Goal: Transaction & Acquisition: Purchase product/service

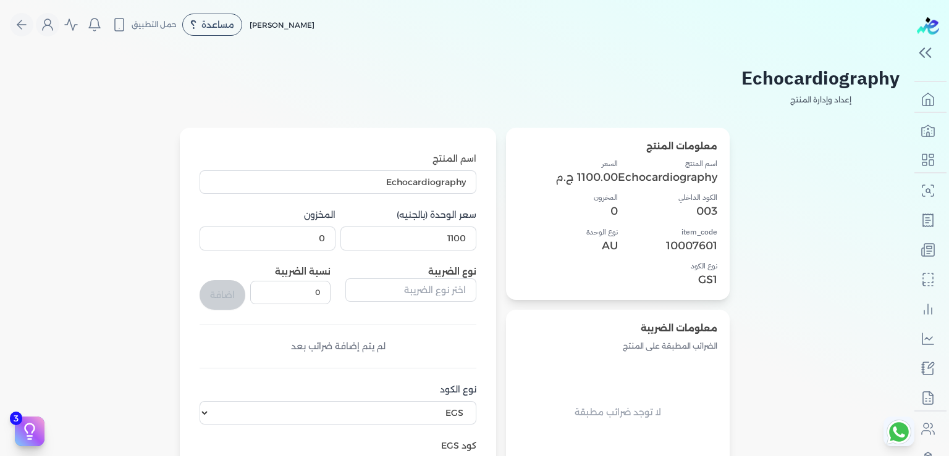
select select "EGS"
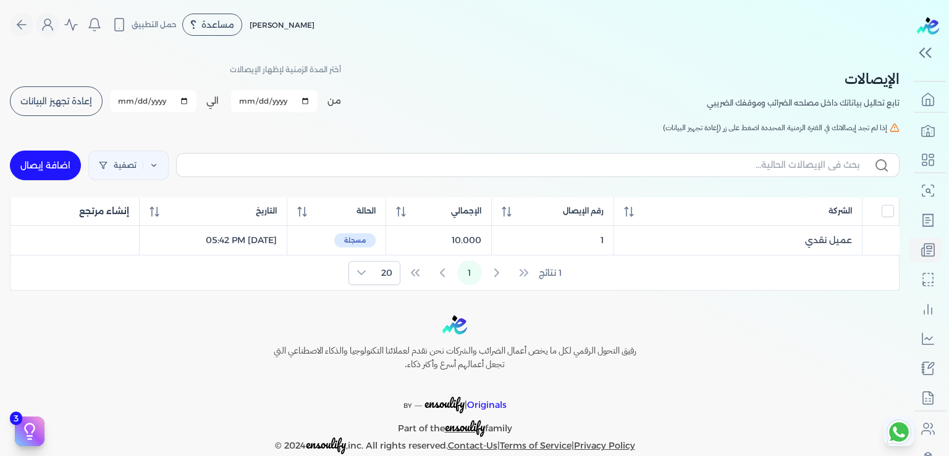
click at [695, 312] on div "Toggle Navigation الاسعار العمولات مساعدة خدمة العملاء دليل المستخدم تسجيل الدخ…" at bounding box center [454, 228] width 909 height 456
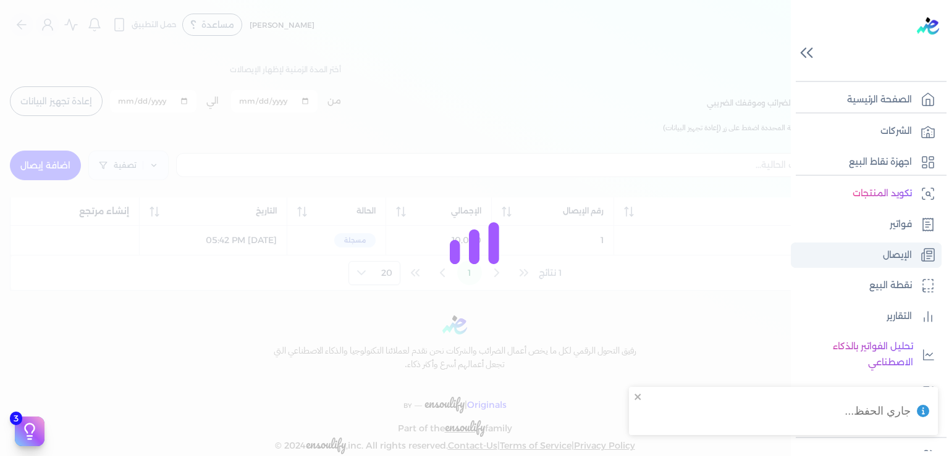
checkbox input "false"
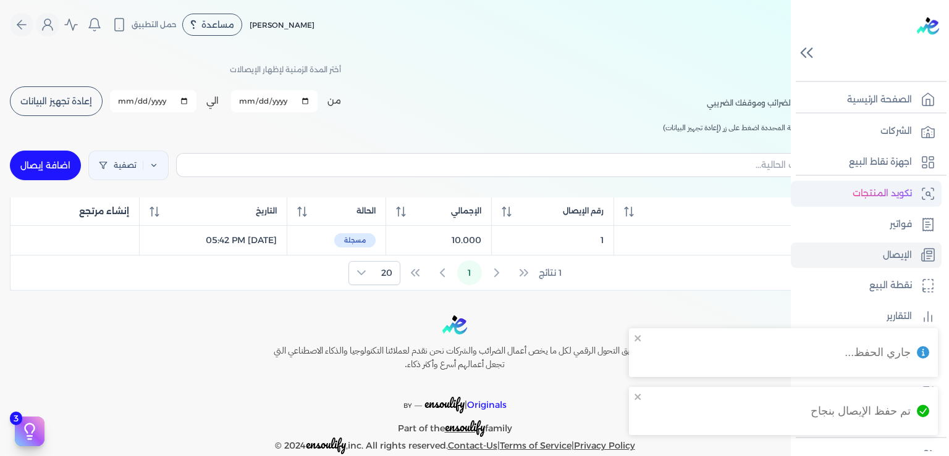
click at [887, 192] on p "تكويد المنتجات" at bounding box center [881, 194] width 59 height 16
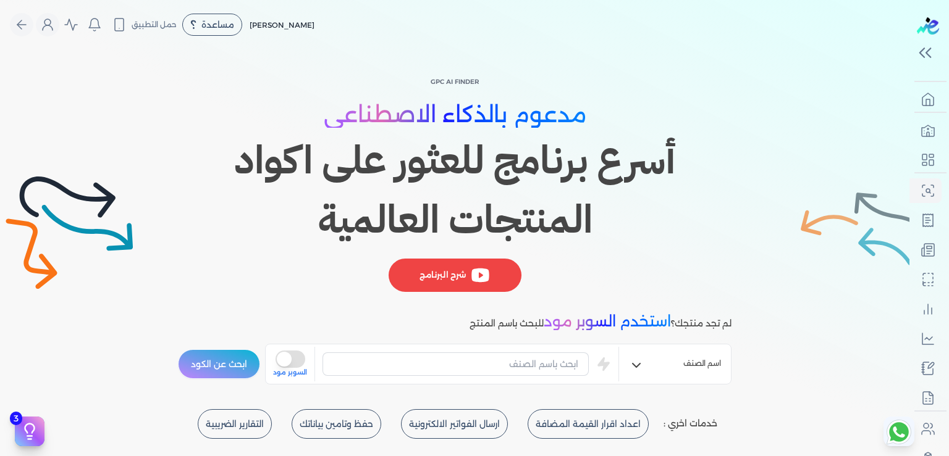
click at [703, 212] on h1 "أسرع برنامج للعثور على اكواد المنتجات العالمية" at bounding box center [454, 190] width 553 height 119
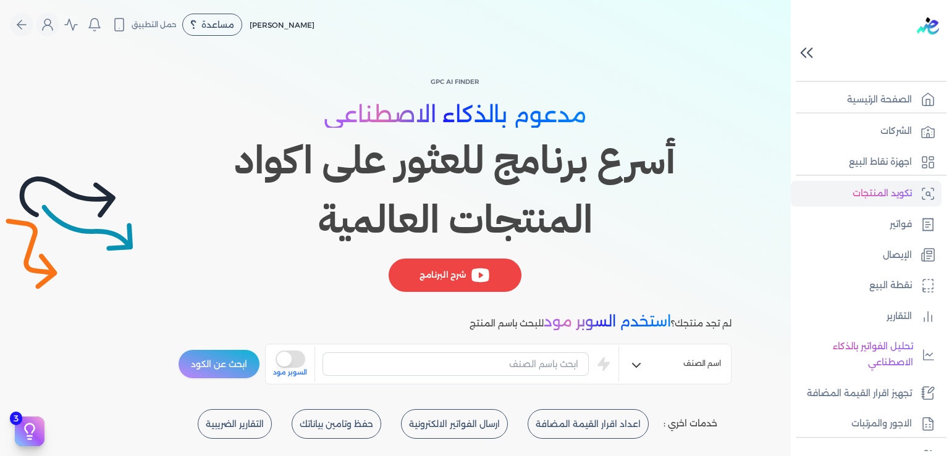
click at [805, 54] on icon at bounding box center [807, 53] width 22 height 22
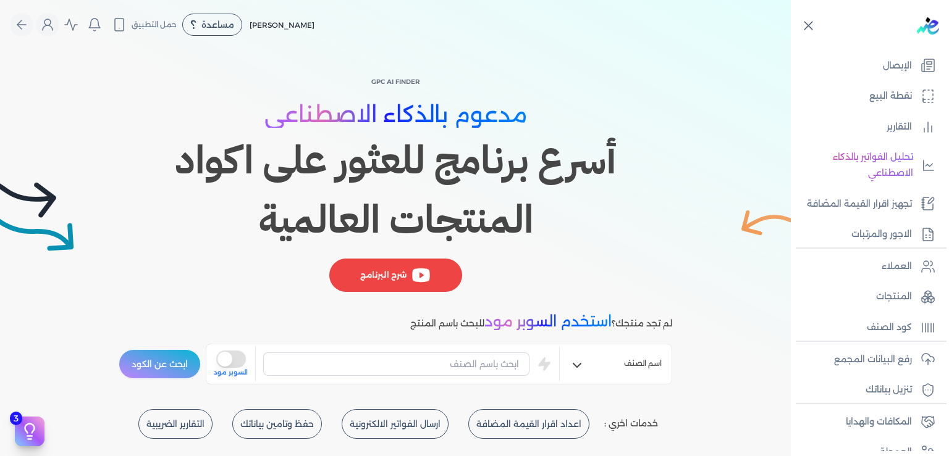
scroll to position [194, 0]
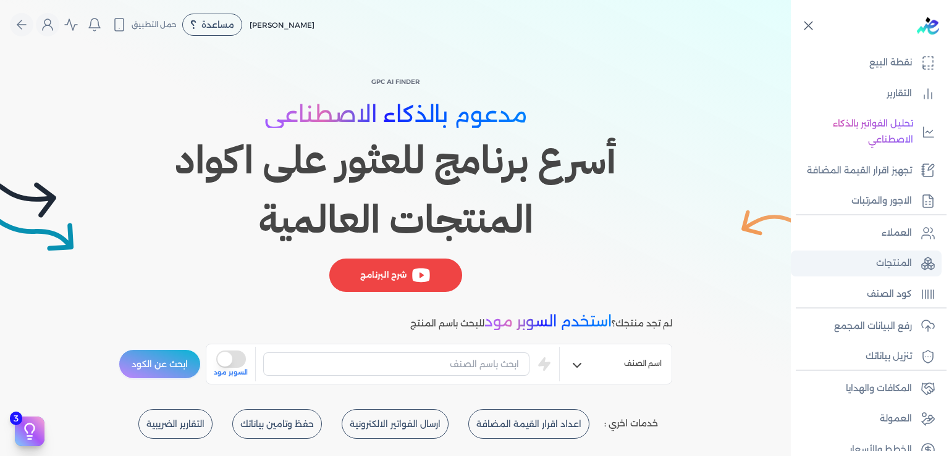
click at [888, 272] on p "المنتجات" at bounding box center [894, 264] width 36 height 16
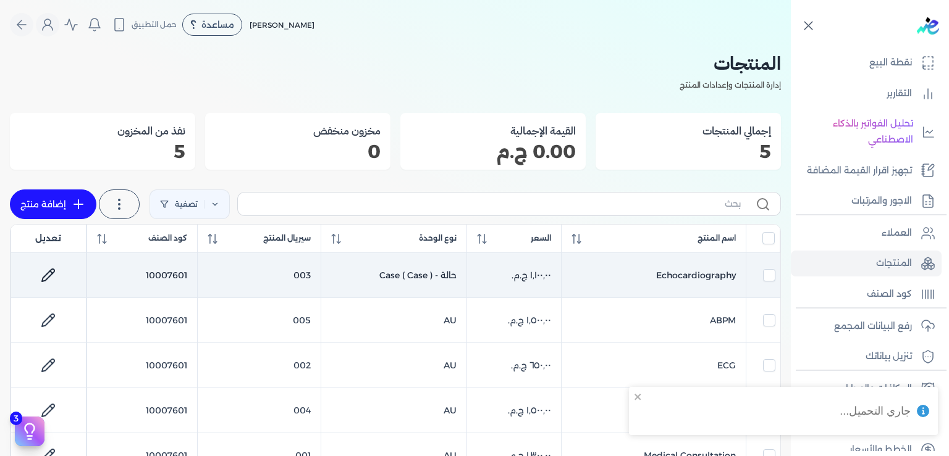
click at [56, 273] on icon at bounding box center [48, 275] width 15 height 15
select select "EGS"
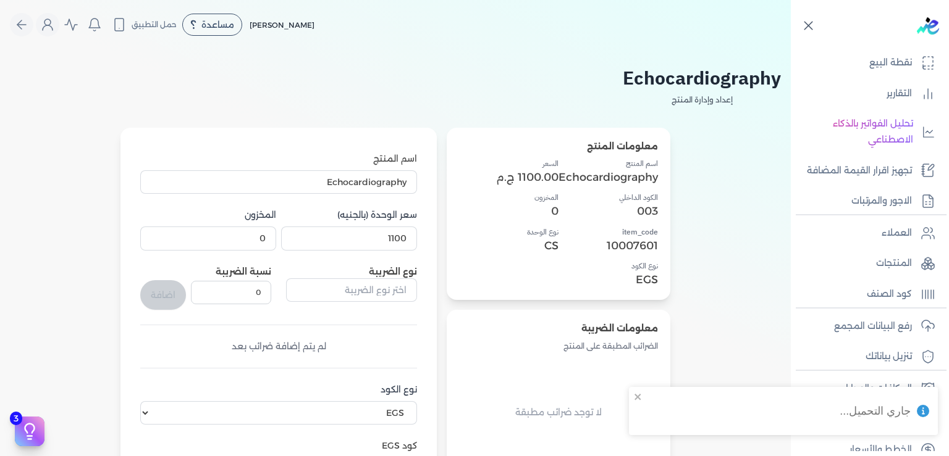
click at [376, 348] on div "لم يتم إضافة ضرائب بعد" at bounding box center [278, 346] width 277 height 13
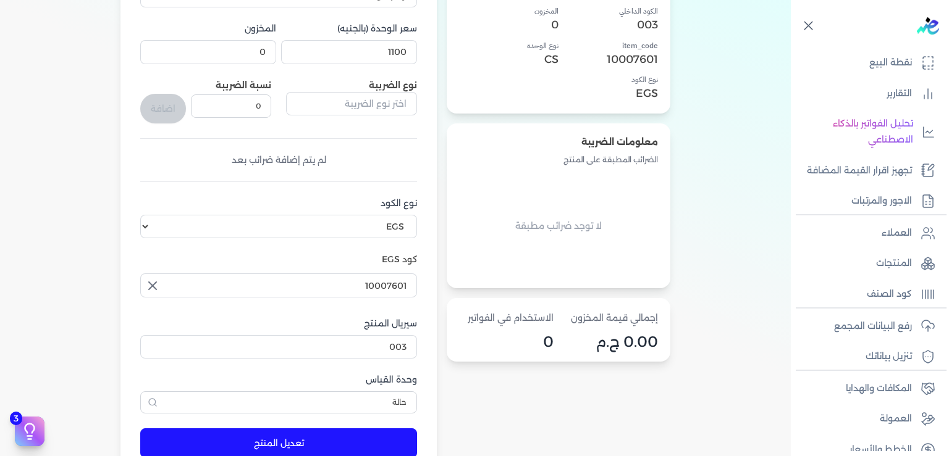
click at [149, 286] on button "button" at bounding box center [151, 286] width 22 height 25
click at [183, 283] on input "text" at bounding box center [278, 285] width 277 height 23
click at [402, 339] on link "+ إضافة كود منتج جديد" at bounding box center [297, 339] width 219 height 11
click at [407, 338] on span "+" at bounding box center [405, 338] width 4 height 9
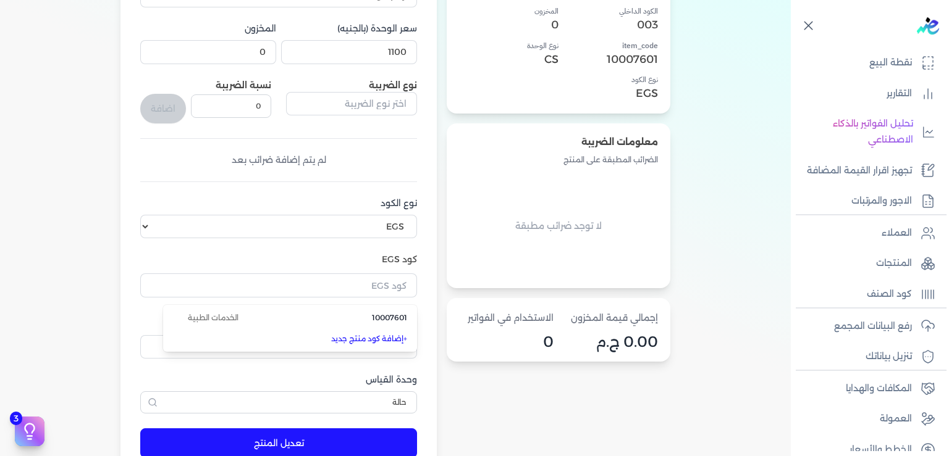
click at [363, 338] on link "+ إضافة كود منتج جديد" at bounding box center [297, 339] width 219 height 11
click at [310, 246] on div "اسم المنتج Echocardiography سعر الوحدة (بالجنيه) 1100 المخزون 0 نوع الضريبة نسب…" at bounding box center [278, 190] width 277 height 448
click at [137, 222] on form "اسم المنتج Echocardiography سعر الوحدة (بالجنيه) 1100 المخزون 0 نوع الضريبة نسب…" at bounding box center [278, 206] width 301 height 530
click at [140, 215] on select "اختر نوع الكود EGS GS1" at bounding box center [278, 226] width 277 height 23
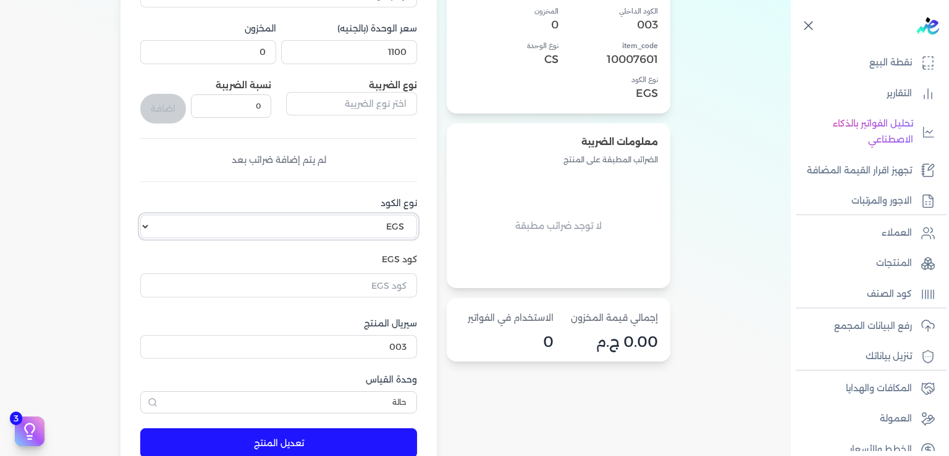
click option "EGS" at bounding box center [0, 0] width 0 height 0
click at [387, 282] on input "text" at bounding box center [278, 285] width 277 height 23
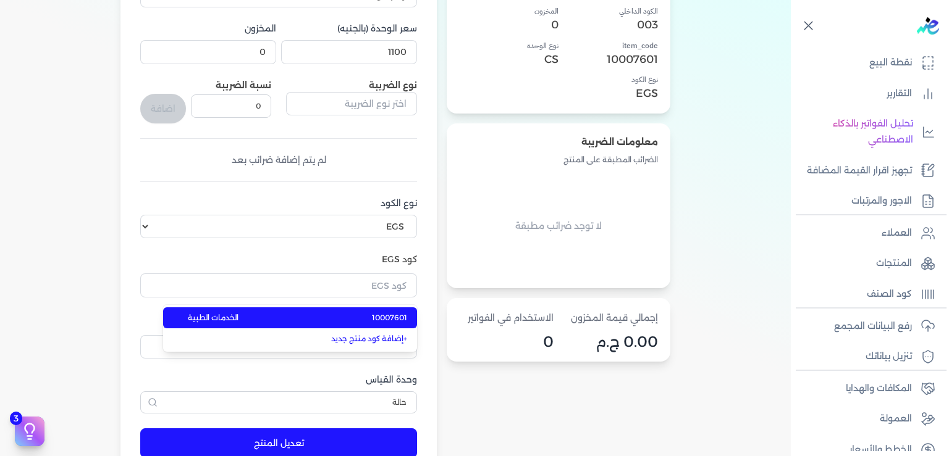
click at [217, 321] on span "الخدمات الطبية" at bounding box center [213, 318] width 51 height 11
type input "10007601"
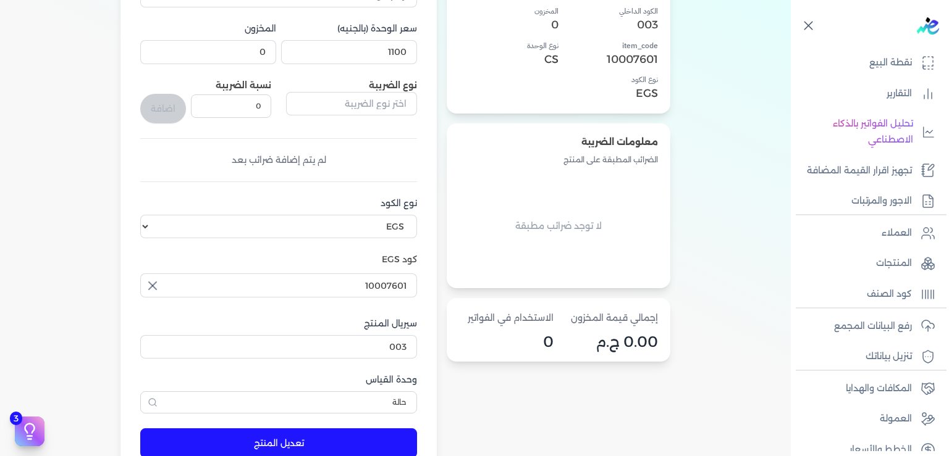
click at [232, 308] on div "اسم المنتج Echocardiography سعر الوحدة (بالجنيه) 1100 المخزون 0 نوع الضريبة نسب…" at bounding box center [278, 190] width 277 height 448
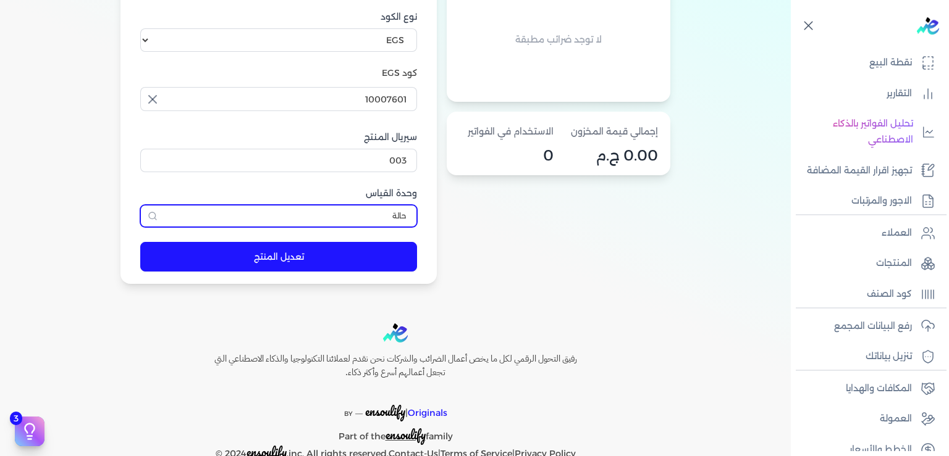
click at [295, 219] on input "حالة" at bounding box center [278, 216] width 277 height 22
type input "حالة"
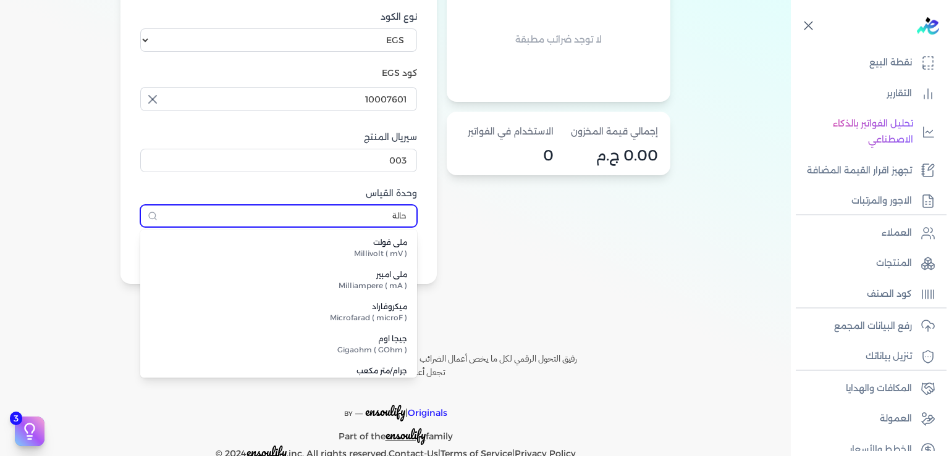
scroll to position [754, 0]
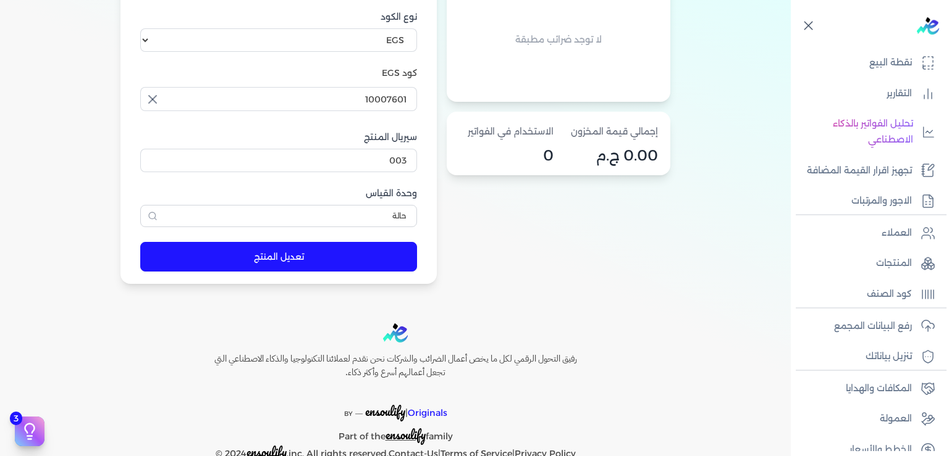
click at [597, 248] on div "معلومات المنتج اسم المنتج Echocardiography الكود الداخلي 003 item_code 10007601…" at bounding box center [559, 20] width 224 height 530
click at [308, 259] on button "تعديل المنتج" at bounding box center [278, 257] width 277 height 30
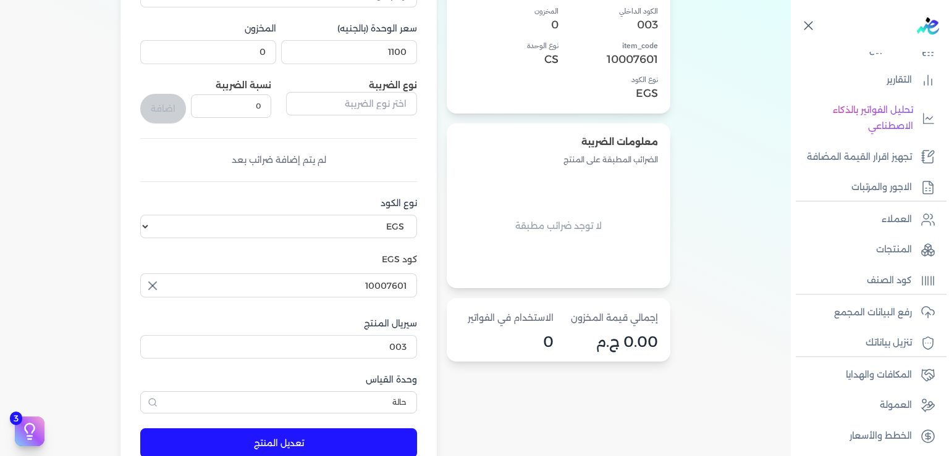
scroll to position [225, 0]
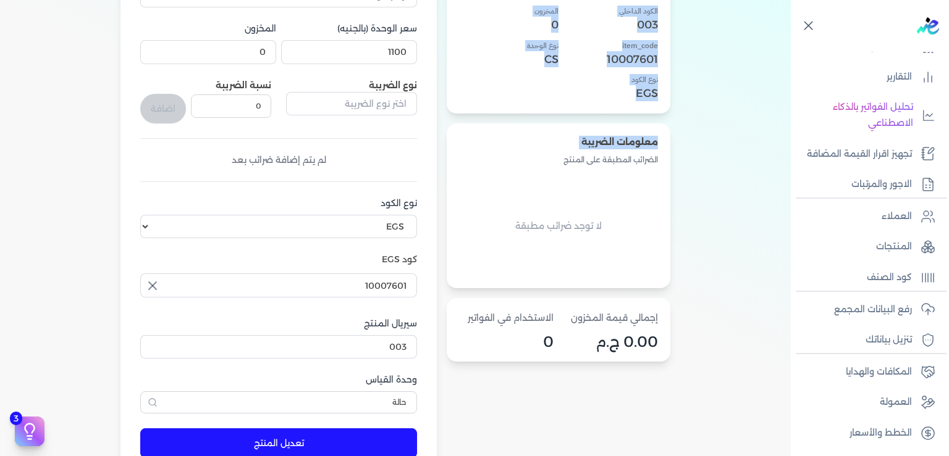
drag, startPoint x: 802, startPoint y: 266, endPoint x: 790, endPoint y: 164, distance: 103.2
click at [791, 164] on nav "الصفحة الرئيسية الشركات اجهزة نقاط البيع تكويد المنتجات فواتير الإيصال نقطة الب…" at bounding box center [870, 252] width 158 height 400
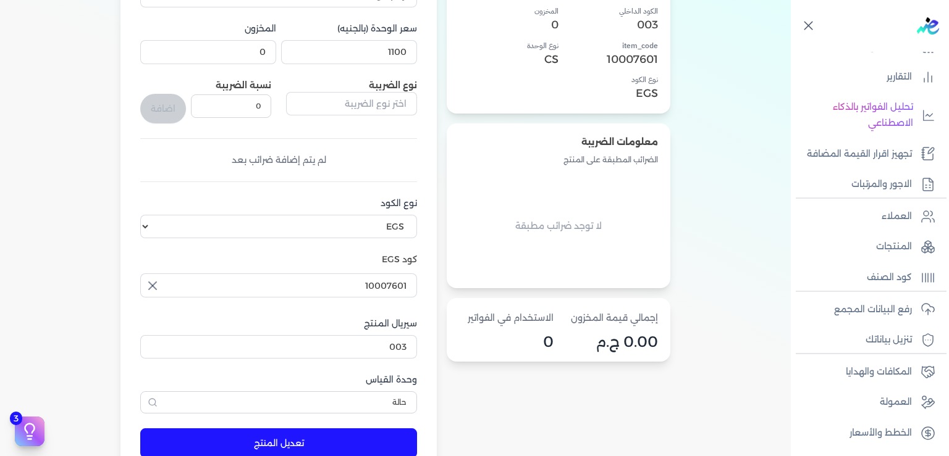
click at [46, 225] on div "معلومات المنتج اسم المنتج Echocardiography الكود الداخلي 003 item_code 10007601…" at bounding box center [395, 206] width 771 height 530
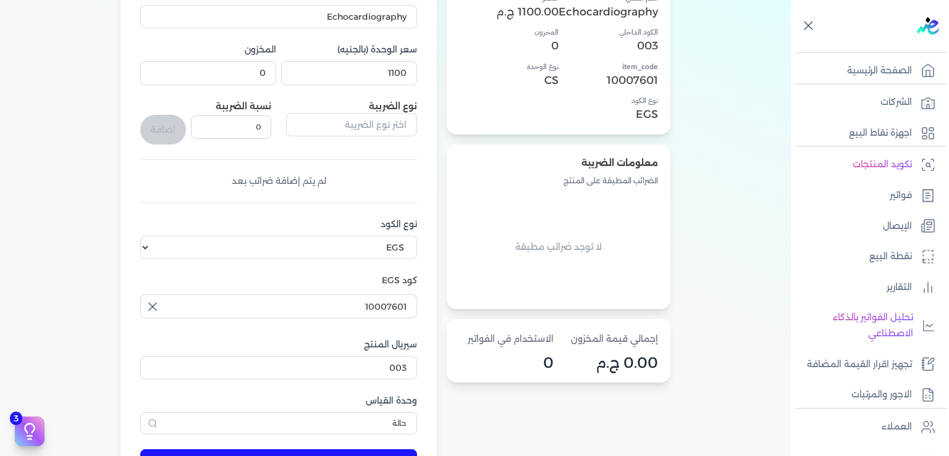
scroll to position [0, 0]
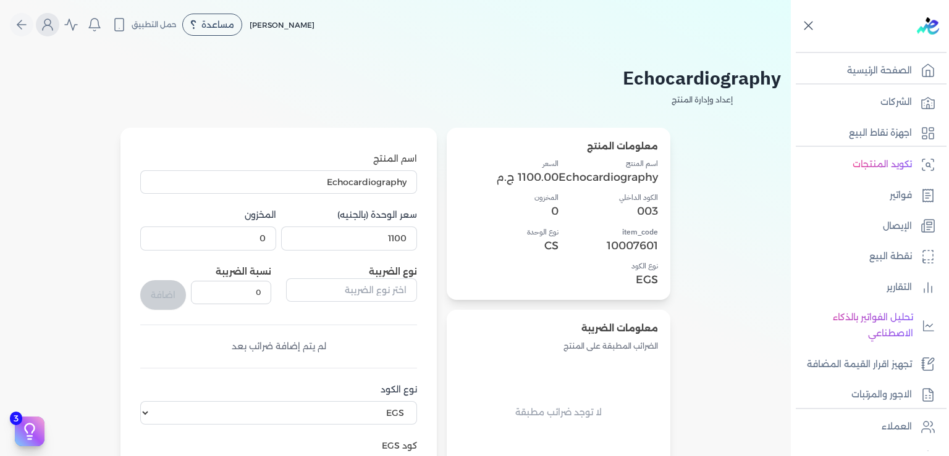
click at [55, 23] on icon "Global" at bounding box center [47, 24] width 15 height 15
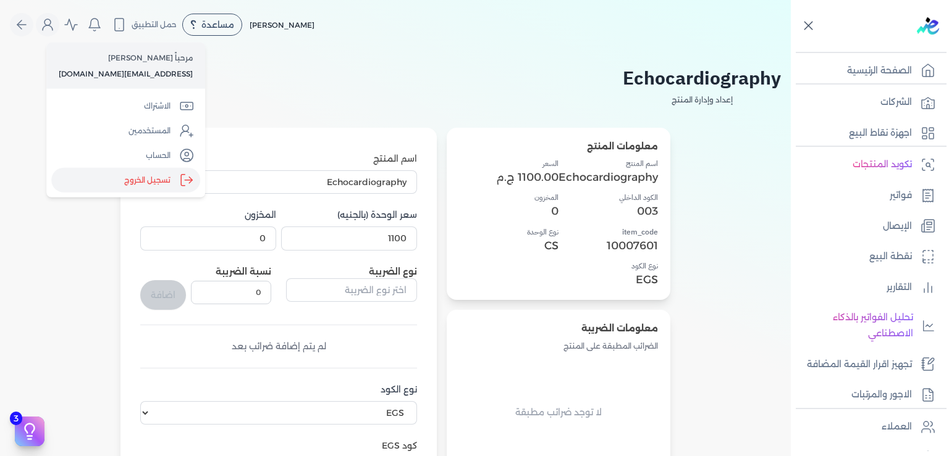
click at [125, 184] on label "تسجيل الخروج" at bounding box center [125, 180] width 149 height 25
click at [791, 49] on input "Close" at bounding box center [791, 49] width 0 height 0
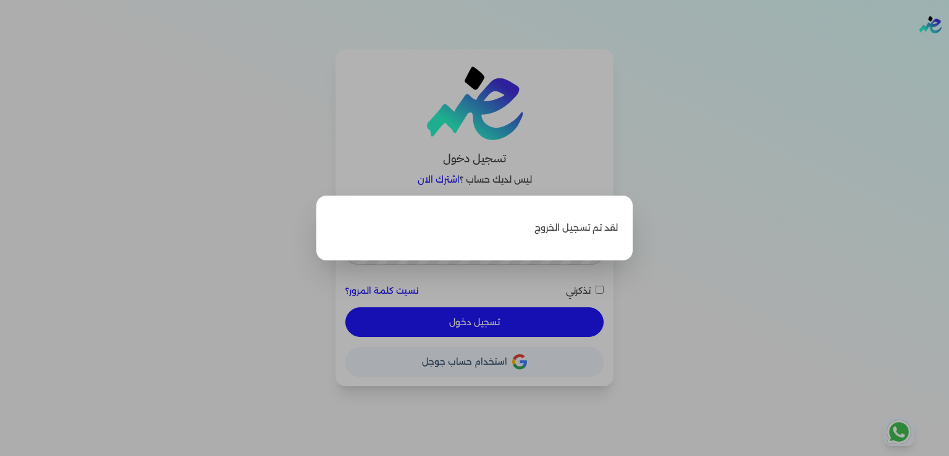
click at [741, 236] on label "Close" at bounding box center [474, 228] width 949 height 456
click at [948, 49] on input "Close" at bounding box center [949, 49] width 0 height 0
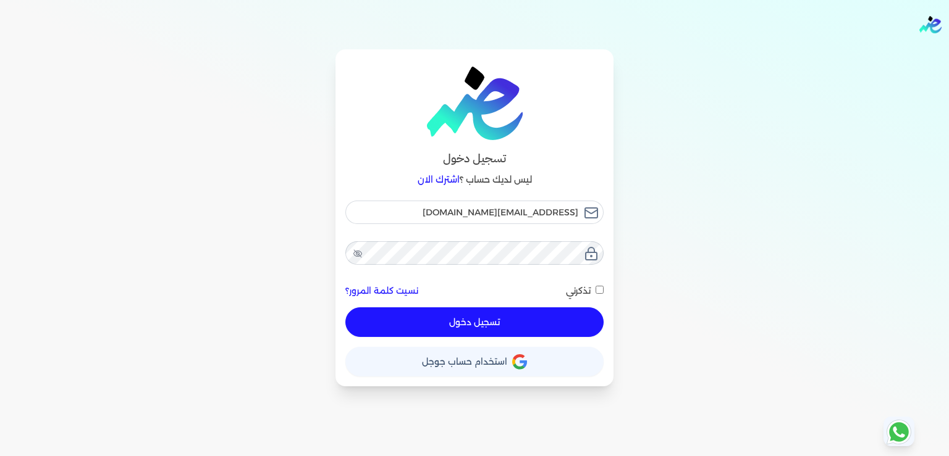
click at [510, 321] on button "تسجيل دخول" at bounding box center [474, 323] width 258 height 30
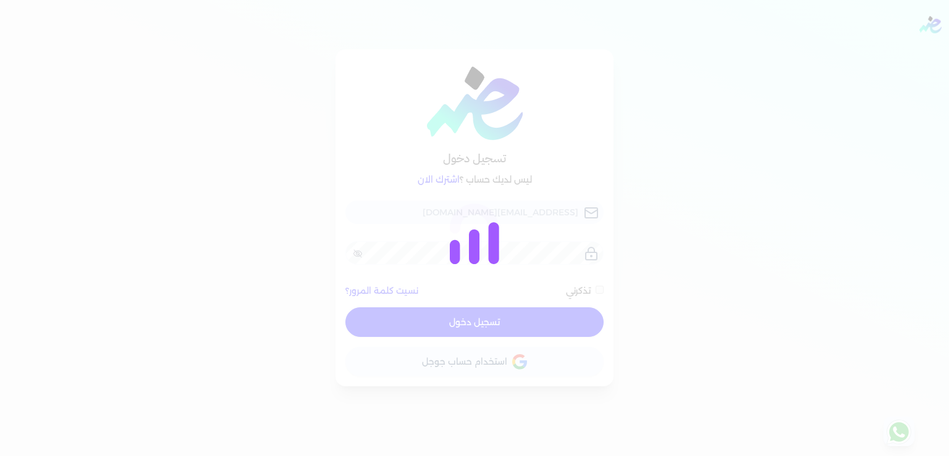
checkbox input "false"
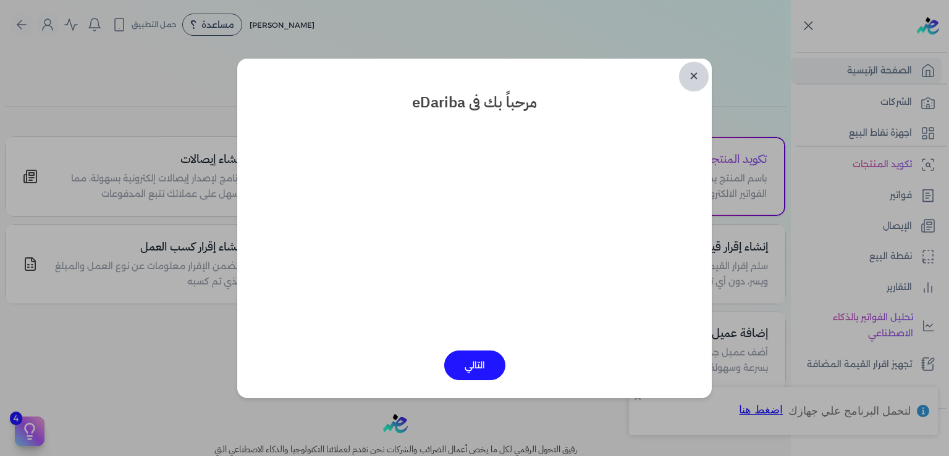
click at [696, 78] on link "✕" at bounding box center [694, 77] width 30 height 30
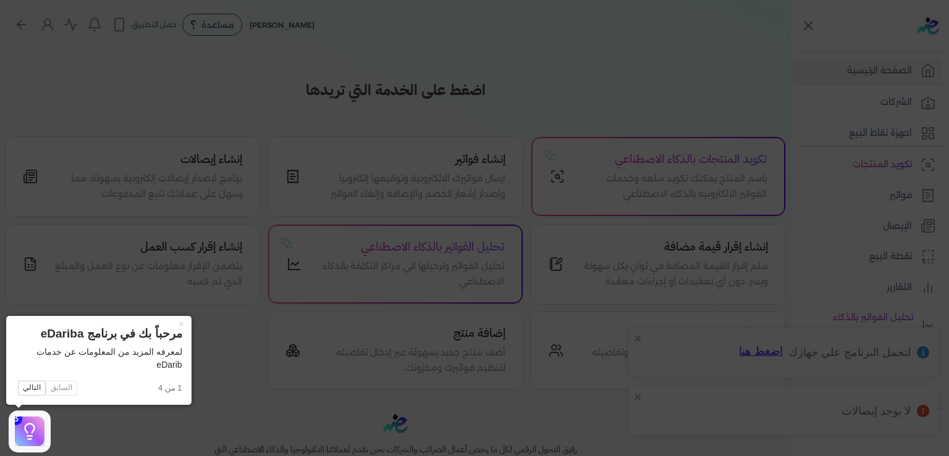
click at [251, 419] on icon at bounding box center [474, 228] width 949 height 456
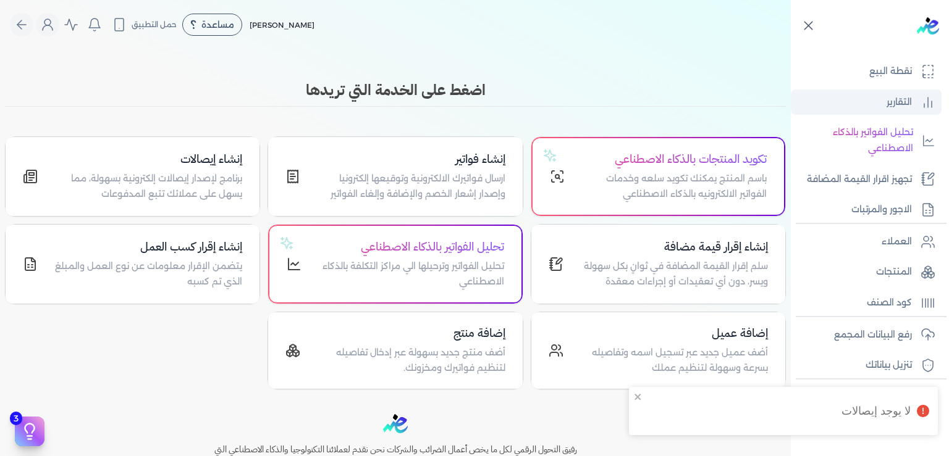
scroll to position [187, 0]
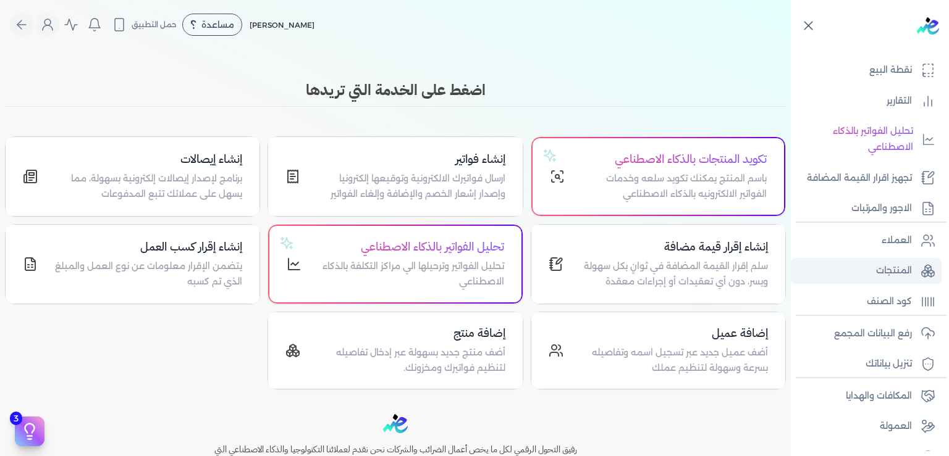
click at [894, 279] on p "المنتجات" at bounding box center [894, 271] width 36 height 16
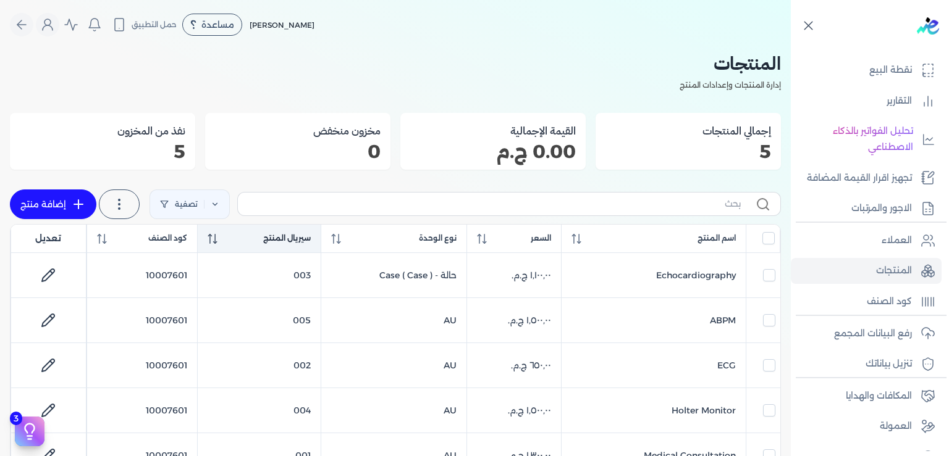
click at [301, 236] on span "سيريال المنتج" at bounding box center [287, 238] width 48 height 11
checkbox input "false"
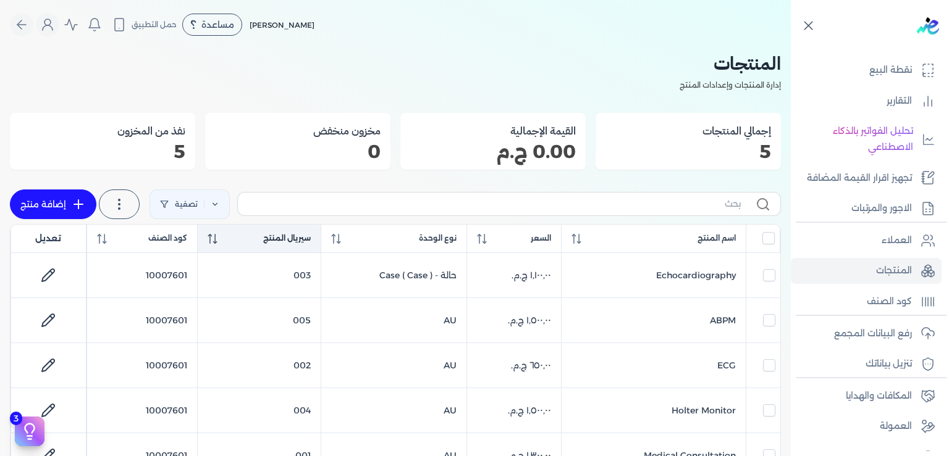
checkbox input "false"
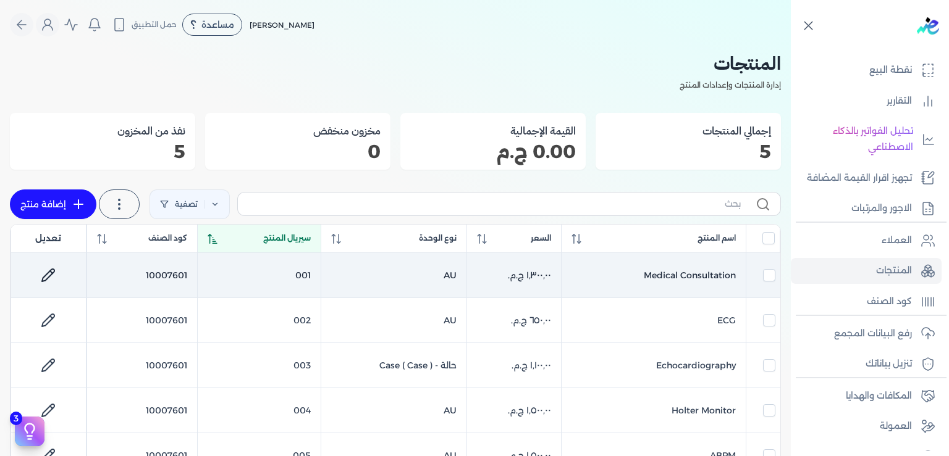
click at [54, 276] on icon at bounding box center [48, 275] width 12 height 12
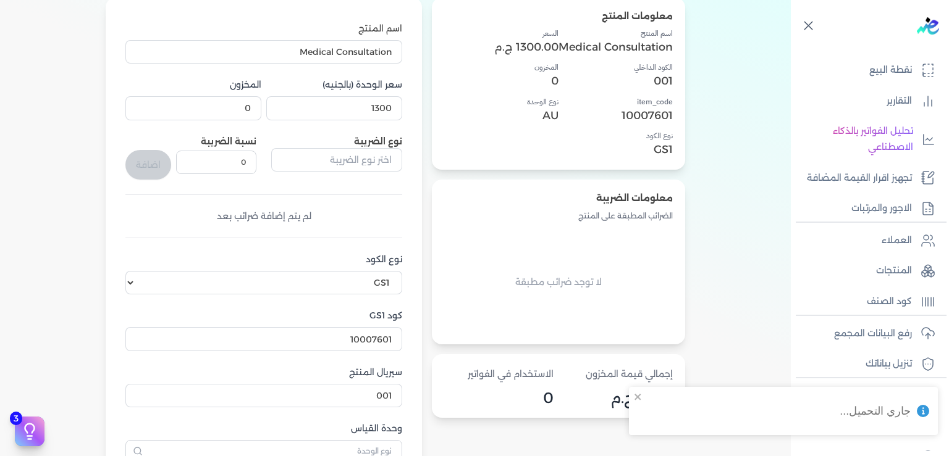
scroll to position [187, 0]
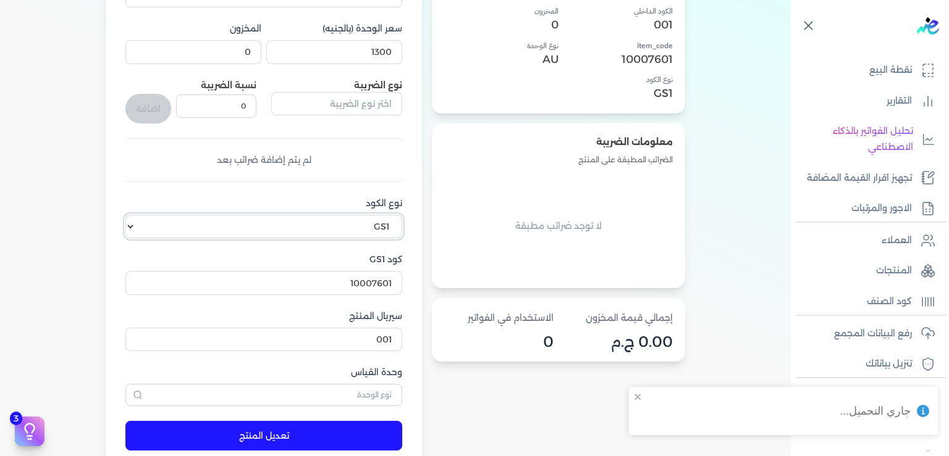
click at [125, 215] on select "اختر نوع الكود EGS GS1" at bounding box center [263, 226] width 277 height 23
select select "EGS"
click option "EGS" at bounding box center [0, 0] width 0 height 0
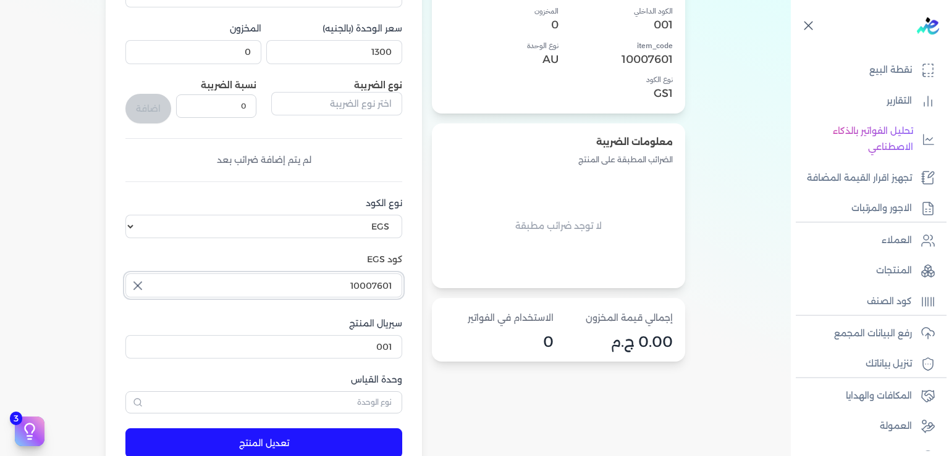
click at [282, 290] on input "10007601" at bounding box center [263, 285] width 277 height 23
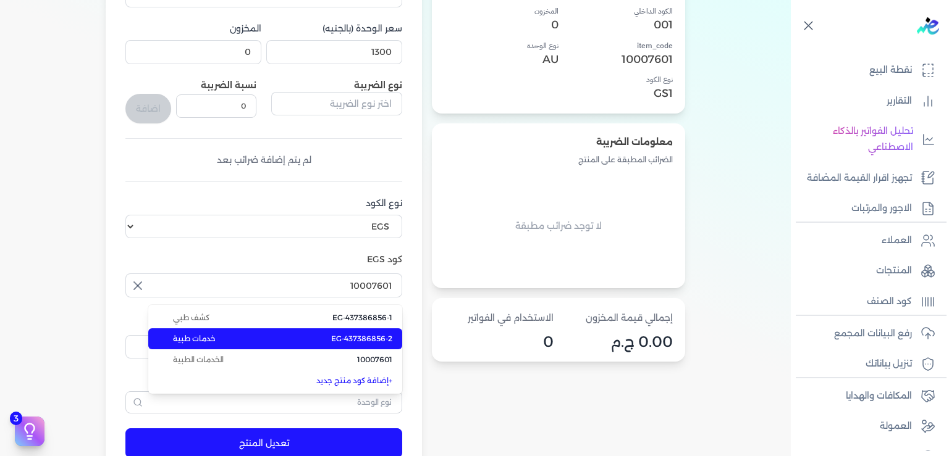
click at [348, 340] on span "EG-437386856-2" at bounding box center [361, 339] width 61 height 11
type input "EG-437386856-2"
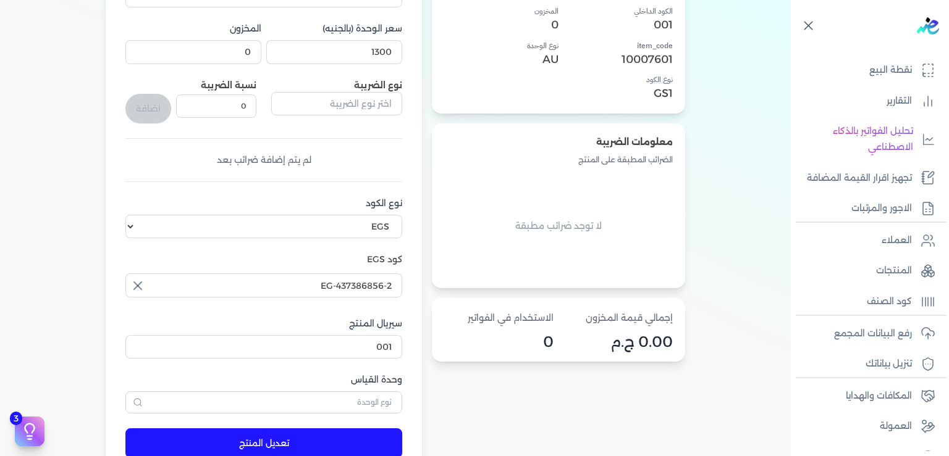
click at [427, 297] on div "معلومات المنتج اسم المنتج Medical Consultation الكود الداخلي 001 item_code 1000…" at bounding box center [395, 206] width 771 height 530
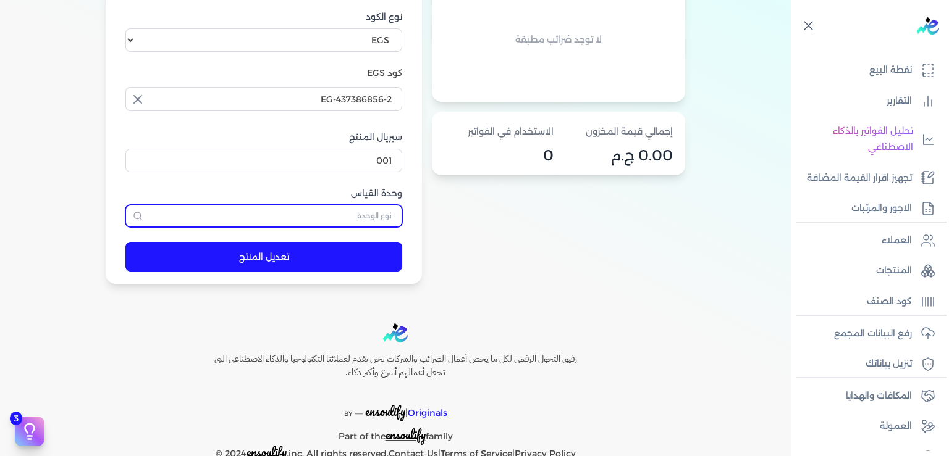
click at [373, 211] on input "text" at bounding box center [263, 216] width 277 height 22
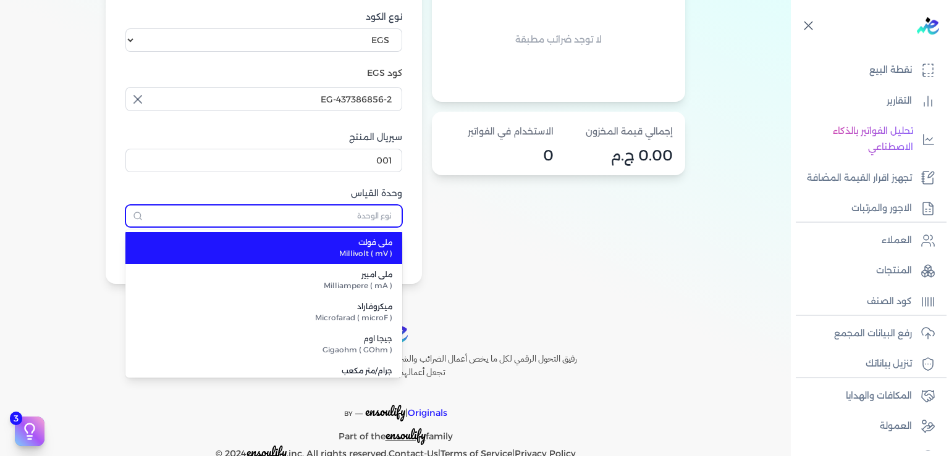
click at [372, 210] on input "text" at bounding box center [263, 216] width 277 height 22
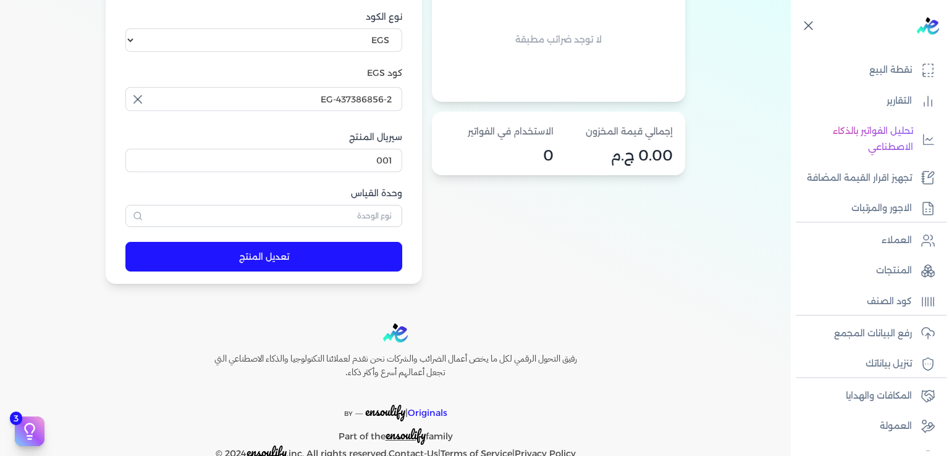
click at [582, 247] on div "معلومات المنتج اسم المنتج Medical Consultation الكود الداخلي 001 item_code 1000…" at bounding box center [558, 20] width 253 height 530
click at [279, 258] on button "تعديل المنتج" at bounding box center [263, 257] width 277 height 30
click at [885, 279] on p "المنتجات" at bounding box center [894, 271] width 36 height 16
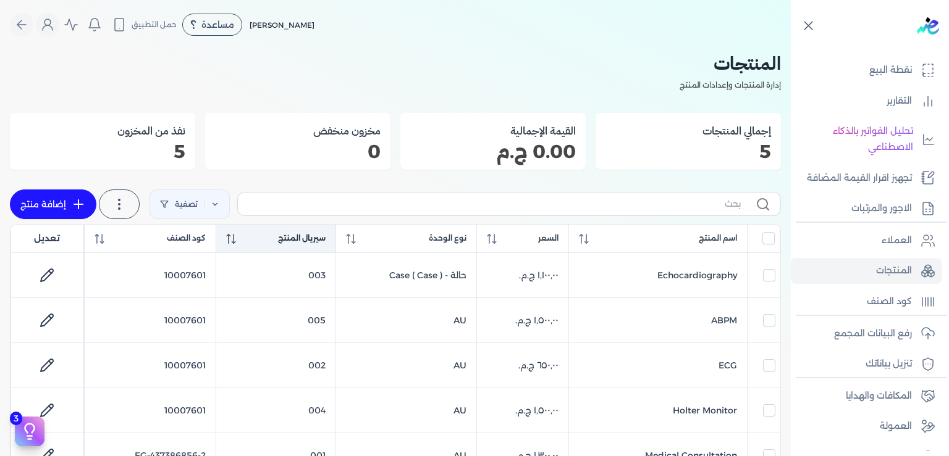
click at [316, 229] on th "سيريال المنتج" at bounding box center [276, 239] width 120 height 28
checkbox input "false"
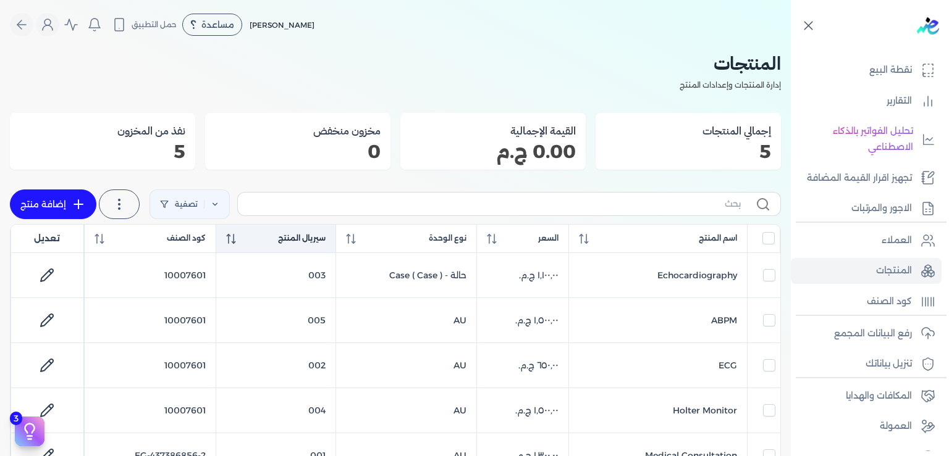
checkbox input "false"
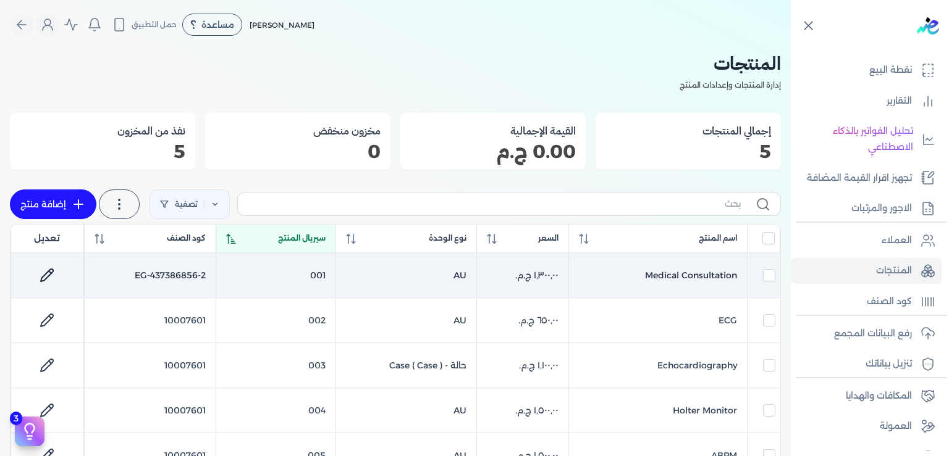
click at [54, 274] on icon at bounding box center [47, 275] width 15 height 15
select select "EGS"
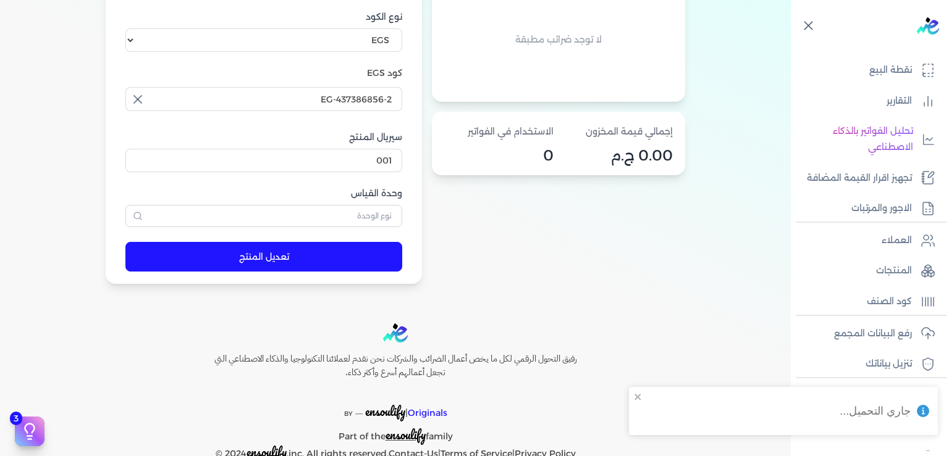
scroll to position [403, 0]
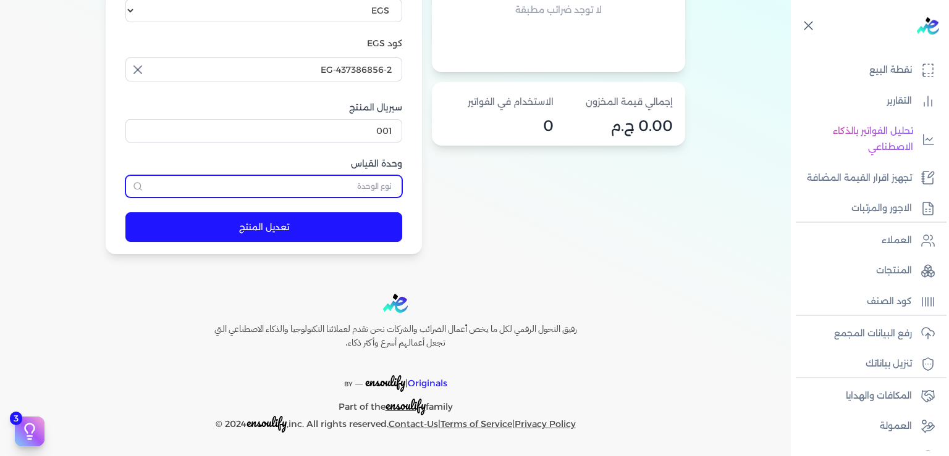
click at [379, 191] on input "text" at bounding box center [263, 186] width 277 height 22
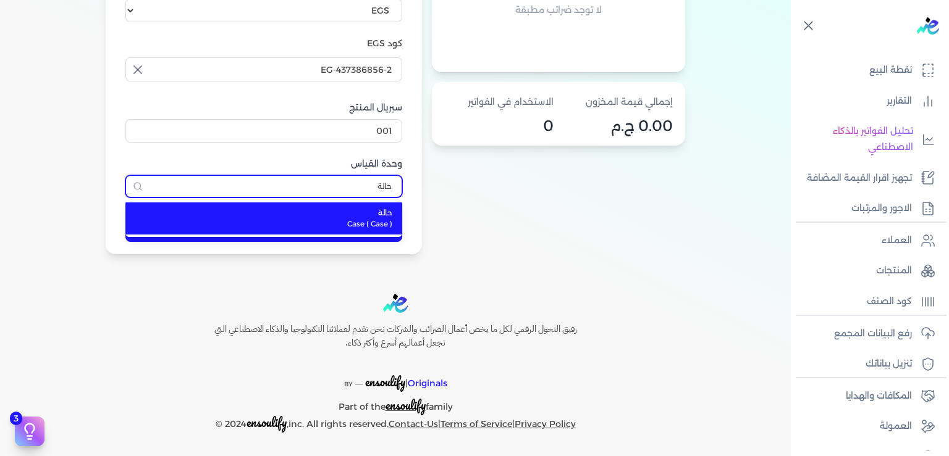
type input "حالة"
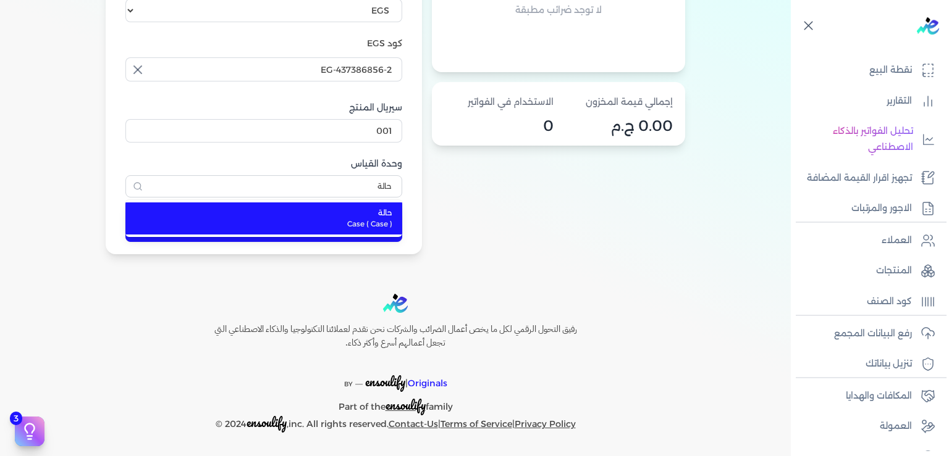
click at [338, 217] on span "حالة" at bounding box center [271, 213] width 242 height 11
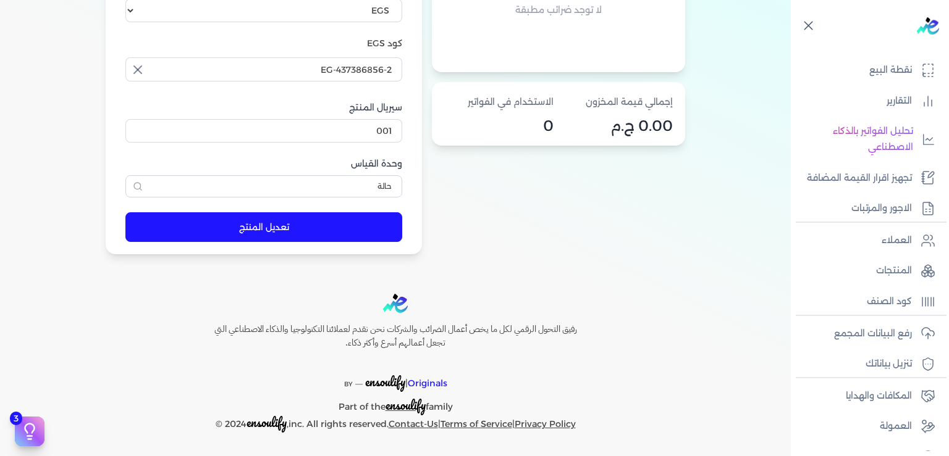
click at [263, 233] on button "تعديل المنتج" at bounding box center [263, 227] width 277 height 30
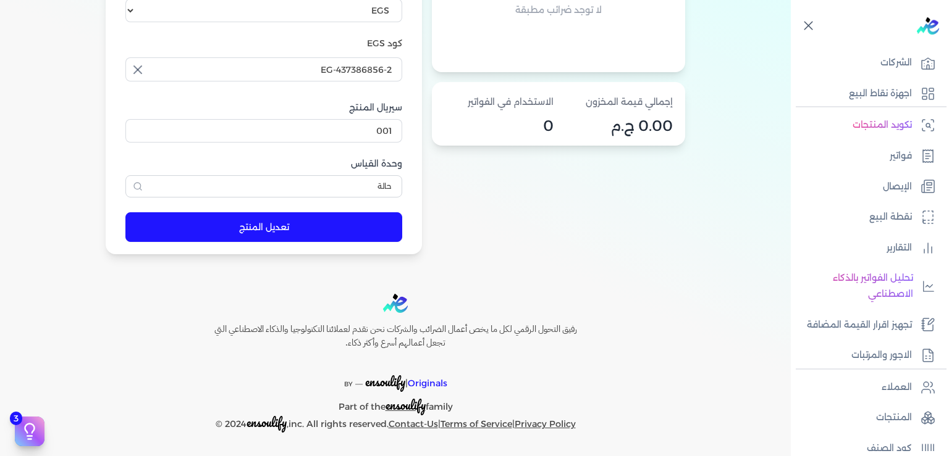
scroll to position [0, 0]
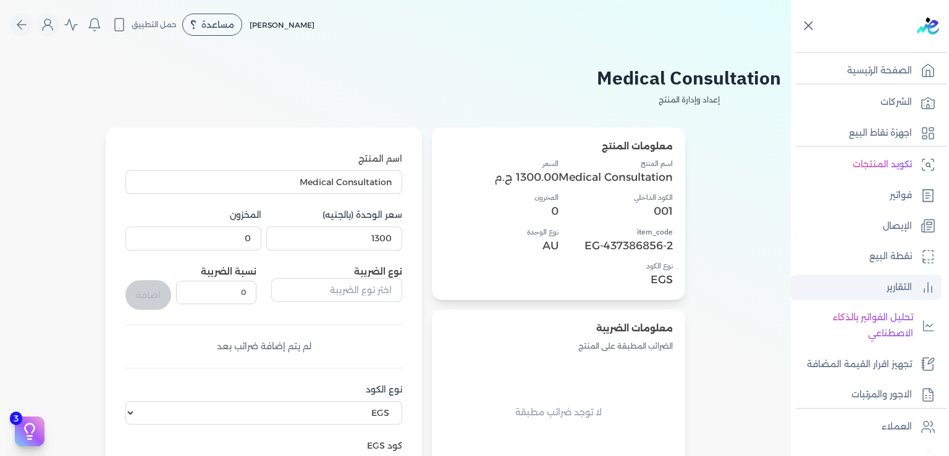
scroll to position [187, 0]
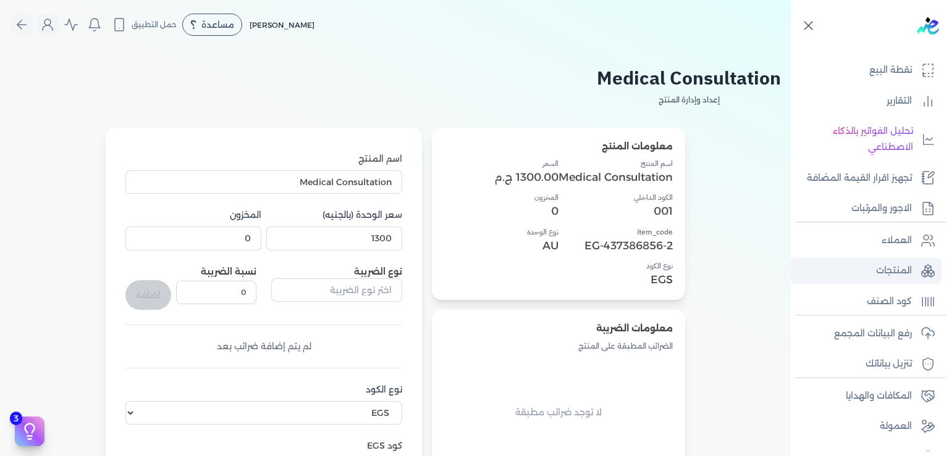
click at [876, 279] on p "المنتجات" at bounding box center [894, 271] width 36 height 16
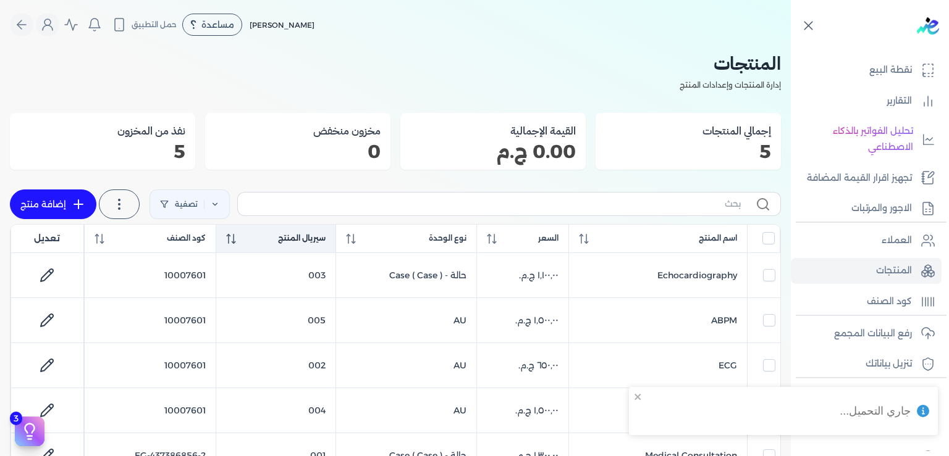
click at [319, 238] on span "سيريال المنتج" at bounding box center [302, 238] width 48 height 11
checkbox input "false"
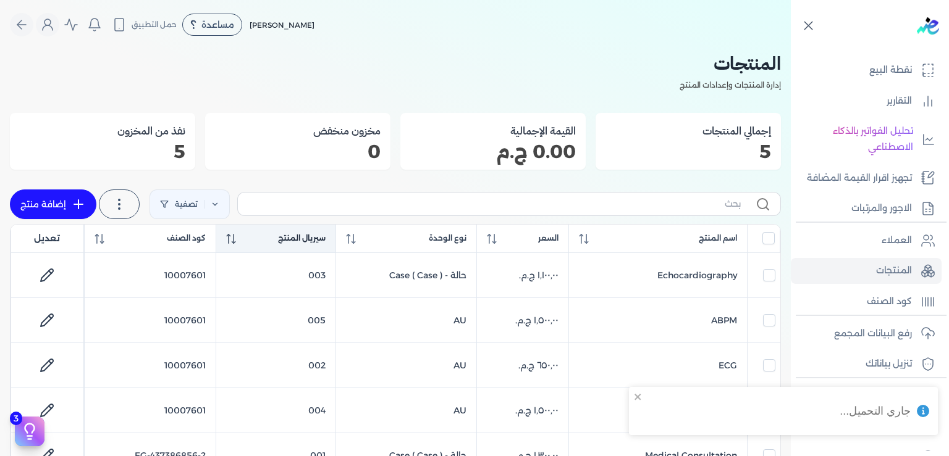
checkbox input "false"
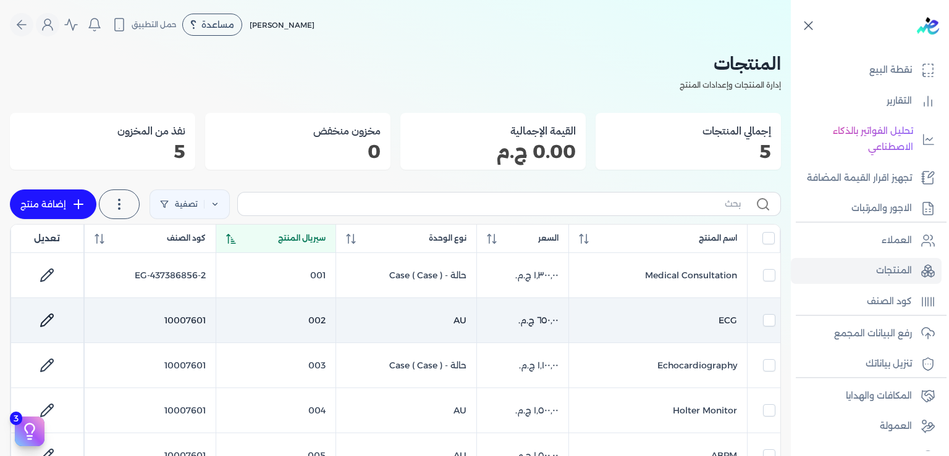
click at [303, 313] on td "002" at bounding box center [276, 320] width 120 height 45
checkbox input "false"
checkbox input "true"
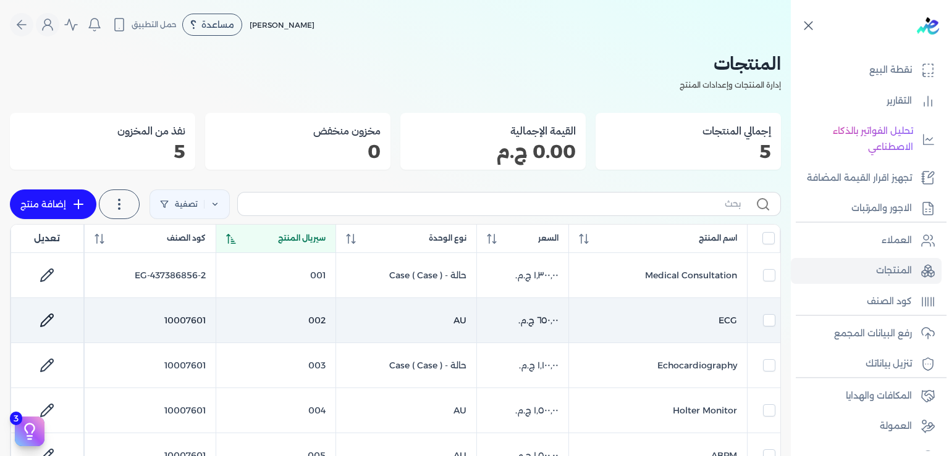
checkbox input "false"
click at [303, 313] on td "002" at bounding box center [276, 320] width 120 height 45
checkbox input "false"
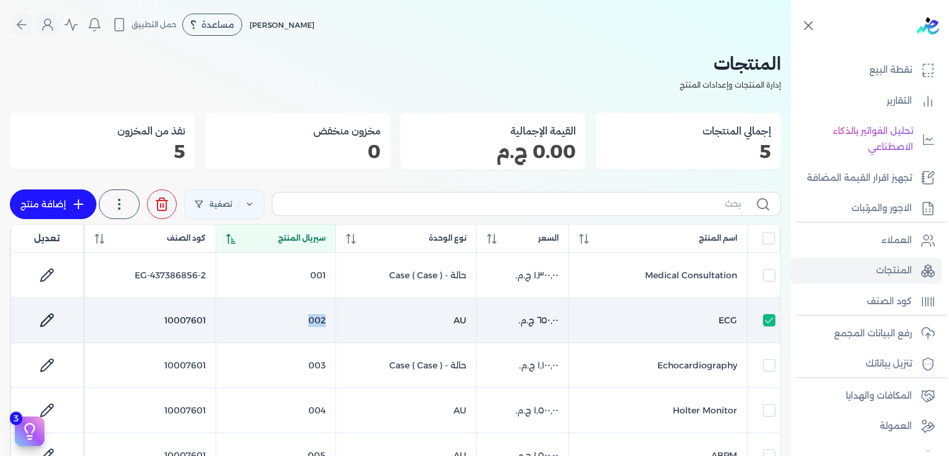
checkbox input "false"
click at [53, 317] on icon at bounding box center [47, 320] width 12 height 12
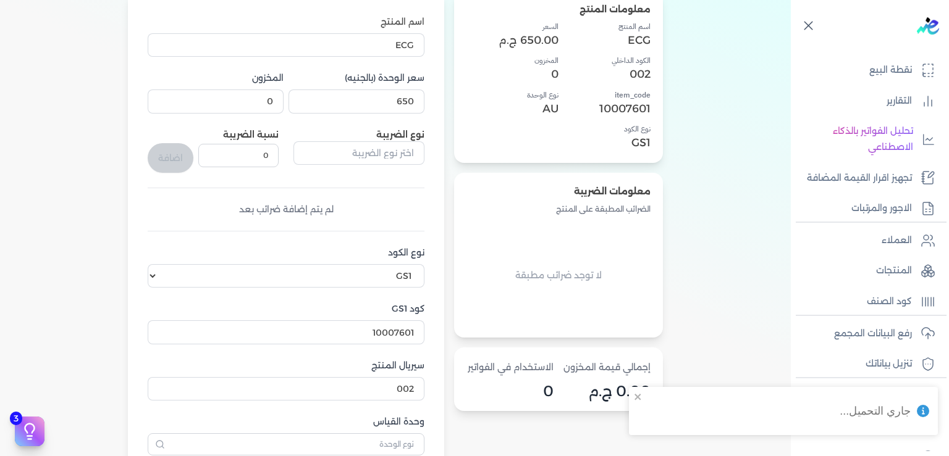
scroll to position [187, 0]
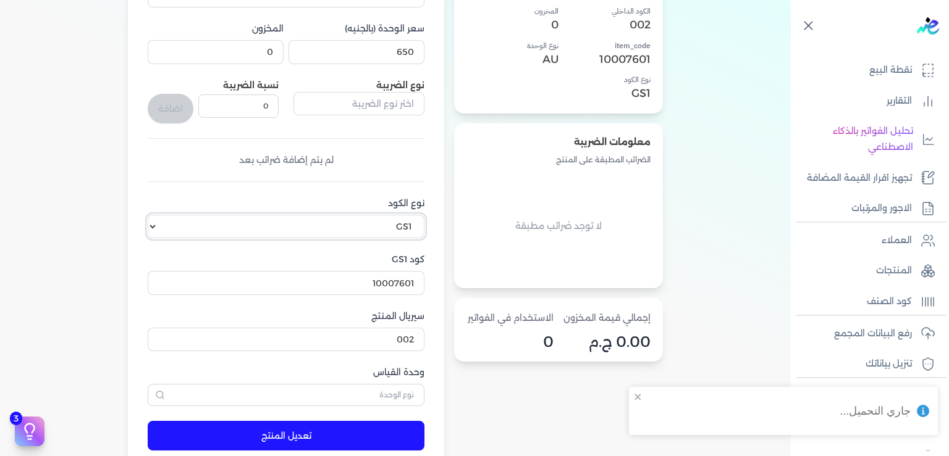
click at [148, 215] on select "اختر نوع الكود EGS GS1" at bounding box center [286, 226] width 277 height 23
select select "EGS"
click option "EGS" at bounding box center [0, 0] width 0 height 0
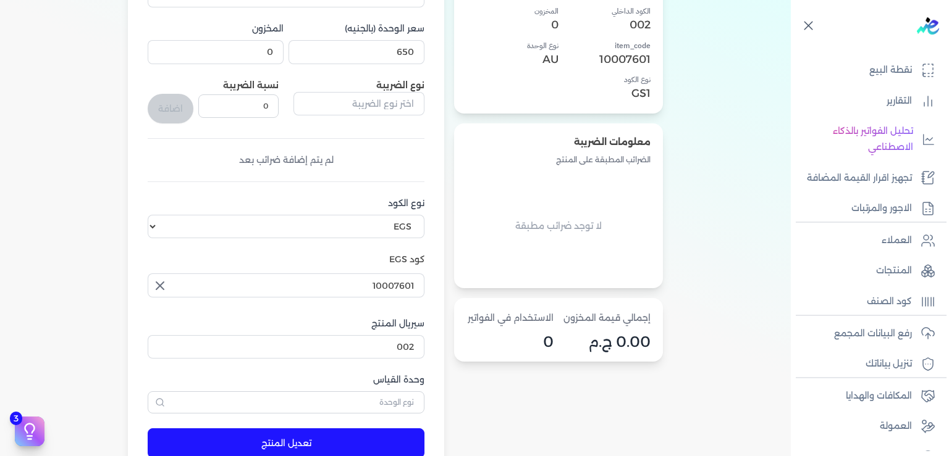
click at [162, 283] on icon "button" at bounding box center [159, 285] width 7 height 7
click at [209, 284] on input "text" at bounding box center [286, 285] width 277 height 23
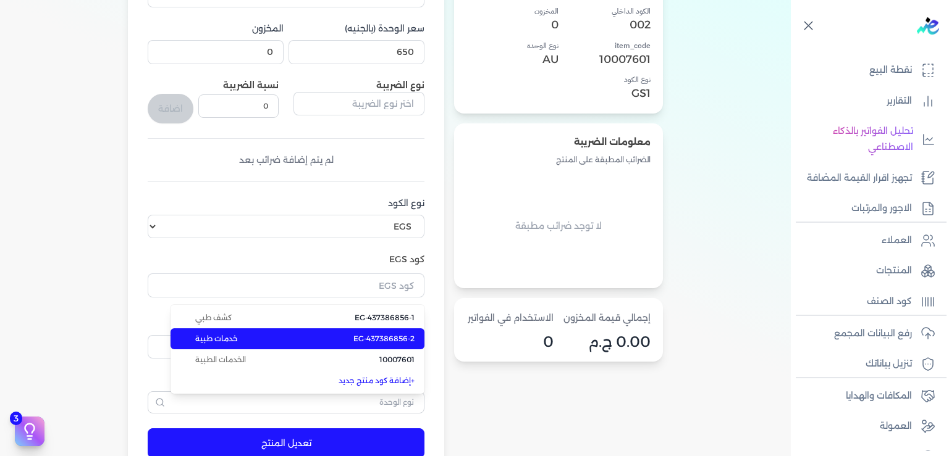
click at [362, 335] on span "EG-437386856-2" at bounding box center [383, 339] width 61 height 11
type input "EG-437386856-2"
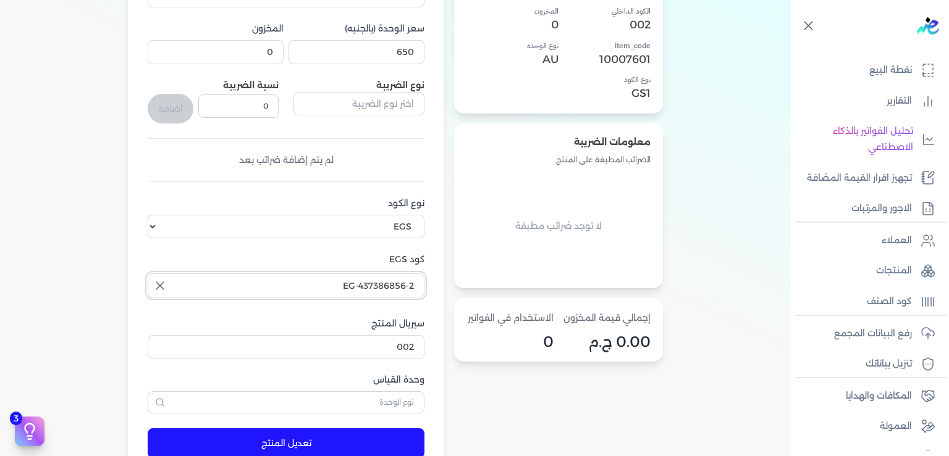
scroll to position [373, 0]
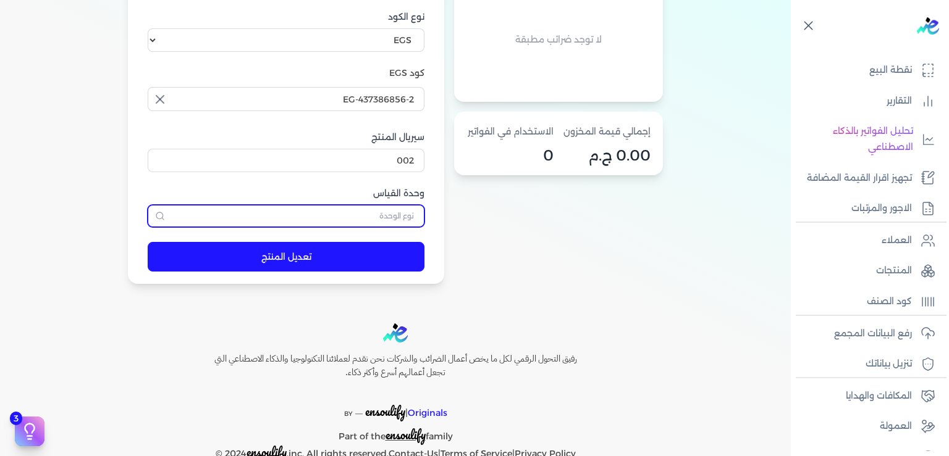
click at [373, 211] on input "text" at bounding box center [286, 216] width 277 height 22
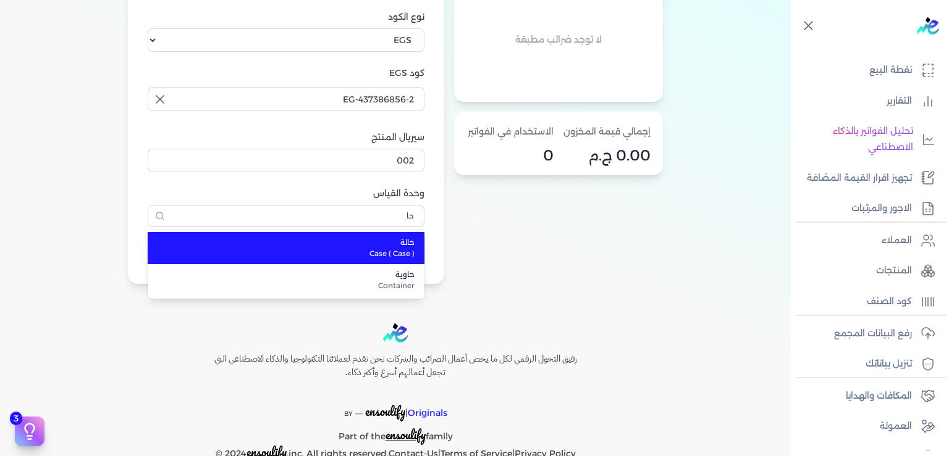
click at [390, 253] on span "Case ( Case )" at bounding box center [293, 253] width 242 height 11
type input "حالة"
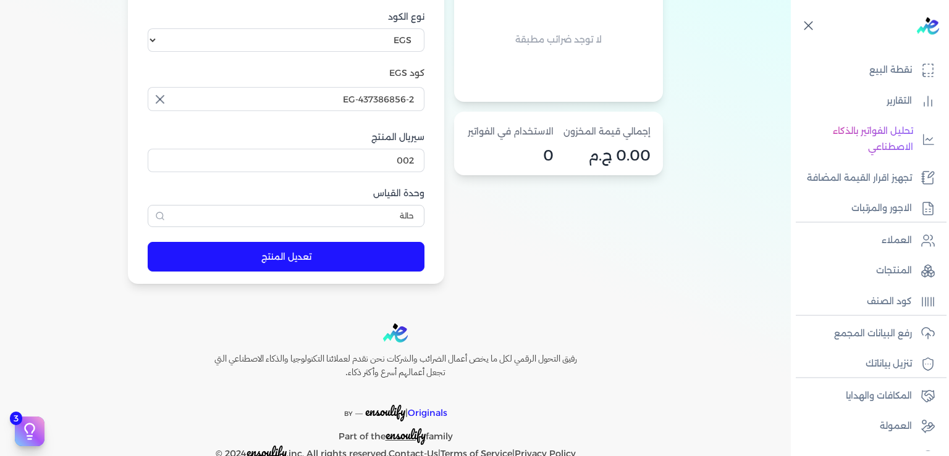
click at [316, 252] on button "تعديل المنتج" at bounding box center [286, 257] width 277 height 30
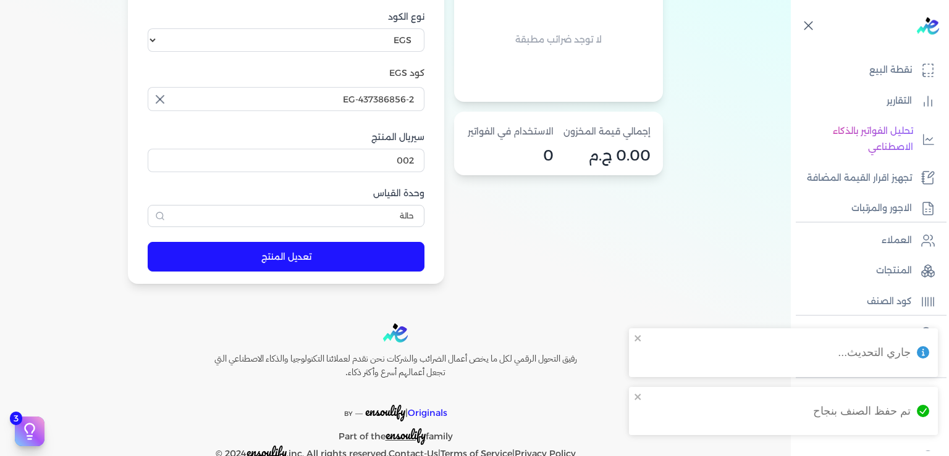
click at [573, 219] on div "معلومات المنتج اسم المنتج ECG الكود الداخلي 002 item_code 10007601 نوع الكود GS…" at bounding box center [558, 20] width 209 height 530
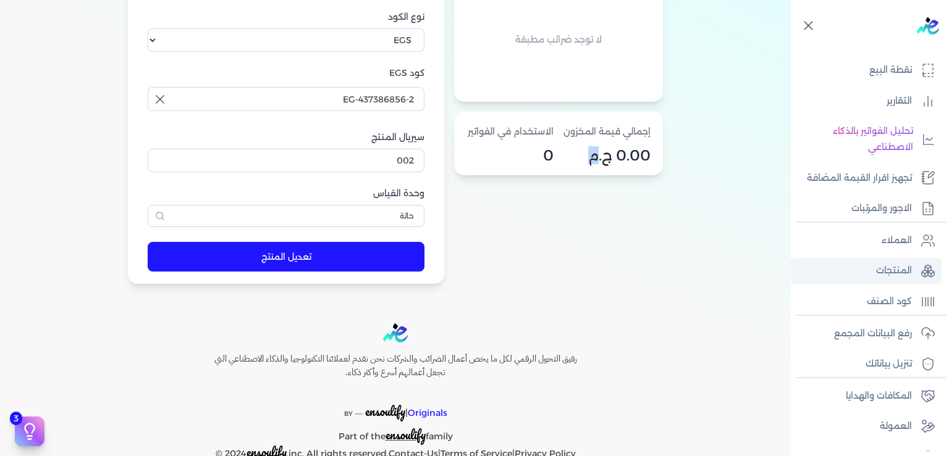
click at [896, 279] on p "المنتجات" at bounding box center [894, 271] width 36 height 16
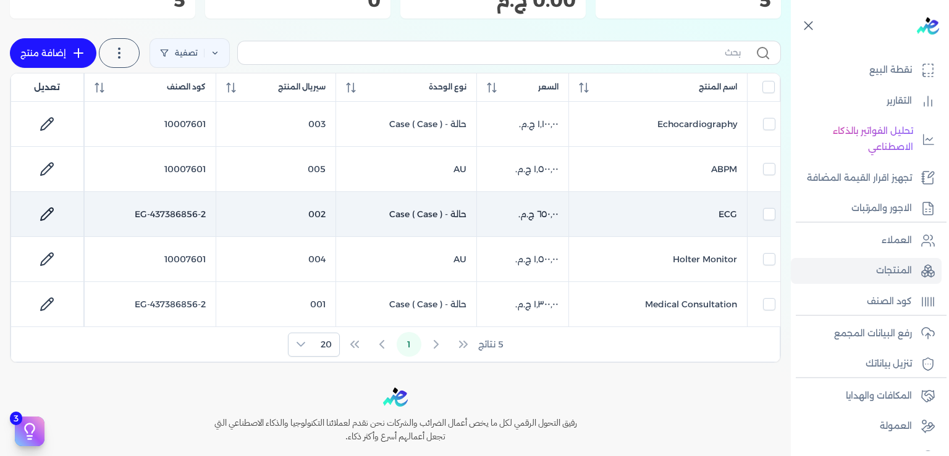
scroll to position [57, 0]
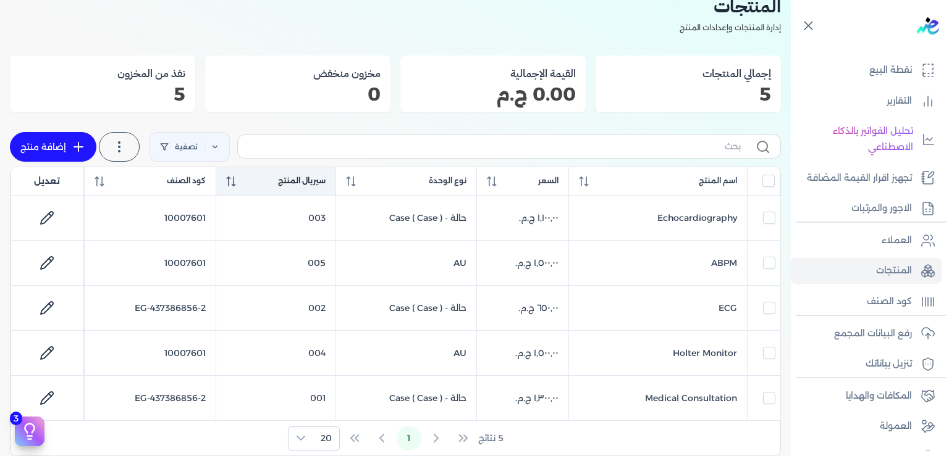
click at [321, 180] on span "سيريال المنتج" at bounding box center [302, 180] width 48 height 11
checkbox input "false"
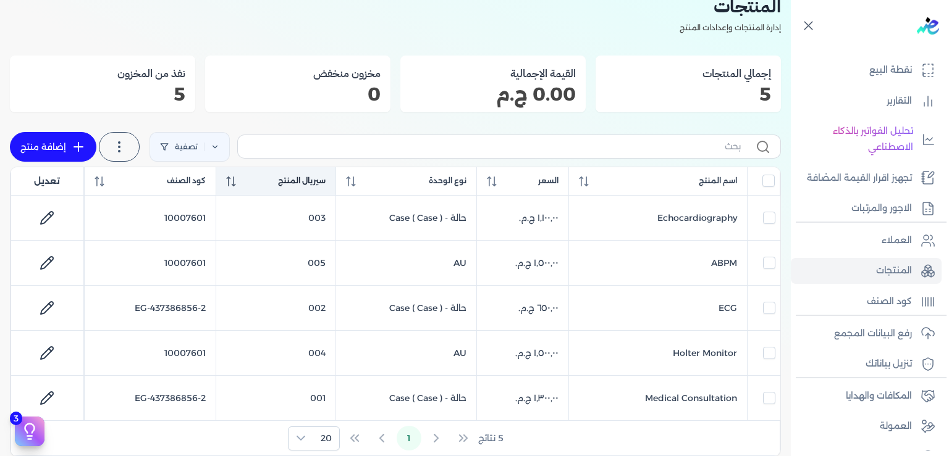
checkbox input "false"
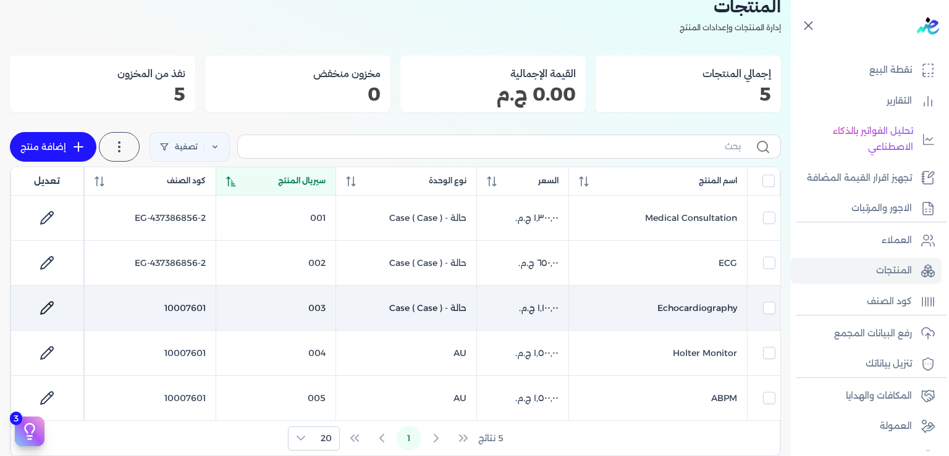
click at [54, 305] on icon at bounding box center [47, 308] width 15 height 15
select select "EGS"
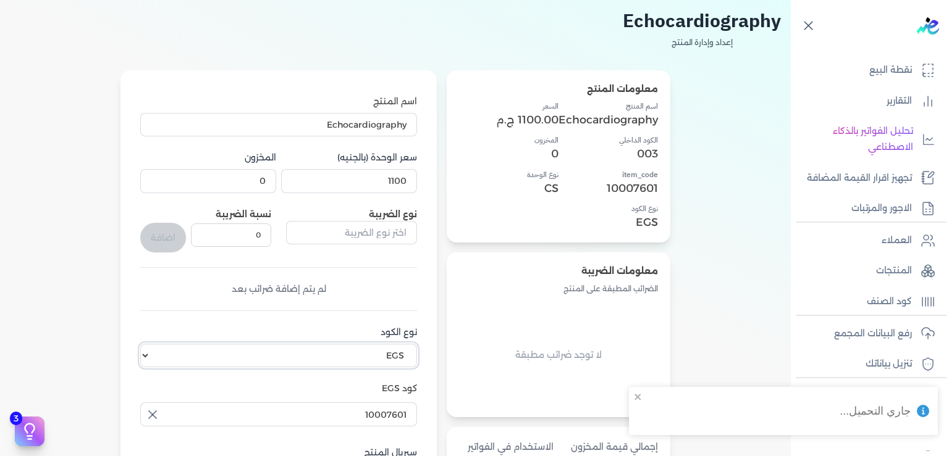
click at [140, 344] on select "اختر نوع الكود EGS GS1" at bounding box center [278, 355] width 277 height 23
click option "EGS" at bounding box center [0, 0] width 0 height 0
click at [293, 413] on input "10007601" at bounding box center [278, 414] width 277 height 23
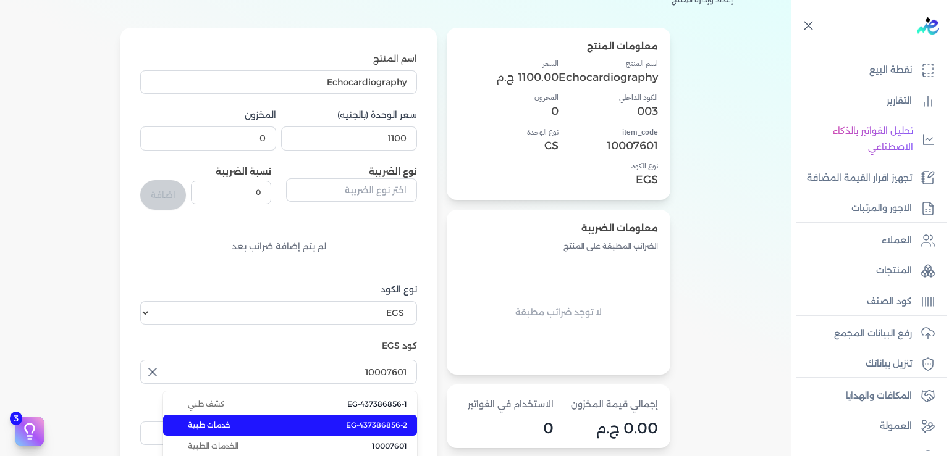
click at [308, 424] on li "EG-437386856-2 خدمات طبية" at bounding box center [290, 425] width 254 height 21
type input "EG-437386856-2"
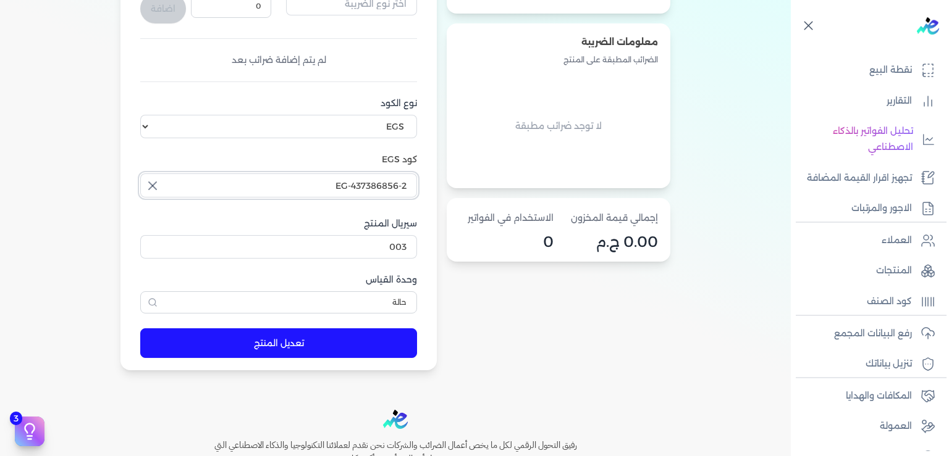
scroll to position [403, 0]
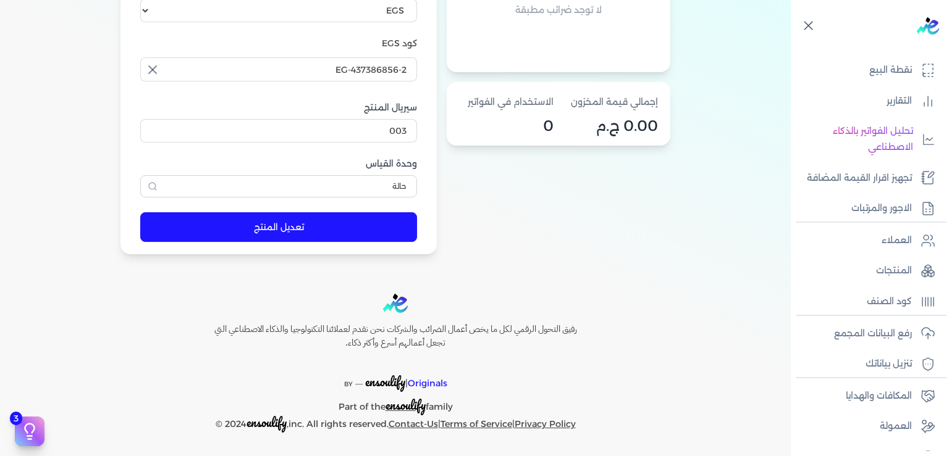
click at [292, 231] on button "تعديل المنتج" at bounding box center [278, 227] width 277 height 30
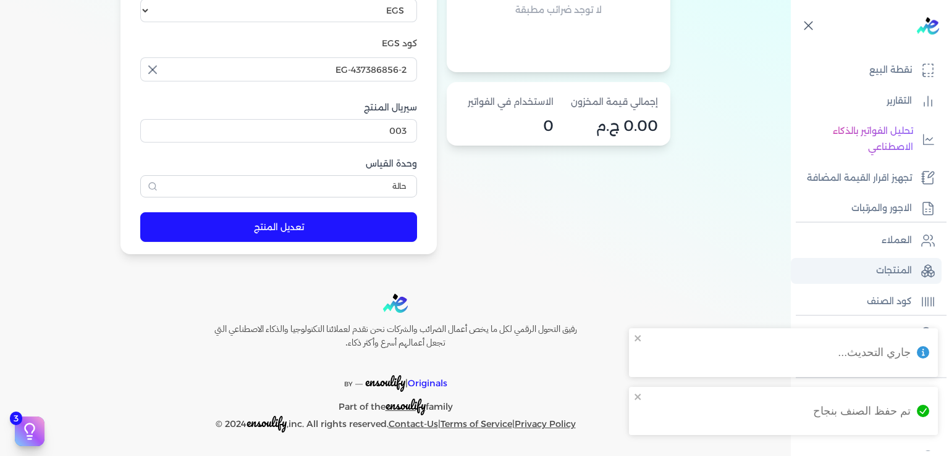
click at [890, 274] on link "المنتجات" at bounding box center [866, 271] width 151 height 26
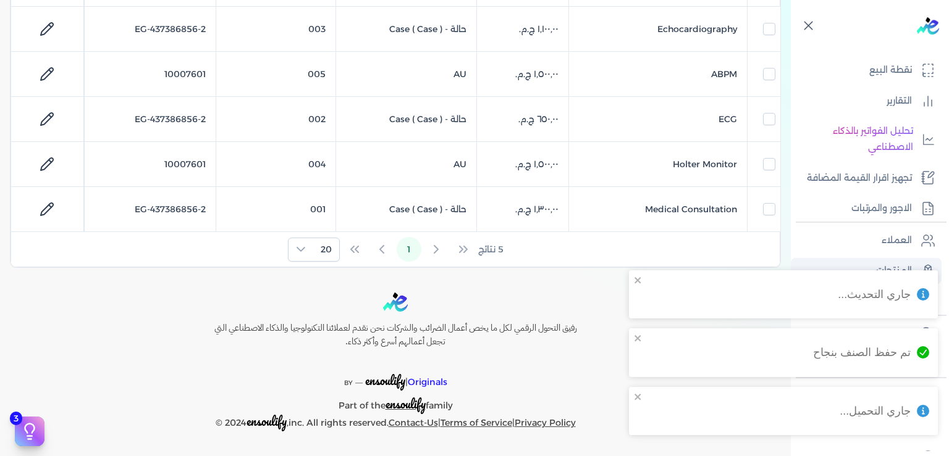
scroll to position [245, 0]
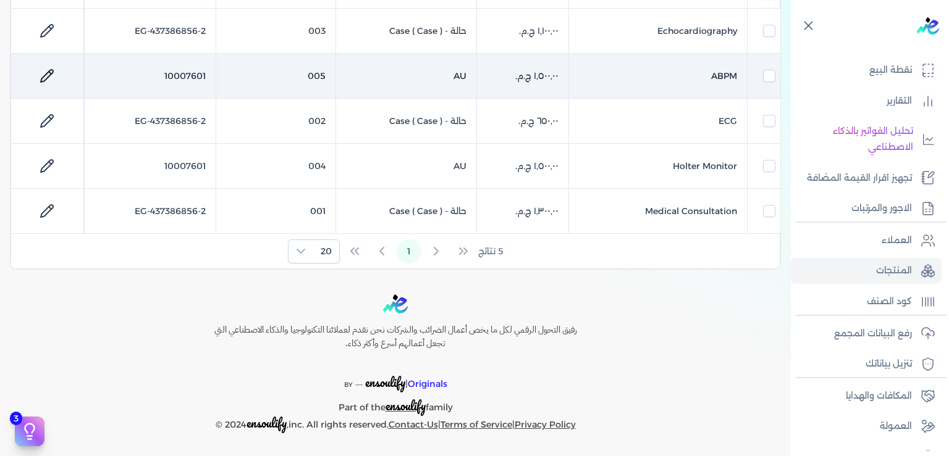
click at [54, 73] on icon at bounding box center [47, 76] width 15 height 15
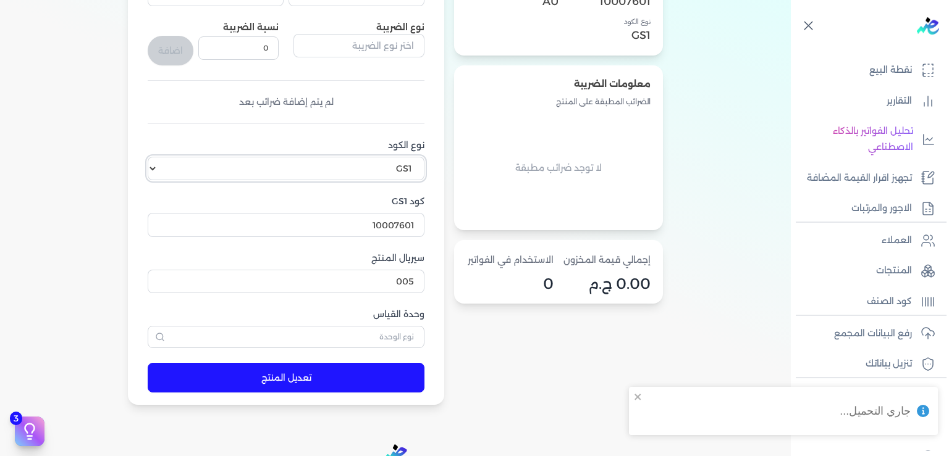
click at [148, 157] on select "اختر نوع الكود EGS GS1" at bounding box center [286, 168] width 277 height 23
select select "EGS"
click option "EGS" at bounding box center [0, 0] width 0 height 0
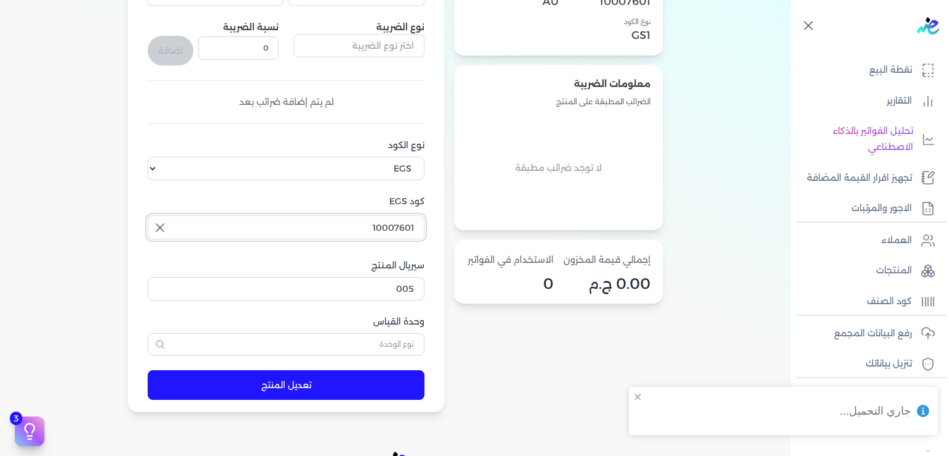
click at [345, 225] on input "10007601" at bounding box center [286, 227] width 277 height 23
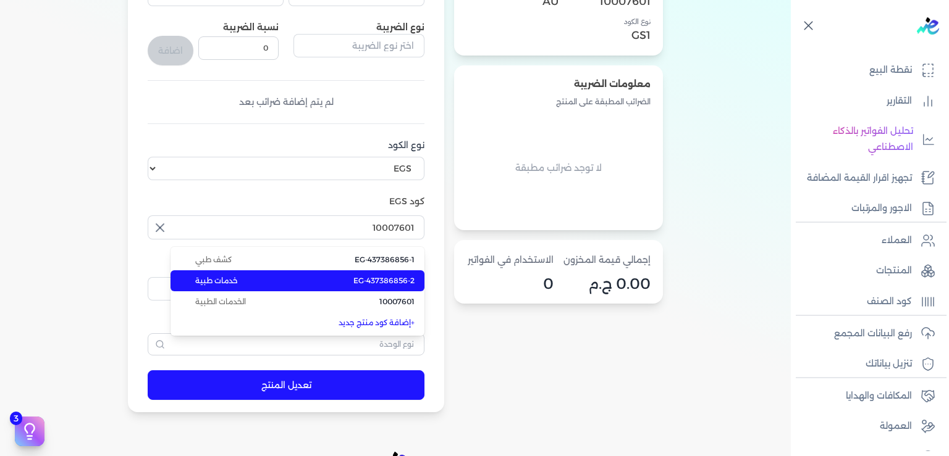
click at [377, 282] on span "EG-437386856-2" at bounding box center [383, 280] width 61 height 11
type input "EG-437386856-2"
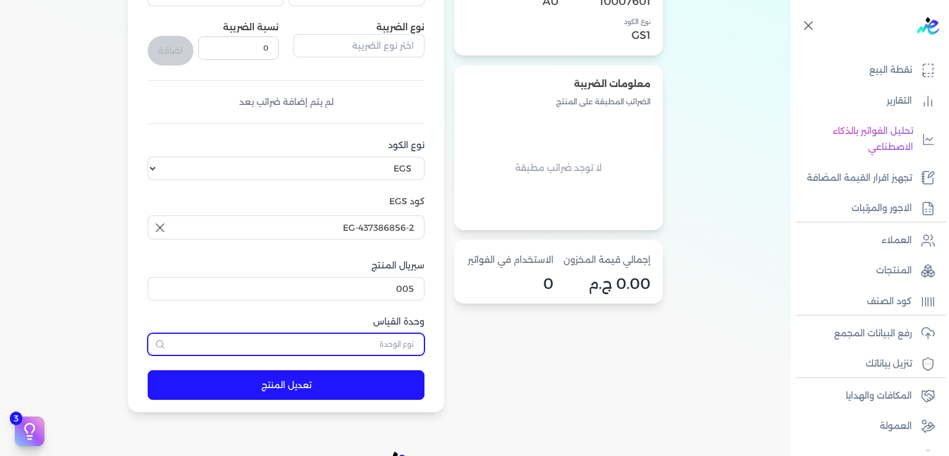
click at [387, 348] on input "text" at bounding box center [286, 345] width 277 height 22
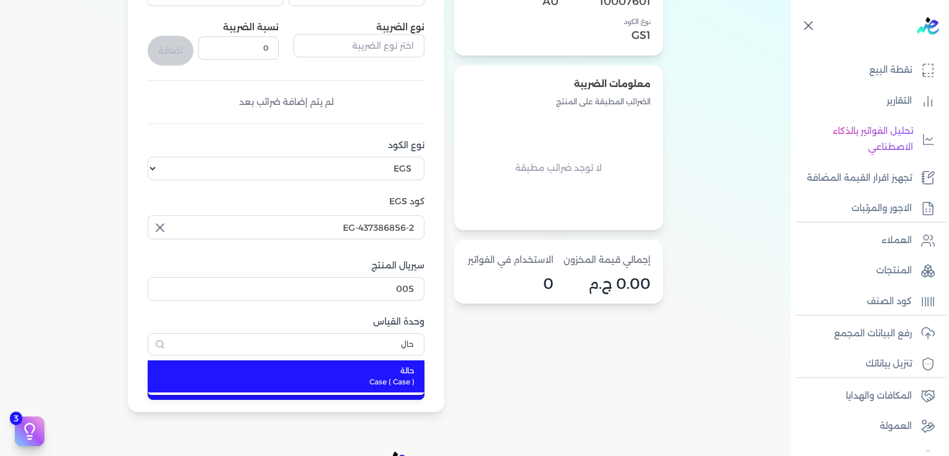
click at [404, 378] on span "Case ( Case )" at bounding box center [293, 382] width 242 height 11
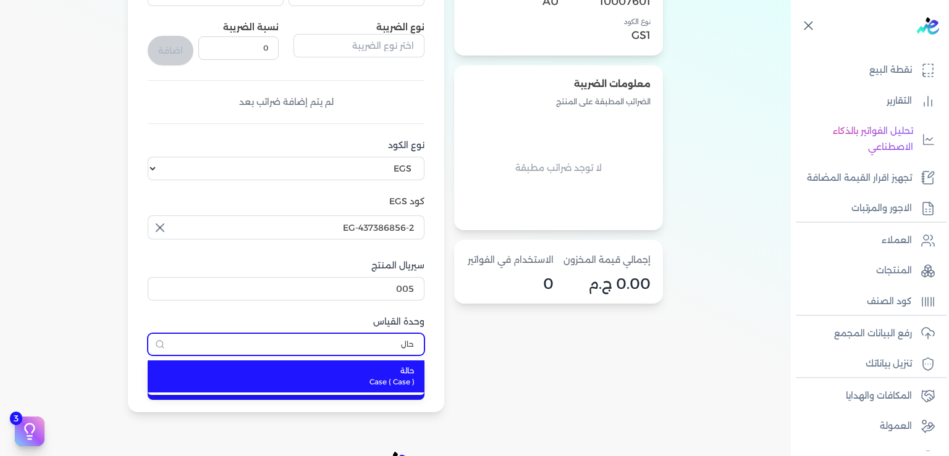
type input "حالة"
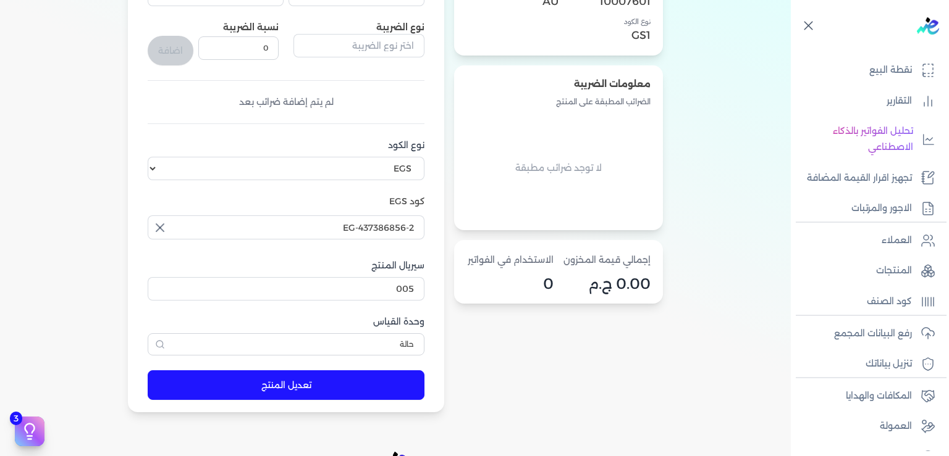
click at [264, 387] on button "تعديل المنتج" at bounding box center [286, 386] width 277 height 30
click at [888, 279] on p "المنتجات" at bounding box center [894, 271] width 36 height 16
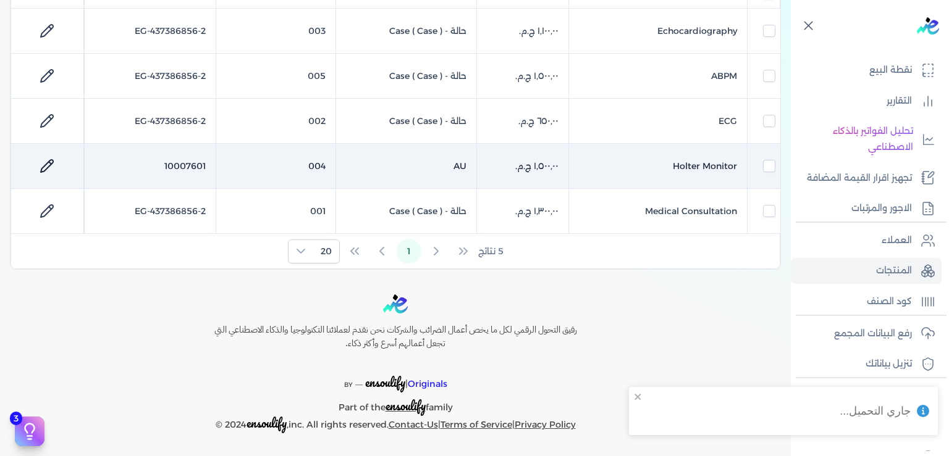
click at [54, 159] on icon at bounding box center [47, 166] width 15 height 15
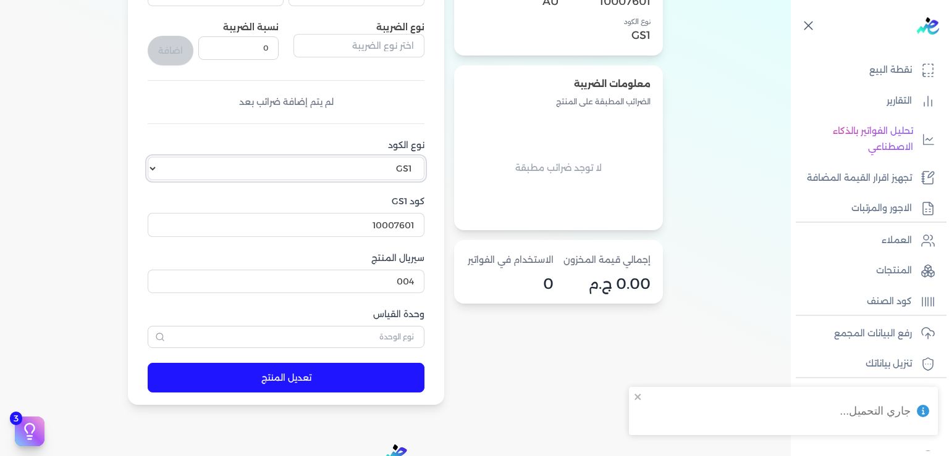
click at [148, 157] on select "اختر نوع الكود EGS GS1" at bounding box center [286, 168] width 277 height 23
select select "EGS"
click option "EGS" at bounding box center [0, 0] width 0 height 0
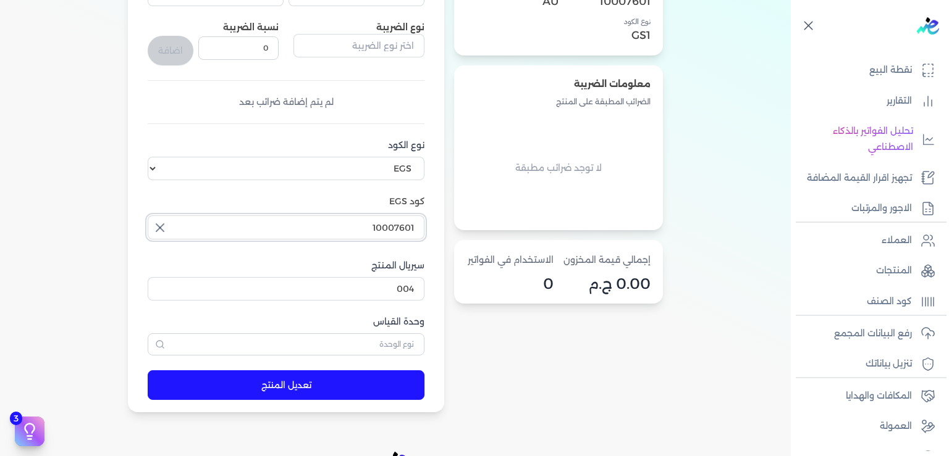
click at [208, 226] on input "10007601" at bounding box center [286, 227] width 277 height 23
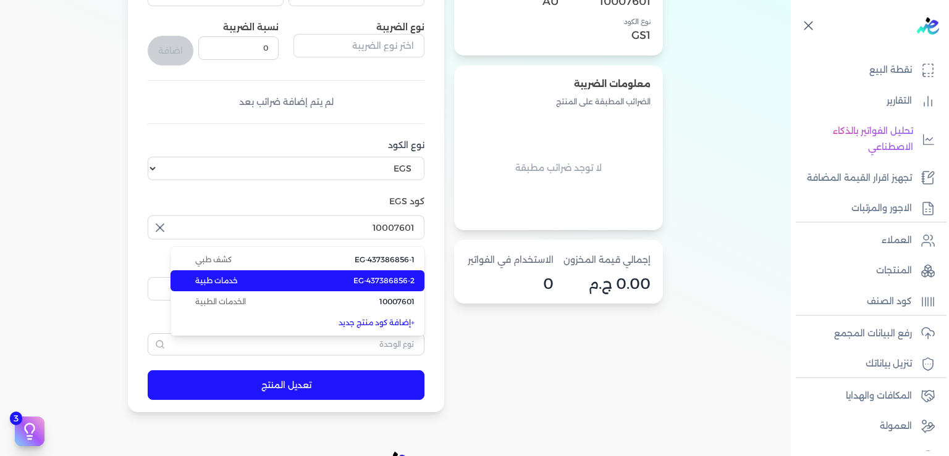
click at [355, 279] on li "EG-437386856-2 خدمات طبية" at bounding box center [297, 281] width 254 height 21
type input "EG-437386856-2"
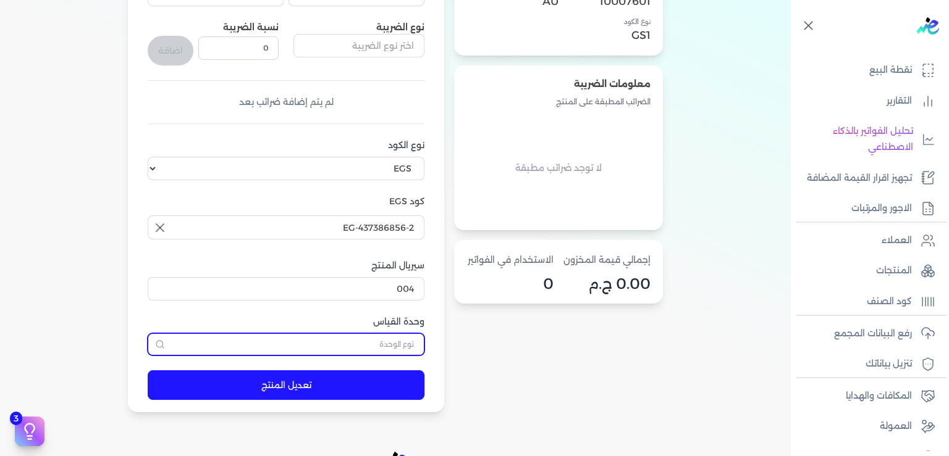
click at [353, 340] on input "text" at bounding box center [286, 345] width 277 height 22
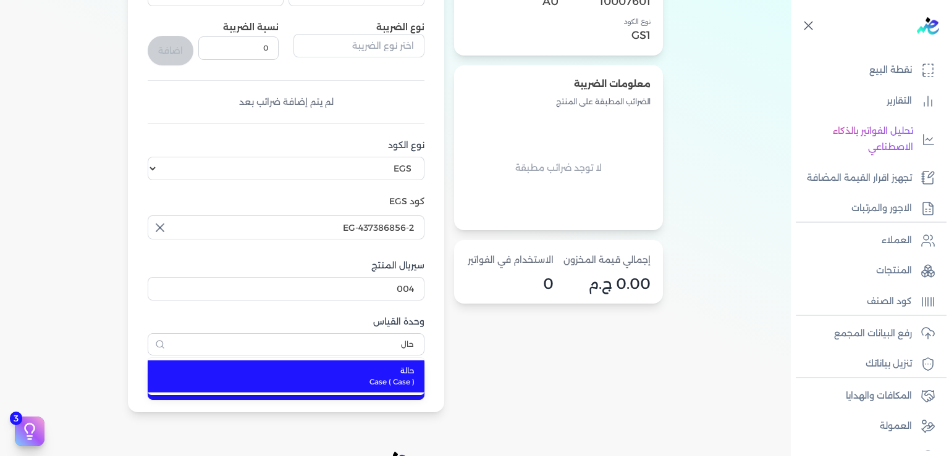
click at [372, 382] on span "Case ( Case )" at bounding box center [293, 382] width 242 height 11
type input "حالة"
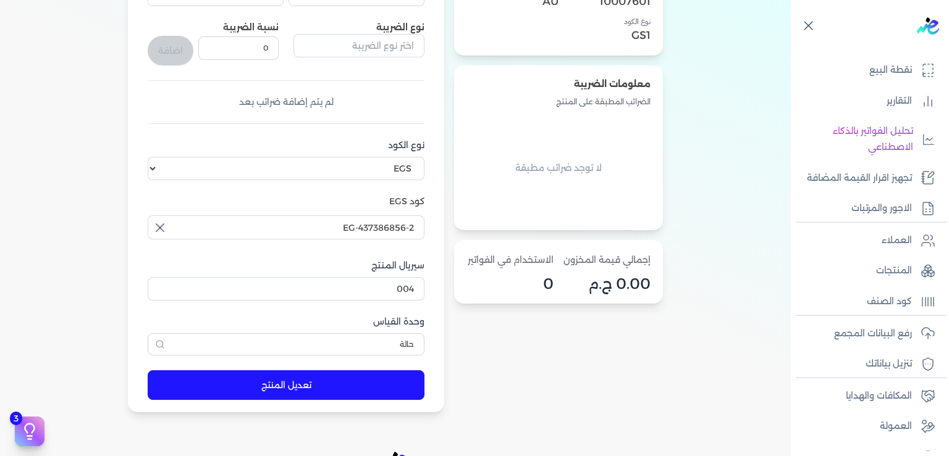
click at [301, 389] on button "تعديل المنتج" at bounding box center [286, 386] width 277 height 30
click at [306, 390] on button "تعديل المنتج" at bounding box center [286, 386] width 277 height 30
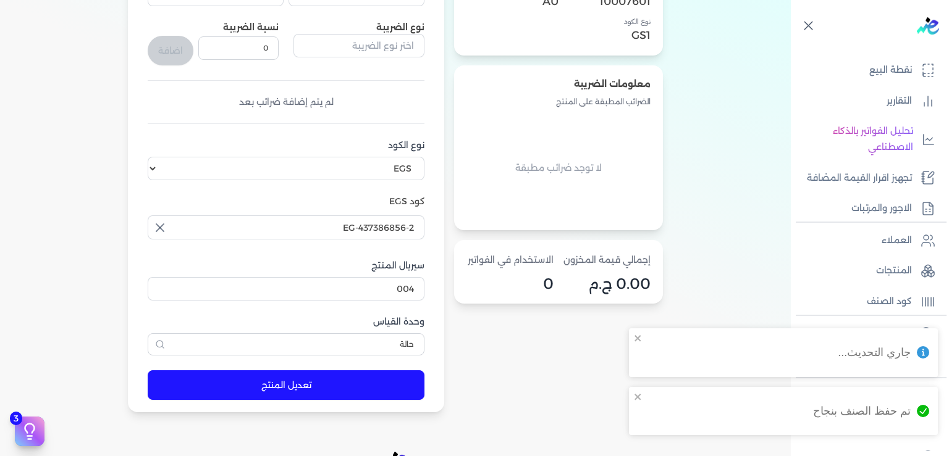
click at [586, 367] on div "معلومات المنتج اسم المنتج Holter Monitor الكود الداخلي 004 item_code 10007601 ن…" at bounding box center [558, 148] width 209 height 530
click at [886, 279] on p "المنتجات" at bounding box center [894, 271] width 36 height 16
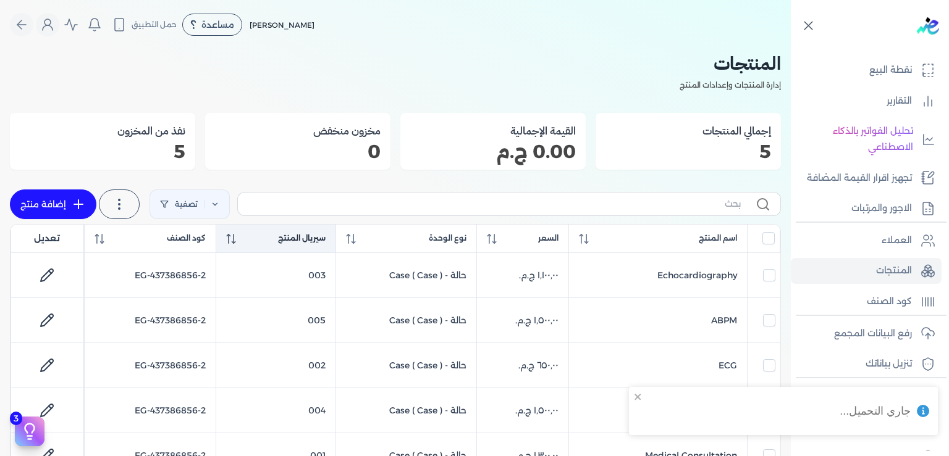
click at [292, 238] on span "سيريال المنتج" at bounding box center [302, 238] width 48 height 11
checkbox input "false"
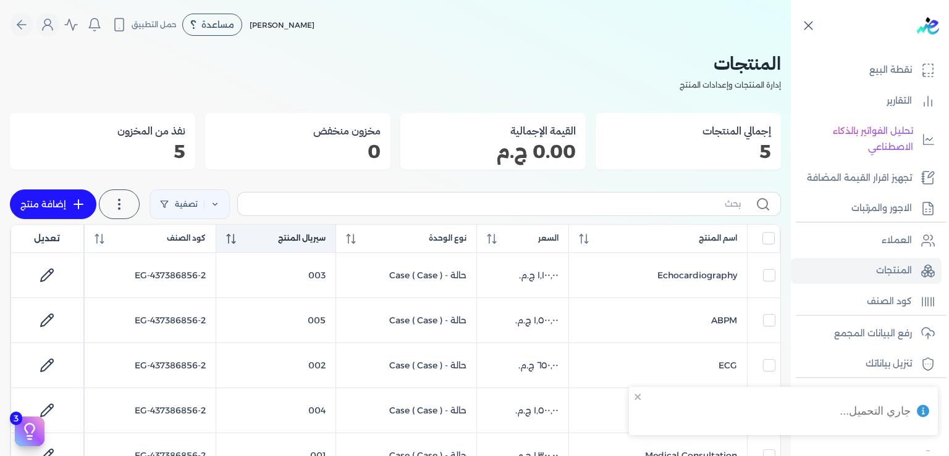
checkbox input "false"
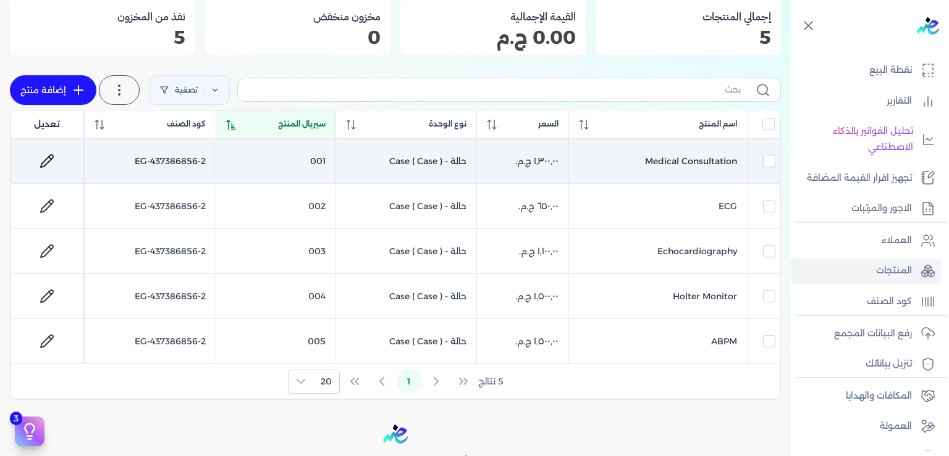
scroll to position [187, 0]
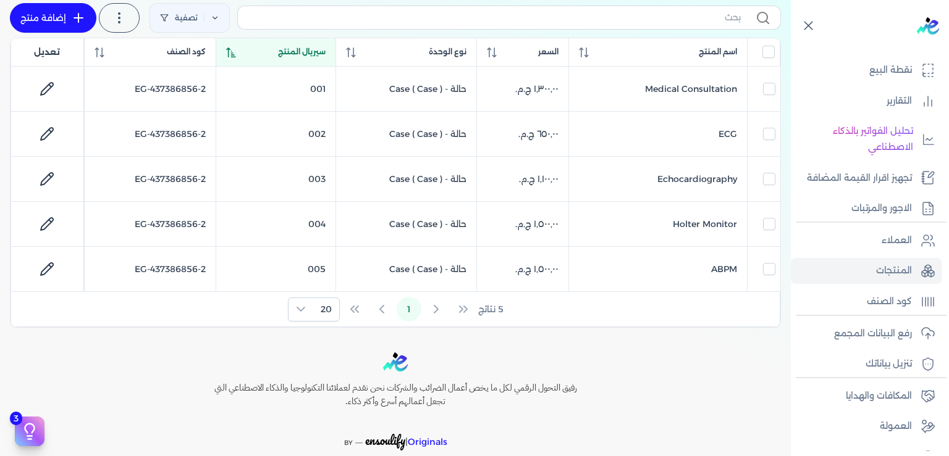
click at [86, 14] on icon at bounding box center [78, 18] width 15 height 15
select select "EGS"
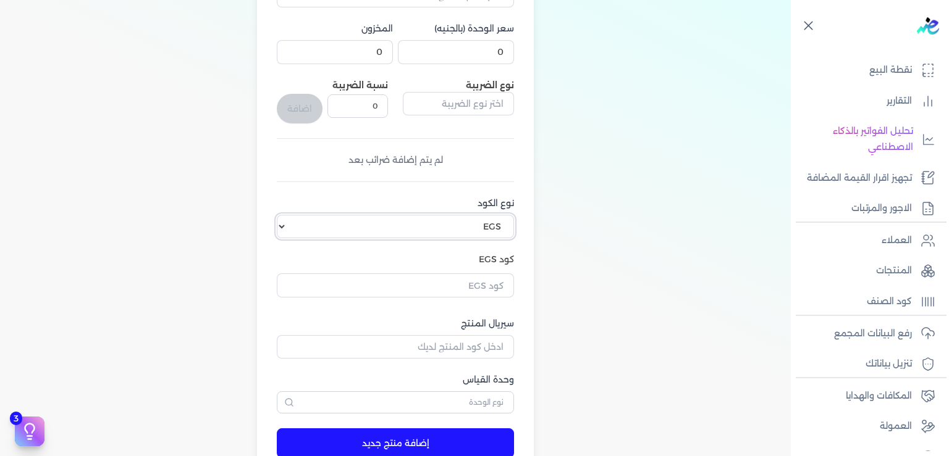
click at [277, 215] on select "اختر نوع الكود EGS GS1" at bounding box center [395, 226] width 237 height 23
click option "EGS" at bounding box center [0, 0] width 0 height 0
click at [471, 283] on input "text" at bounding box center [395, 285] width 237 height 23
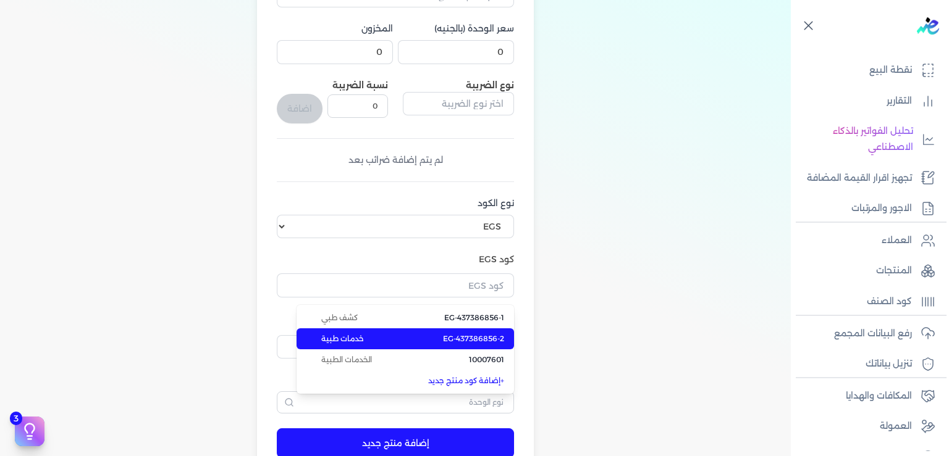
click at [485, 334] on span "EG-437386856-2" at bounding box center [473, 339] width 61 height 11
type input "EG-437386856-2"
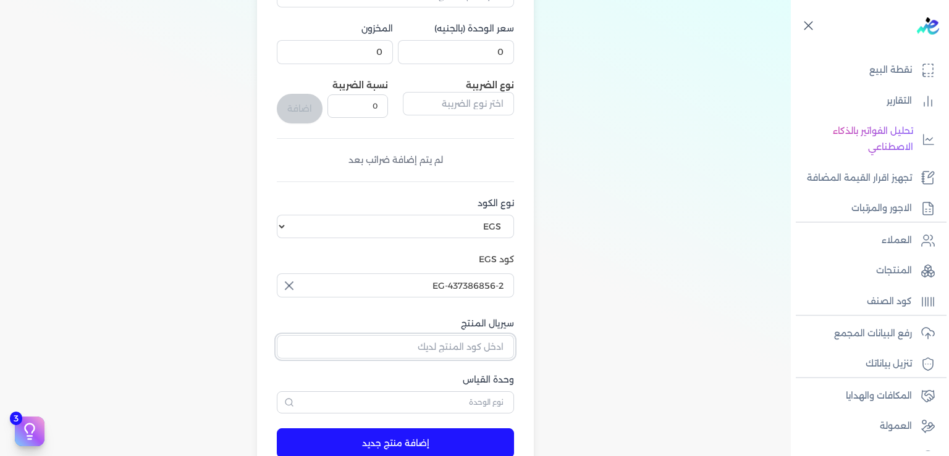
click at [453, 345] on input "سيريال المنتج" at bounding box center [395, 346] width 237 height 23
type input "006"
click at [468, 406] on input "text" at bounding box center [395, 403] width 237 height 22
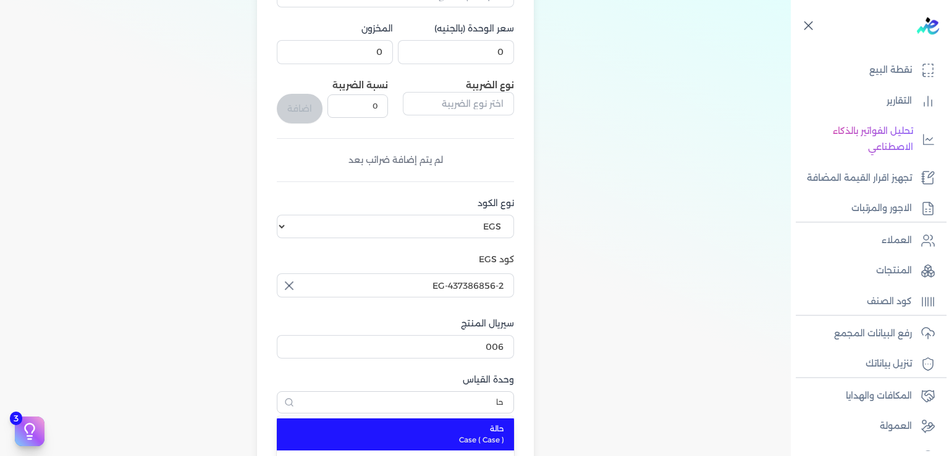
click at [498, 426] on span "حالة" at bounding box center [402, 429] width 203 height 11
type input "حالة"
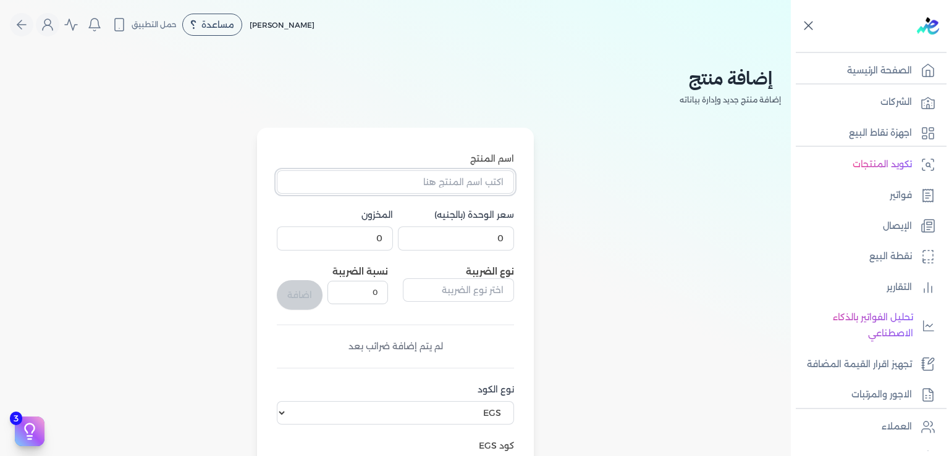
click at [469, 185] on input "اسم المنتج" at bounding box center [395, 181] width 237 height 23
type input "}"
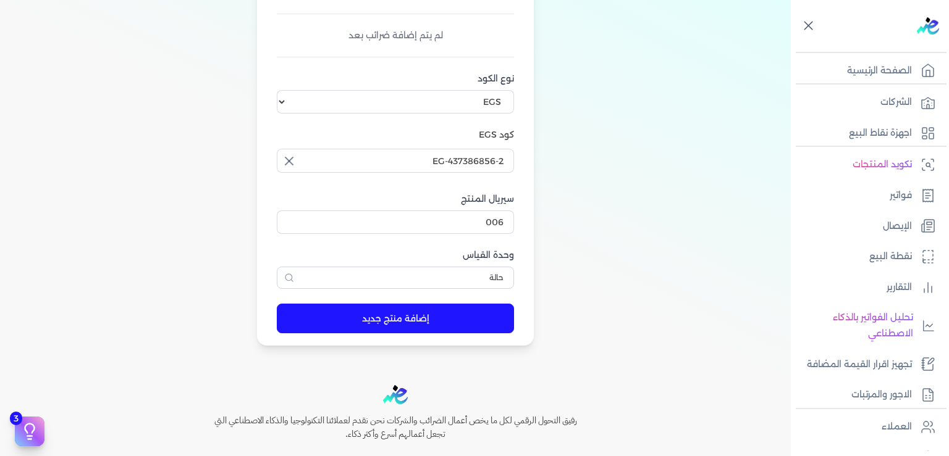
scroll to position [373, 0]
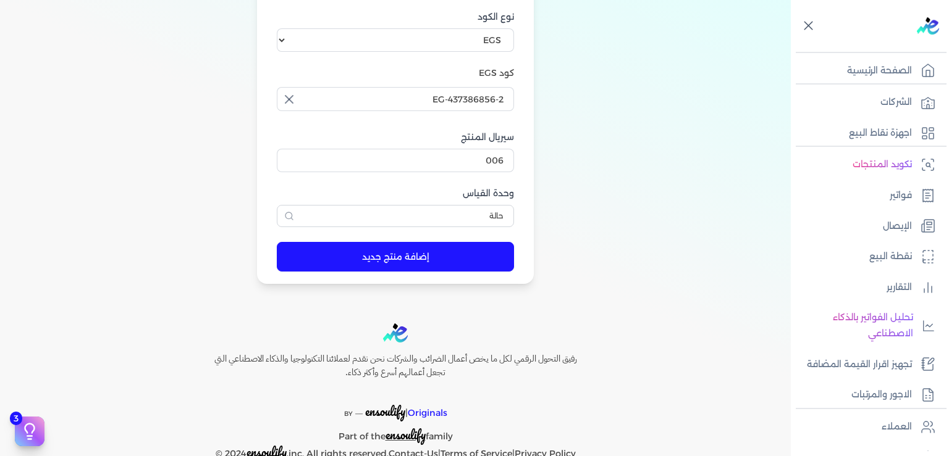
type input "Coraonary [MEDICAL_DATA]"
click at [392, 261] on button "إضافة منتج جديد" at bounding box center [395, 257] width 237 height 30
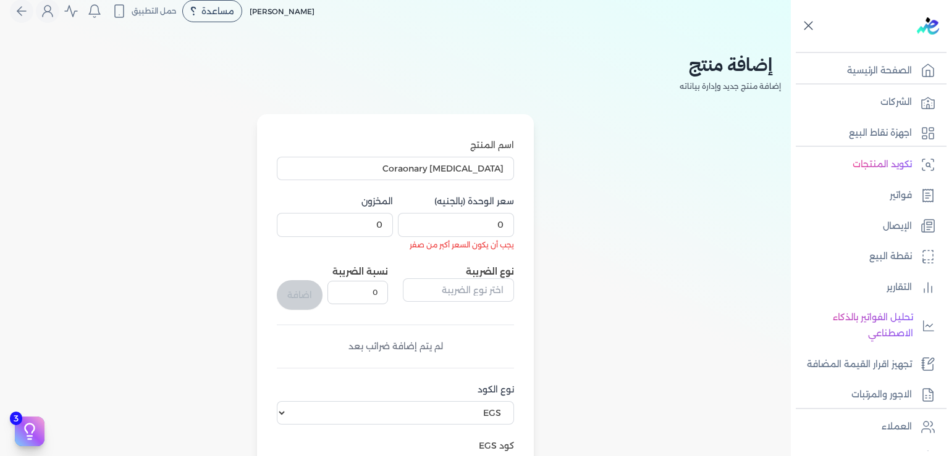
scroll to position [14, 0]
drag, startPoint x: 485, startPoint y: 223, endPoint x: 595, endPoint y: 231, distance: 109.6
click at [514, 231] on input "0" at bounding box center [456, 224] width 116 height 23
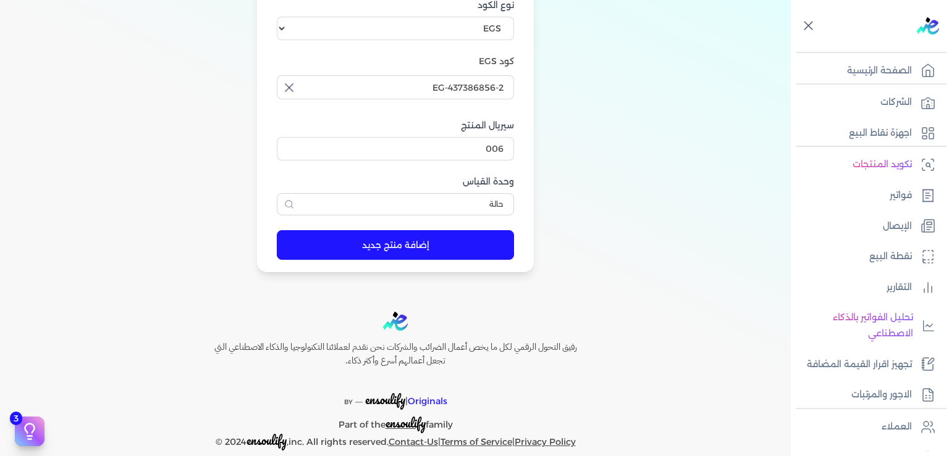
scroll to position [387, 0]
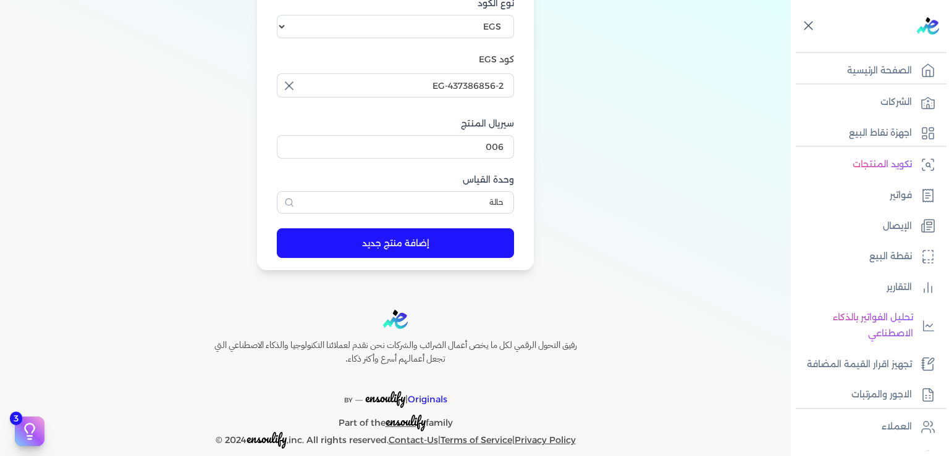
type input "35000"
click at [393, 240] on button "إضافة منتج جديد" at bounding box center [395, 244] width 237 height 30
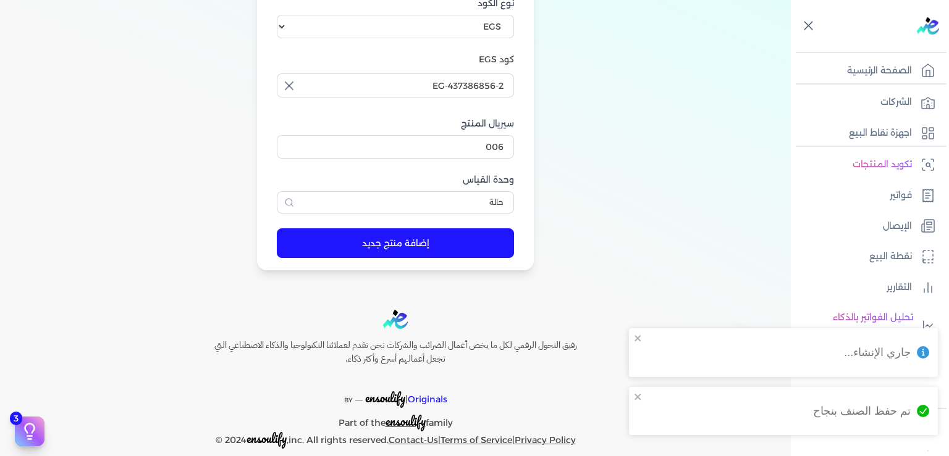
click at [681, 224] on div "اسم المنتج Coraonary Angiography سعر الوحدة (بالجنيه) 35000 المخزون 0 نوع الضري…" at bounding box center [395, 6] width 771 height 530
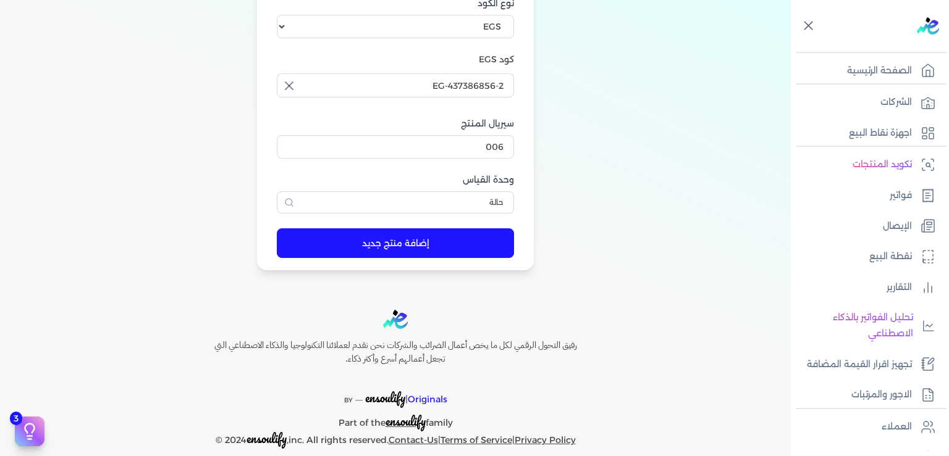
click at [805, 27] on icon at bounding box center [808, 25] width 15 height 15
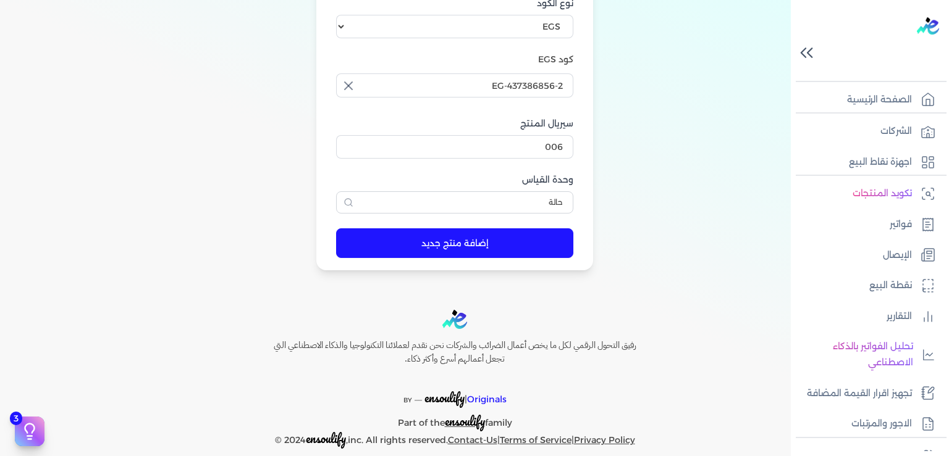
click at [814, 55] on icon at bounding box center [807, 53] width 22 height 22
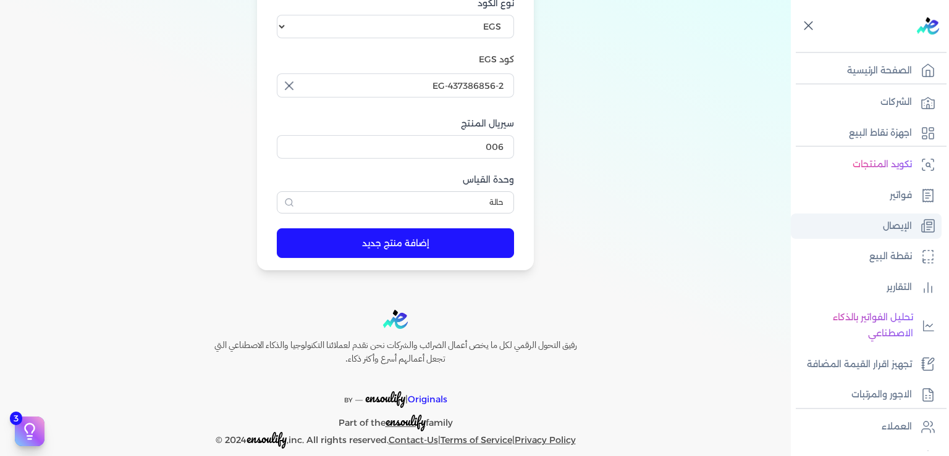
click at [886, 224] on p "الإيصال" at bounding box center [897, 227] width 29 height 16
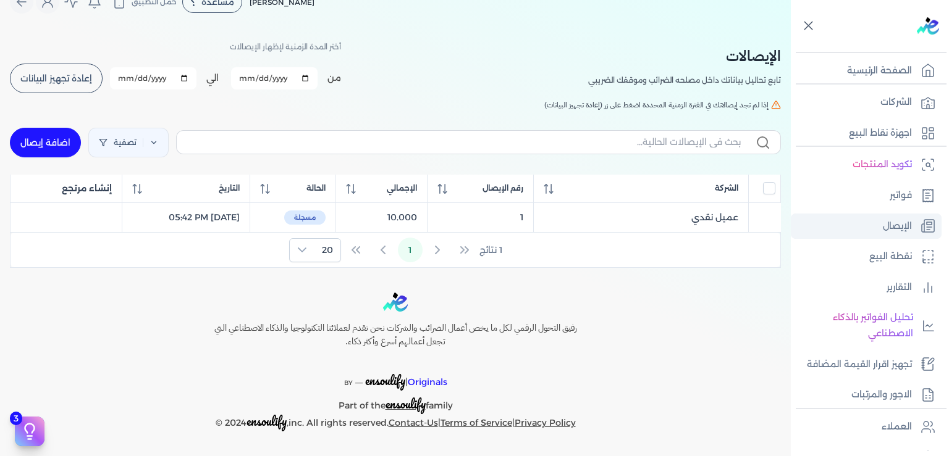
scroll to position [20, 0]
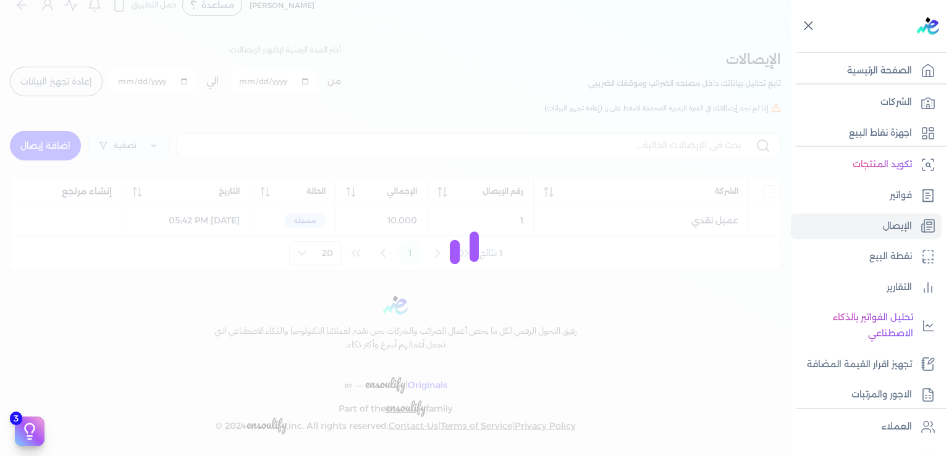
checkbox input "false"
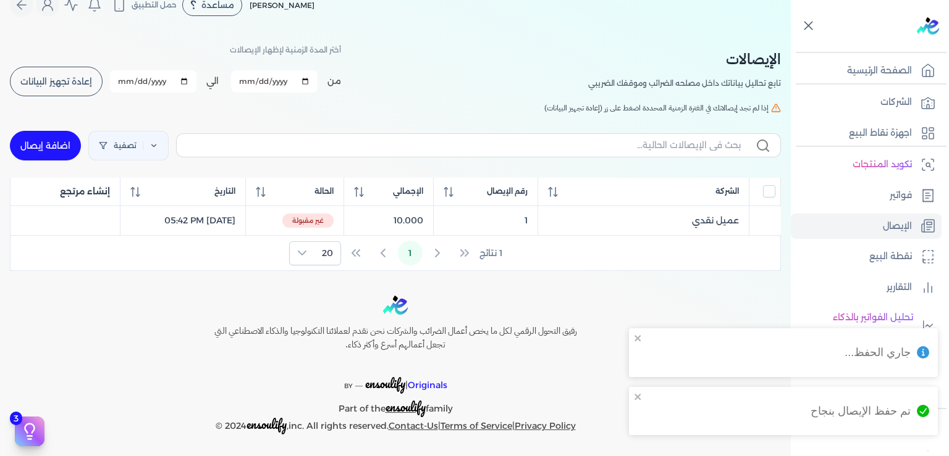
click at [353, 223] on table "الشركة رقم الإيصال الإجمالي الحالة التاريخ إنشاء مرتجع عميل نقدي () 1 10.000 غي…" at bounding box center [395, 207] width 771 height 59
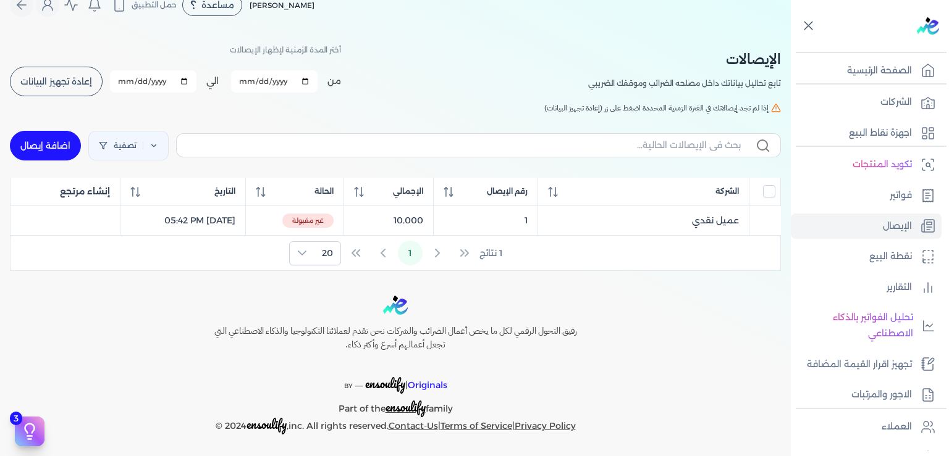
click at [62, 145] on link "اضافة إيصال" at bounding box center [45, 146] width 71 height 30
select select
select select "EGP"
select select "EGS"
select select "B"
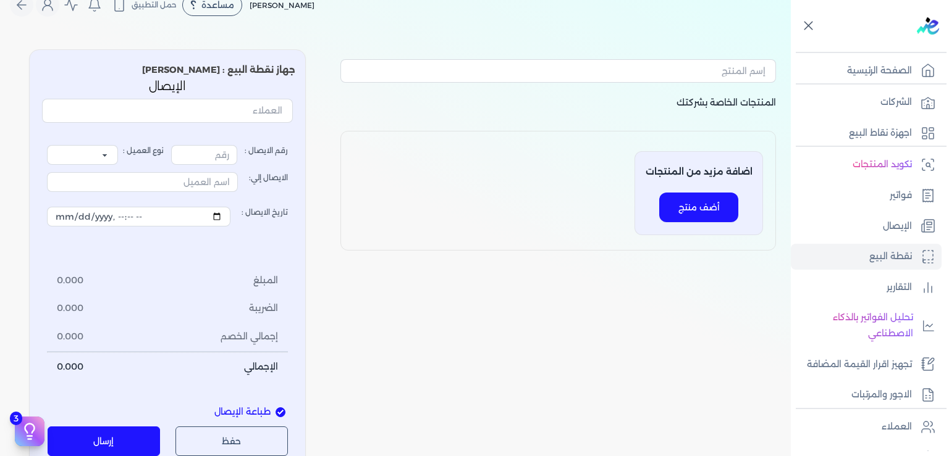
type input "2"
select select "P"
type input "عميل نقدي"
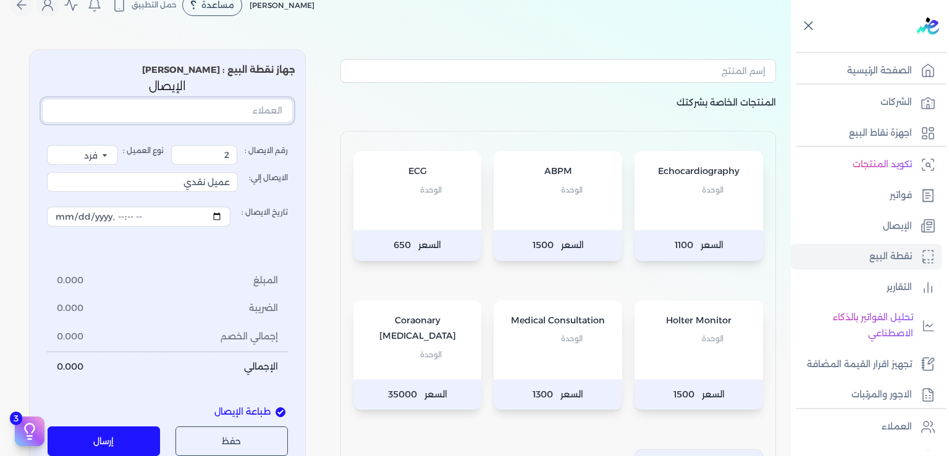
click at [242, 110] on input "text" at bounding box center [167, 110] width 251 height 23
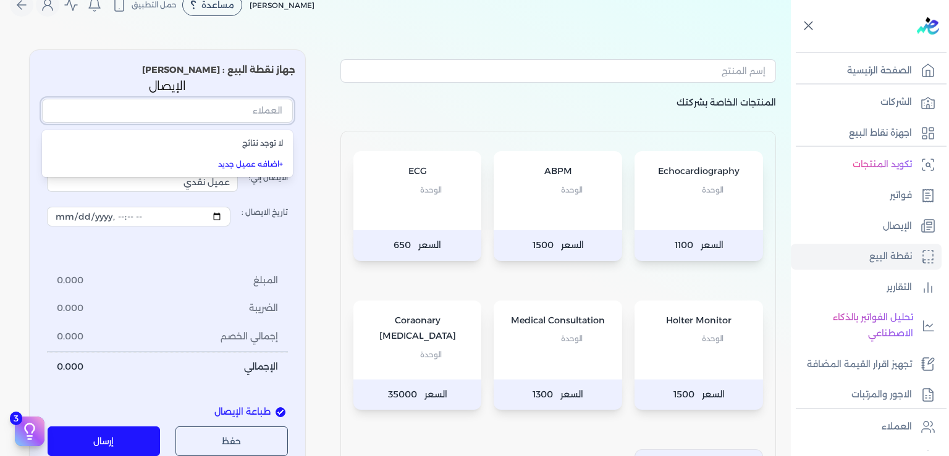
click at [242, 110] on input "text" at bounding box center [167, 110] width 251 height 23
type input "Test"
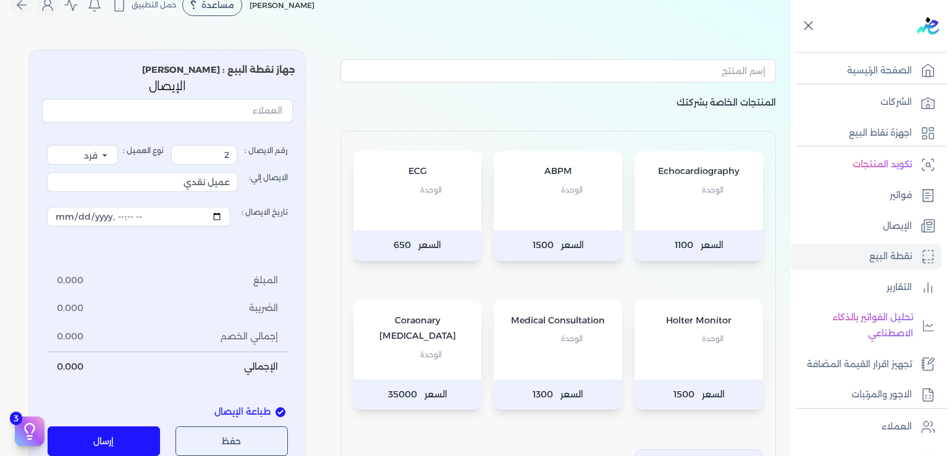
click at [373, 118] on p "المنتجات الخاصة بشركتك" at bounding box center [557, 113] width 435 height 36
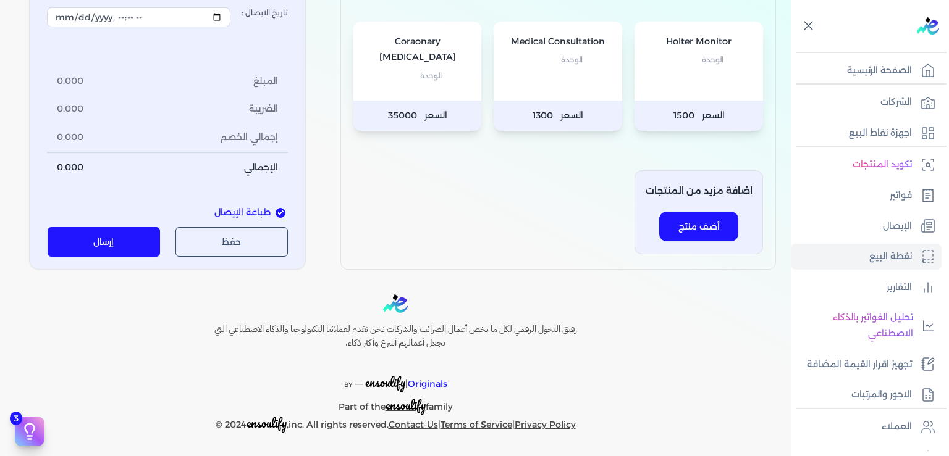
scroll to position [112, 0]
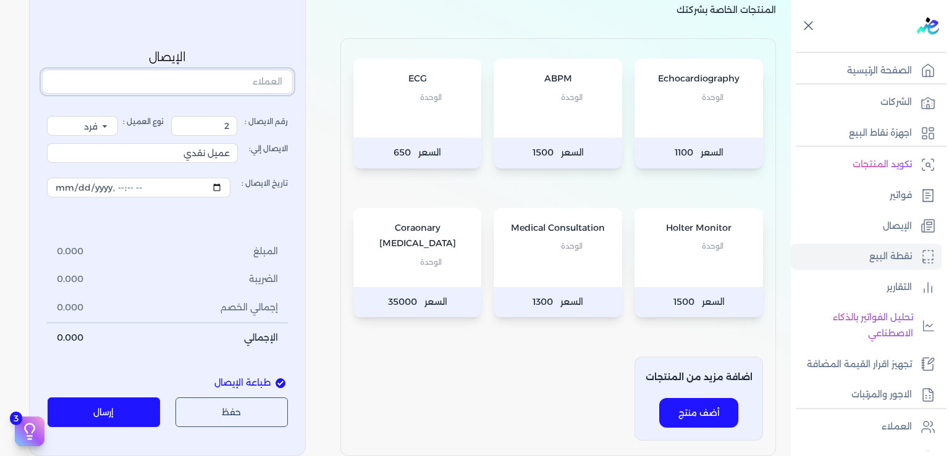
click at [237, 81] on input "text" at bounding box center [167, 81] width 251 height 23
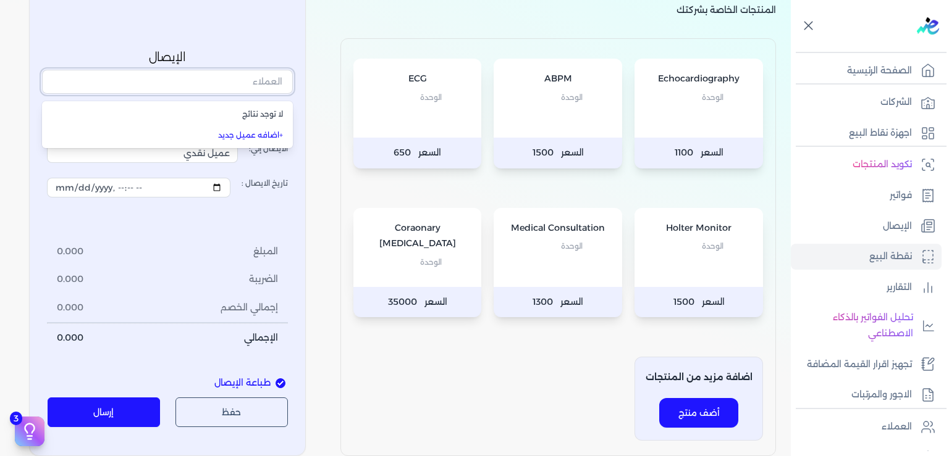
click at [237, 81] on input "text" at bounding box center [167, 81] width 251 height 23
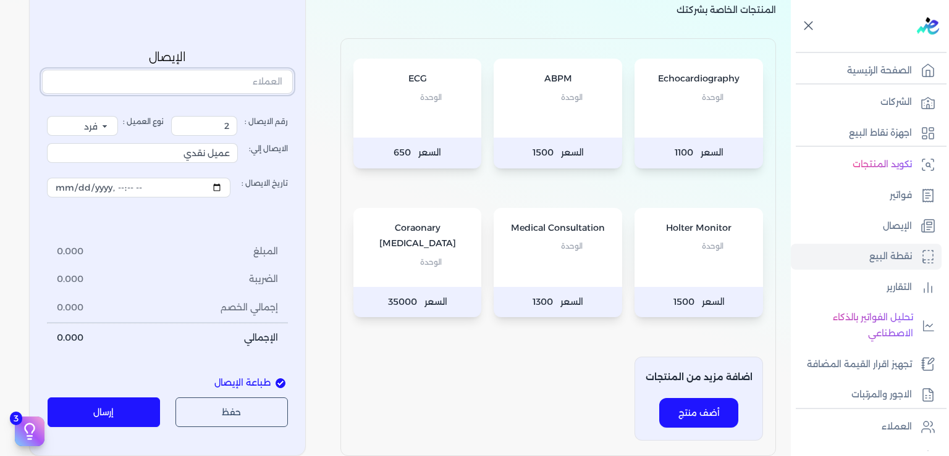
click at [267, 82] on input "text" at bounding box center [167, 81] width 251 height 23
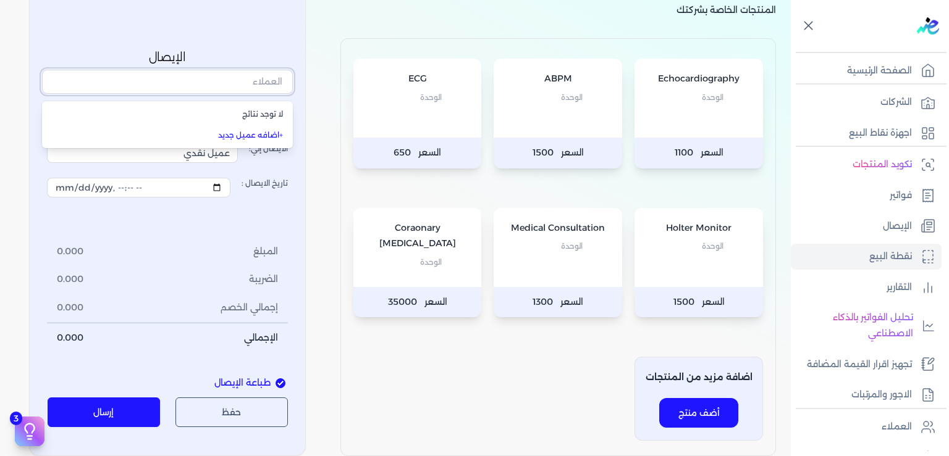
click at [267, 82] on input "text" at bounding box center [167, 81] width 251 height 23
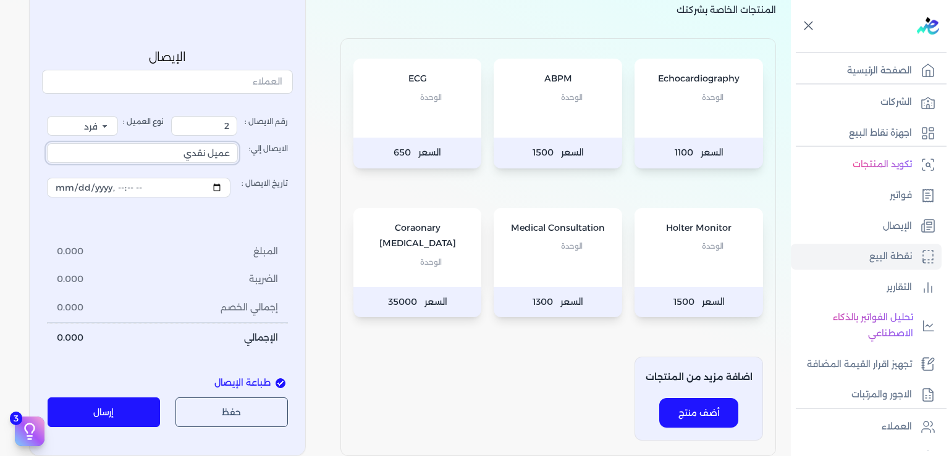
drag, startPoint x: 182, startPoint y: 151, endPoint x: 285, endPoint y: 155, distance: 103.2
click at [238, 155] on input "عميل نقدي" at bounding box center [142, 153] width 191 height 20
type input "Test"
click at [227, 256] on li "المبلغ 0.000" at bounding box center [167, 252] width 241 height 28
click at [571, 251] on span "الوحدة" at bounding box center [572, 246] width 22 height 16
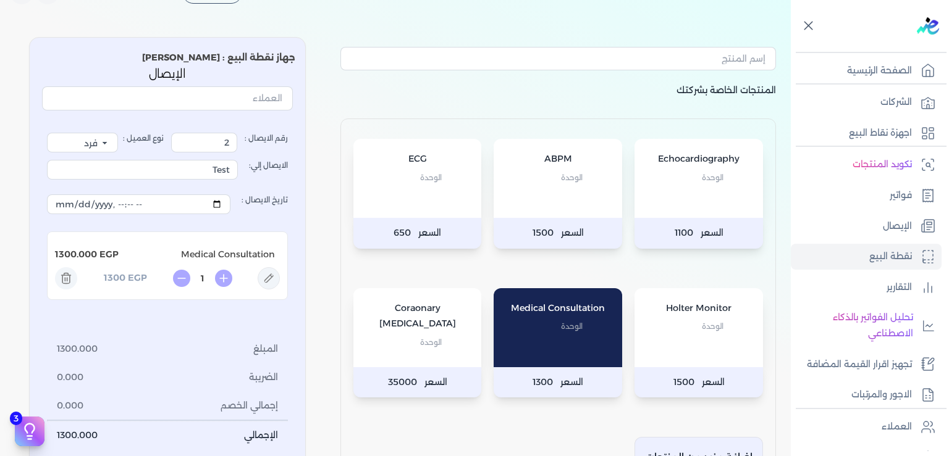
scroll to position [0, 0]
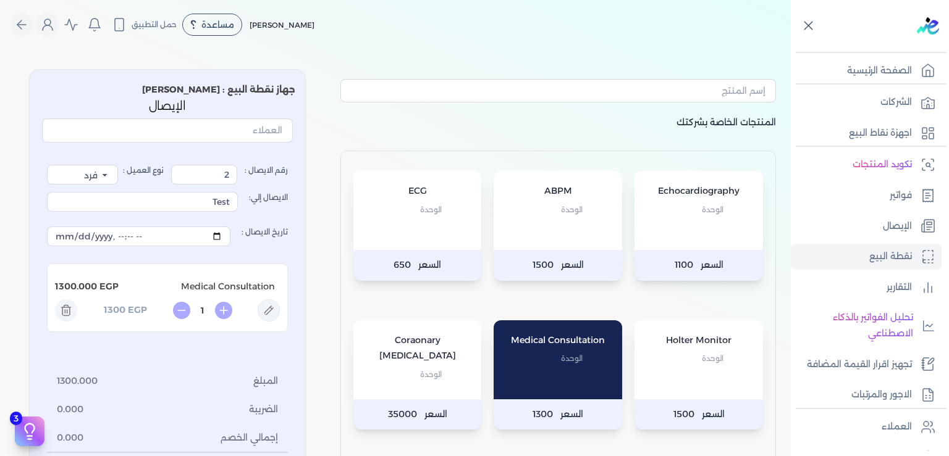
click at [276, 313] on icon at bounding box center [269, 311] width 22 height 22
type input "Medical Consultation"
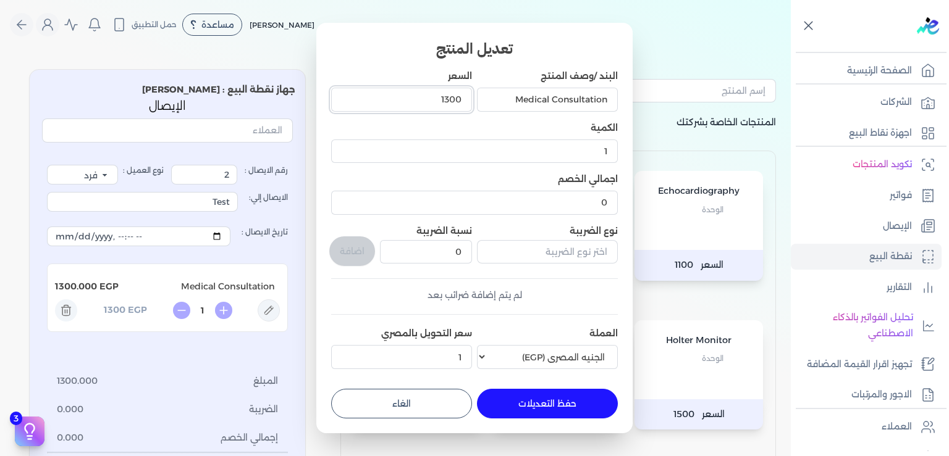
click at [441, 103] on input "1300" at bounding box center [401, 99] width 141 height 23
type input "10"
click at [552, 395] on button "حفظ التعديلات" at bounding box center [547, 404] width 141 height 30
type input "0"
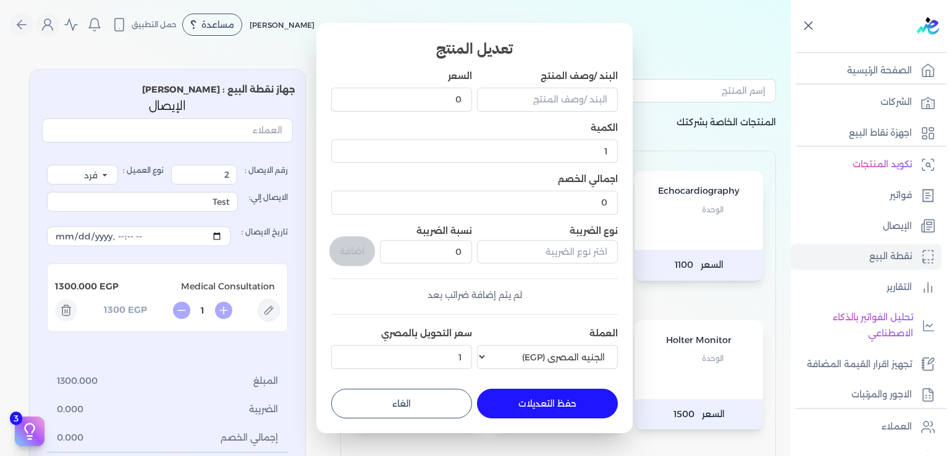
click at [552, 395] on div "Medical Consultation الوحدة" at bounding box center [558, 360] width 128 height 79
type input "2"
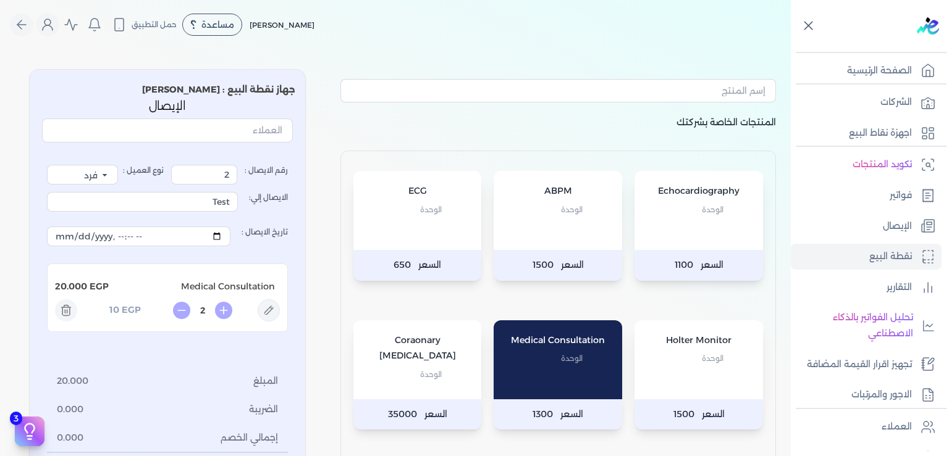
click at [277, 308] on icon at bounding box center [269, 311] width 22 height 22
type input "Medical Consultation"
type input "10"
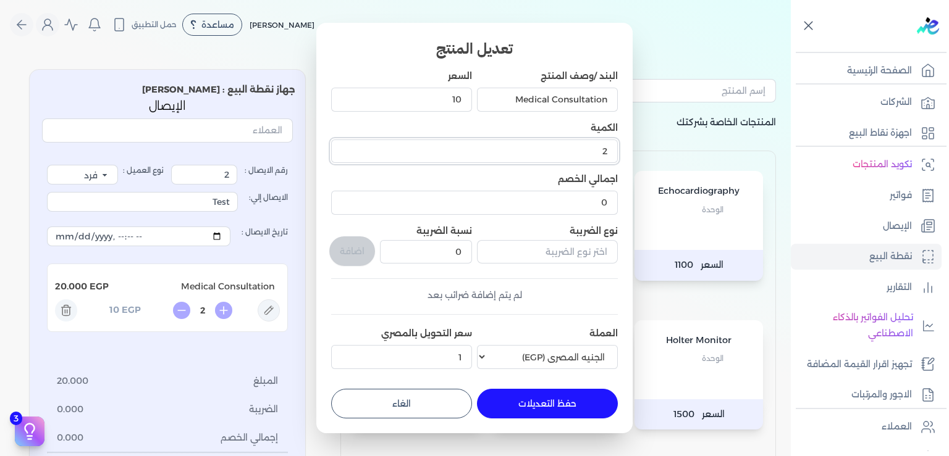
drag, startPoint x: 586, startPoint y: 154, endPoint x: 805, endPoint y: 160, distance: 219.3
click at [618, 160] on input "2" at bounding box center [474, 151] width 287 height 23
type input "1"
click at [560, 402] on button "حفظ التعديلات" at bounding box center [547, 404] width 141 height 30
type input "0"
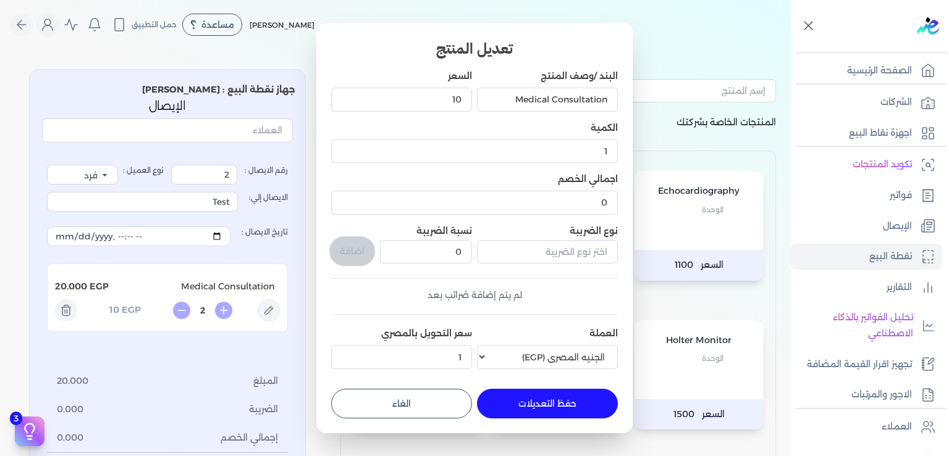
type input "1"
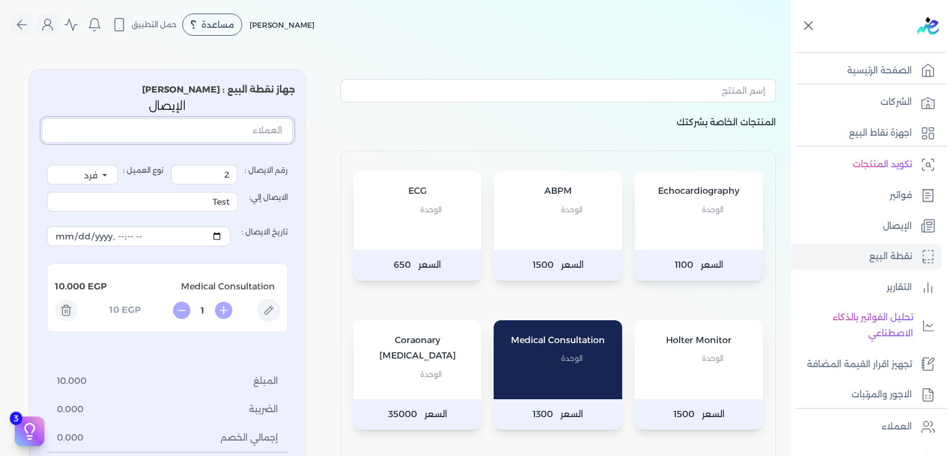
click at [241, 137] on input "text" at bounding box center [167, 130] width 251 height 23
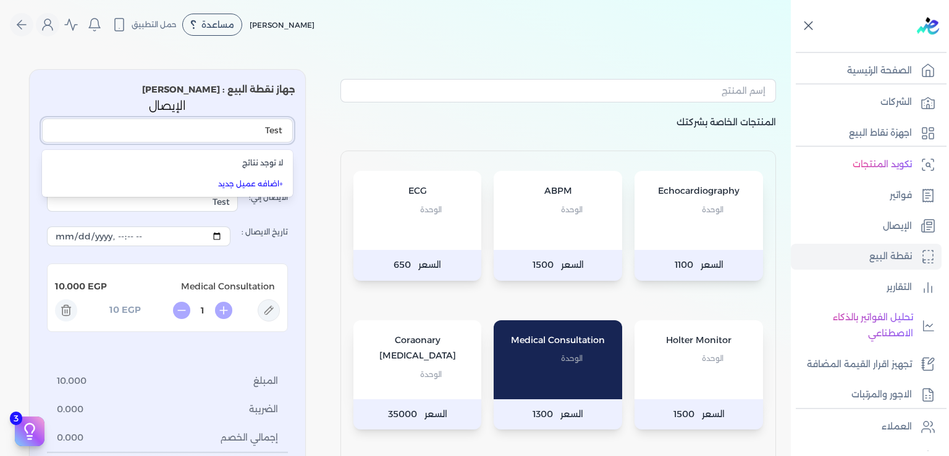
type input "Test"
click at [348, 132] on p "المنتجات الخاصة بشركتك" at bounding box center [557, 133] width 435 height 36
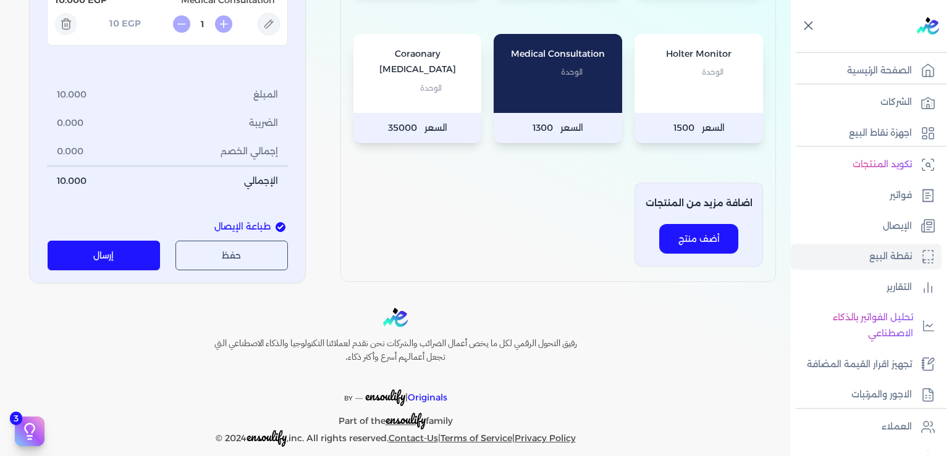
scroll to position [300, 0]
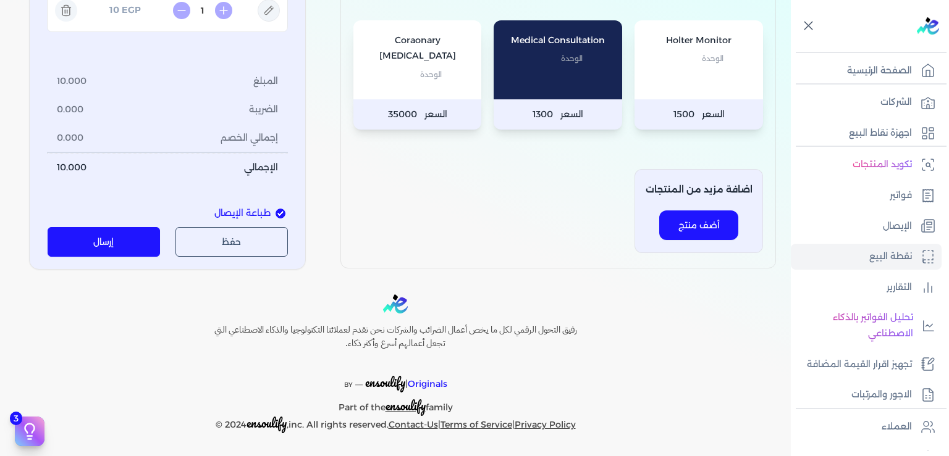
click at [112, 241] on button "إرسال" at bounding box center [104, 242] width 113 height 30
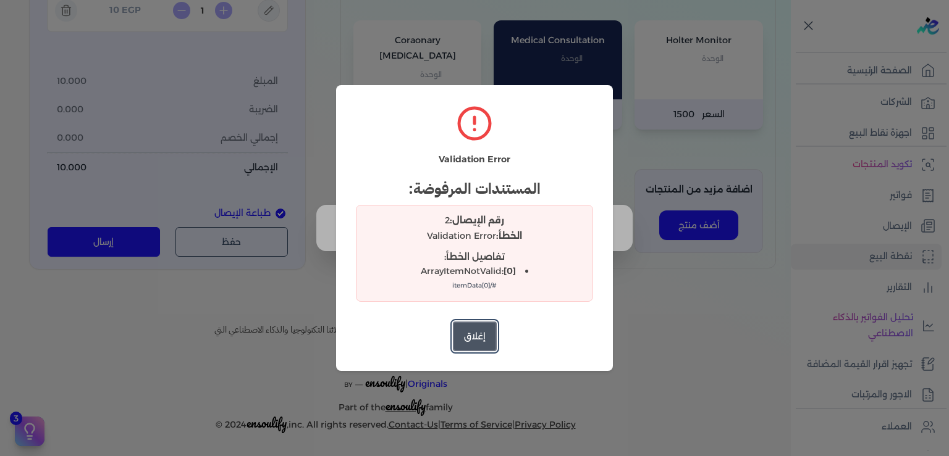
click at [483, 340] on button "إغلاق" at bounding box center [475, 337] width 44 height 30
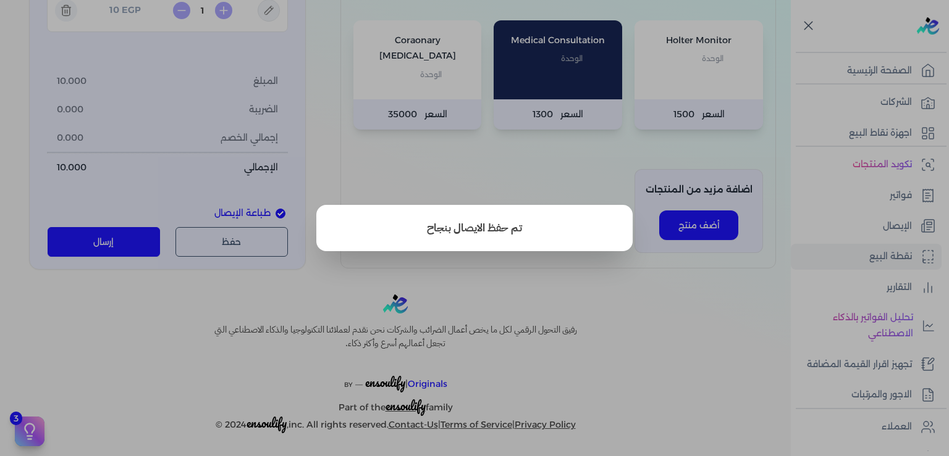
click at [708, 317] on button "close" at bounding box center [474, 228] width 949 height 456
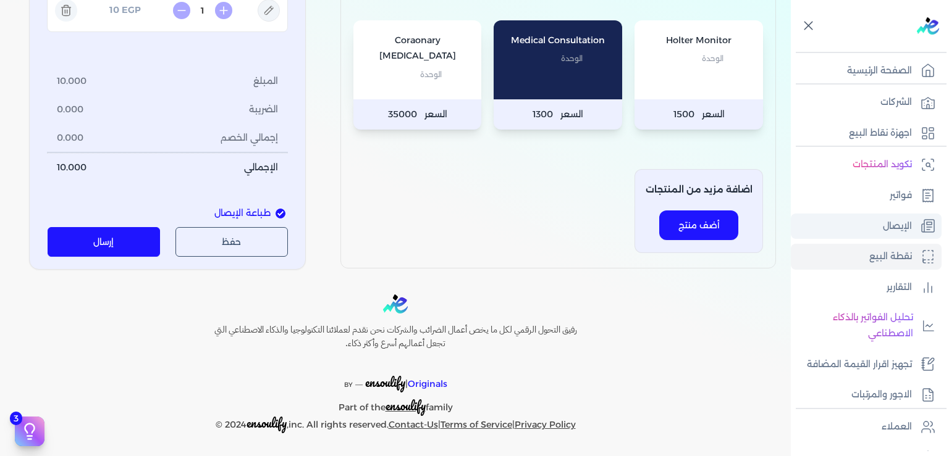
click at [898, 229] on p "الإيصال" at bounding box center [897, 227] width 29 height 16
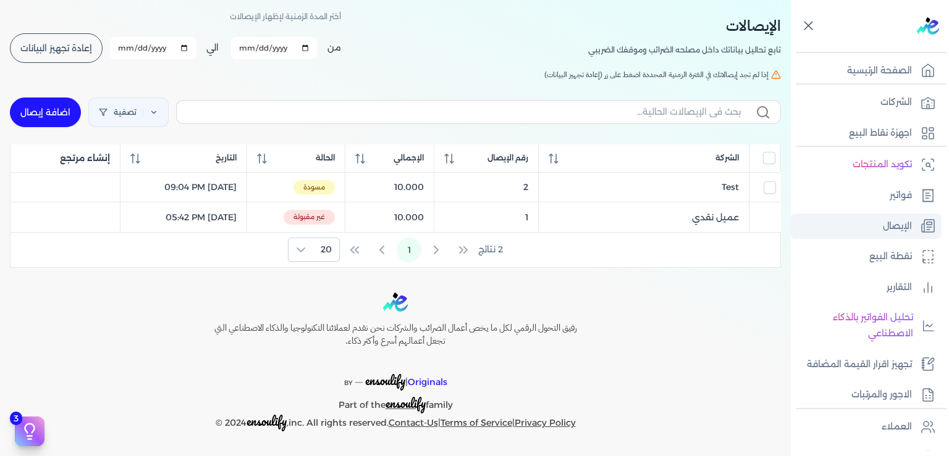
scroll to position [50, 0]
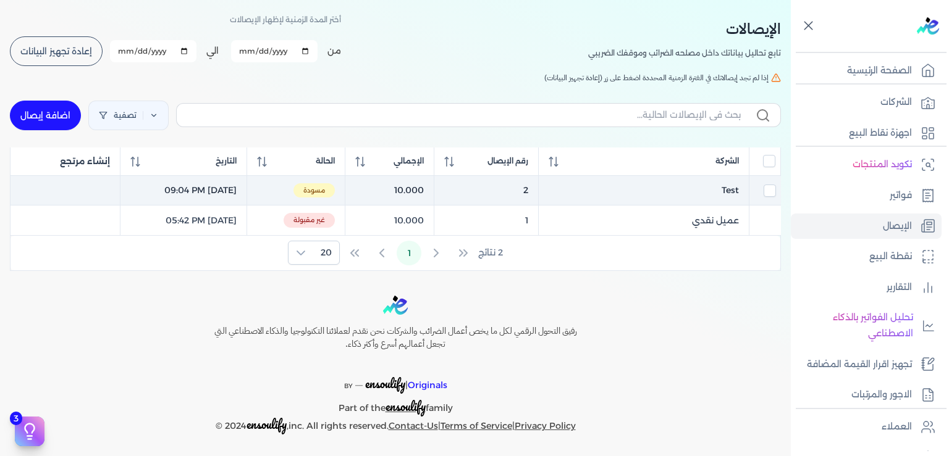
click at [200, 189] on td "September 14, 2025 09:04 PM" at bounding box center [183, 190] width 127 height 30
click at [246, 188] on td "September 14, 2025 09:04 PM" at bounding box center [183, 190] width 127 height 30
checkbox input "false"
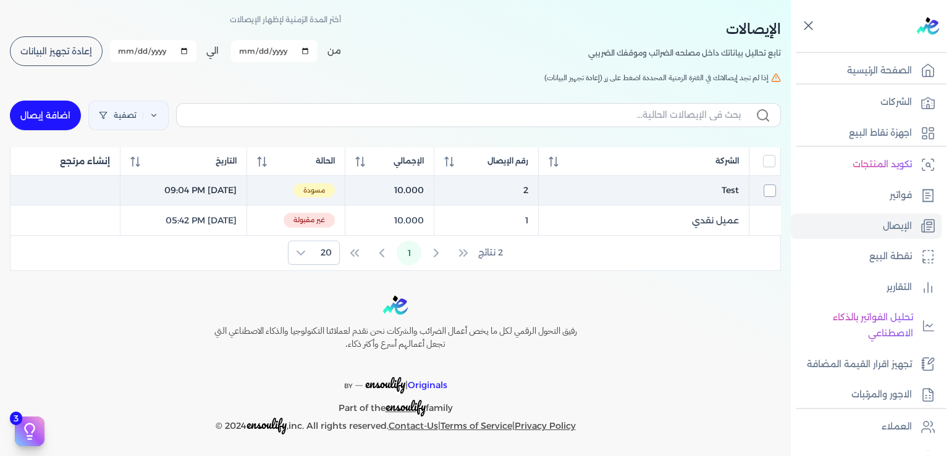
click at [770, 187] on input "checkbox" at bounding box center [769, 191] width 12 height 12
checkbox input "true"
click at [739, 191] on span "Test" at bounding box center [729, 190] width 17 height 13
select select "EGP"
select select "EGS"
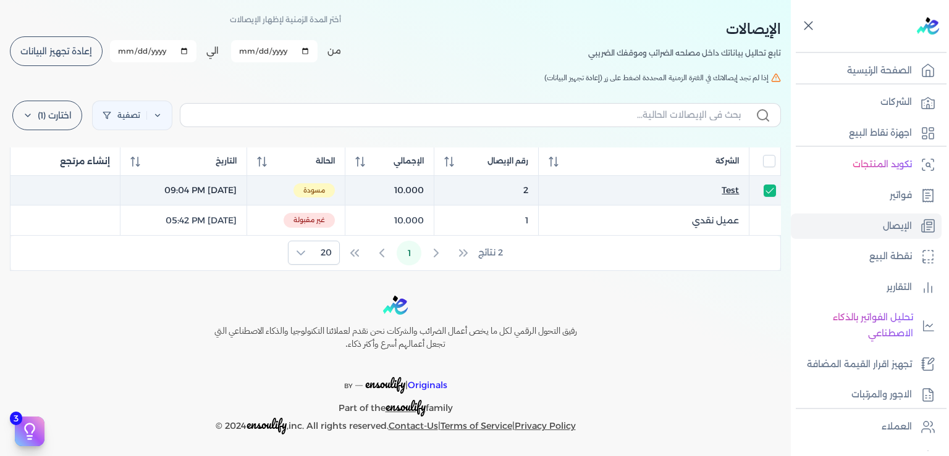
select select "B"
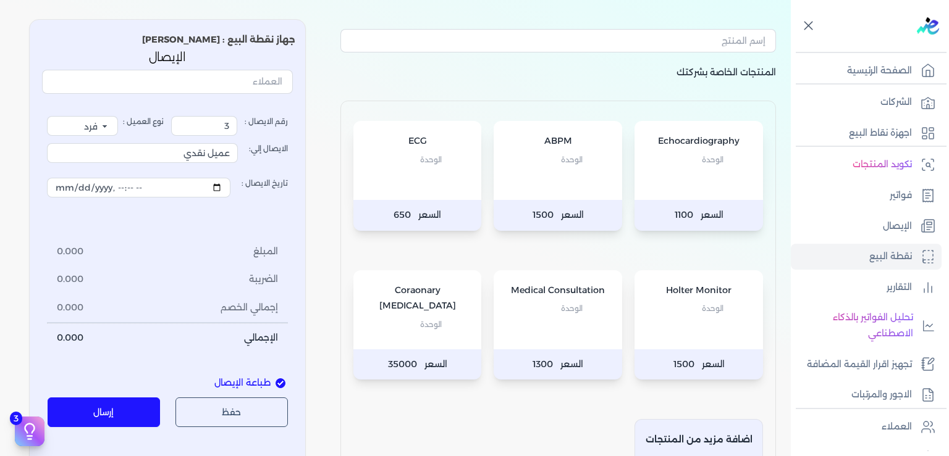
type input "2"
type input "Test"
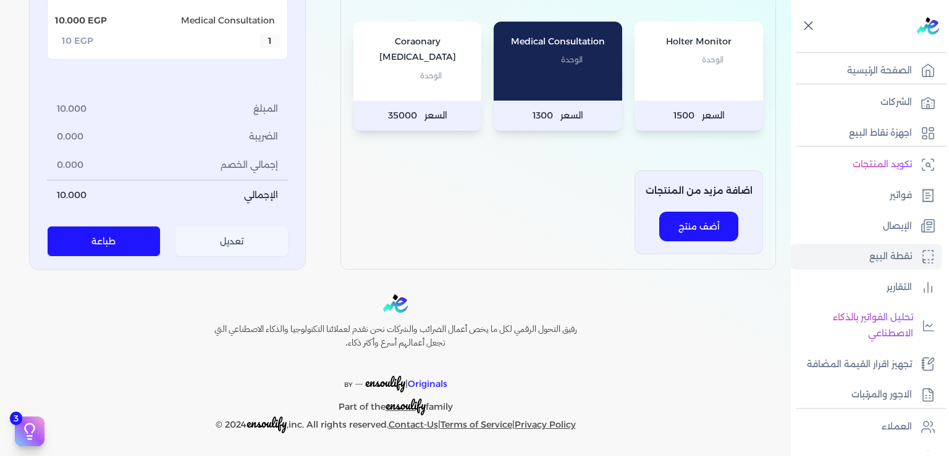
scroll to position [112, 0]
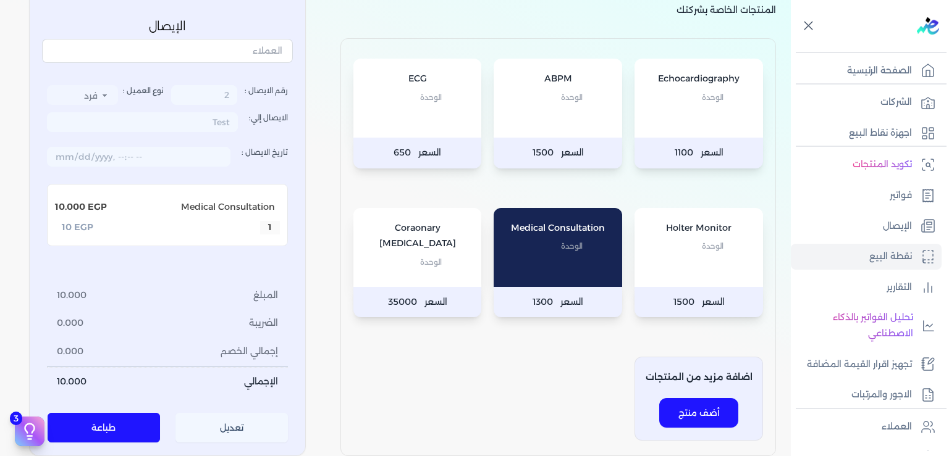
click at [244, 432] on button "تعديل" at bounding box center [231, 429] width 113 height 30
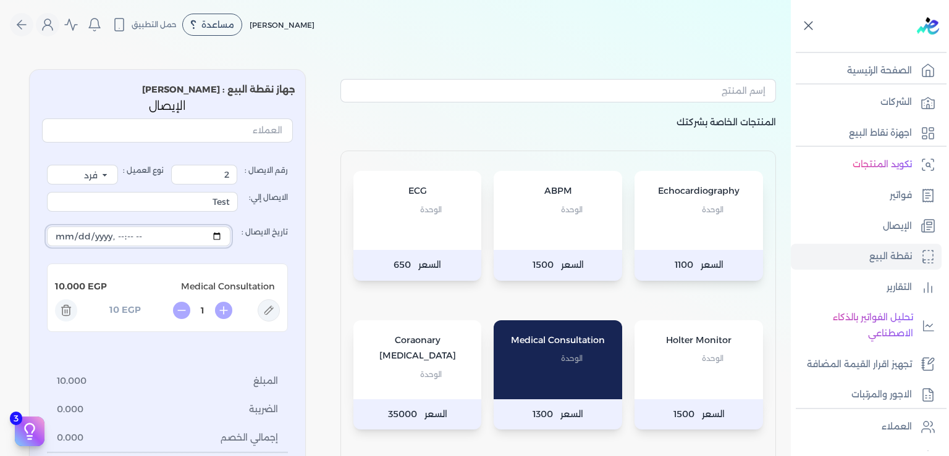
click at [72, 235] on input "تاريخ الايصال :" at bounding box center [138, 237] width 183 height 20
click at [133, 238] on input "تاريخ الايصال :" at bounding box center [138, 237] width 183 height 20
type input "2025-09-14T20:04:17"
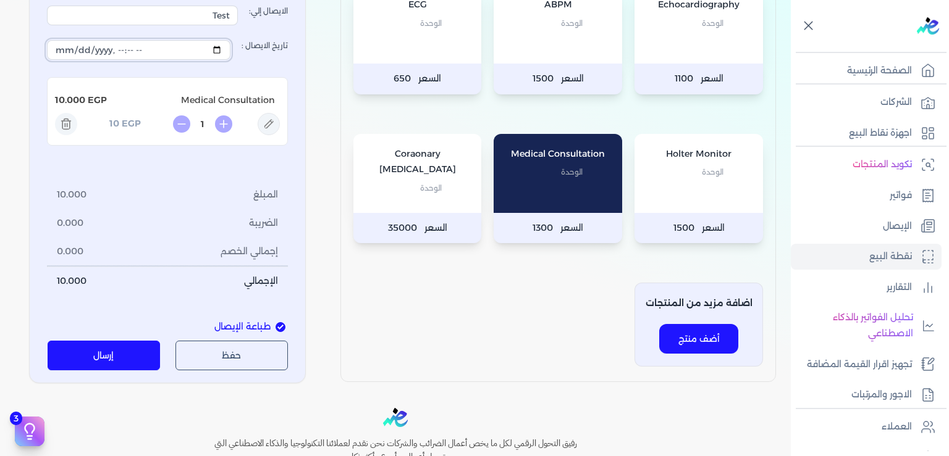
scroll to position [300, 0]
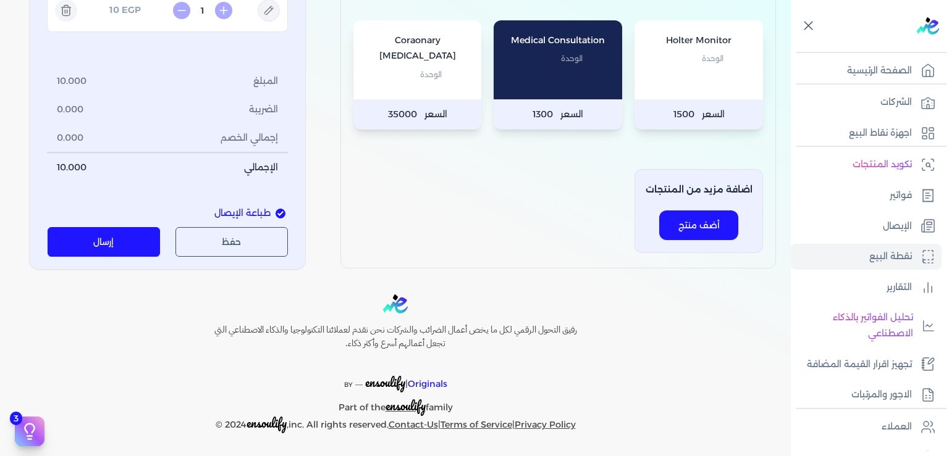
click at [123, 247] on button "إرسال" at bounding box center [104, 242] width 113 height 30
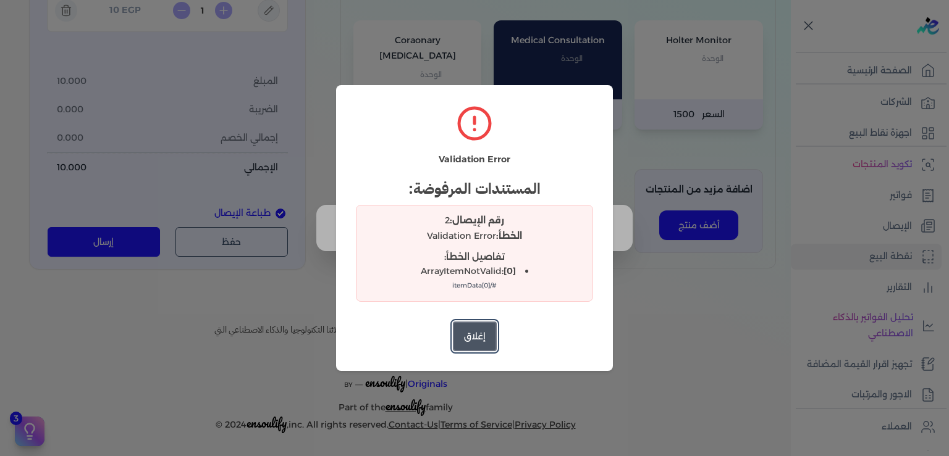
click at [479, 335] on button "إغلاق" at bounding box center [475, 337] width 44 height 30
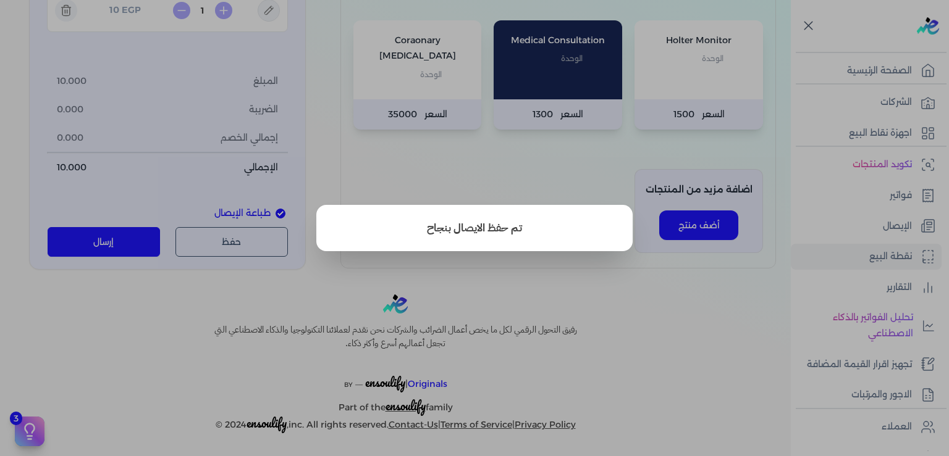
click at [718, 322] on button "close" at bounding box center [474, 228] width 949 height 456
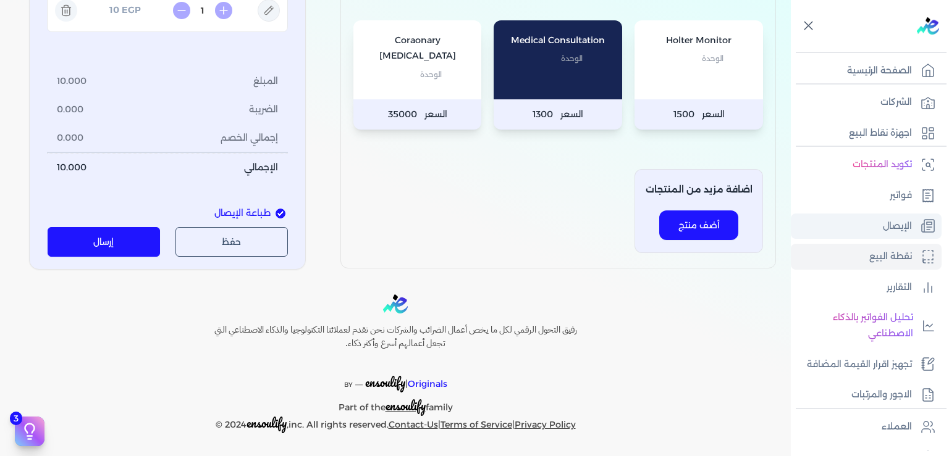
click at [896, 217] on link "الإيصال" at bounding box center [866, 227] width 151 height 26
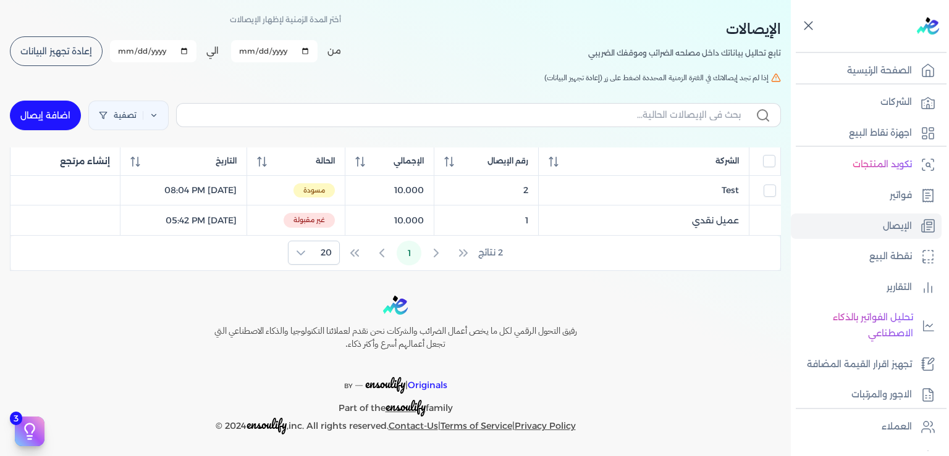
scroll to position [187, 0]
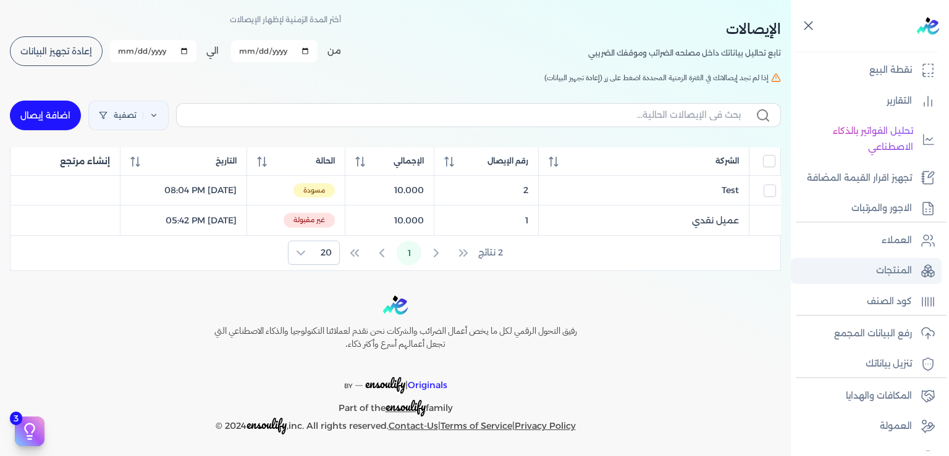
click at [896, 279] on p "المنتجات" at bounding box center [894, 271] width 36 height 16
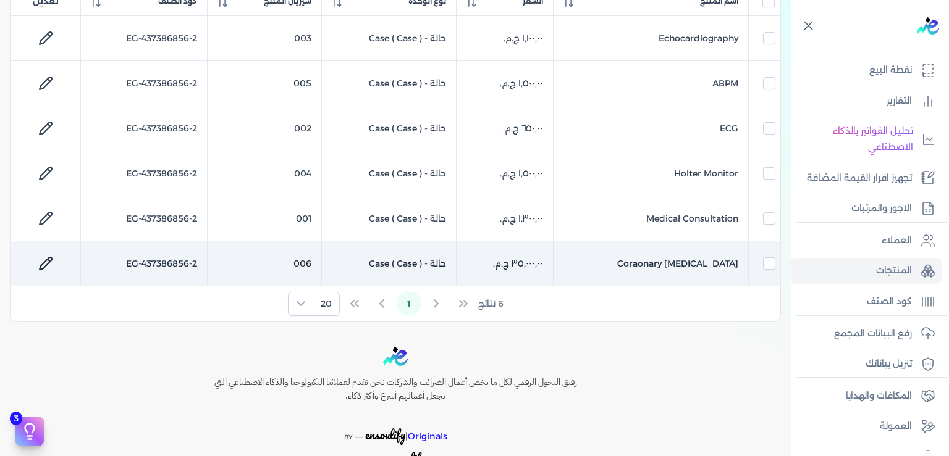
scroll to position [103, 0]
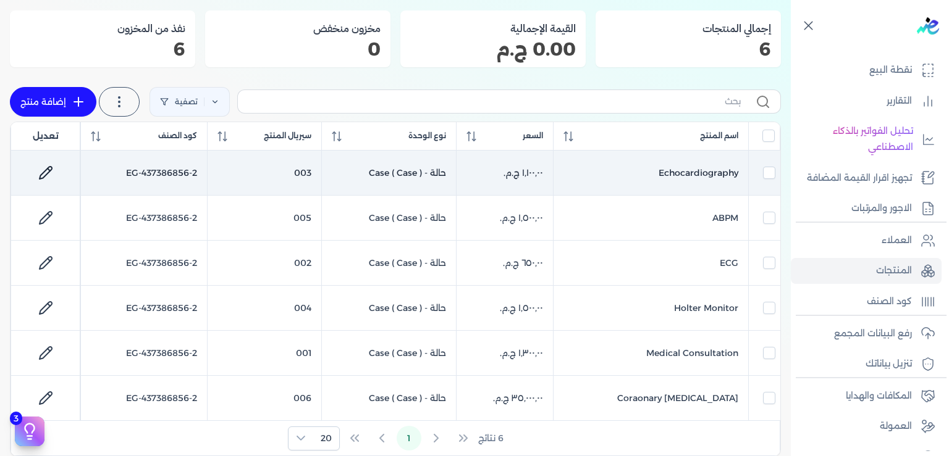
click at [53, 174] on icon at bounding box center [45, 173] width 15 height 15
select select "EGS"
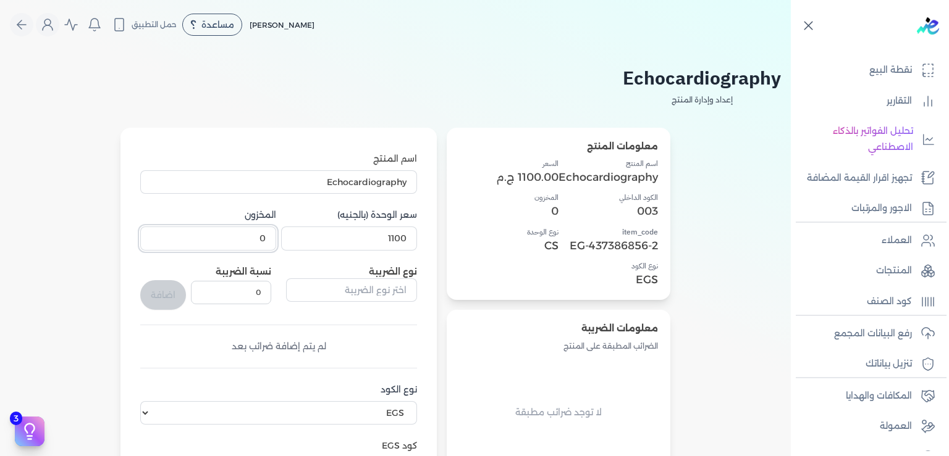
drag, startPoint x: 259, startPoint y: 243, endPoint x: 393, endPoint y: 231, distance: 134.5
click at [276, 231] on input "0" at bounding box center [208, 238] width 136 height 23
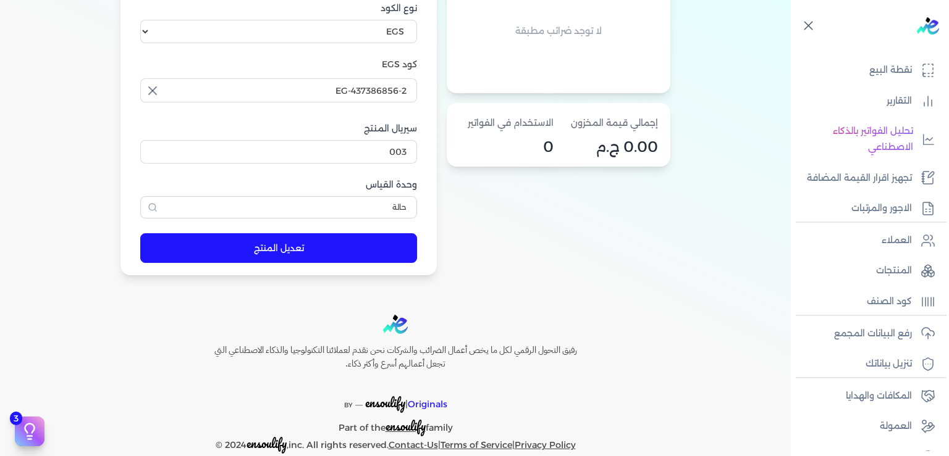
scroll to position [403, 0]
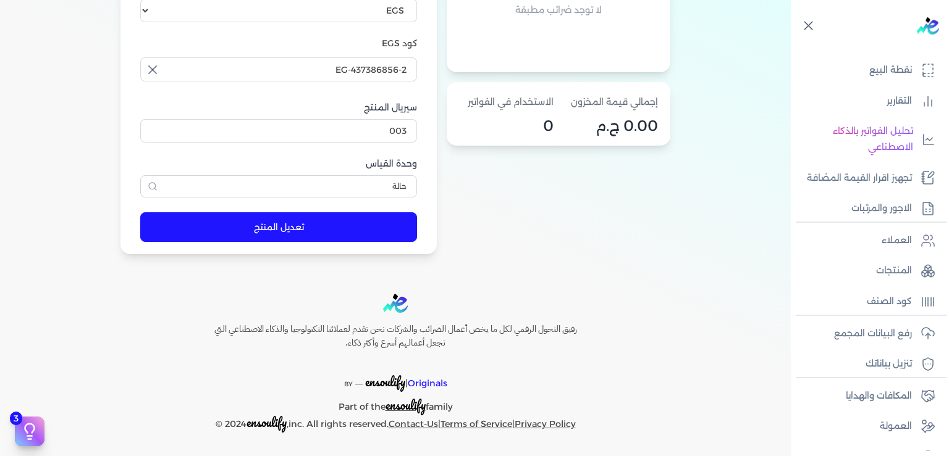
type input "5000"
click at [300, 231] on button "تعديل المنتج" at bounding box center [278, 227] width 277 height 30
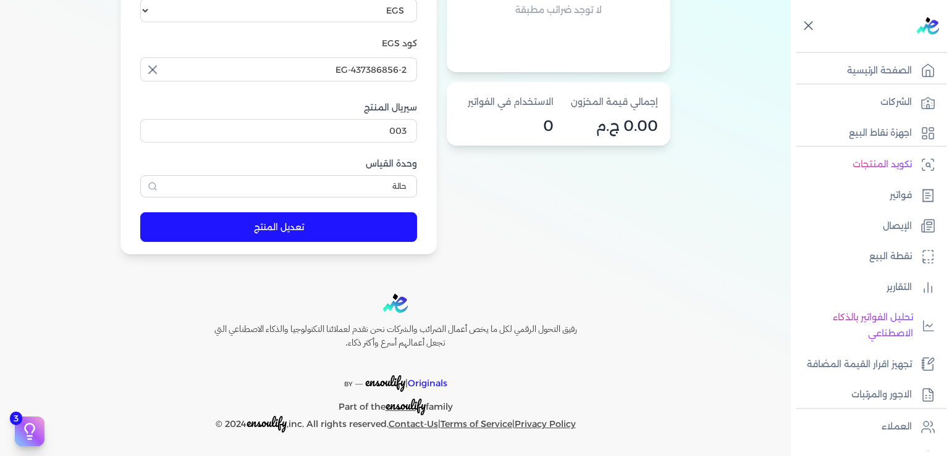
click at [303, 229] on button "تعديل المنتج" at bounding box center [278, 227] width 277 height 30
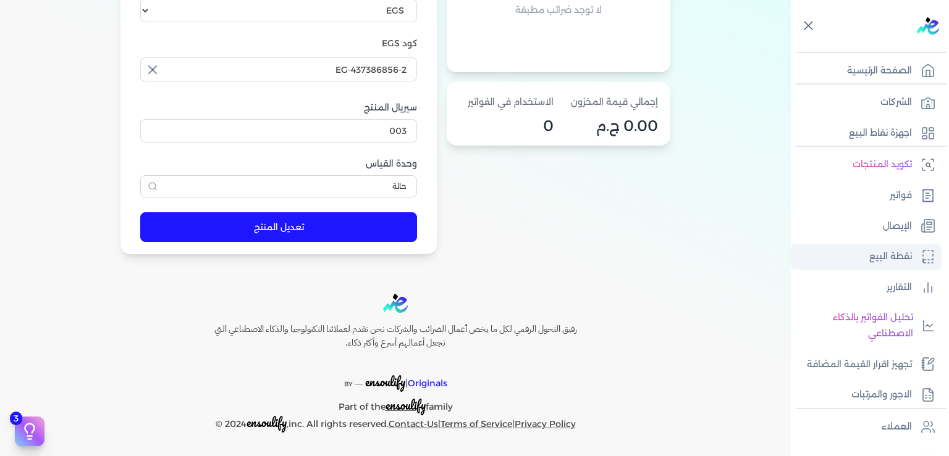
scroll to position [225, 0]
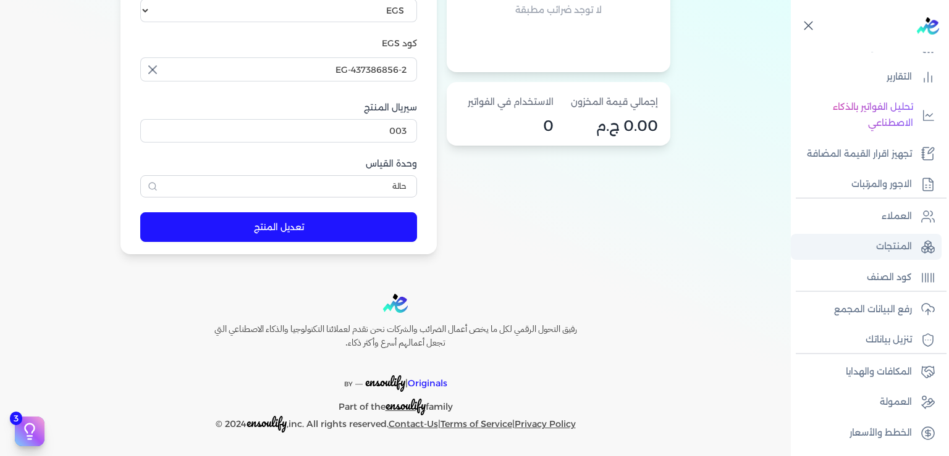
click at [876, 250] on link "المنتجات" at bounding box center [866, 247] width 151 height 26
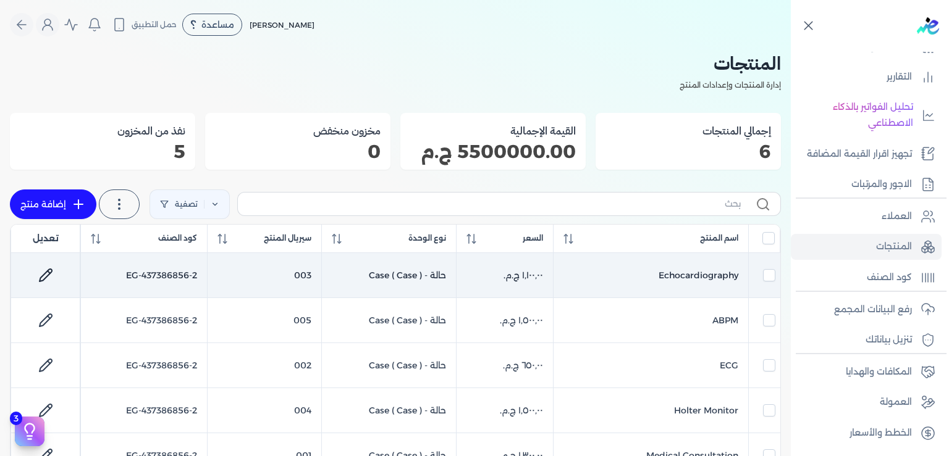
click at [53, 274] on icon at bounding box center [45, 275] width 15 height 15
select select "EGS"
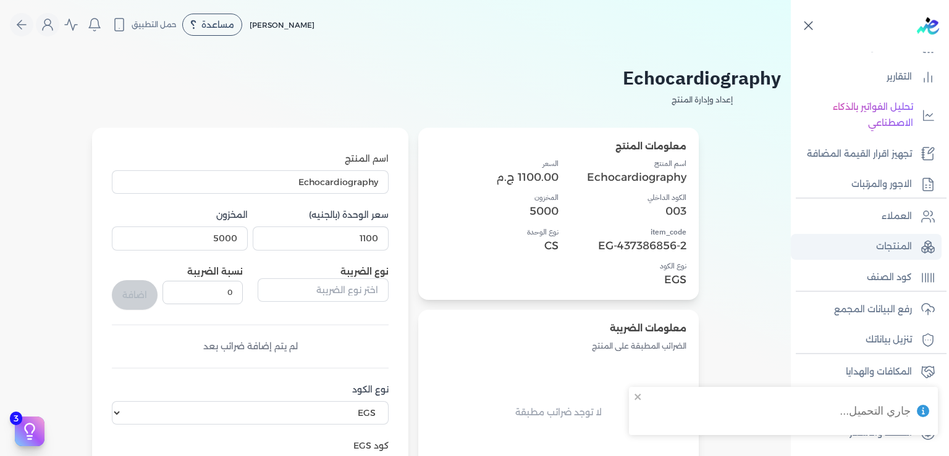
click at [885, 248] on p "المنتجات" at bounding box center [894, 247] width 36 height 16
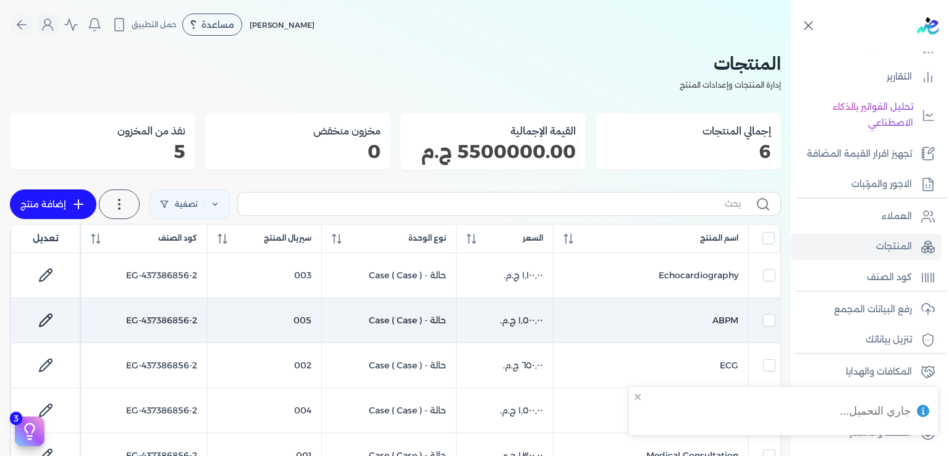
click at [143, 315] on td "EG-437386856-2" at bounding box center [144, 320] width 126 height 45
checkbox input "false"
checkbox input "true"
checkbox input "false"
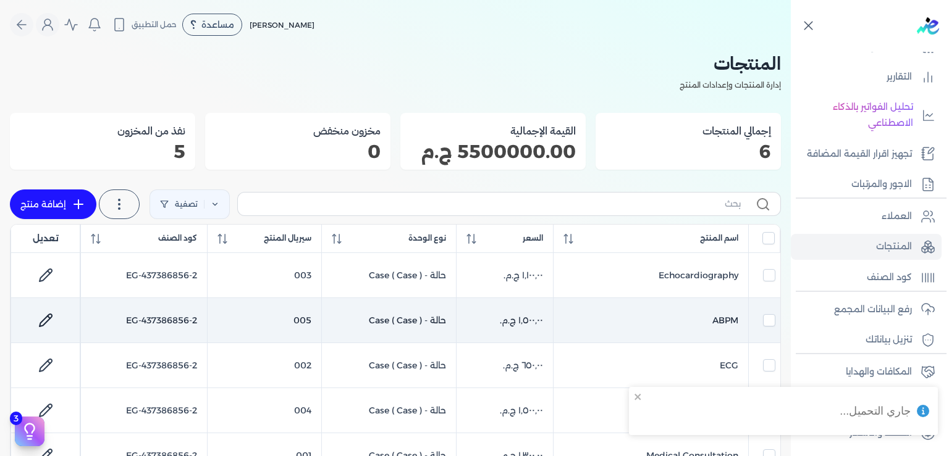
checkbox input "false"
click at [143, 315] on td "EG-437386856-2" at bounding box center [144, 320] width 126 height 45
checkbox input "false"
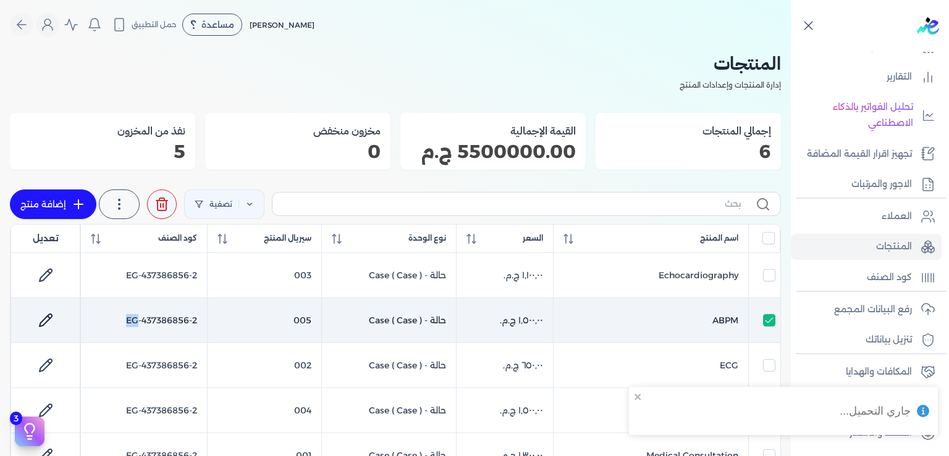
checkbox input "false"
click at [50, 319] on icon at bounding box center [49, 317] width 2 height 2
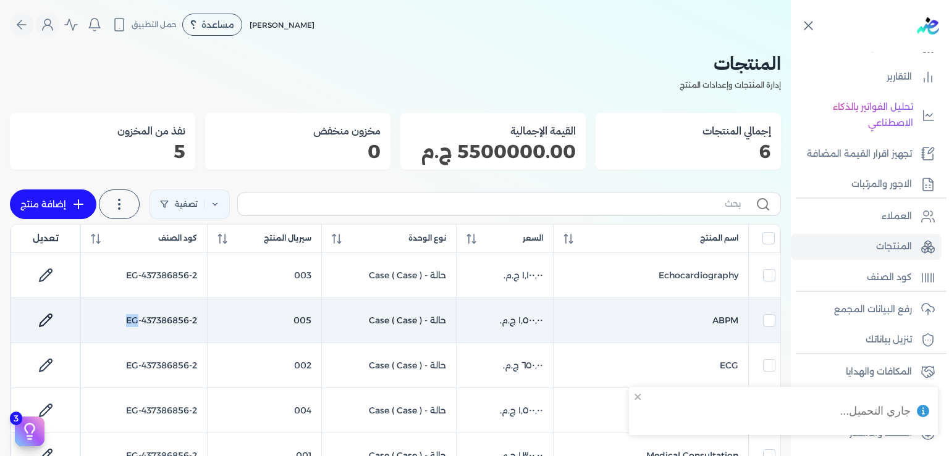
select select "EGS"
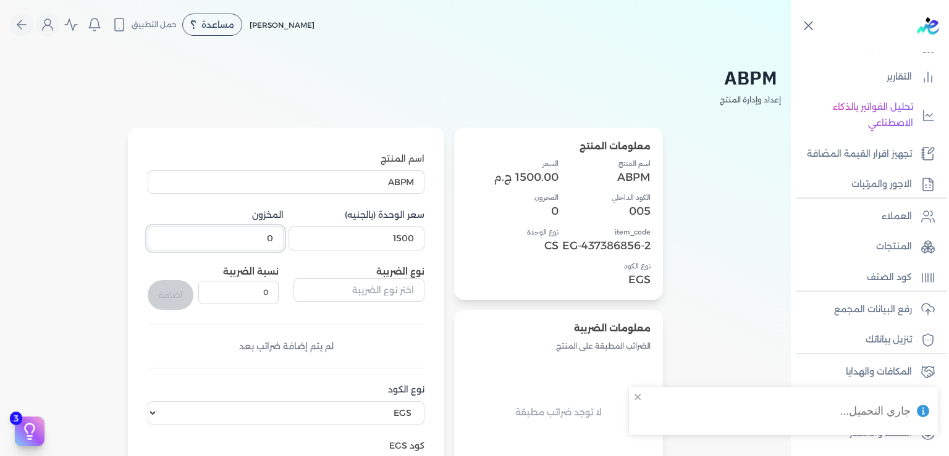
drag, startPoint x: 268, startPoint y: 231, endPoint x: 372, endPoint y: 250, distance: 105.5
click at [284, 250] on input "0" at bounding box center [216, 238] width 136 height 23
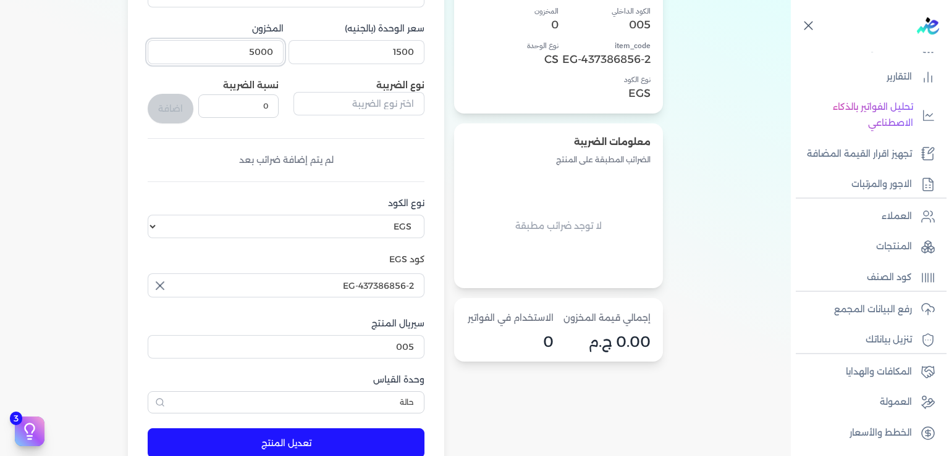
type input "5000"
click at [320, 444] on button "تعديل المنتج" at bounding box center [286, 444] width 277 height 30
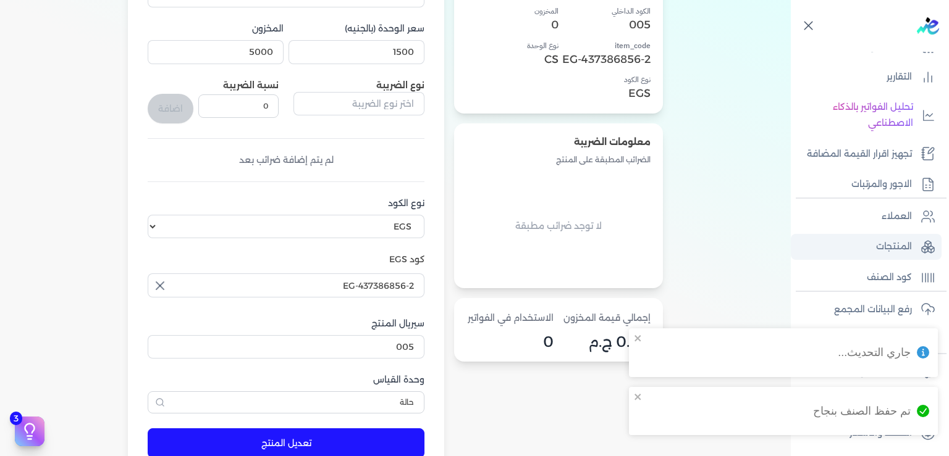
click at [888, 251] on p "المنتجات" at bounding box center [894, 247] width 36 height 16
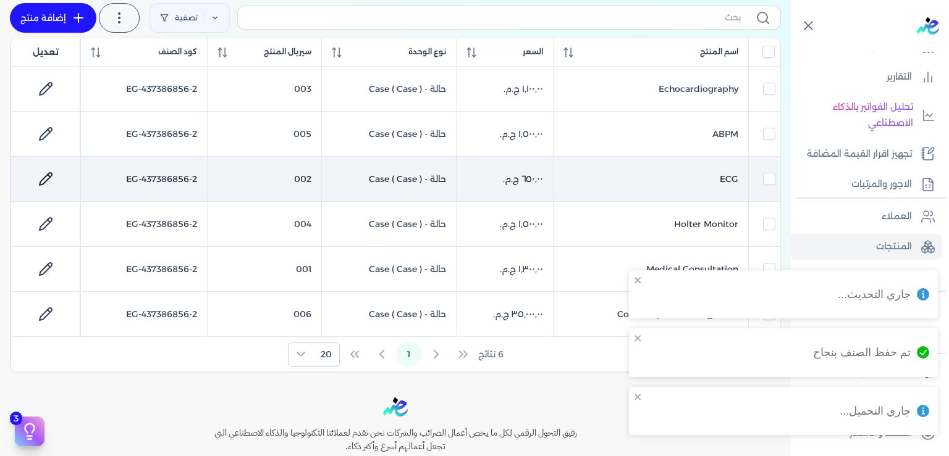
click at [51, 187] on icon at bounding box center [45, 179] width 15 height 15
select select "EGS"
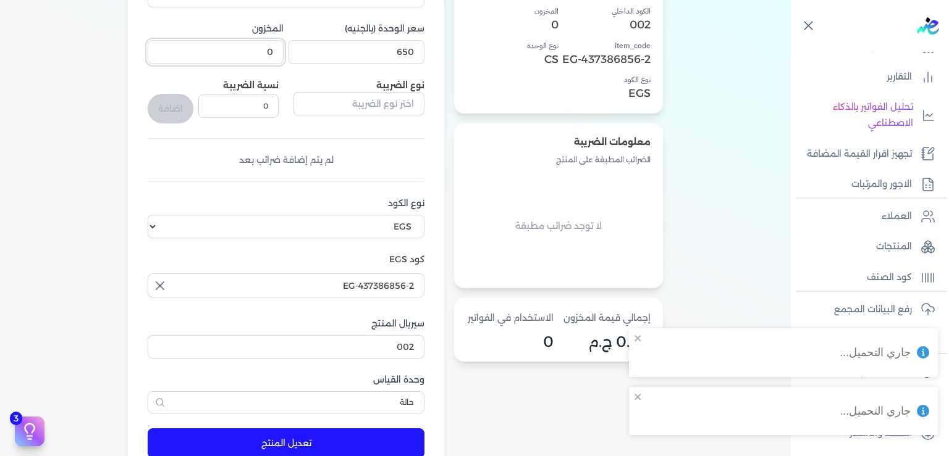
drag, startPoint x: 254, startPoint y: 56, endPoint x: 429, endPoint y: 41, distance: 174.8
click at [284, 41] on input "0" at bounding box center [216, 51] width 136 height 23
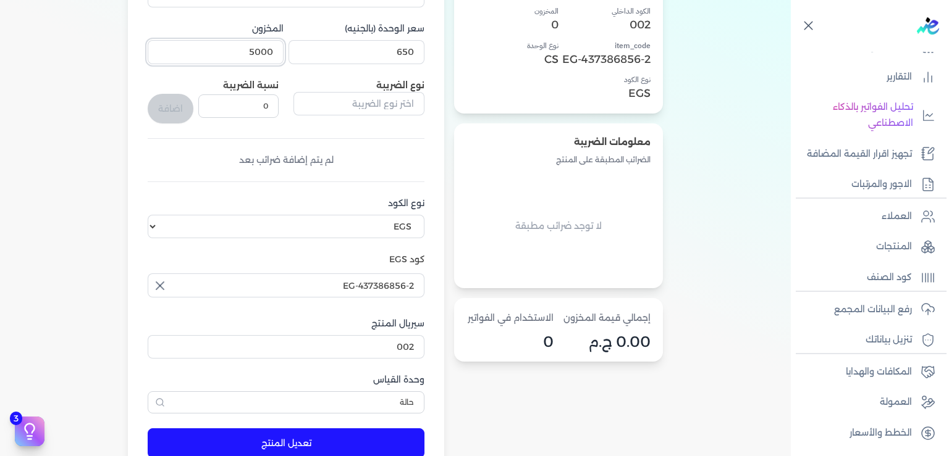
type input "5000"
click at [289, 447] on button "تعديل المنتج" at bounding box center [286, 444] width 277 height 30
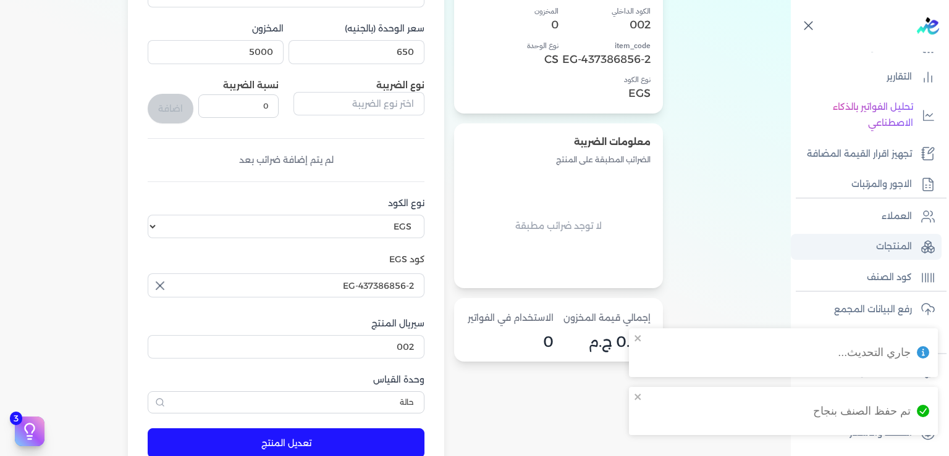
click at [881, 254] on p "المنتجات" at bounding box center [894, 247] width 36 height 16
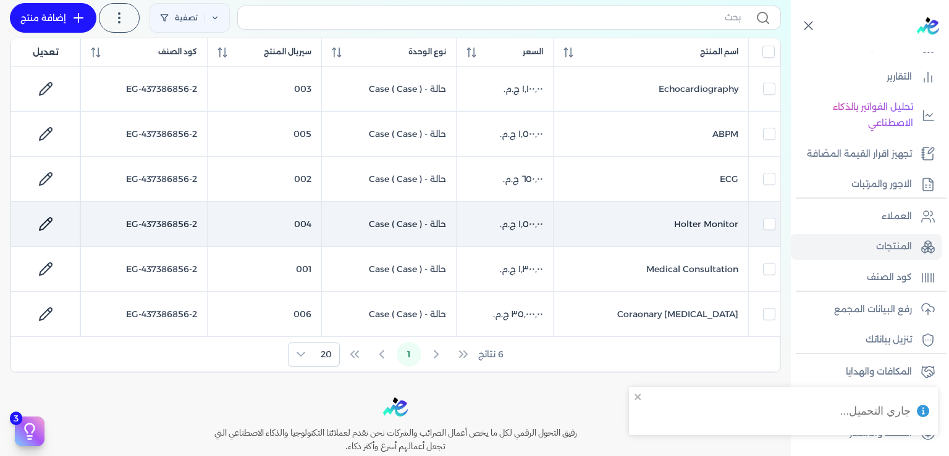
click at [53, 220] on icon at bounding box center [45, 224] width 15 height 15
select select "EGS"
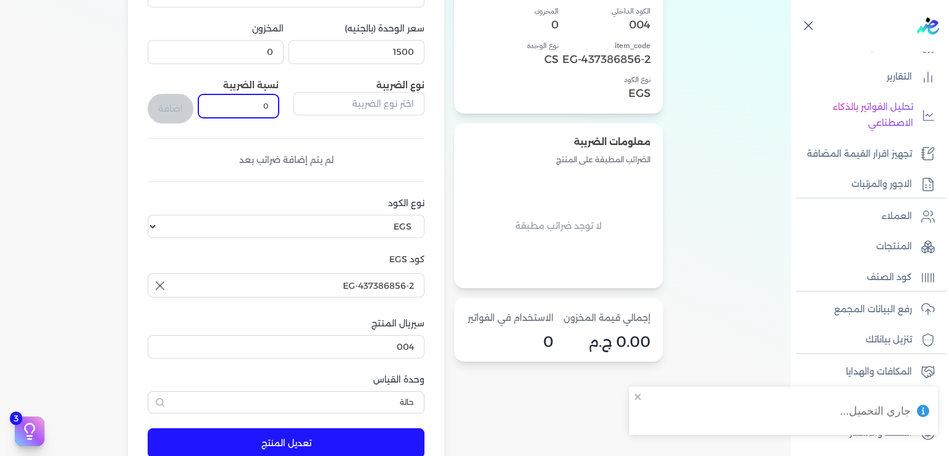
click at [259, 102] on input "0" at bounding box center [238, 106] width 80 height 23
drag, startPoint x: 261, startPoint y: 52, endPoint x: 363, endPoint y: 56, distance: 102.0
click at [284, 56] on input "0" at bounding box center [216, 51] width 136 height 23
type input "5000"
click at [292, 447] on button "تعديل المنتج" at bounding box center [286, 444] width 277 height 30
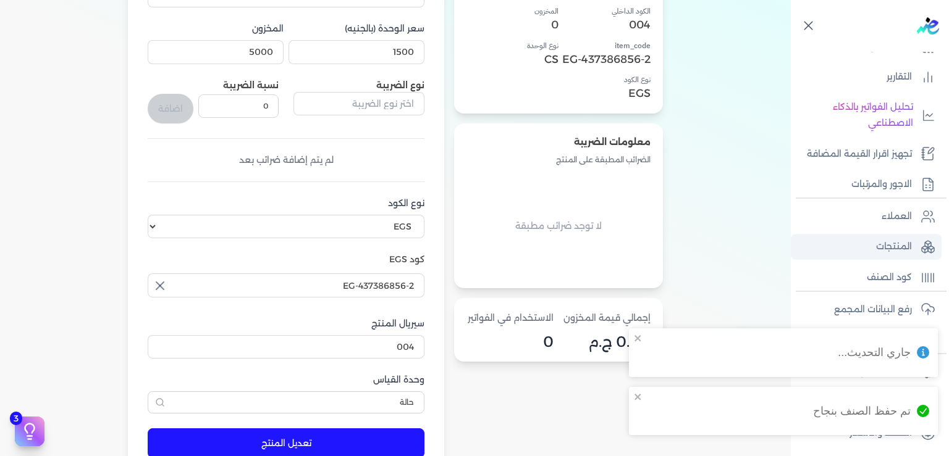
click at [886, 253] on p "المنتجات" at bounding box center [894, 247] width 36 height 16
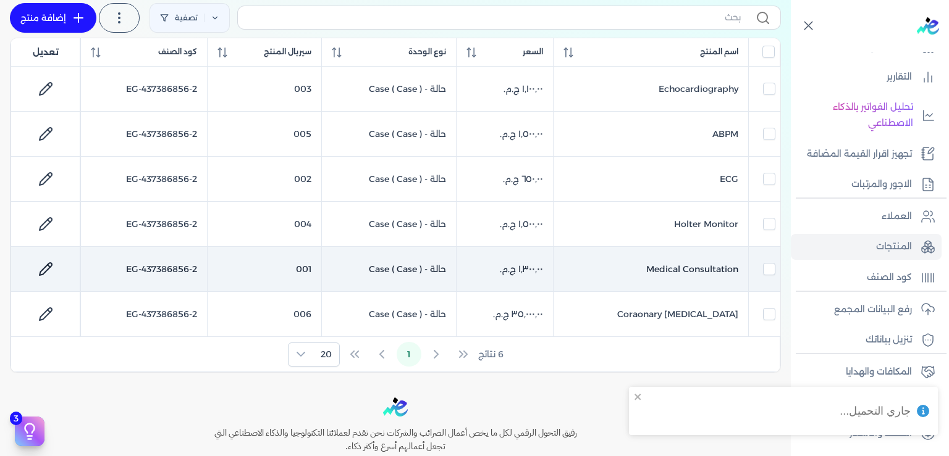
click at [53, 277] on icon at bounding box center [45, 269] width 15 height 15
select select "EGS"
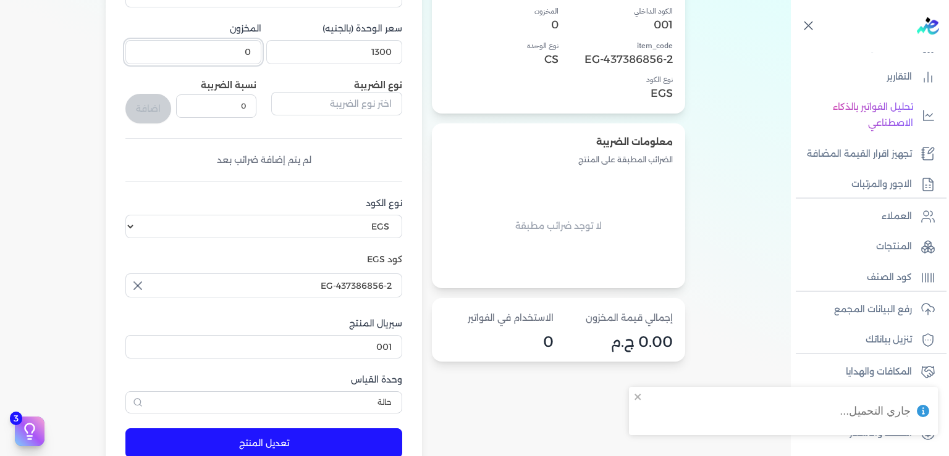
drag, startPoint x: 248, startPoint y: 46, endPoint x: 325, endPoint y: 72, distance: 81.5
click at [261, 64] on input "0" at bounding box center [193, 51] width 136 height 23
type input "5000"
click at [236, 449] on button "تعديل المنتج" at bounding box center [263, 444] width 277 height 30
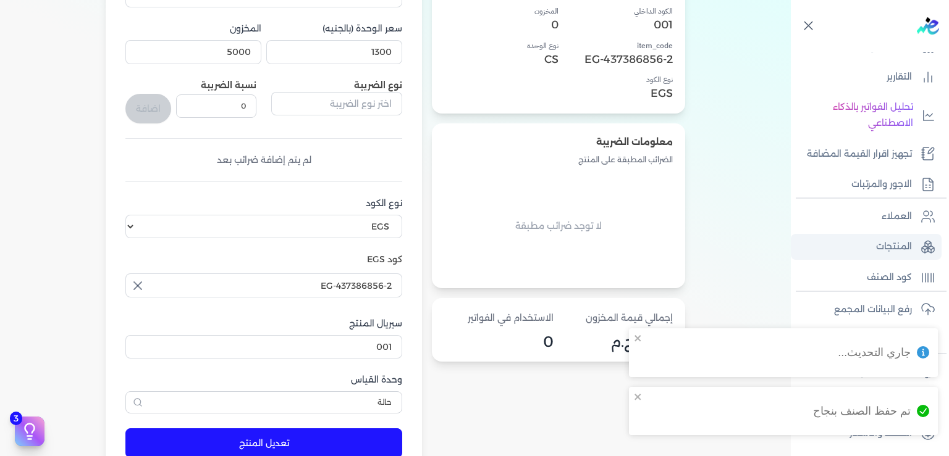
click at [889, 243] on p "المنتجات" at bounding box center [894, 247] width 36 height 16
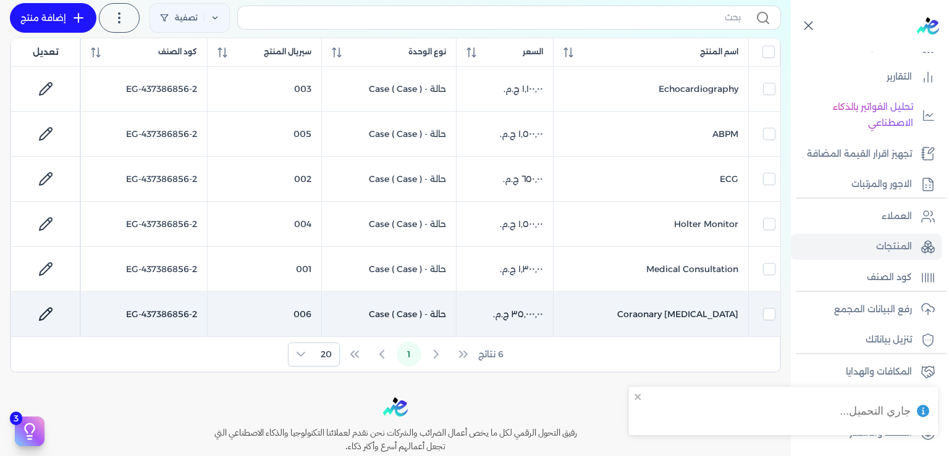
click at [70, 322] on div at bounding box center [45, 315] width 49 height 30
checkbox input "false"
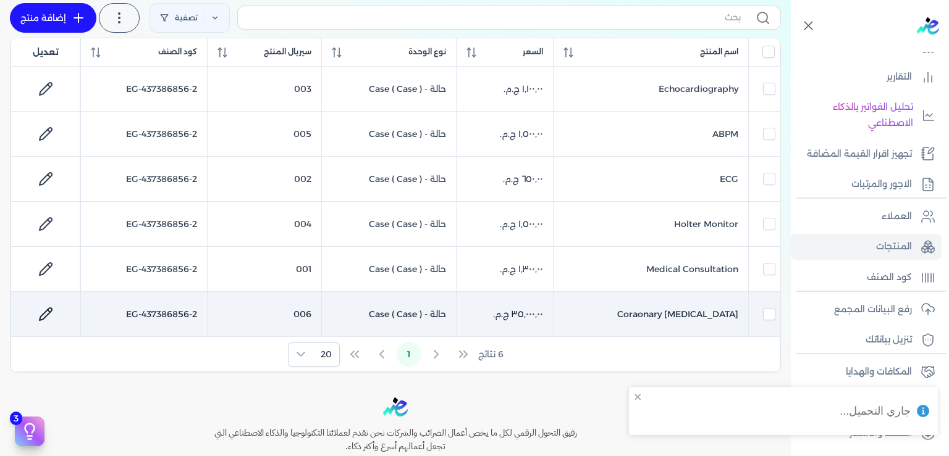
checkbox input "false"
checkbox input "true"
click at [53, 322] on icon at bounding box center [45, 314] width 15 height 15
select select "EGS"
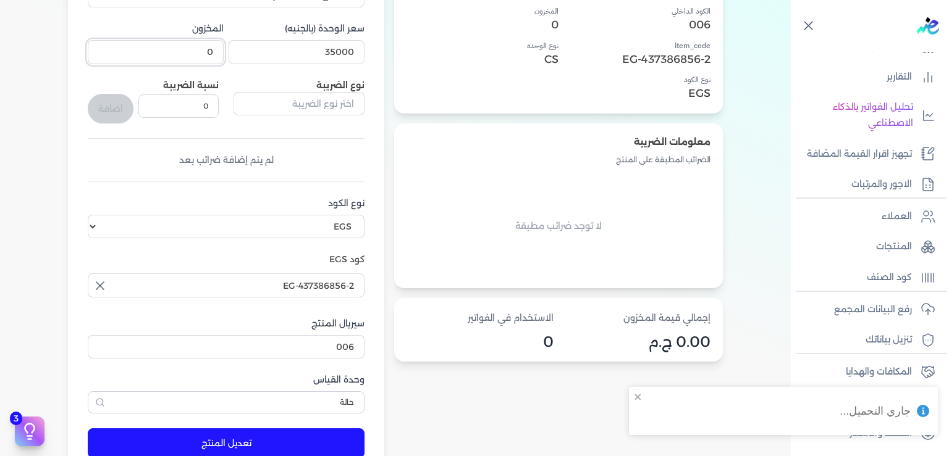
drag, startPoint x: 224, startPoint y: 60, endPoint x: 288, endPoint y: 51, distance: 65.4
click at [224, 51] on input "0" at bounding box center [156, 51] width 136 height 23
type input "5000"
click at [241, 446] on button "تعديل المنتج" at bounding box center [226, 444] width 277 height 30
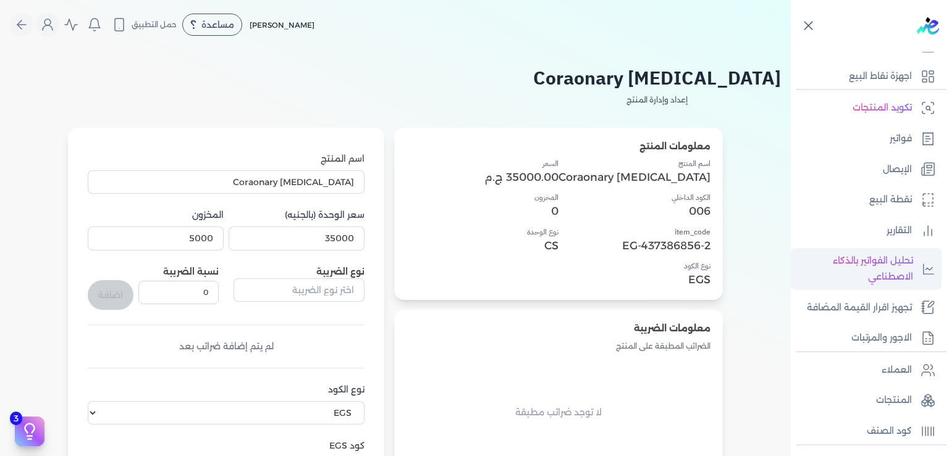
scroll to position [187, 0]
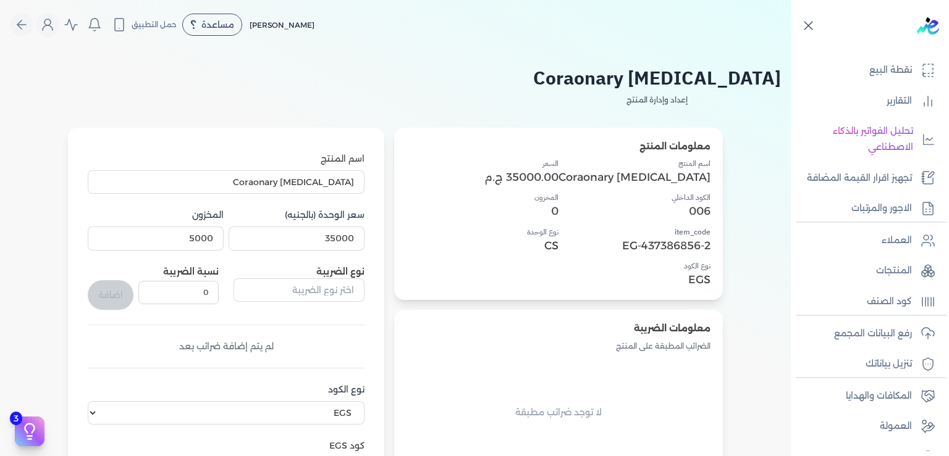
drag, startPoint x: 789, startPoint y: 267, endPoint x: 796, endPoint y: 159, distance: 108.3
click at [791, 159] on div "Toggle Navigation الاسعار العمولات مساعدة خدمة العملاء دليل المستخدم تسجيل الدخ…" at bounding box center [395, 228] width 791 height 456
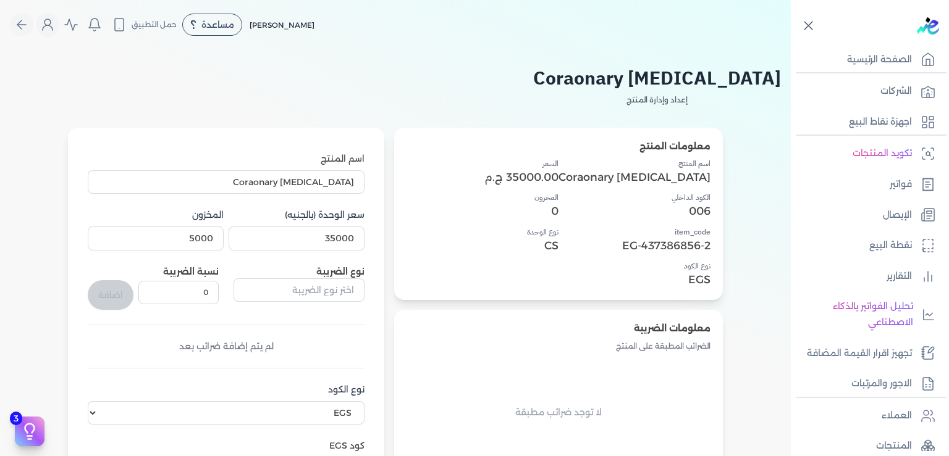
scroll to position [0, 0]
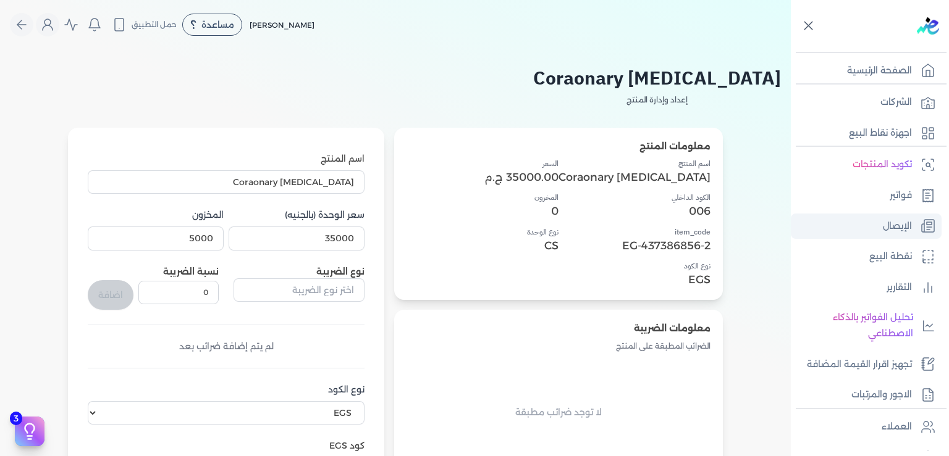
click at [889, 229] on p "الإيصال" at bounding box center [897, 227] width 29 height 16
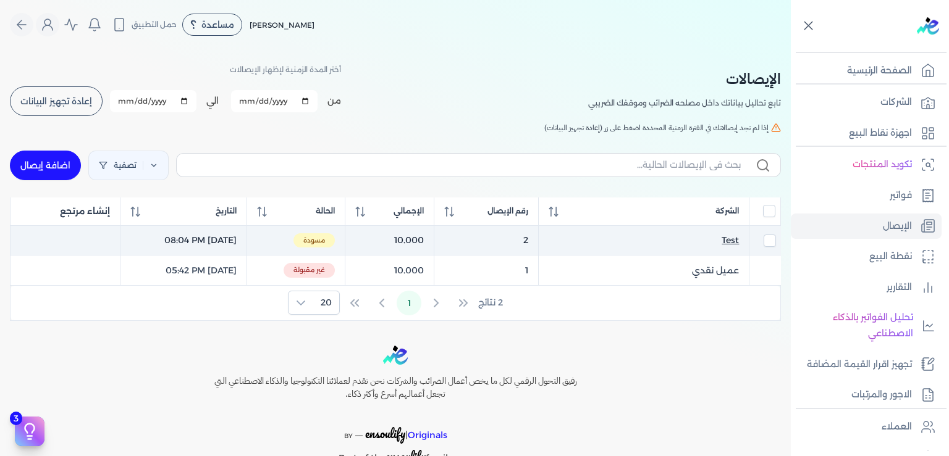
click at [733, 240] on span "Test" at bounding box center [729, 240] width 17 height 13
select select "EGP"
select select "EGS"
select select "B"
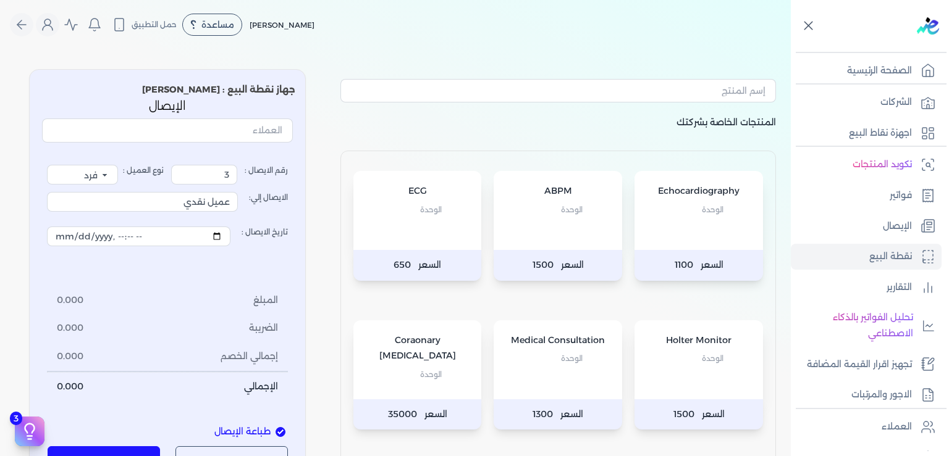
type input "2"
type input "Test"
type input "2025-09-14T20:04:17"
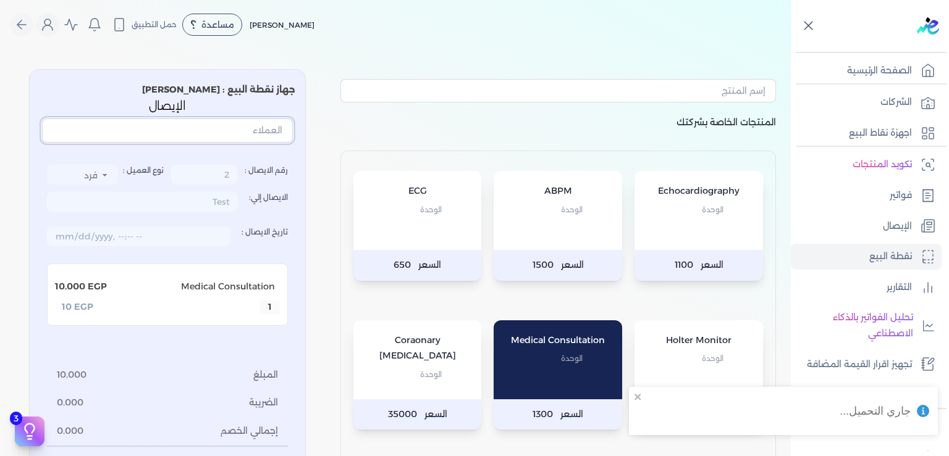
click at [248, 125] on input "text" at bounding box center [167, 130] width 251 height 23
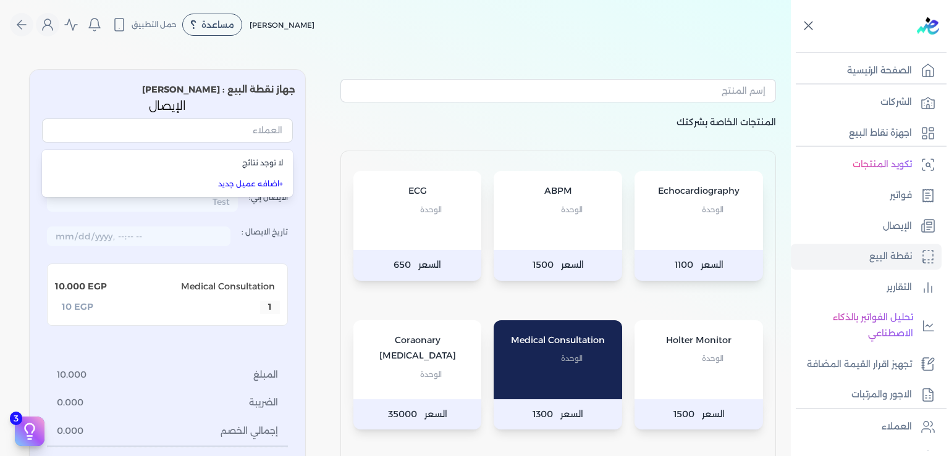
click at [293, 228] on div "رقم الايصال : 2 نوع العميل : فرد شركة شخص اجنبي الايصال إلي: Test تاريخ الايصال…" at bounding box center [167, 321] width 251 height 346
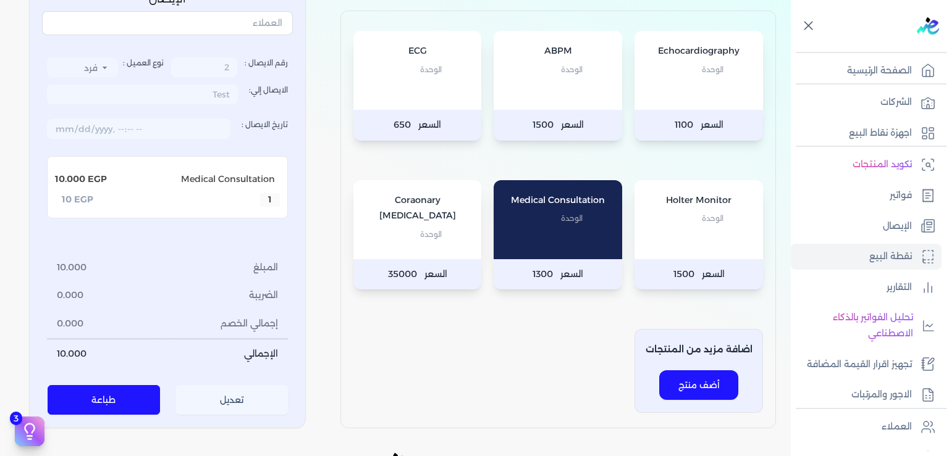
scroll to position [112, 0]
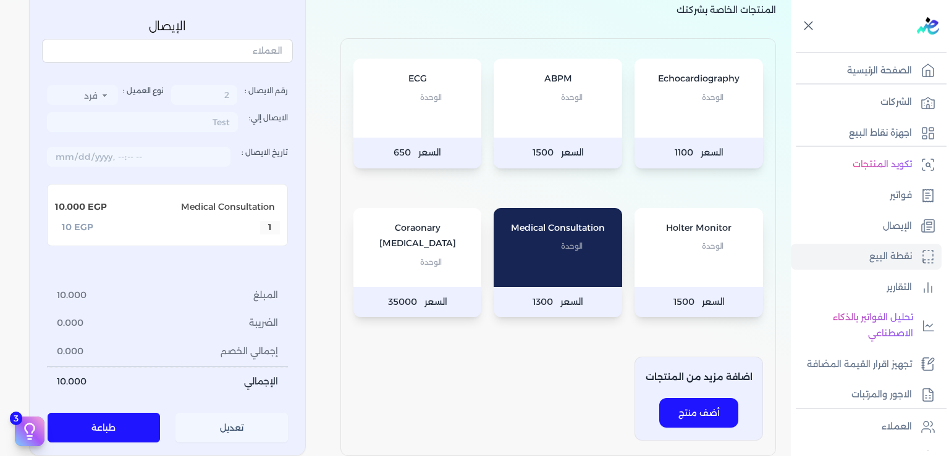
click at [250, 421] on button "تعديل" at bounding box center [231, 429] width 113 height 30
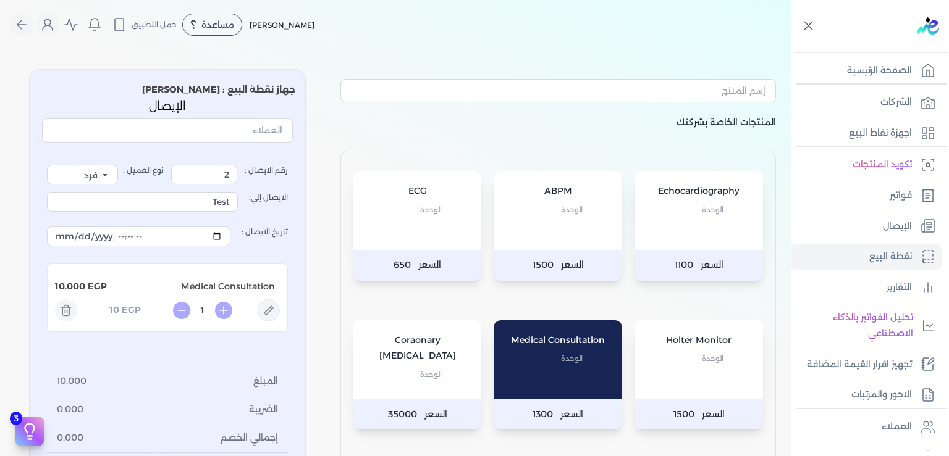
scroll to position [187, 0]
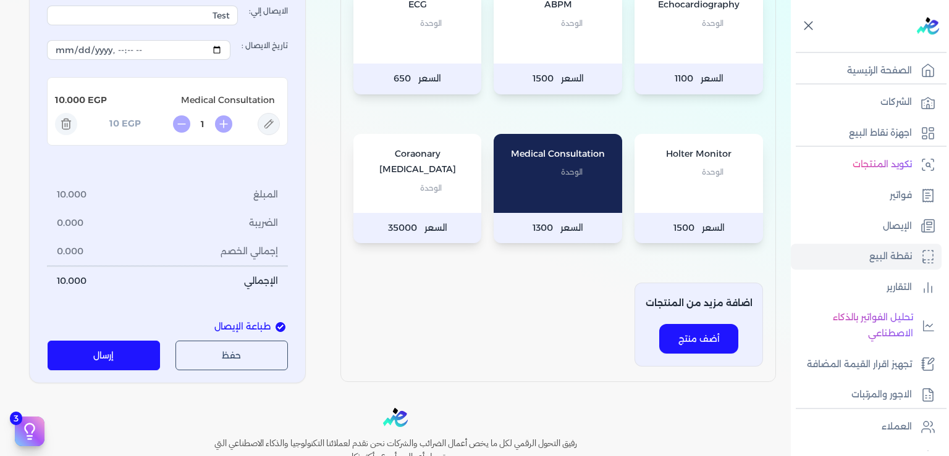
click at [120, 358] on button "إرسال" at bounding box center [104, 356] width 113 height 30
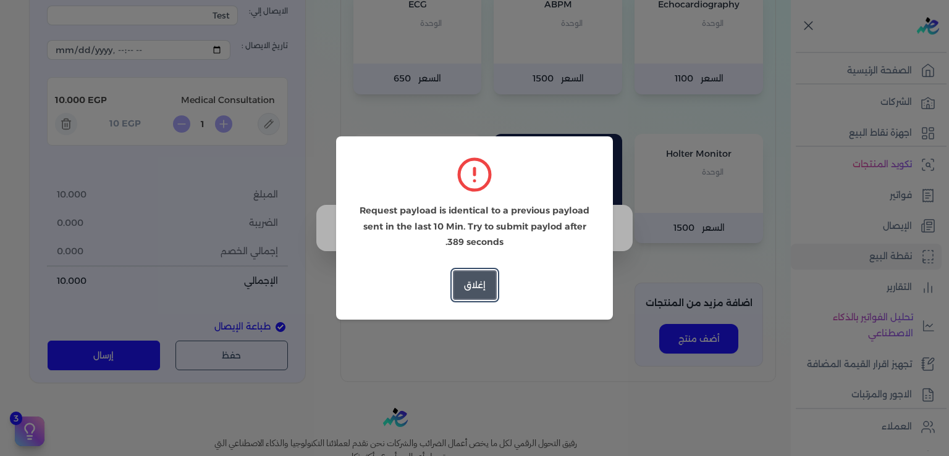
click at [483, 284] on button "إغلاق" at bounding box center [475, 286] width 44 height 30
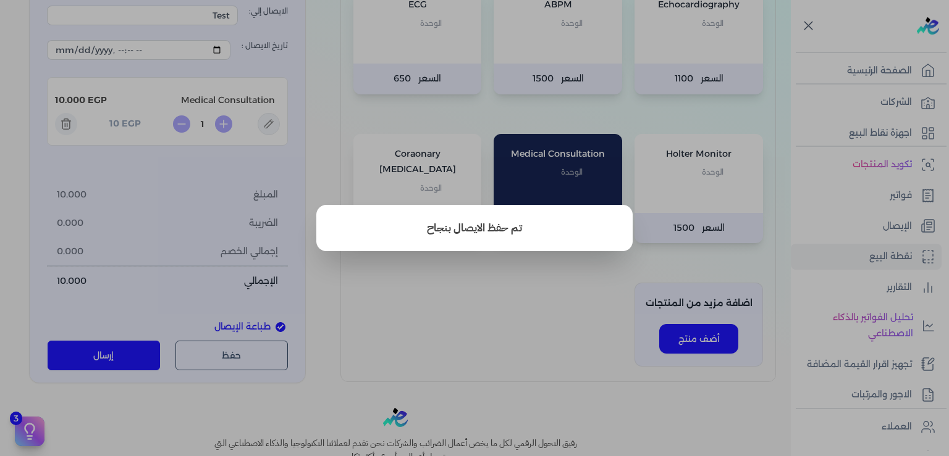
click at [511, 357] on button "close" at bounding box center [474, 228] width 949 height 456
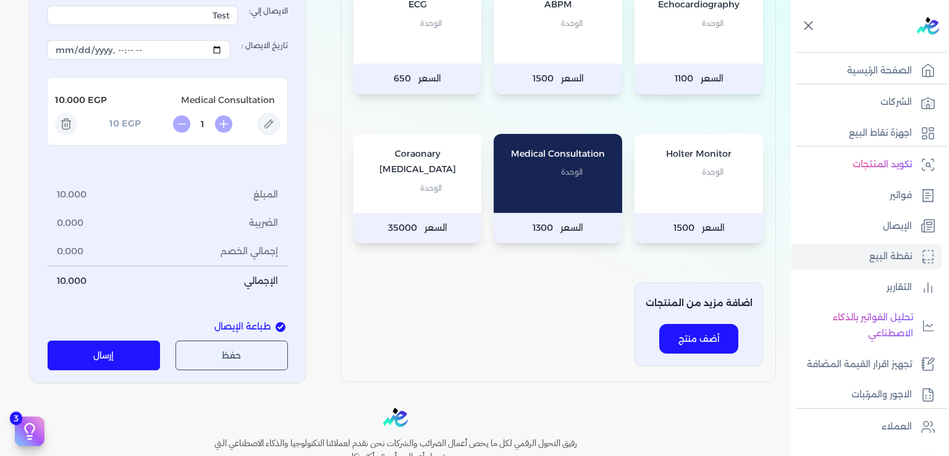
click at [266, 128] on div "1 EGP 10" at bounding box center [167, 124] width 225 height 22
click at [274, 125] on icon at bounding box center [268, 124] width 9 height 9
type input "Medical Consultation"
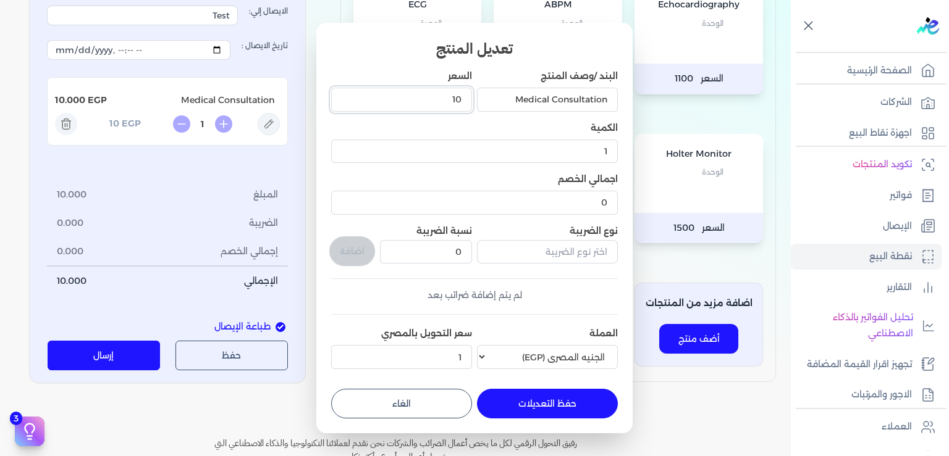
click at [451, 96] on input "10" at bounding box center [401, 99] width 141 height 23
type input "11"
click at [379, 292] on div "لم يتم إضافة ضرائب بعد" at bounding box center [474, 295] width 287 height 13
click at [544, 403] on button "حفظ التعديلات" at bounding box center [547, 404] width 141 height 30
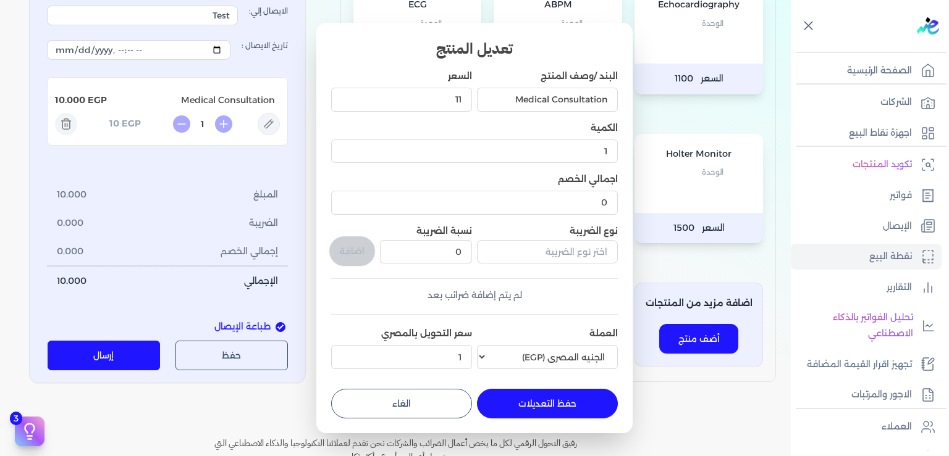
type input "0"
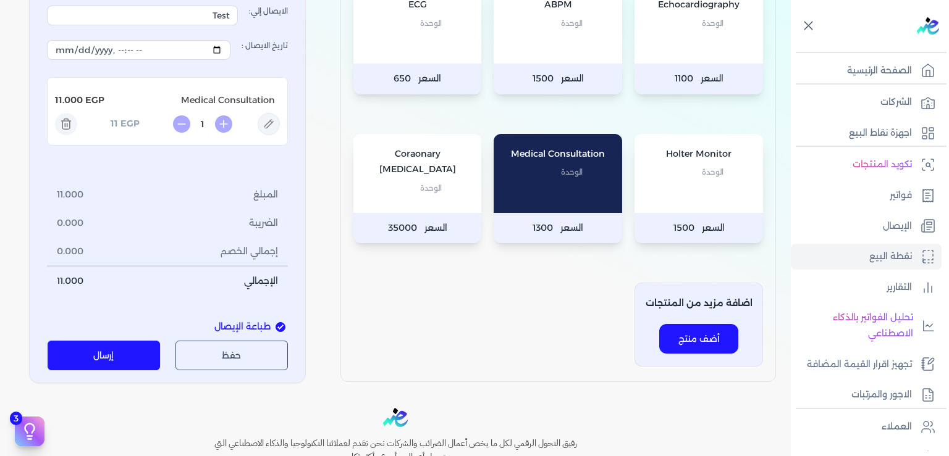
click at [236, 359] on button "حفظ" at bounding box center [231, 356] width 113 height 30
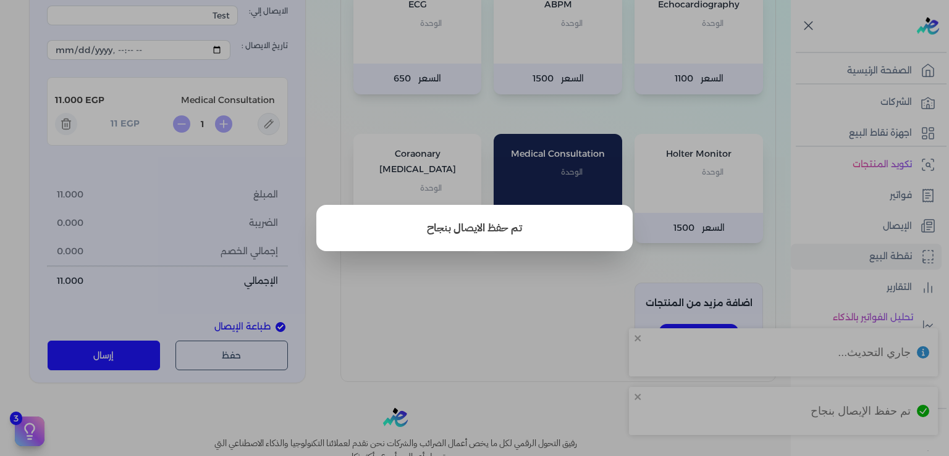
type input "3"
select select "P"
type input "عميل نقدي"
type input "2025-09-14T21:12:14"
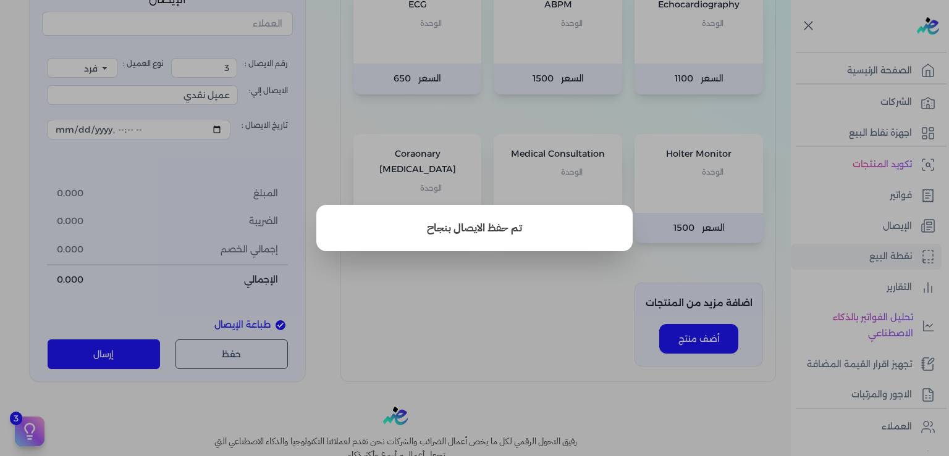
click at [206, 410] on button "close" at bounding box center [474, 228] width 949 height 456
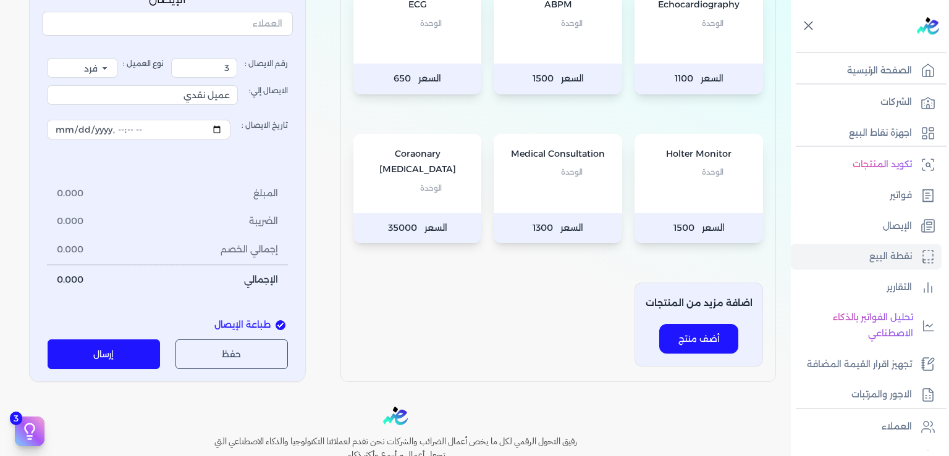
click at [122, 359] on button "إرسال" at bounding box center [104, 355] width 113 height 30
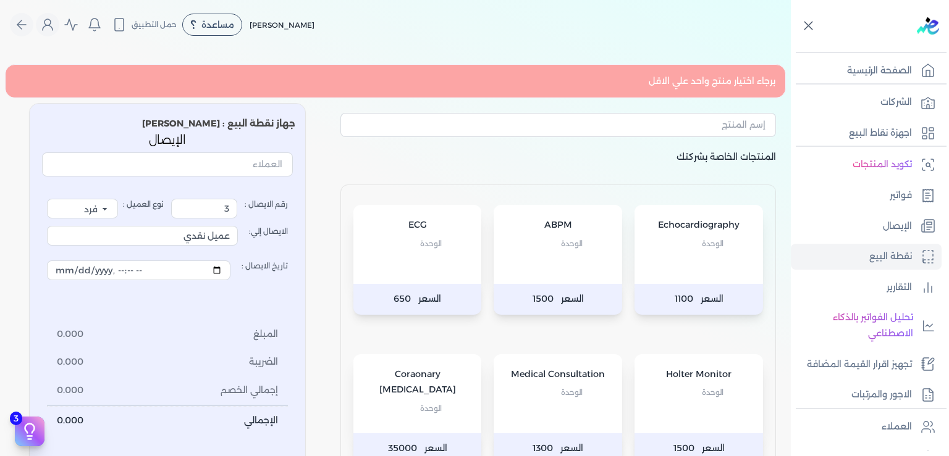
click at [589, 379] on p "Medical Consultation" at bounding box center [558, 375] width 104 height 16
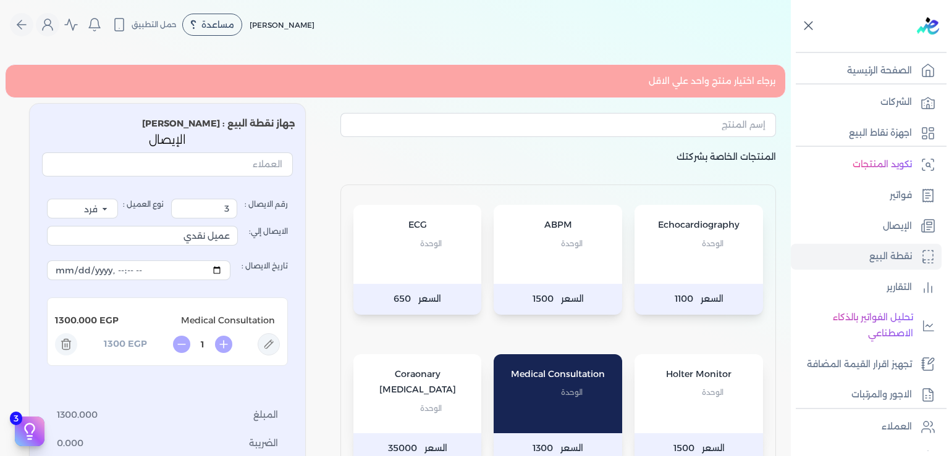
click at [589, 379] on p "Medical Consultation" at bounding box center [558, 375] width 104 height 16
type input "2"
click at [275, 342] on icon at bounding box center [269, 345] width 22 height 22
type input "Medical Consultation"
type input "1300"
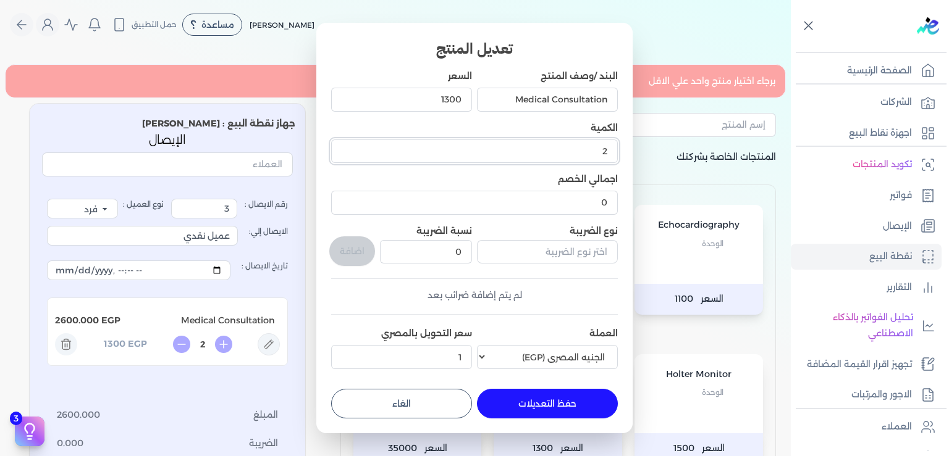
drag, startPoint x: 589, startPoint y: 143, endPoint x: 673, endPoint y: 158, distance: 85.2
click at [618, 158] on input "2" at bounding box center [474, 151] width 287 height 23
type input "1"
click at [592, 284] on div "البند /وصف المنتج Medical Consultation السعر 1300 الكمية 1 اجمالي الخصم 0 نوع ا…" at bounding box center [474, 222] width 287 height 305
click at [448, 99] on input "1300" at bounding box center [401, 99] width 141 height 23
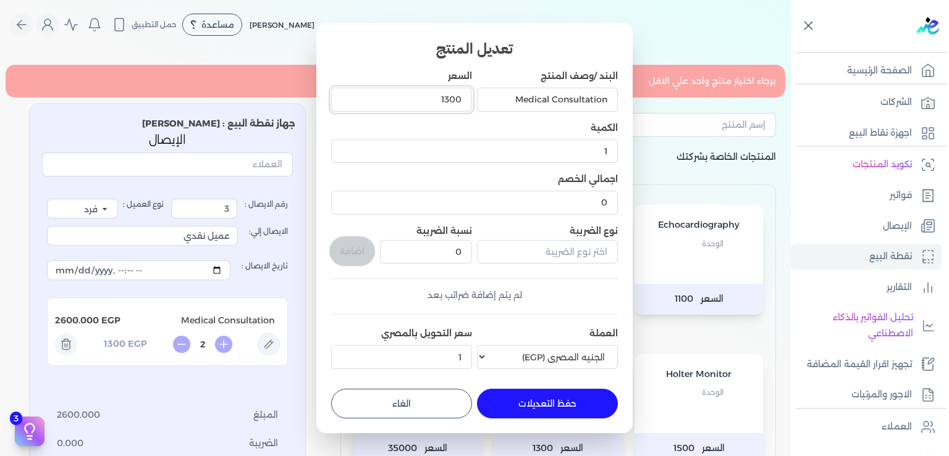
click at [448, 99] on input "1300" at bounding box center [401, 99] width 141 height 23
type input "11"
click at [552, 406] on button "حفظ التعديلات" at bounding box center [547, 404] width 141 height 30
type input "0"
type input "1"
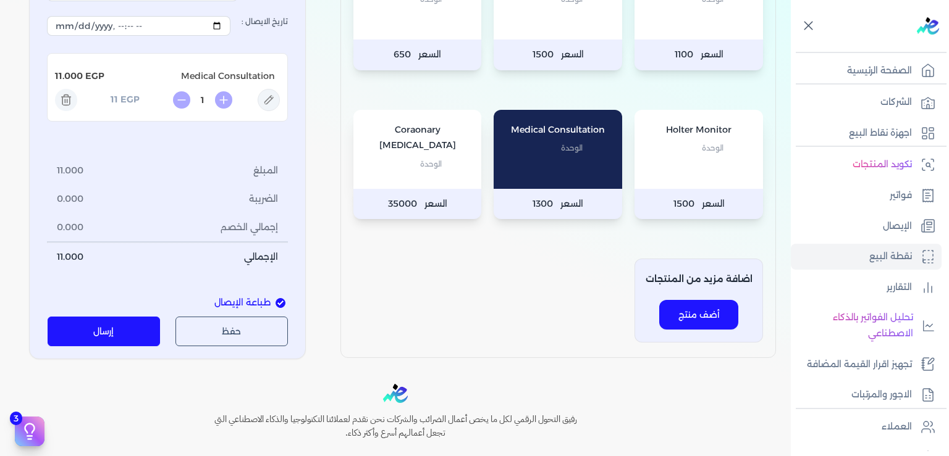
scroll to position [334, 0]
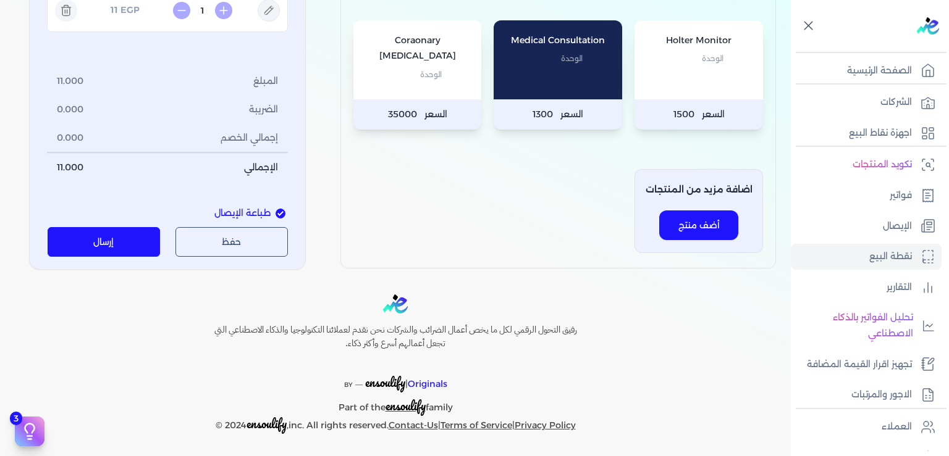
click at [119, 240] on button "إرسال" at bounding box center [104, 242] width 113 height 30
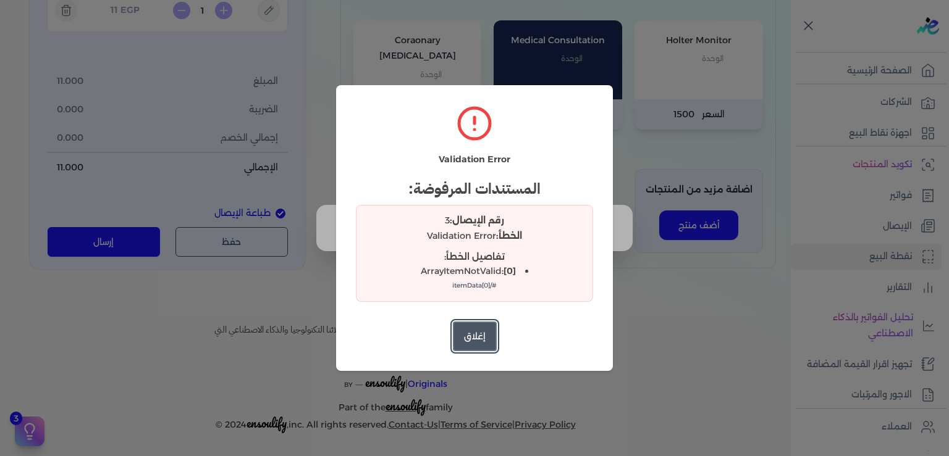
click at [481, 337] on button "إغلاق" at bounding box center [475, 337] width 44 height 30
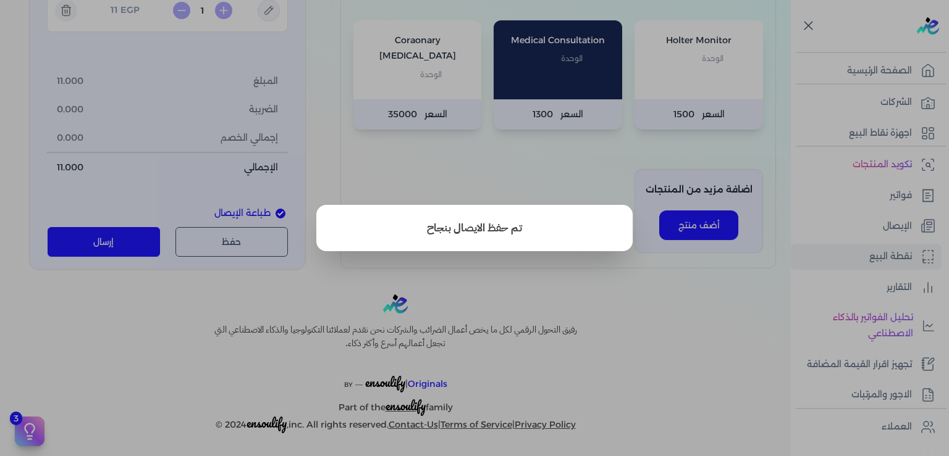
click at [674, 358] on button "close" at bounding box center [474, 228] width 949 height 456
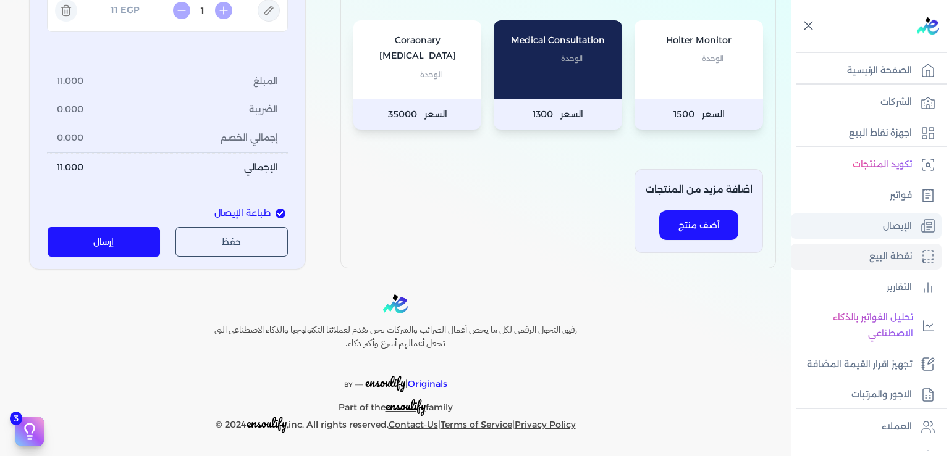
click at [885, 233] on p "الإيصال" at bounding box center [897, 227] width 29 height 16
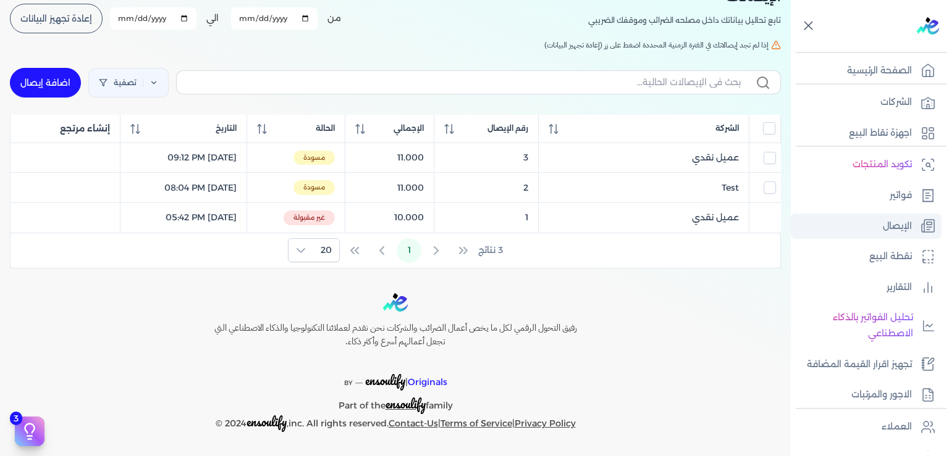
scroll to position [80, 0]
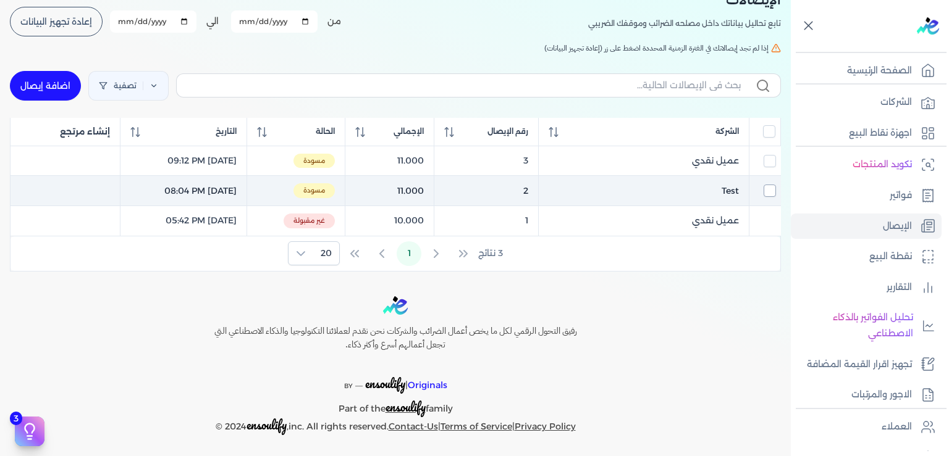
click at [773, 191] on input "checkbox" at bounding box center [769, 191] width 12 height 12
checkbox input "true"
checkbox input "false"
checkbox input "true"
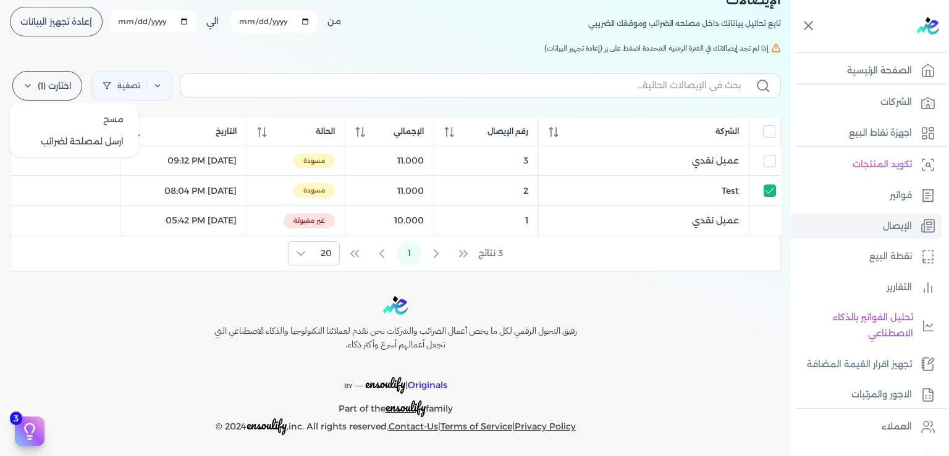
click at [33, 81] on icon at bounding box center [28, 86] width 10 height 10
click at [708, 323] on div "رفيق التحول الرقمي لكل ما يخص أعمال الضرائب والشركات نحن نقدم لعملائنا التكنولو…" at bounding box center [395, 365] width 791 height 139
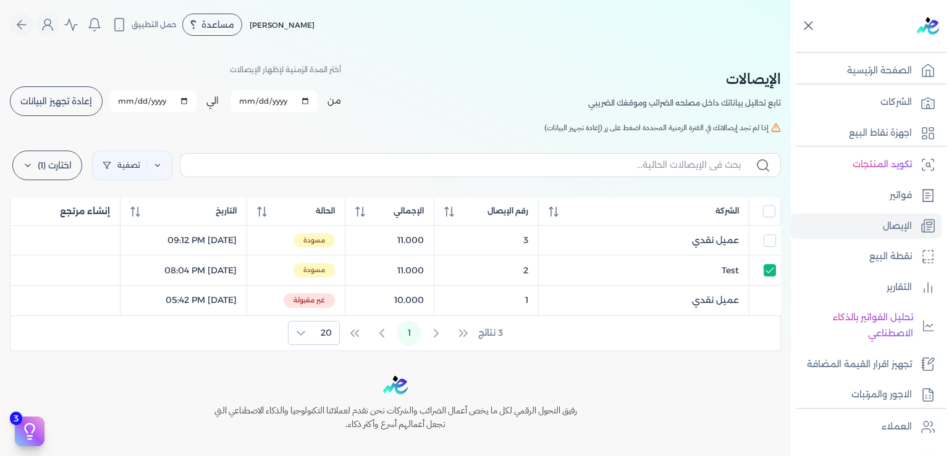
scroll to position [80, 0]
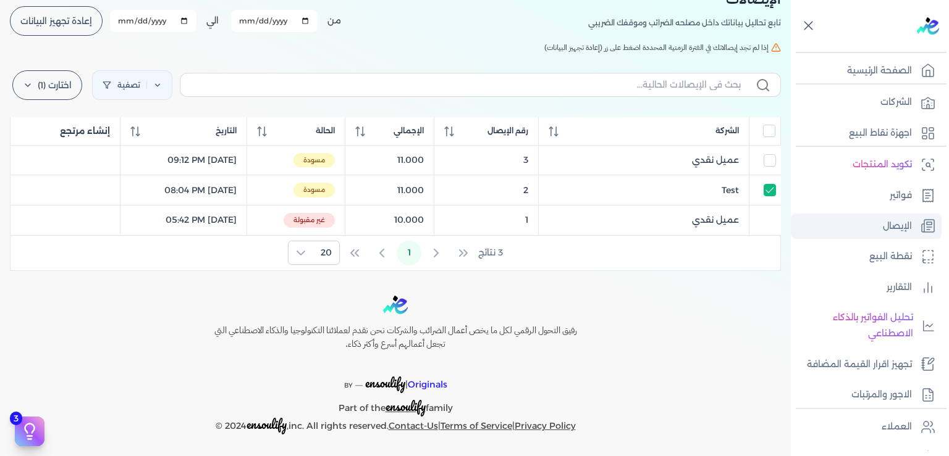
click at [880, 231] on link "الإيصال" at bounding box center [866, 227] width 151 height 26
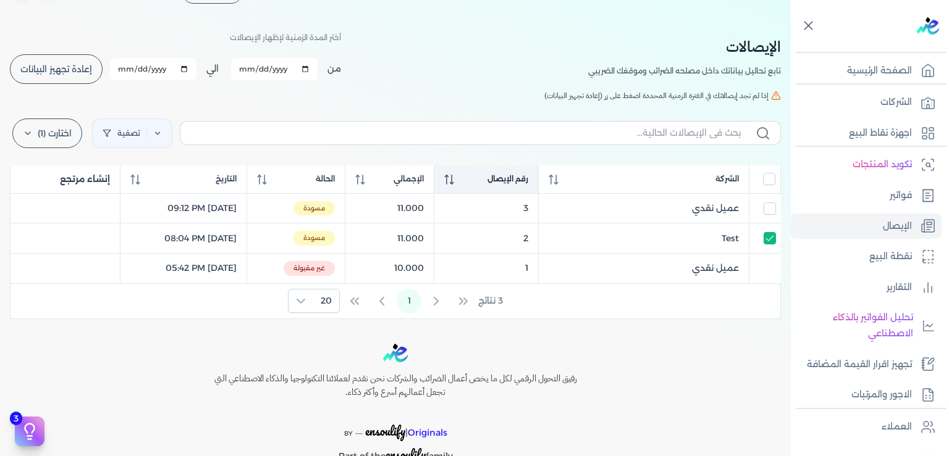
scroll to position [0, 0]
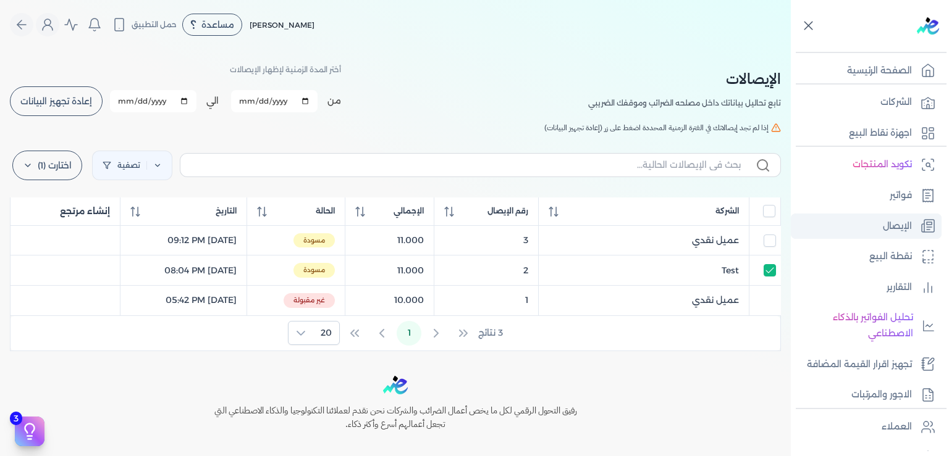
click at [901, 226] on p "الإيصال" at bounding box center [897, 227] width 29 height 16
click at [102, 25] on icon "Global" at bounding box center [94, 24] width 15 height 15
click at [481, 73] on div "الإيصالات تابع تحاليل بياناتك داخل مصلحه الضرائب وموقفك الضريبي أختر المدة الزم…" at bounding box center [395, 90] width 771 height 56
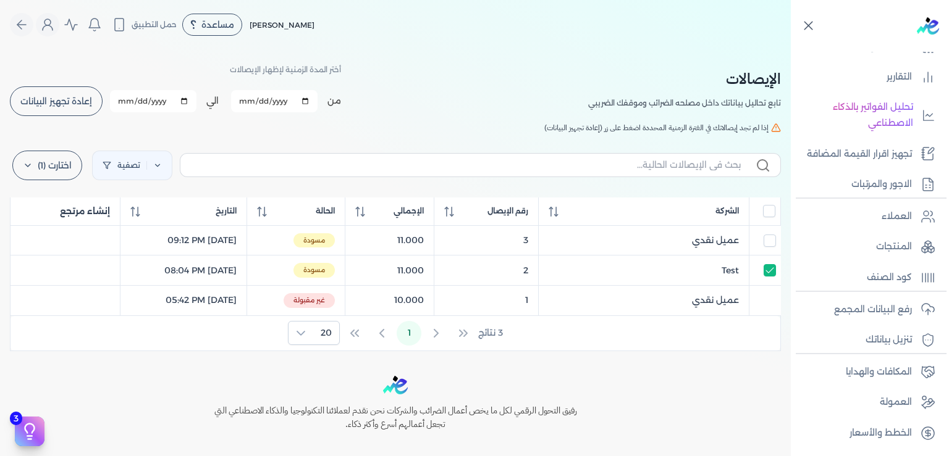
scroll to position [225, 0]
click at [889, 280] on p "كود الصنف" at bounding box center [889, 278] width 45 height 16
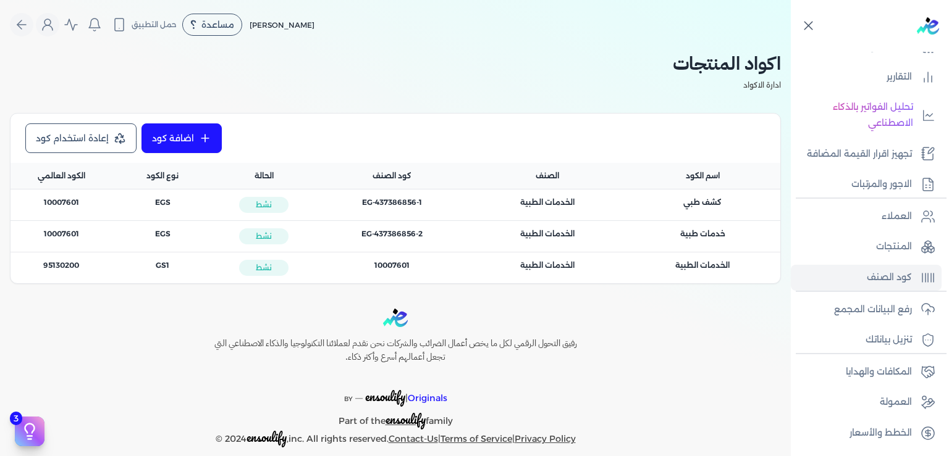
click at [68, 263] on span "الكود العام : 95130200" at bounding box center [61, 265] width 36 height 11
click at [394, 258] on div "كود الصنف : 10007601" at bounding box center [391, 268] width 155 height 31
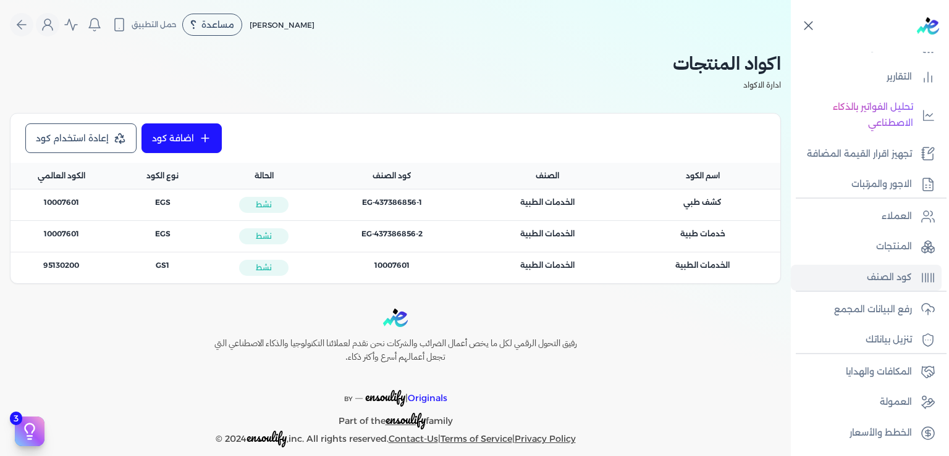
click at [395, 268] on span "كود الصنف : 10007601" at bounding box center [391, 265] width 35 height 11
click at [67, 266] on span "الكود العام : 95130200" at bounding box center [61, 265] width 36 height 11
click at [74, 266] on span "الكود العام : 95130200" at bounding box center [61, 265] width 36 height 11
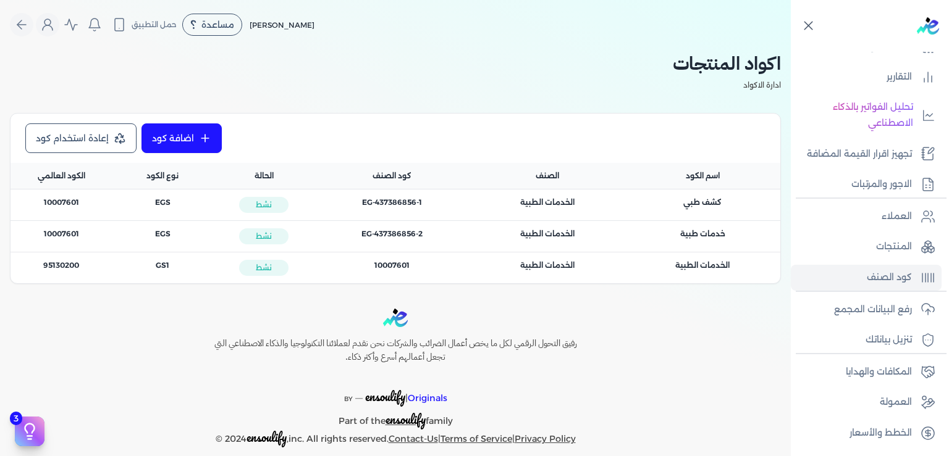
click at [74, 266] on span "الكود العام : 95130200" at bounding box center [61, 265] width 36 height 11
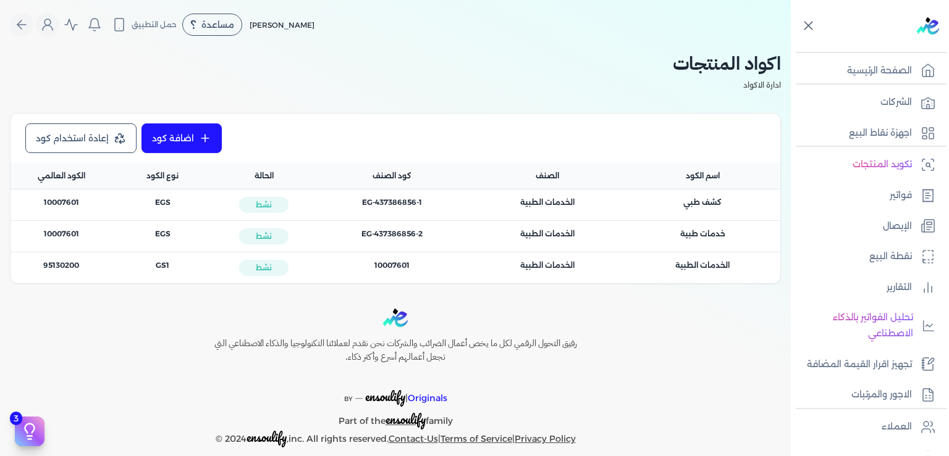
click at [137, 138] on link "إعادة استخدام كود" at bounding box center [80, 139] width 111 height 30
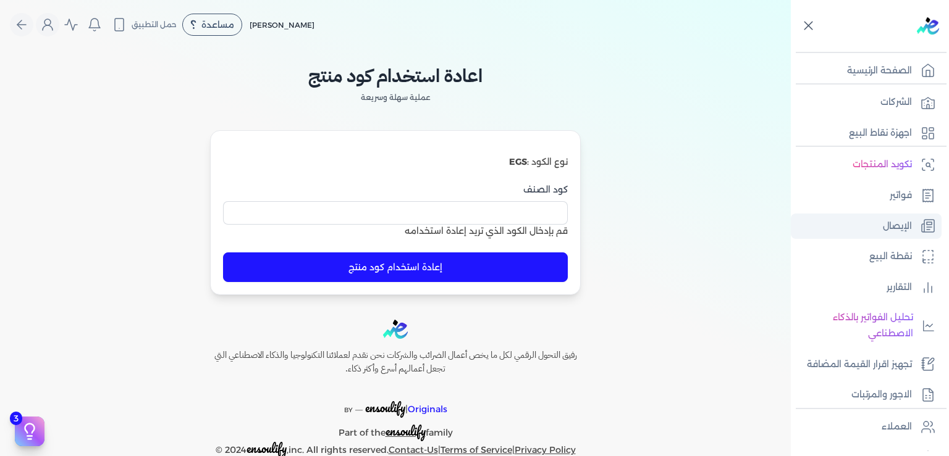
click at [896, 227] on p "الإيصال" at bounding box center [897, 227] width 29 height 16
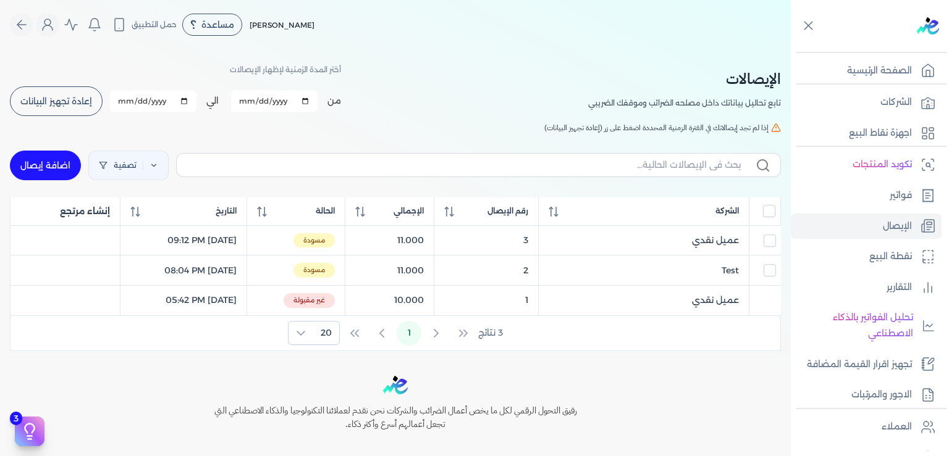
click at [51, 165] on link "اضافة إيصال" at bounding box center [45, 166] width 71 height 30
select select
select select "EGP"
select select "EGS"
select select "B"
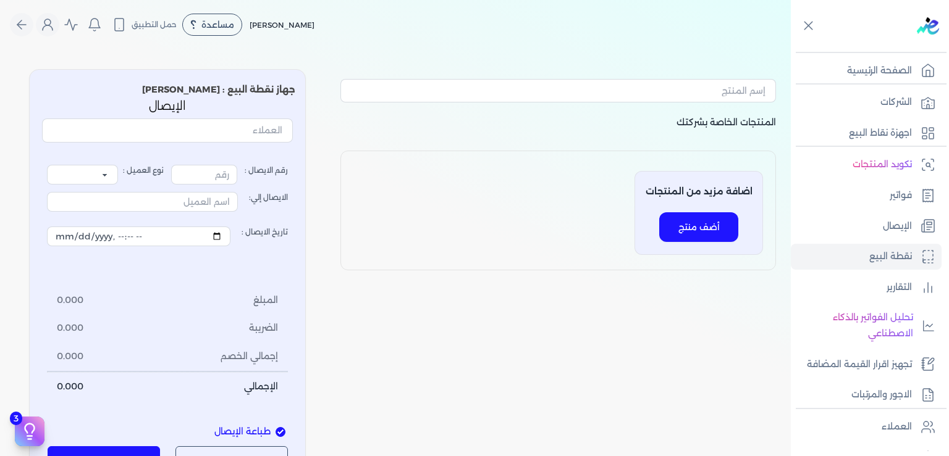
type input "4"
select select "P"
type input "عميل نقدي"
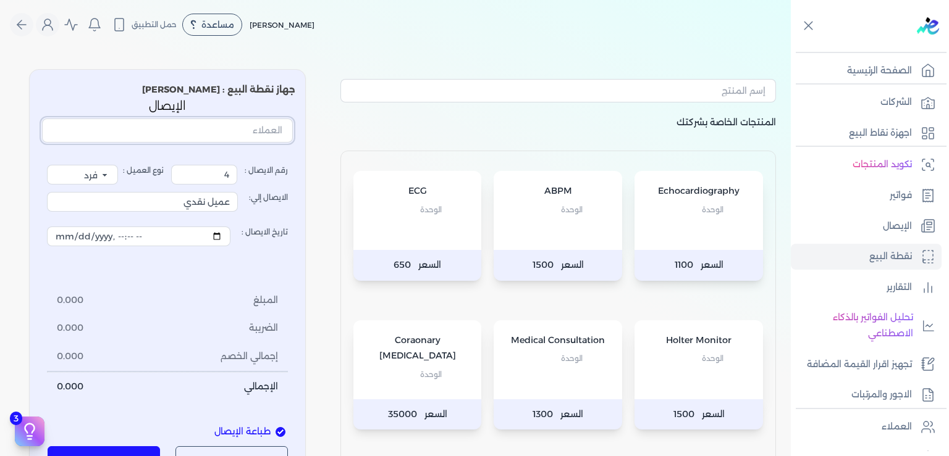
click at [271, 127] on input "text" at bounding box center [167, 130] width 251 height 23
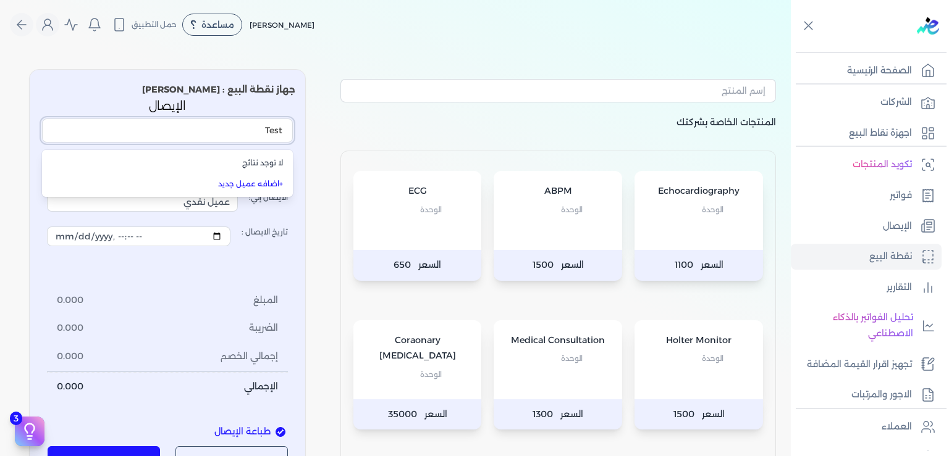
type input "Test"
click at [347, 143] on p "المنتجات الخاصة بشركتك" at bounding box center [557, 133] width 435 height 36
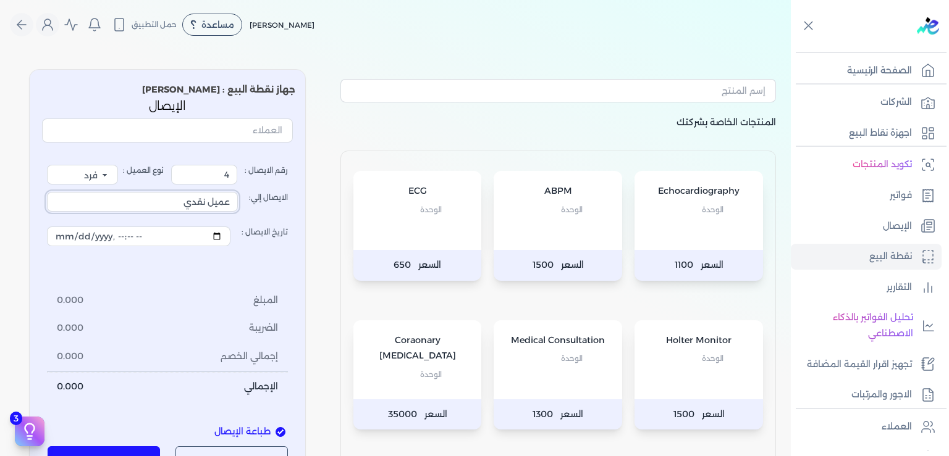
drag, startPoint x: 164, startPoint y: 201, endPoint x: 332, endPoint y: 209, distance: 168.2
click at [238, 209] on input "عميل نقدي" at bounding box center [142, 202] width 191 height 20
type input "Test"
click at [293, 296] on div "رقم الايصال : 4 نوع العميل : فرد شركة شخص اجنبي الايصال إلي: Test تاريخ الايصال…" at bounding box center [167, 283] width 251 height 271
click at [557, 358] on p "الوحدة" at bounding box center [558, 359] width 104 height 16
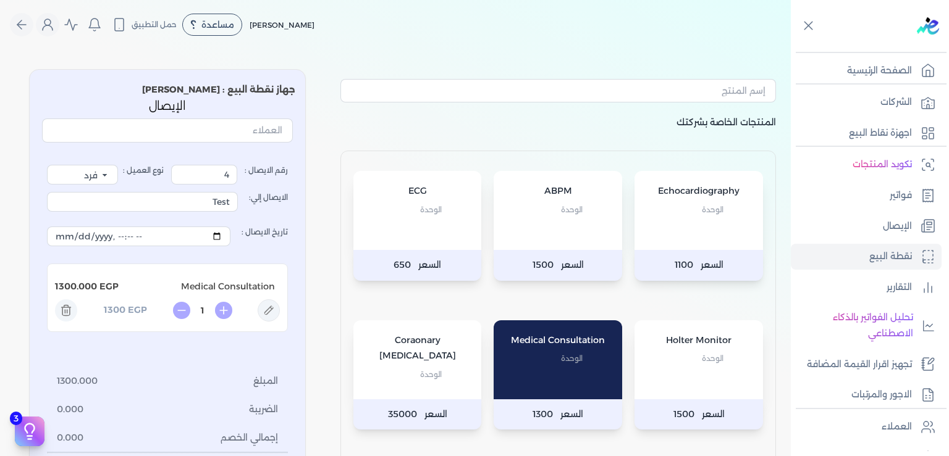
click at [276, 315] on icon at bounding box center [269, 311] width 22 height 22
type input "Medical Consultation"
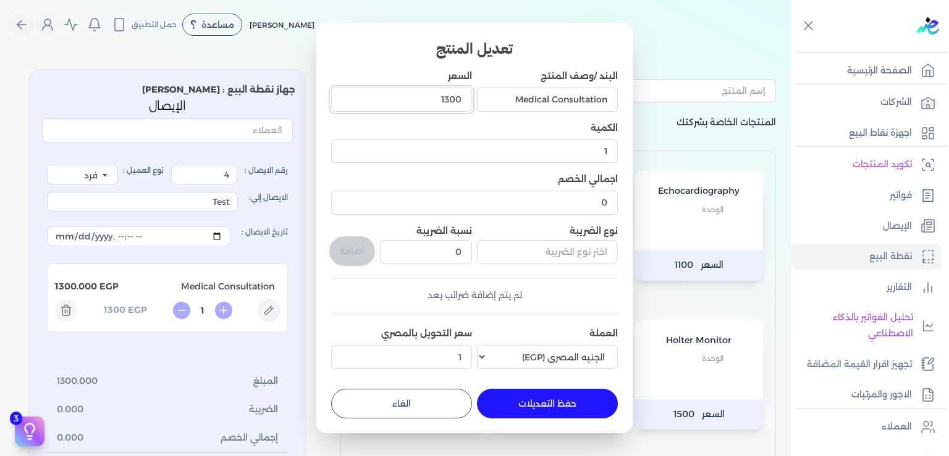
click at [446, 100] on input "1300" at bounding box center [401, 99] width 141 height 23
type input "15"
click at [540, 411] on button "حفظ التعديلات" at bounding box center [547, 404] width 141 height 30
type input "0"
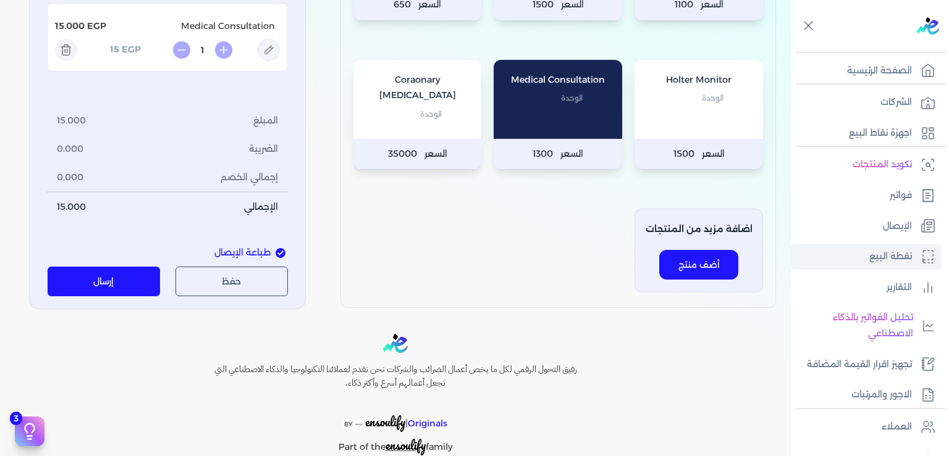
scroll to position [300, 0]
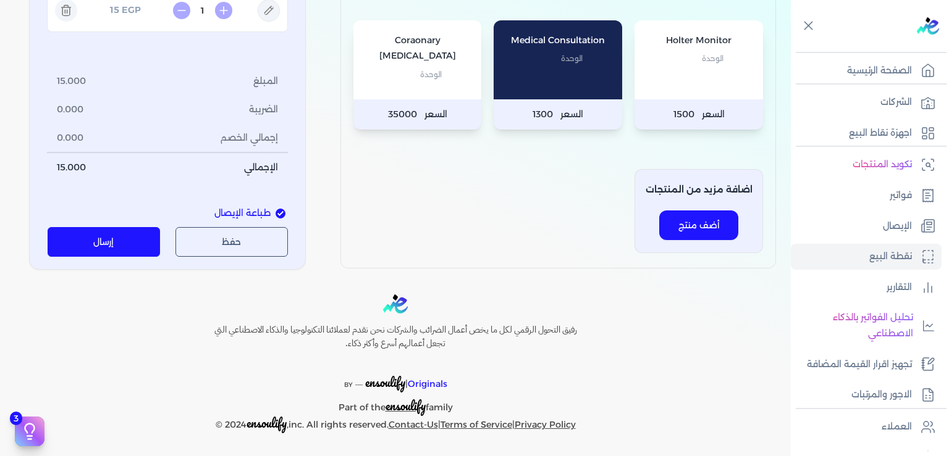
click at [120, 238] on button "إرسال" at bounding box center [104, 242] width 113 height 30
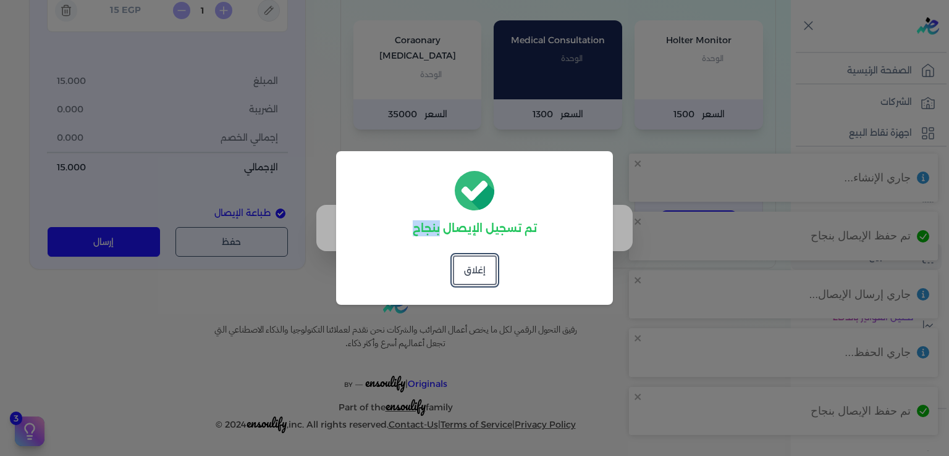
click at [827, 397] on dialog "تم تسجيل الإيصال بنجاح إغلاق" at bounding box center [474, 228] width 949 height 456
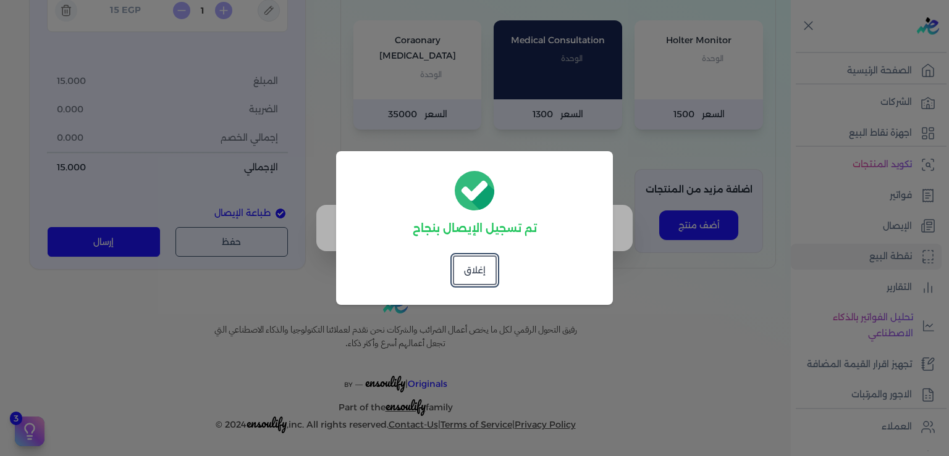
click at [673, 152] on dialog "تم تسجيل الإيصال بنجاح إغلاق" at bounding box center [474, 228] width 949 height 456
click at [476, 269] on button "إغلاق" at bounding box center [475, 271] width 44 height 30
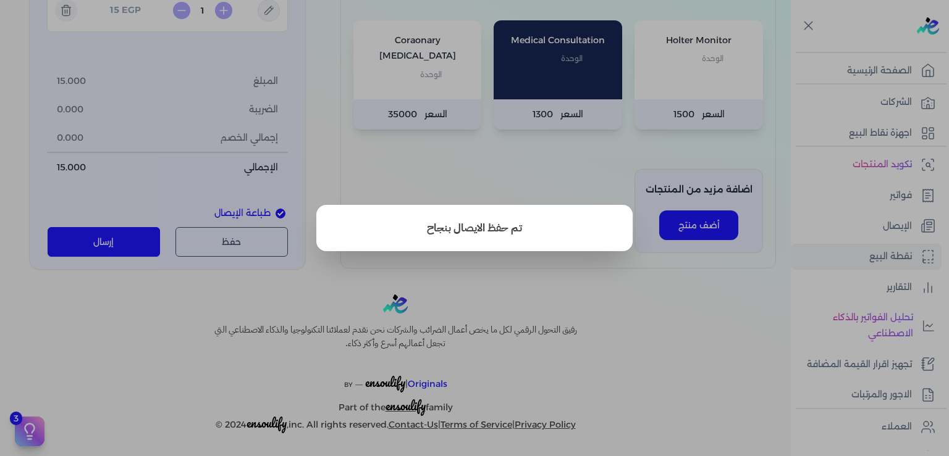
click at [776, 374] on button "close" at bounding box center [474, 228] width 949 height 456
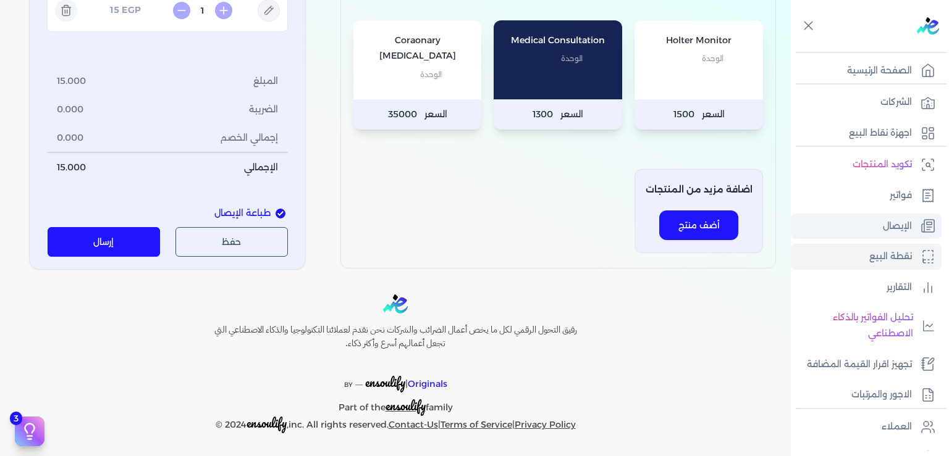
click at [889, 233] on link "الإيصال" at bounding box center [866, 227] width 151 height 26
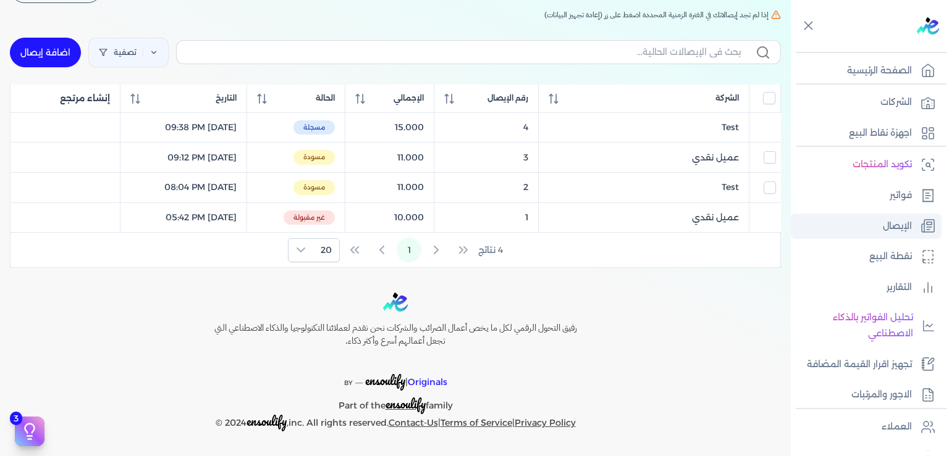
scroll to position [110, 0]
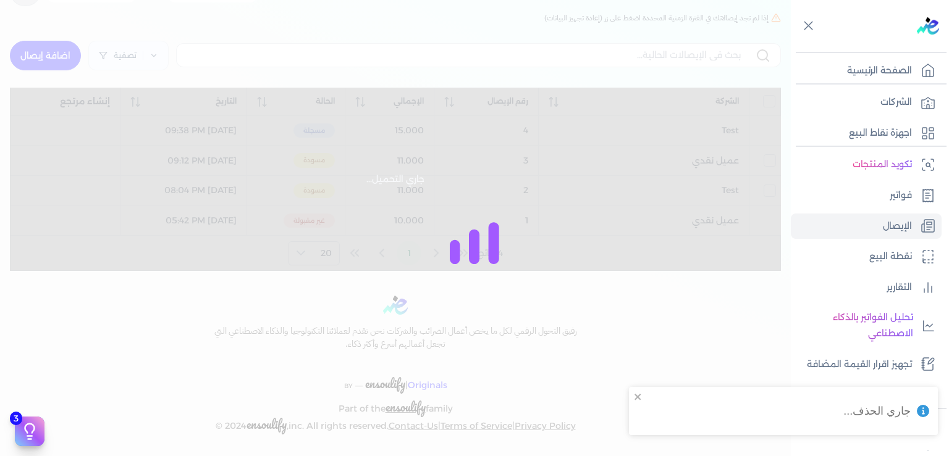
checkbox input "false"
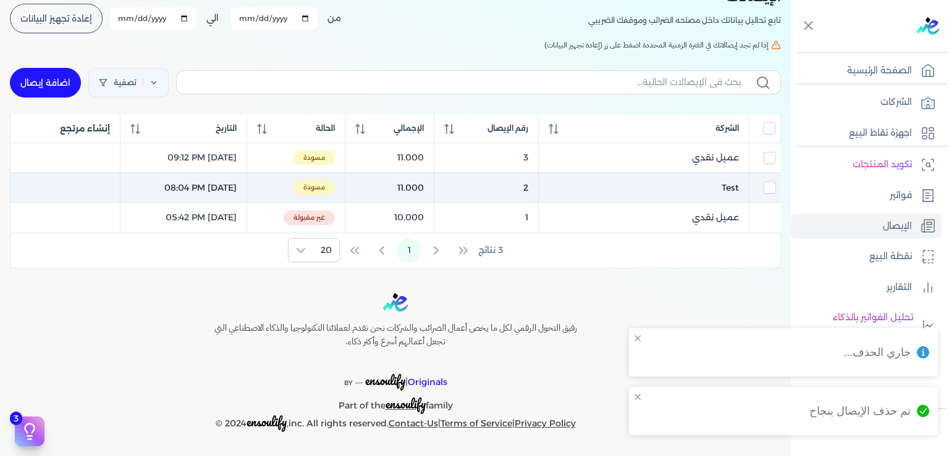
scroll to position [80, 0]
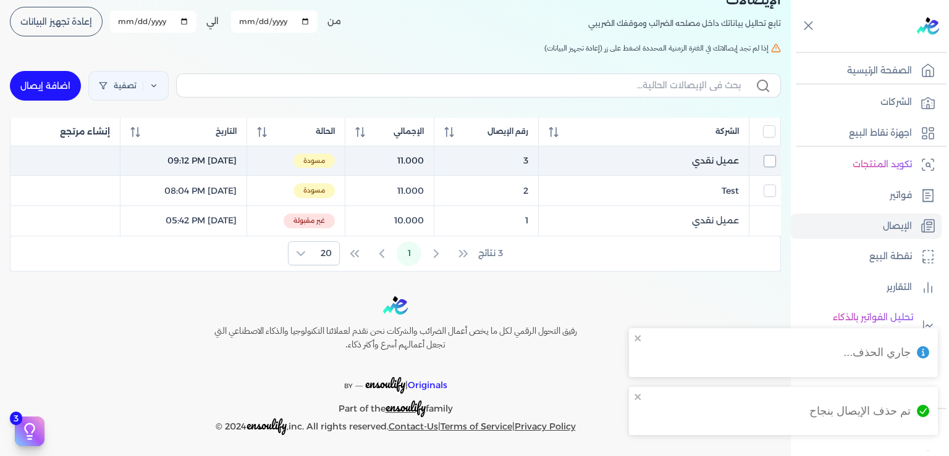
click at [773, 158] on input "checkbox" at bounding box center [769, 161] width 12 height 12
checkbox input "true"
checkbox input "false"
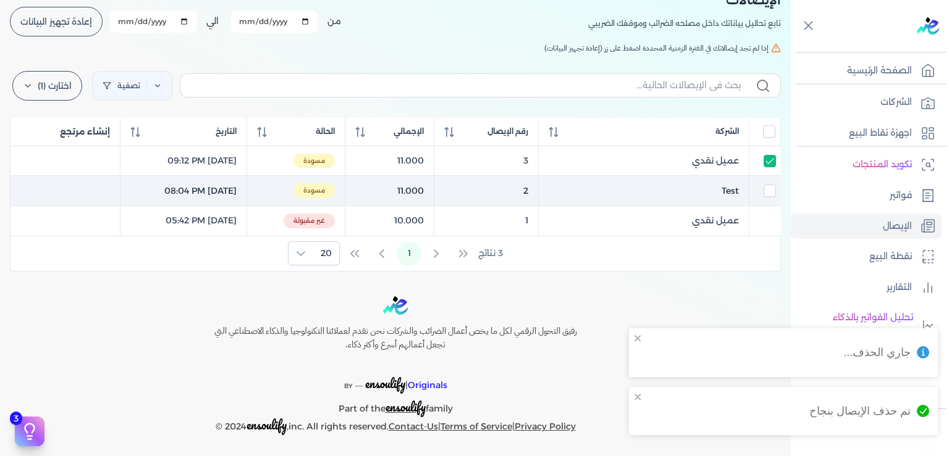
click at [768, 196] on td at bounding box center [765, 191] width 32 height 30
checkbox input "true"
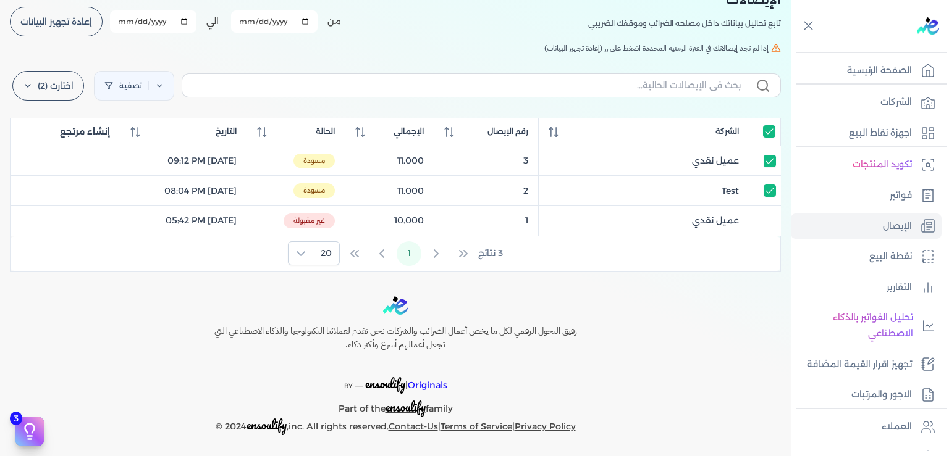
click at [763, 219] on table "الشركة رقم الإيصال الإجمالي الحالة التاريخ إنشاء مرتجع عميل نقدي () 3 11.000 مس…" at bounding box center [395, 177] width 771 height 119
click at [725, 311] on div "رفيق التحول الرقمي لكل ما يخص أعمال الضرائب والشركات نحن نقدم لعملائنا التكنولو…" at bounding box center [395, 365] width 791 height 139
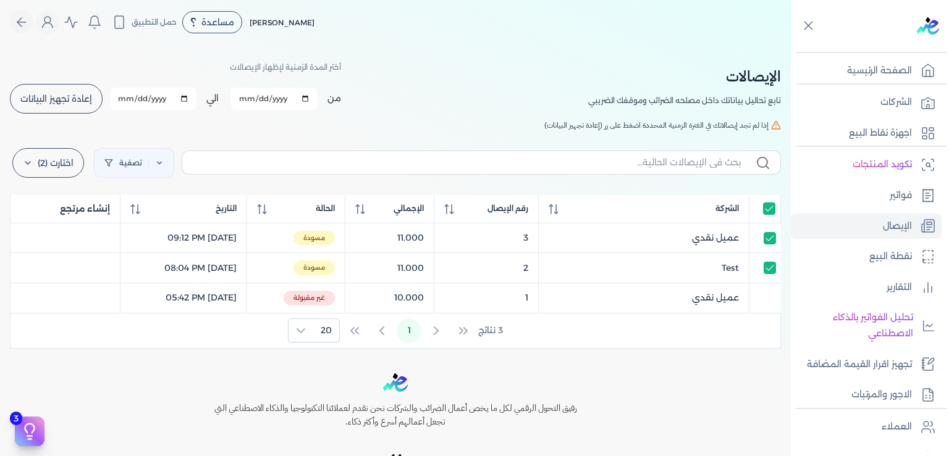
scroll to position [0, 0]
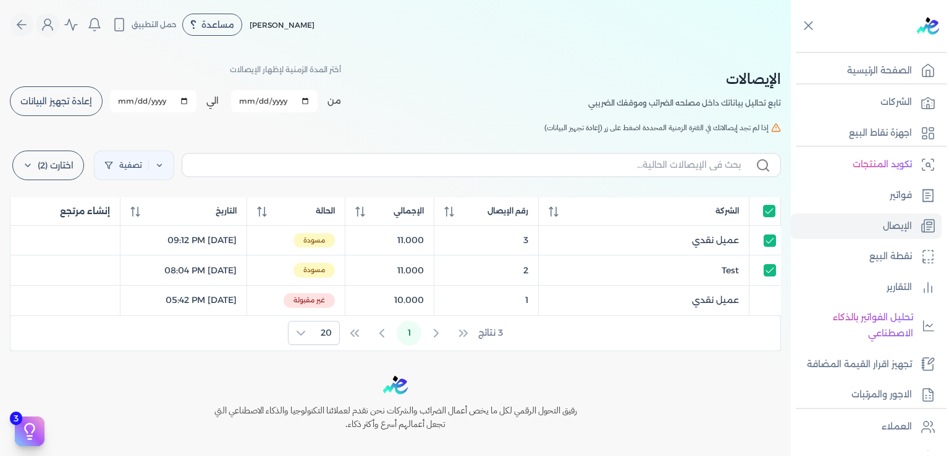
click at [714, 338] on div "3 نتائج 1 20" at bounding box center [396, 333] width 770 height 35
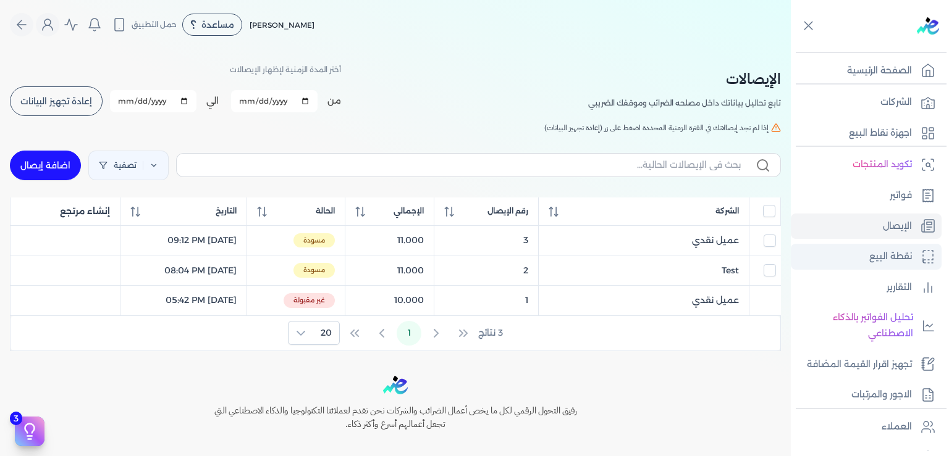
click at [881, 260] on p "نقطة البيع" at bounding box center [890, 257] width 43 height 16
select select
select select "EGP"
select select "EGS"
select select "B"
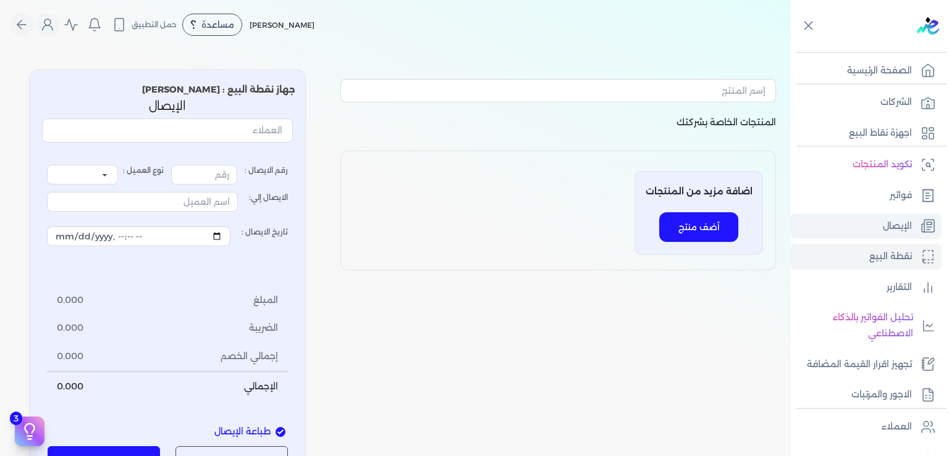
type input "4"
select select "P"
type input "عميل نقدي"
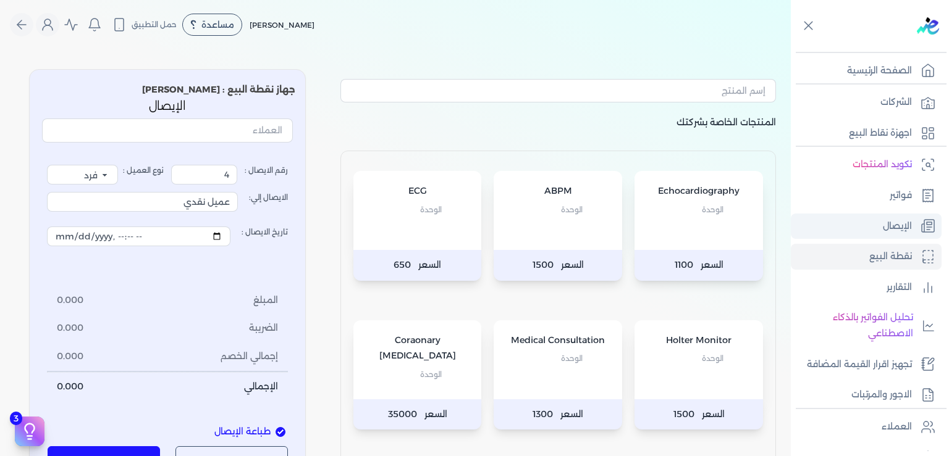
click at [891, 228] on p "الإيصال" at bounding box center [897, 227] width 29 height 16
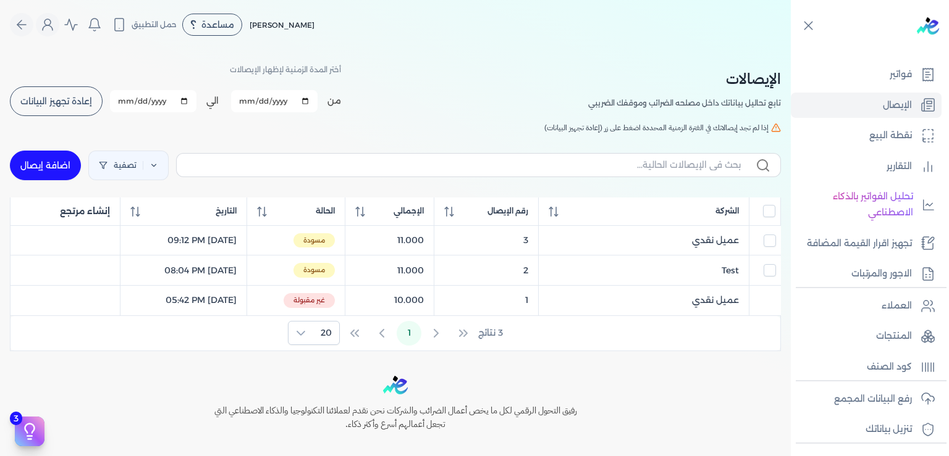
scroll to position [120, 0]
click at [886, 168] on p "التقارير" at bounding box center [898, 167] width 25 height 16
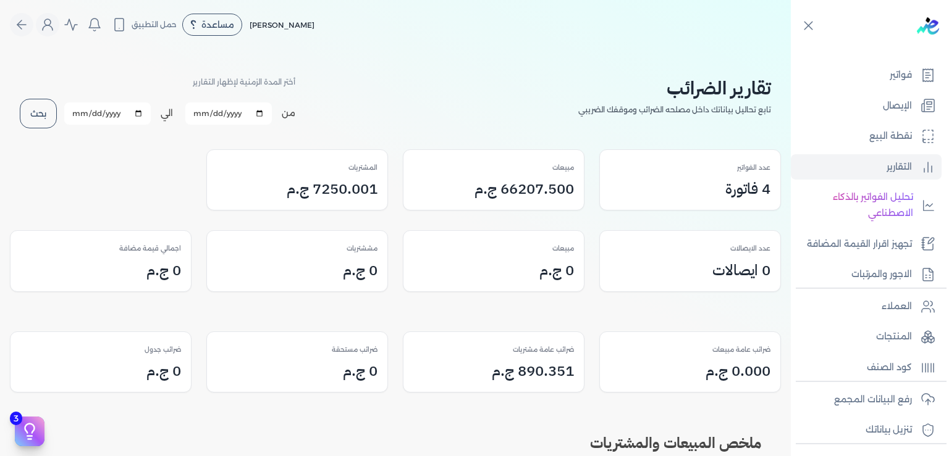
click at [335, 192] on h3 "7250.001 ج.م" at bounding box center [332, 189] width 91 height 22
click at [904, 105] on p "الإيصال" at bounding box center [897, 106] width 29 height 16
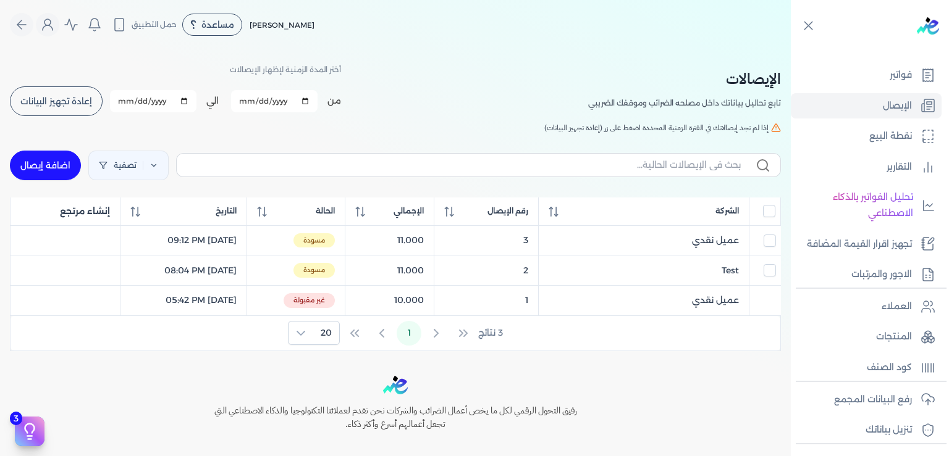
click at [69, 93] on button "إعادة تجهيز البيانات" at bounding box center [56, 101] width 93 height 30
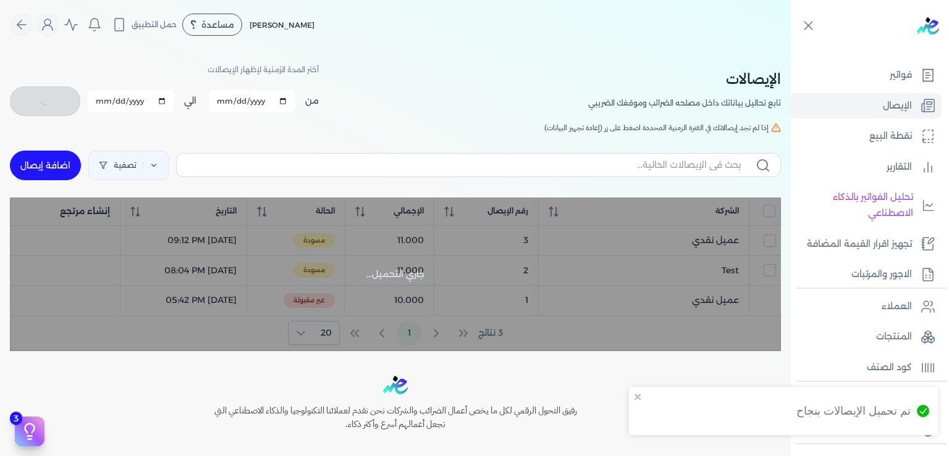
checkbox input "false"
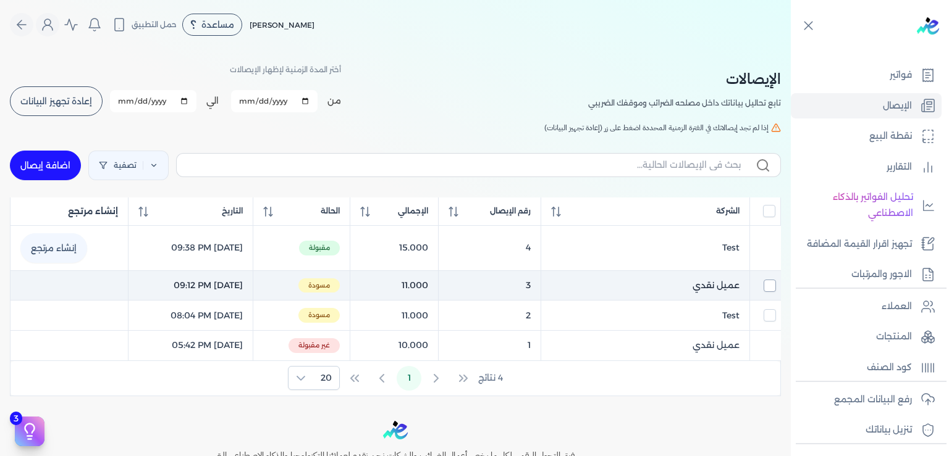
click at [771, 282] on input "checkbox" at bounding box center [769, 286] width 12 height 12
checkbox input "true"
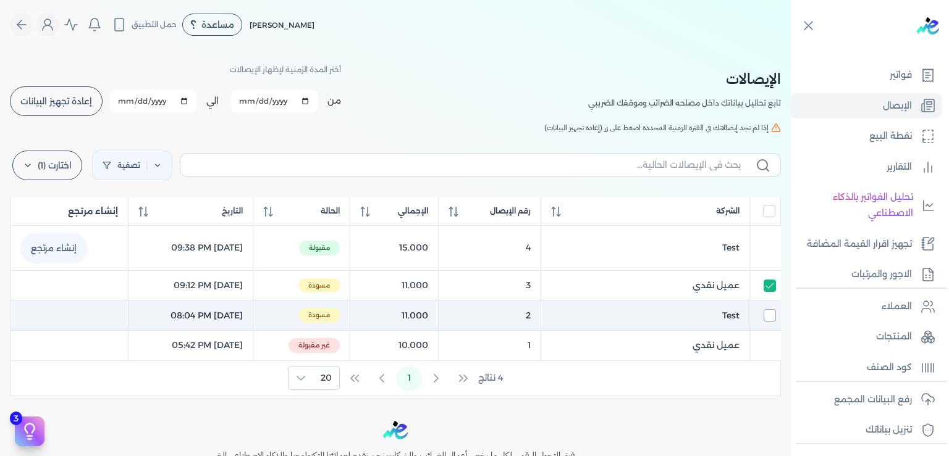
click at [770, 314] on input "checkbox" at bounding box center [769, 315] width 12 height 12
checkbox input "true"
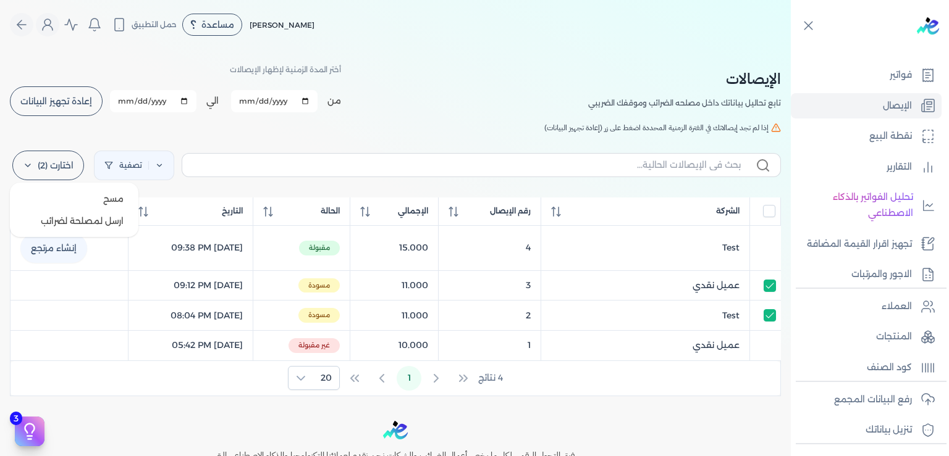
click at [33, 164] on label "اختارت (2)" at bounding box center [48, 166] width 72 height 30
click at [112, 199] on button "مسح" at bounding box center [74, 199] width 119 height 22
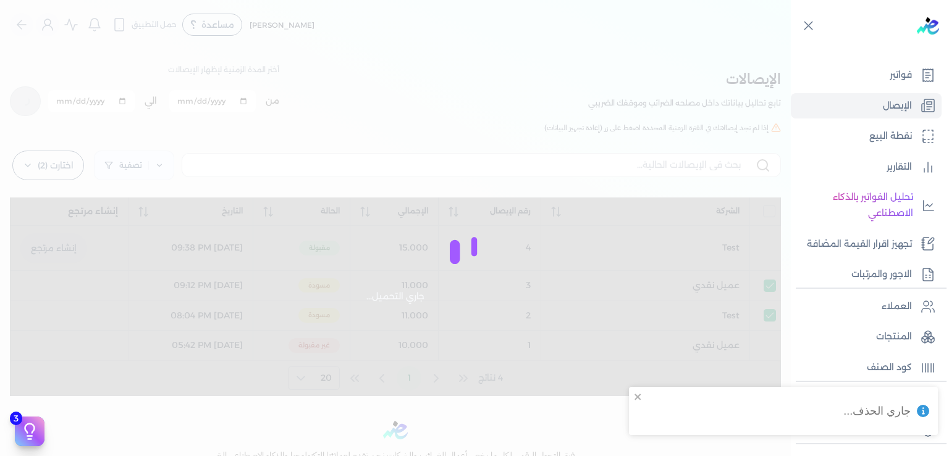
checkbox input "false"
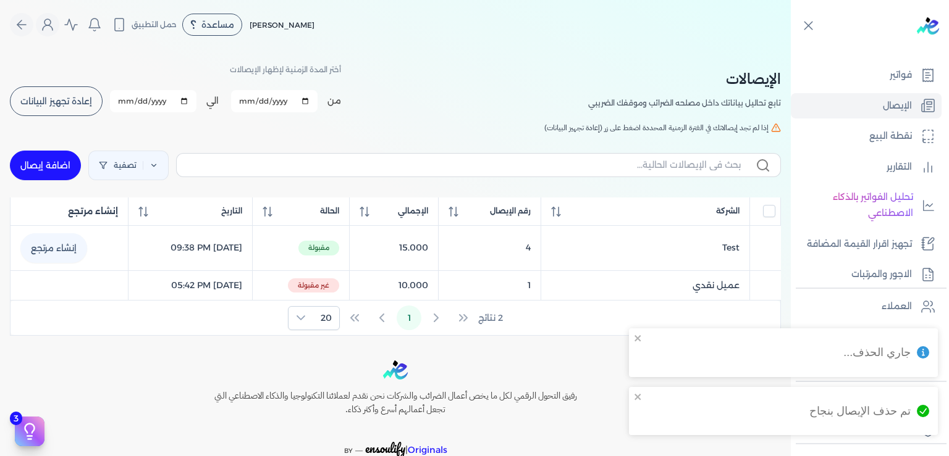
click at [768, 284] on table "الشركة رقم الإيصال الإجمالي الحالة التاريخ إنشاء مرتجع Test () 4 15.000 مقبولة …" at bounding box center [395, 250] width 771 height 104
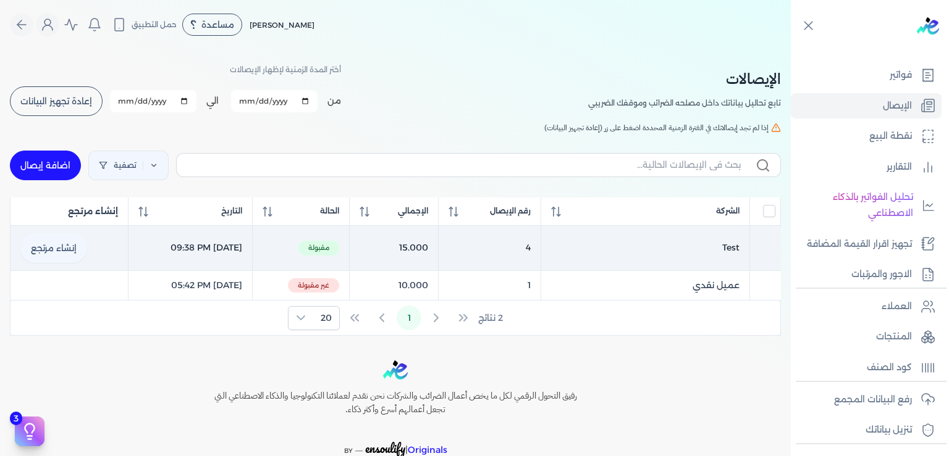
click at [69, 246] on link "إنشاء مرتجع" at bounding box center [53, 248] width 67 height 30
select select "EGP"
select select "EGS"
select select "B"
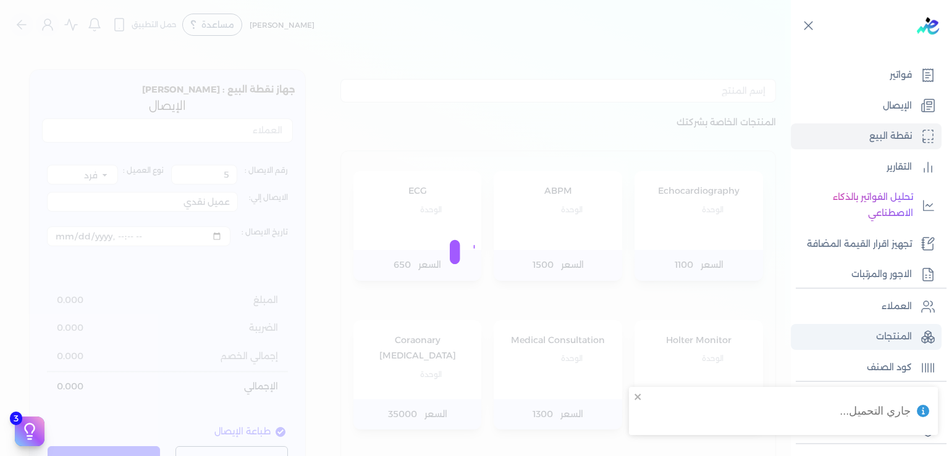
select select
type input "[DATE]T22:05:28"
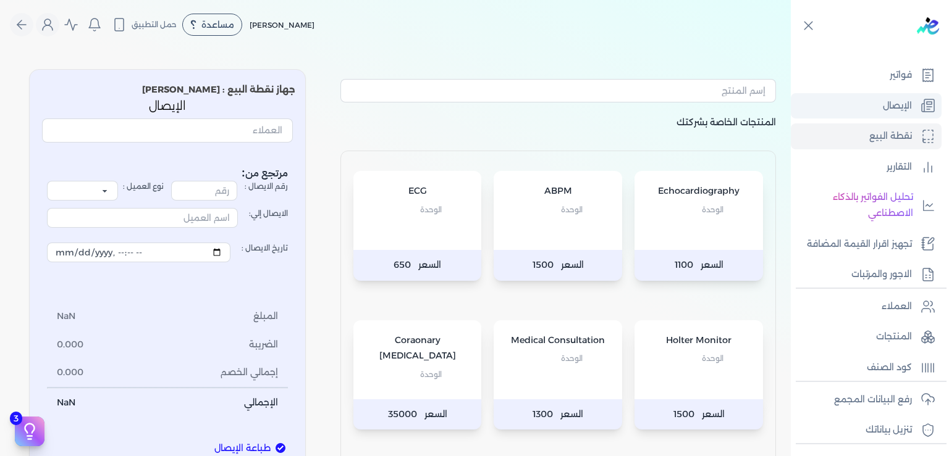
click at [888, 106] on p "الإيصال" at bounding box center [897, 106] width 29 height 16
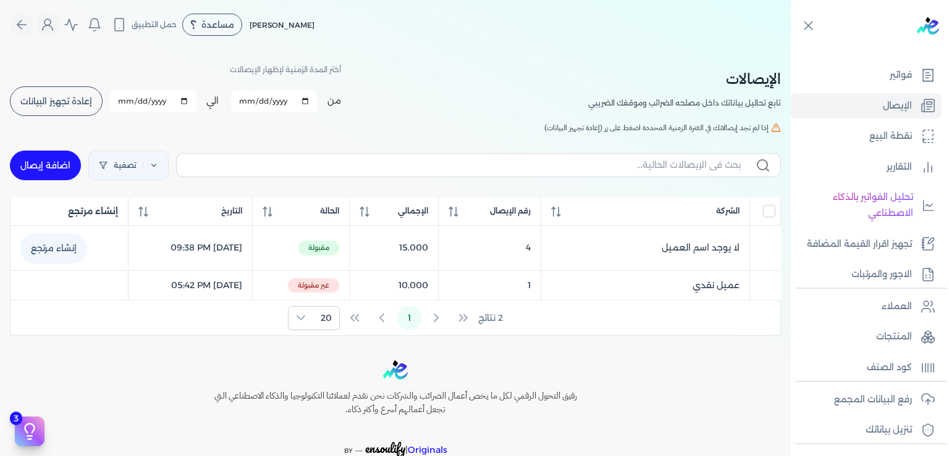
click at [60, 165] on link "اضافة إيصال" at bounding box center [45, 166] width 71 height 30
select select "EGP"
select select "EGS"
select select "B"
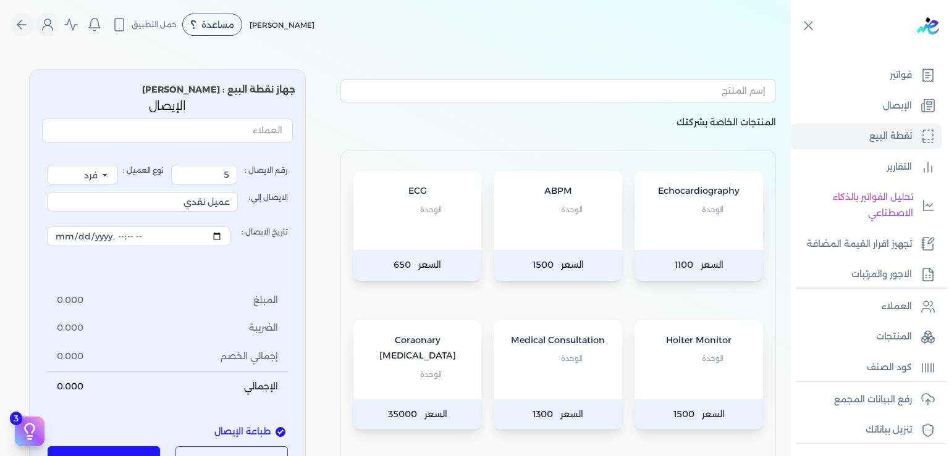
click at [547, 353] on p "الوحدة" at bounding box center [558, 359] width 104 height 16
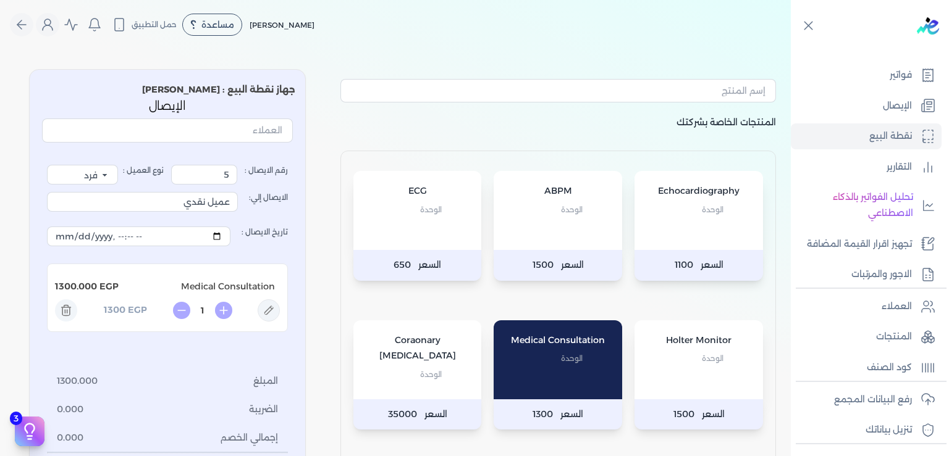
click at [287, 355] on div "رقم الايصال : 5 نوع العميل : فرد شركة شخص اجنبي الايصال إلي: عميل نقدي تاريخ ال…" at bounding box center [167, 323] width 241 height 317
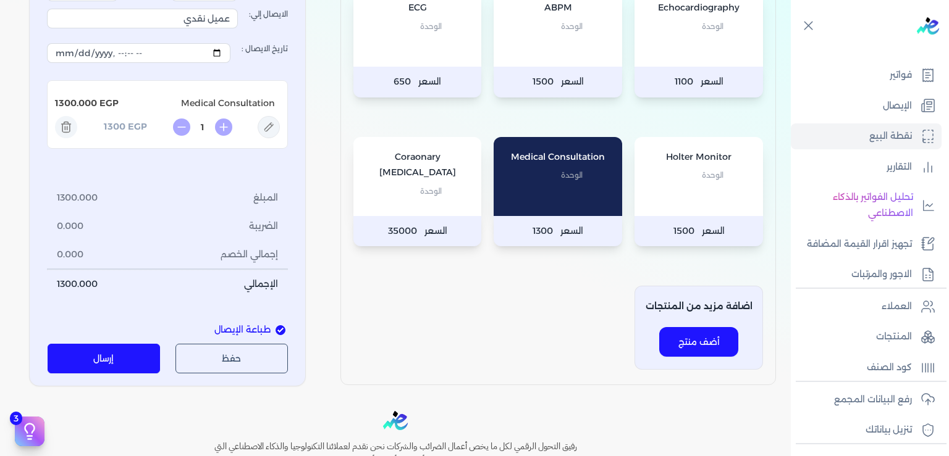
scroll to position [187, 0]
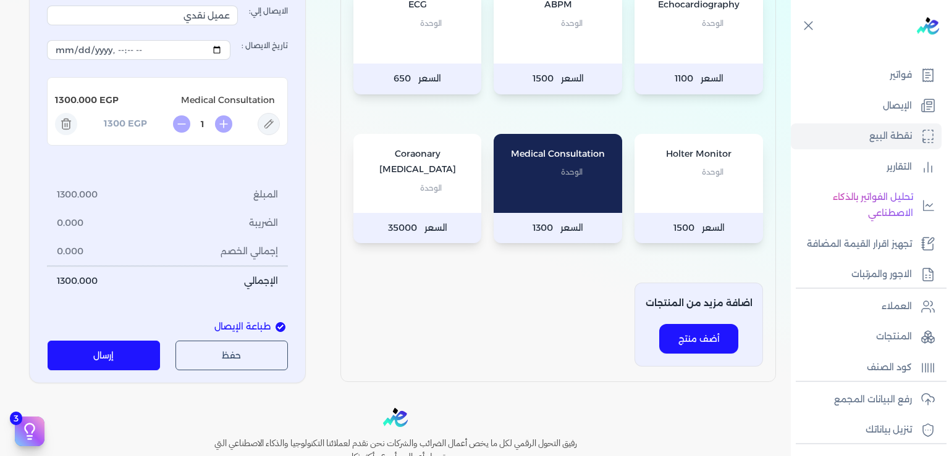
click at [422, 181] on p "الوحدة" at bounding box center [418, 188] width 104 height 16
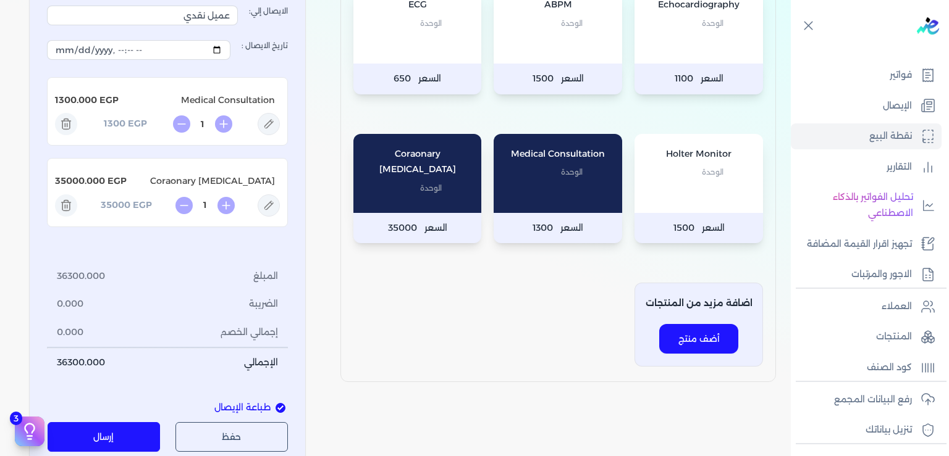
click at [75, 201] on icon at bounding box center [66, 206] width 22 height 22
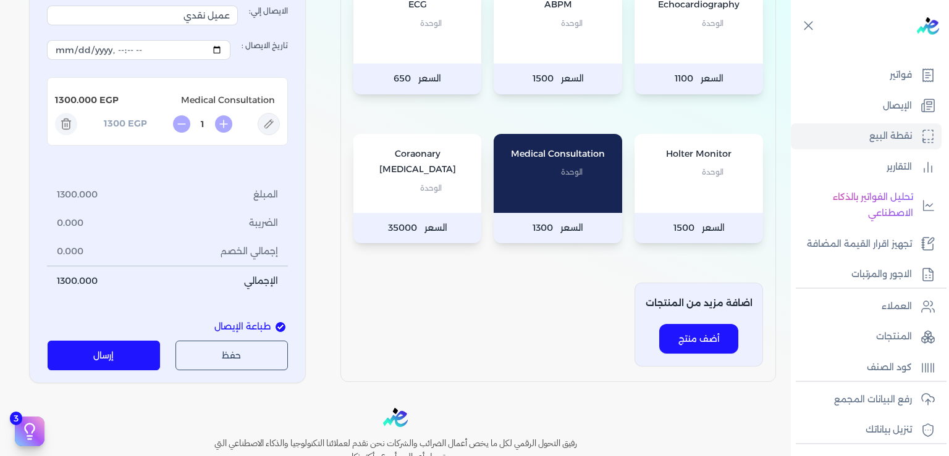
click at [699, 37] on div "Echocardiography الوحدة" at bounding box center [698, 24] width 128 height 79
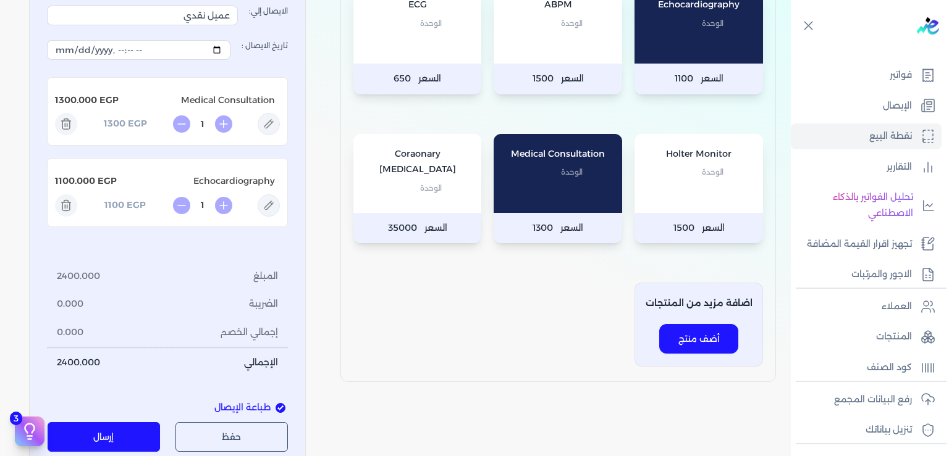
click at [65, 207] on line at bounding box center [65, 206] width 0 height 3
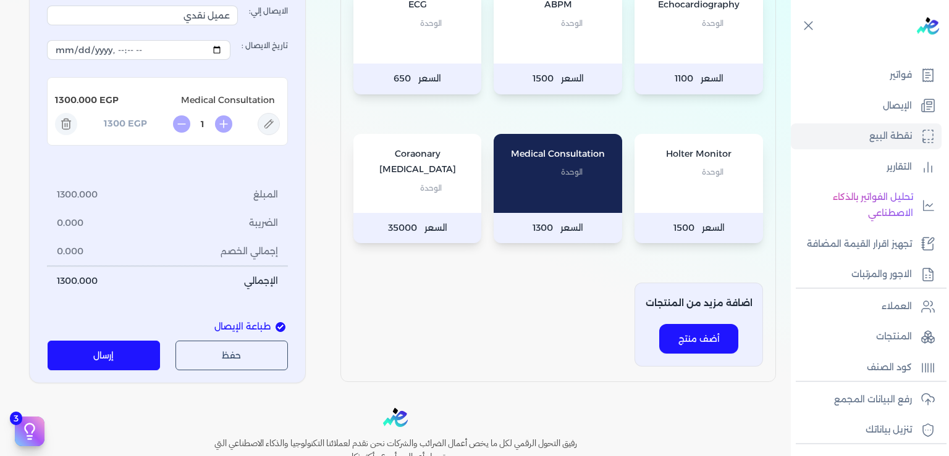
scroll to position [0, 0]
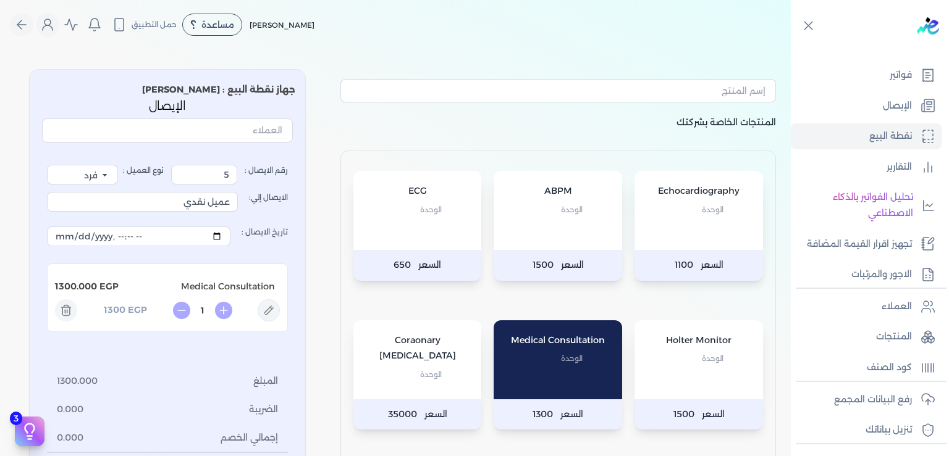
click at [67, 311] on icon at bounding box center [66, 311] width 22 height 22
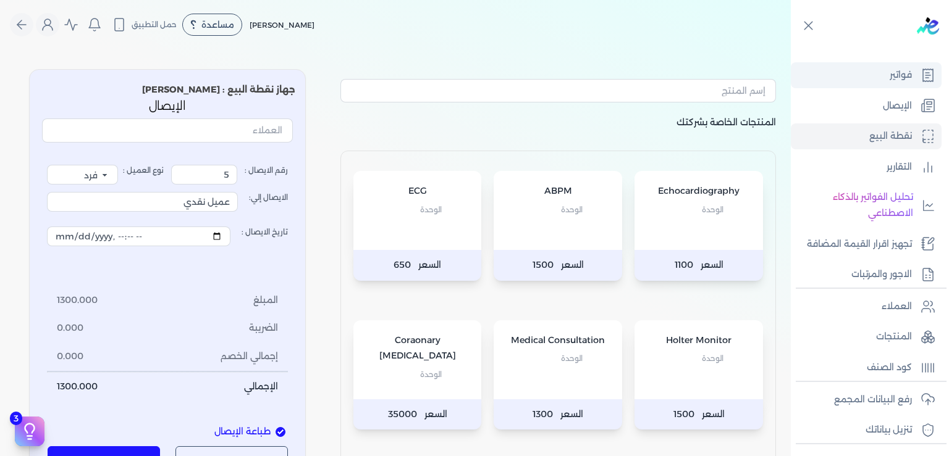
click at [902, 82] on p "فواتير" at bounding box center [900, 75] width 22 height 16
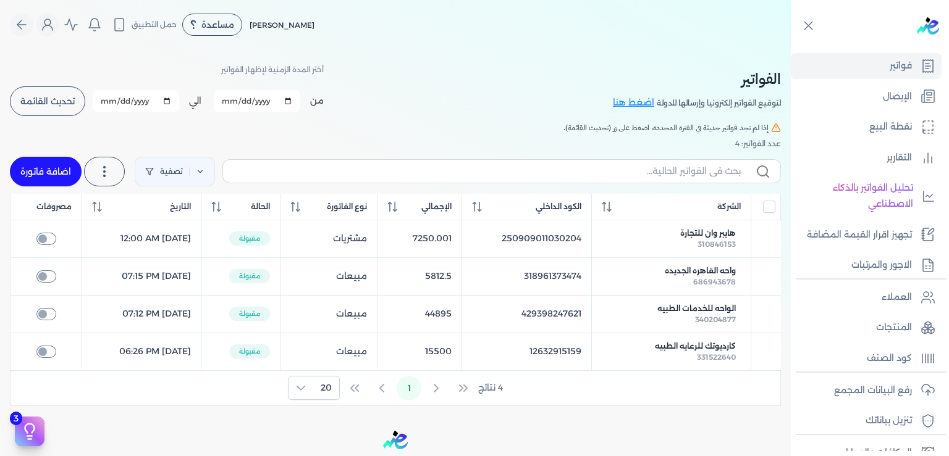
scroll to position [225, 0]
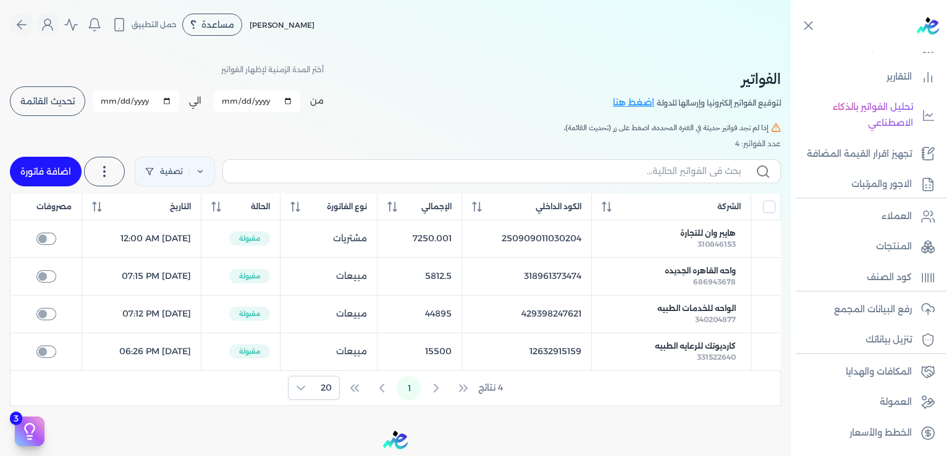
click at [811, 398] on link "العمولة" at bounding box center [866, 403] width 151 height 26
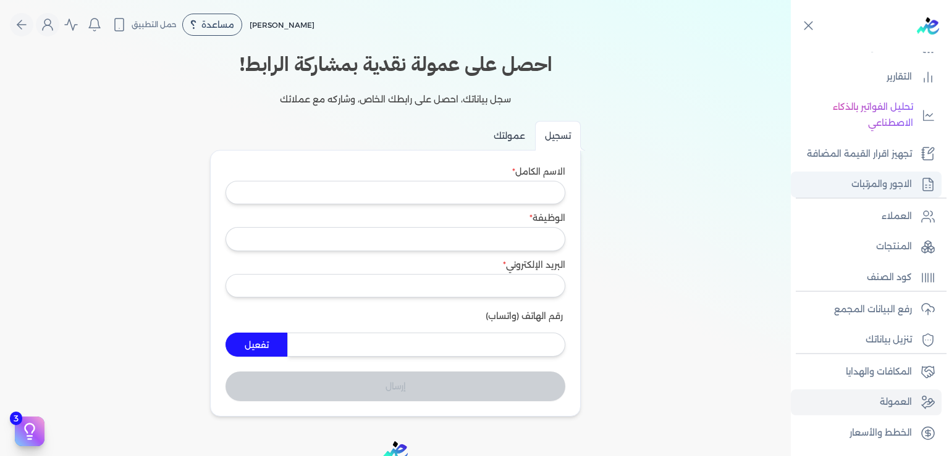
click at [874, 190] on p "الاجور والمرتبات" at bounding box center [881, 185] width 61 height 16
select select "01"
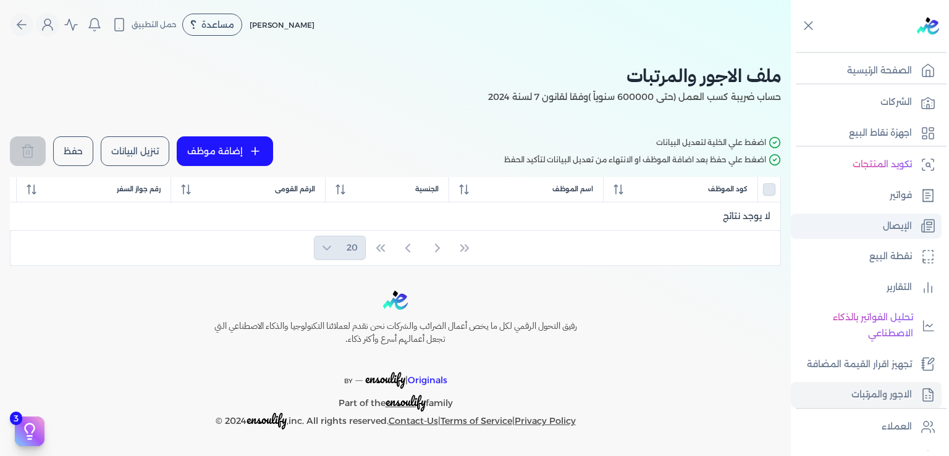
click at [888, 227] on p "الإيصال" at bounding box center [897, 227] width 29 height 16
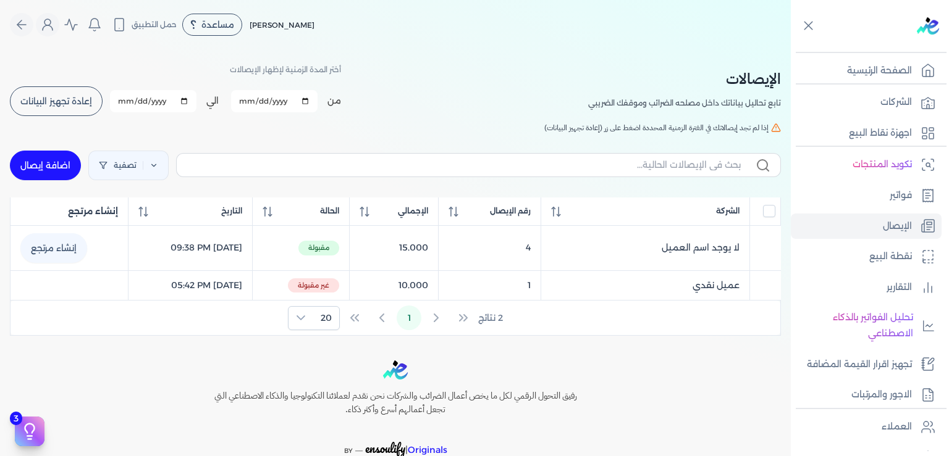
click at [62, 167] on link "اضافة إيصال" at bounding box center [45, 166] width 71 height 30
select select "EGP"
select select "EGS"
select select "B"
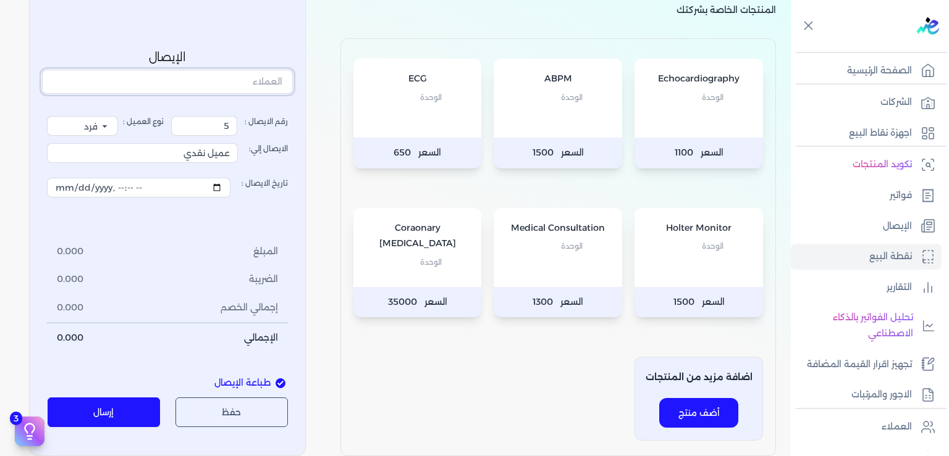
click at [268, 77] on input "text" at bounding box center [167, 81] width 251 height 23
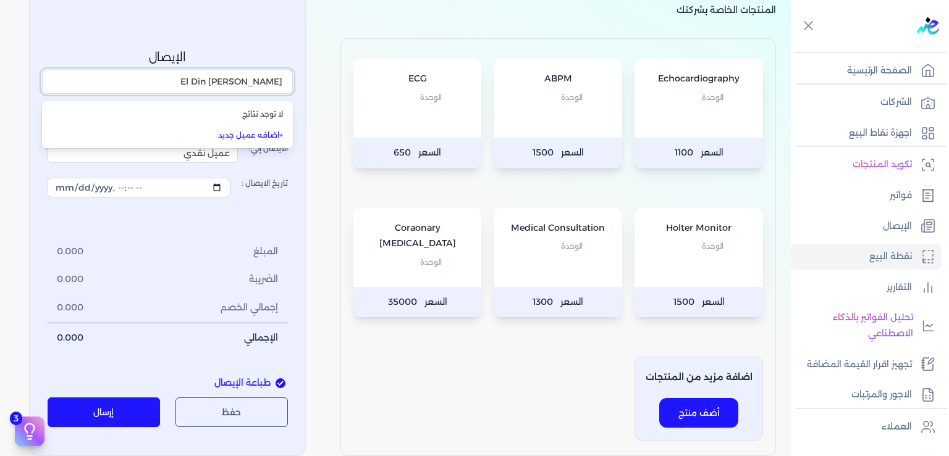
type input "[PERSON_NAME] El Din"
click at [317, 201] on div "المنتجات الخاصة بشركتك Echocardiography الوحدة السعر 1100 ABPM الوحدة السعر 150…" at bounding box center [395, 202] width 791 height 510
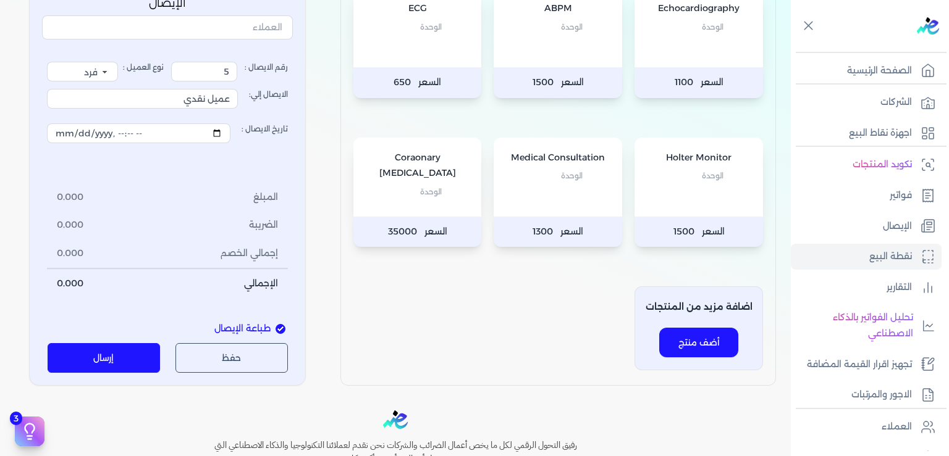
scroll to position [112, 0]
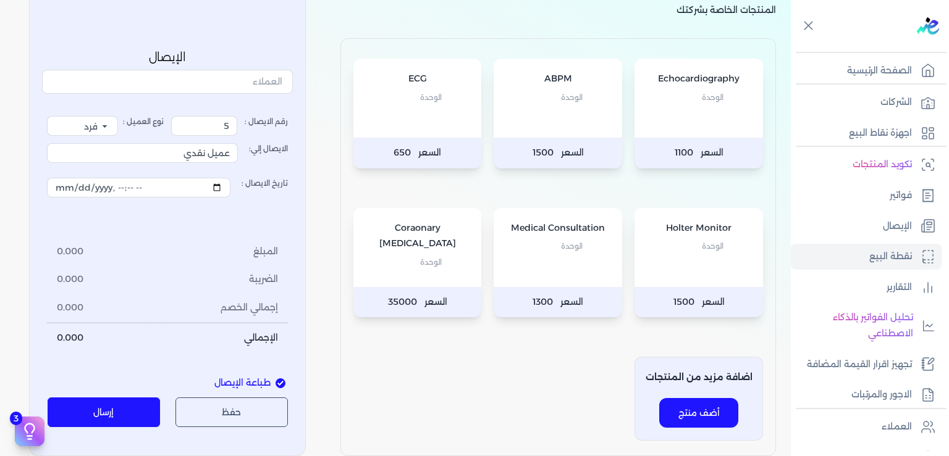
click at [545, 245] on p "الوحدة" at bounding box center [558, 246] width 104 height 16
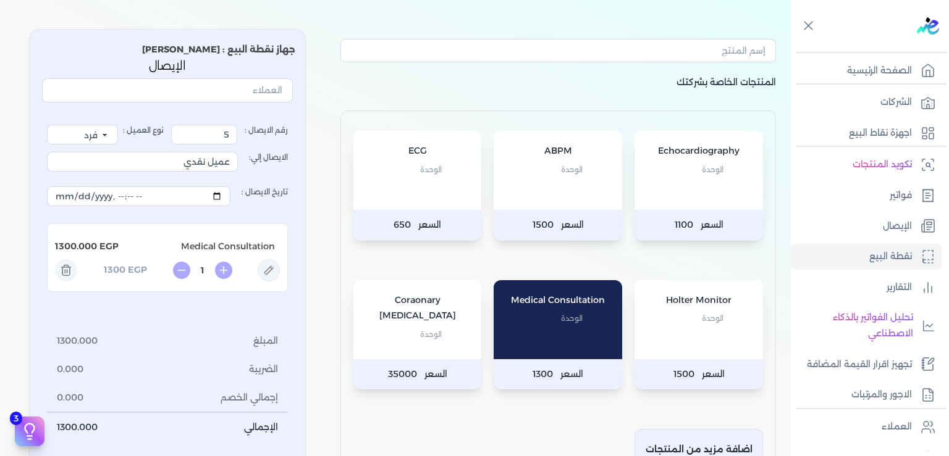
scroll to position [0, 0]
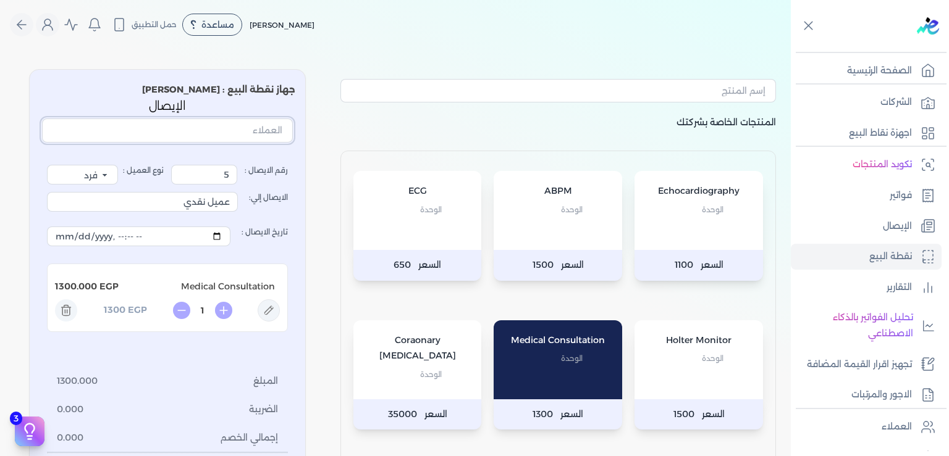
click at [215, 124] on input "text" at bounding box center [167, 130] width 251 height 23
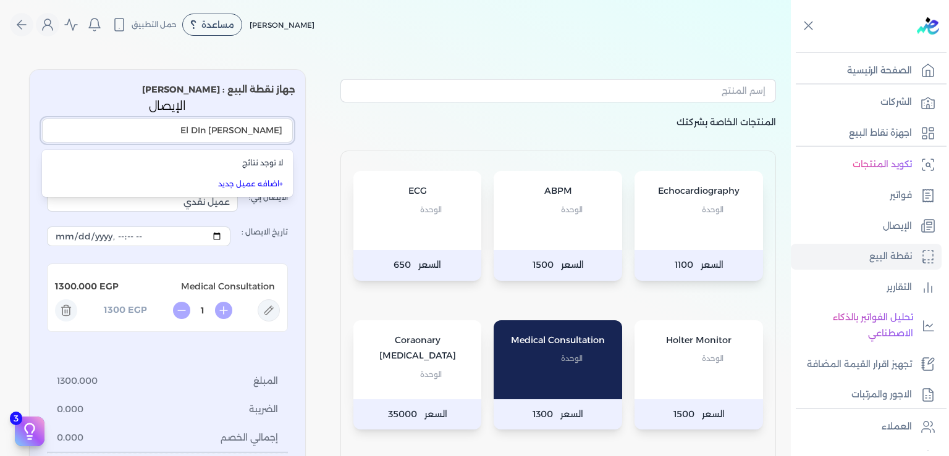
click at [246, 130] on input "[PERSON_NAME] El DIn" at bounding box center [167, 130] width 251 height 23
drag, startPoint x: 206, startPoint y: 129, endPoint x: 335, endPoint y: 141, distance: 130.2
click at [293, 141] on input "[PERSON_NAME] El DIn" at bounding box center [167, 130] width 251 height 23
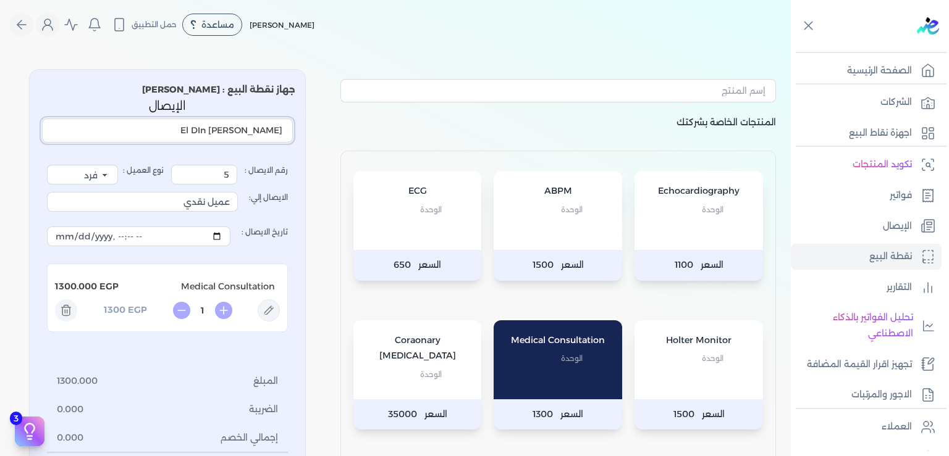
type input "[PERSON_NAME] El DIn"
click at [191, 206] on input "عميل نقدي" at bounding box center [142, 202] width 191 height 20
drag, startPoint x: 191, startPoint y: 206, endPoint x: 327, endPoint y: 211, distance: 136.6
click at [238, 211] on input "عميل نقدي" at bounding box center [142, 202] width 191 height 20
paste input "[PERSON_NAME] El DIn"
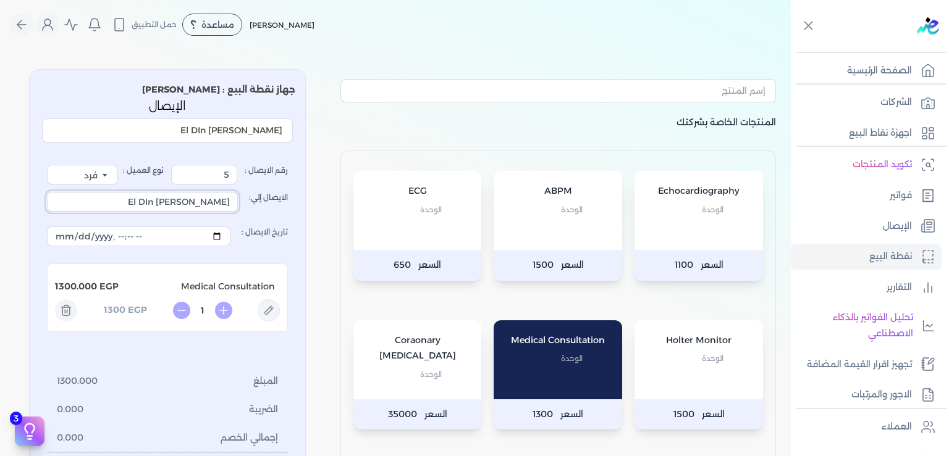
type input "[PERSON_NAME] El DIn"
click at [190, 138] on input "[PERSON_NAME] El DIn" at bounding box center [167, 130] width 251 height 23
type input "[PERSON_NAME] El DIn"
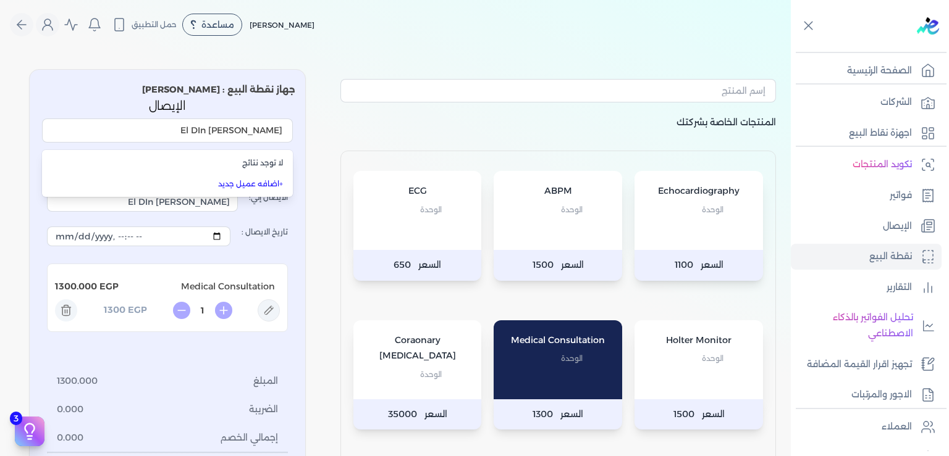
click at [258, 183] on link "+ اضافه عميل جديد" at bounding box center [175, 184] width 216 height 11
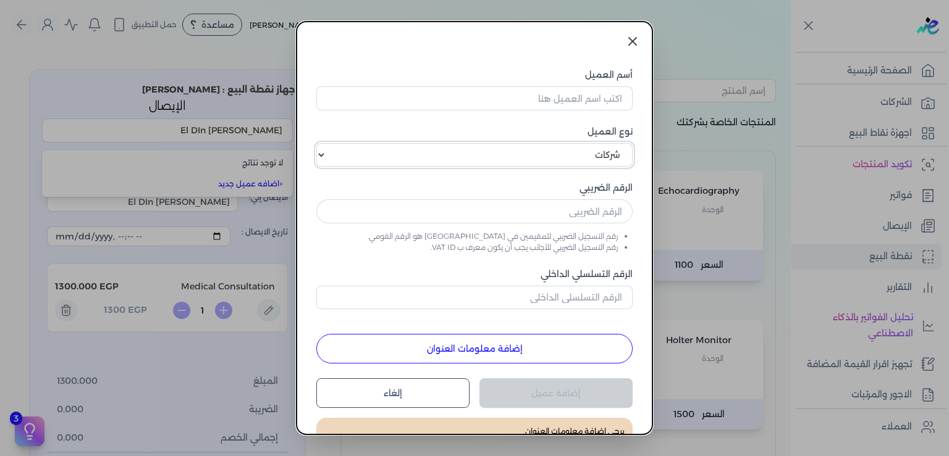
click at [316, 143] on select "اختر نوع العميل شركات أفراد أجنبي" at bounding box center [474, 154] width 316 height 23
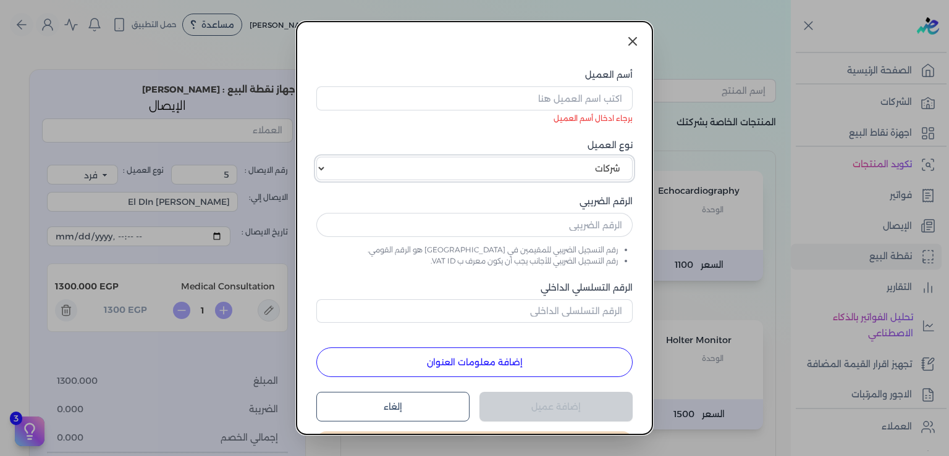
select select "P"
click option "أفراد" at bounding box center [0, 0] width 0 height 0
click at [544, 94] on input "أسم العميل" at bounding box center [474, 97] width 316 height 23
paste input "[PERSON_NAME] El DIn"
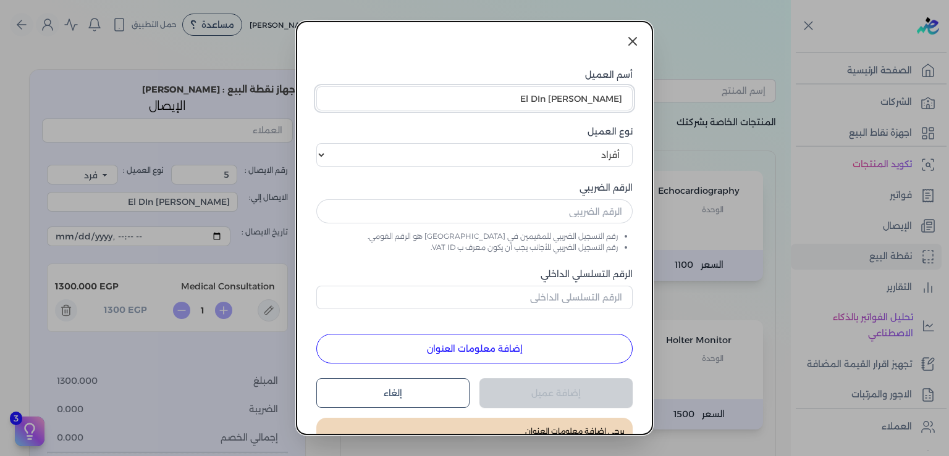
scroll to position [30, 0]
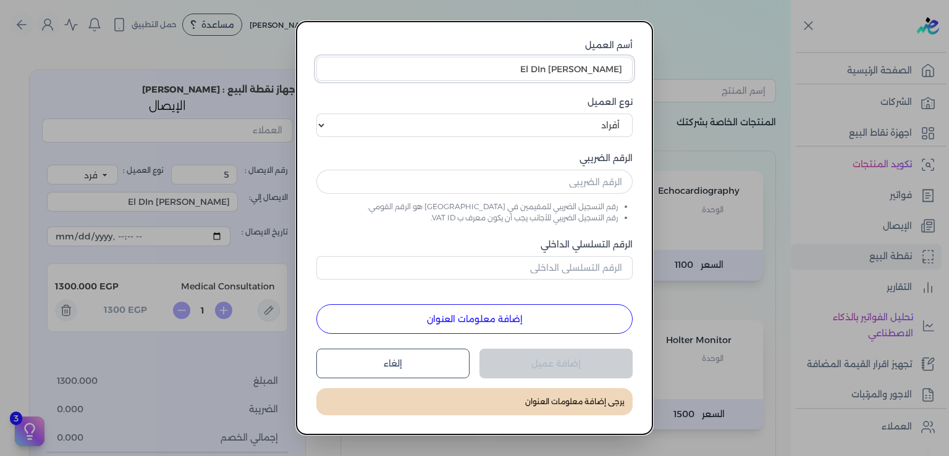
type input "[PERSON_NAME] El DIn"
click at [421, 369] on button "إلغاء" at bounding box center [392, 364] width 153 height 30
click at [397, 363] on button "إلغاء" at bounding box center [392, 364] width 153 height 30
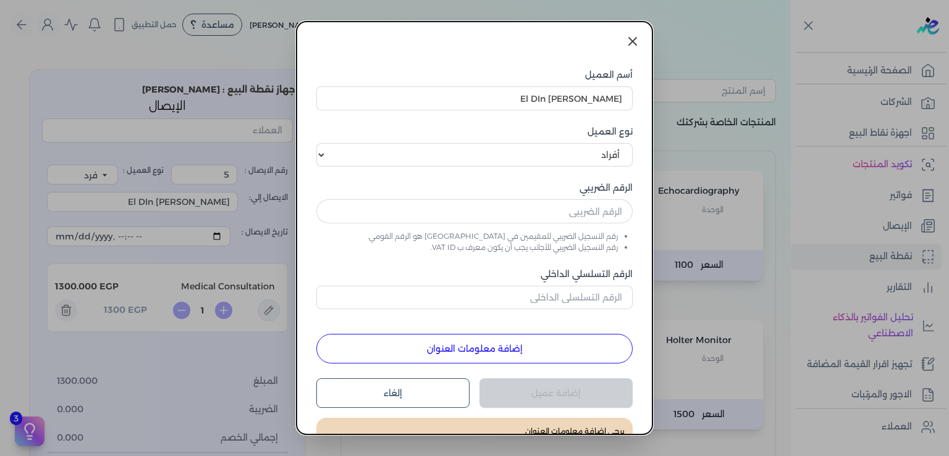
click at [635, 40] on icon at bounding box center [632, 41] width 7 height 7
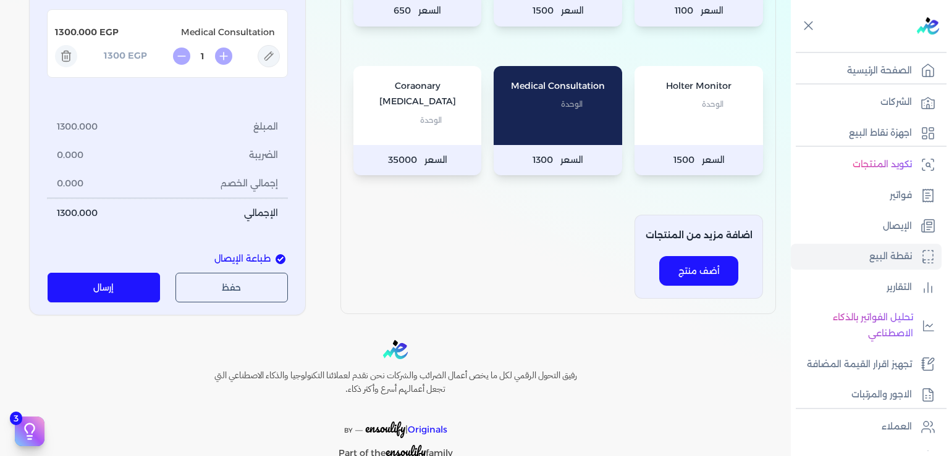
scroll to position [300, 0]
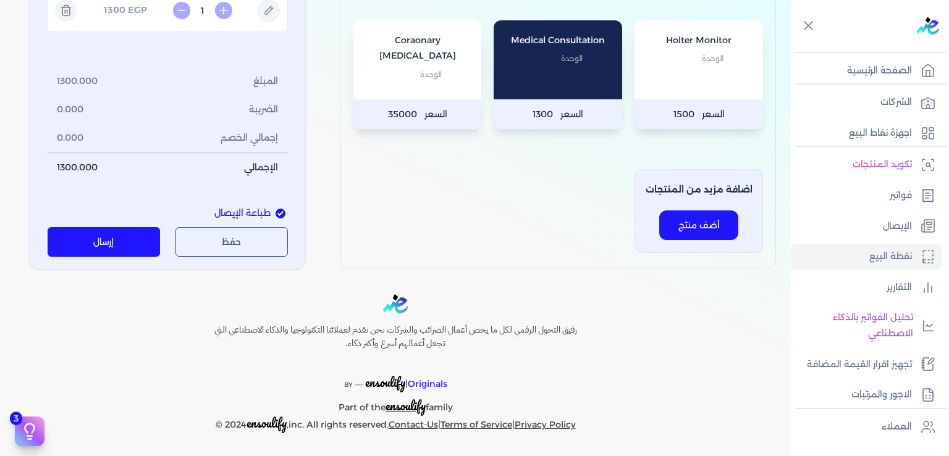
click at [123, 241] on button "إرسال" at bounding box center [104, 242] width 113 height 30
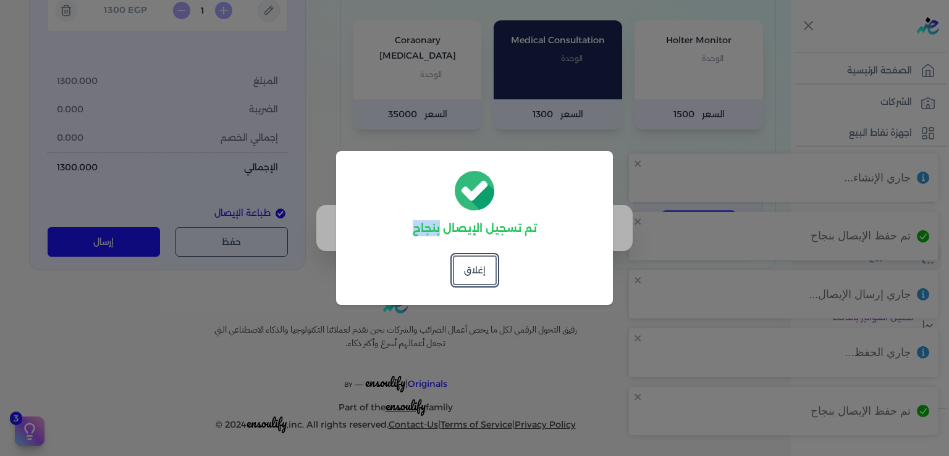
click at [823, 396] on dialog "تم تسجيل الإيصال بنجاح إغلاق" at bounding box center [474, 228] width 949 height 456
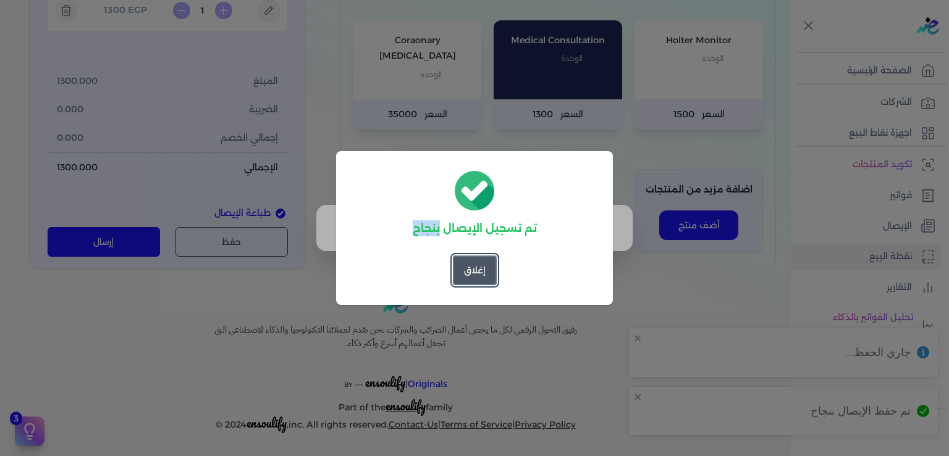
click at [470, 266] on button "إغلاق" at bounding box center [475, 271] width 44 height 30
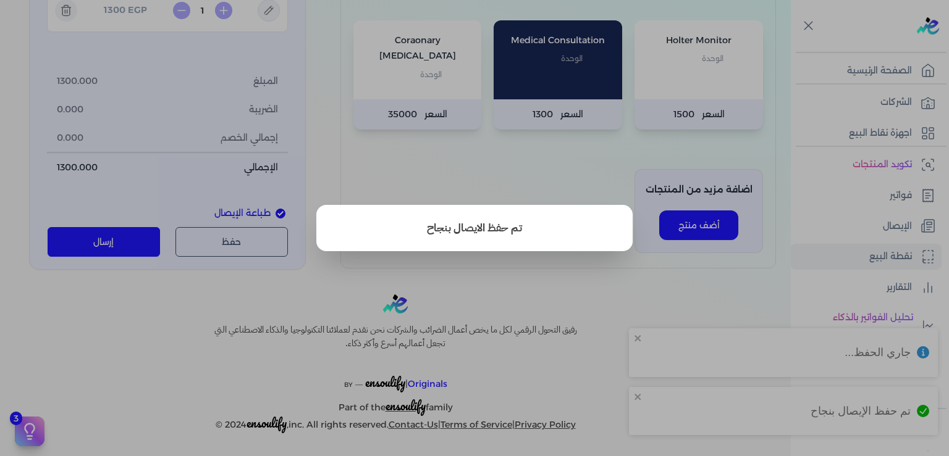
click at [717, 303] on button "close" at bounding box center [474, 228] width 949 height 456
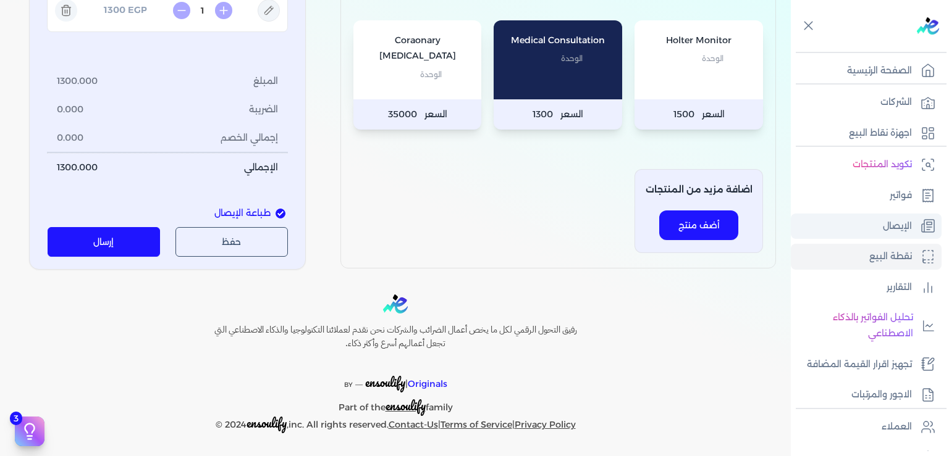
click at [896, 219] on p "الإيصال" at bounding box center [897, 227] width 29 height 16
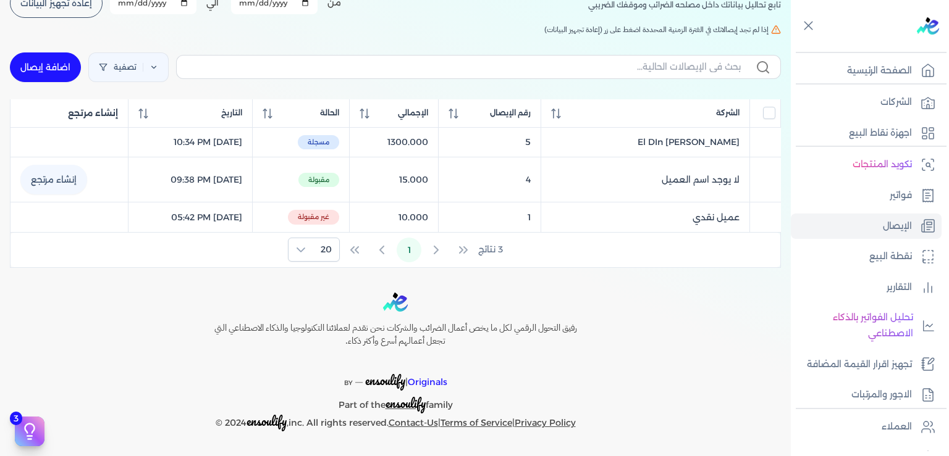
scroll to position [95, 0]
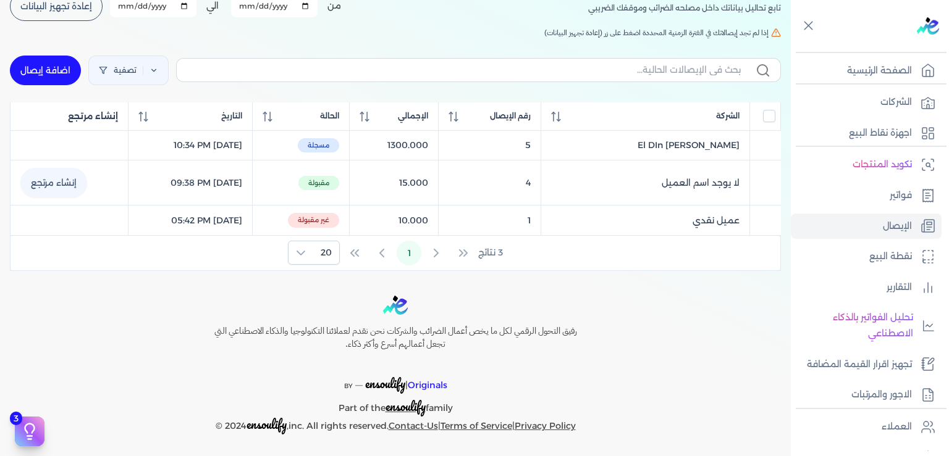
click at [61, 67] on link "اضافة إيصال" at bounding box center [45, 71] width 71 height 30
select select "EGP"
select select "EGS"
select select "B"
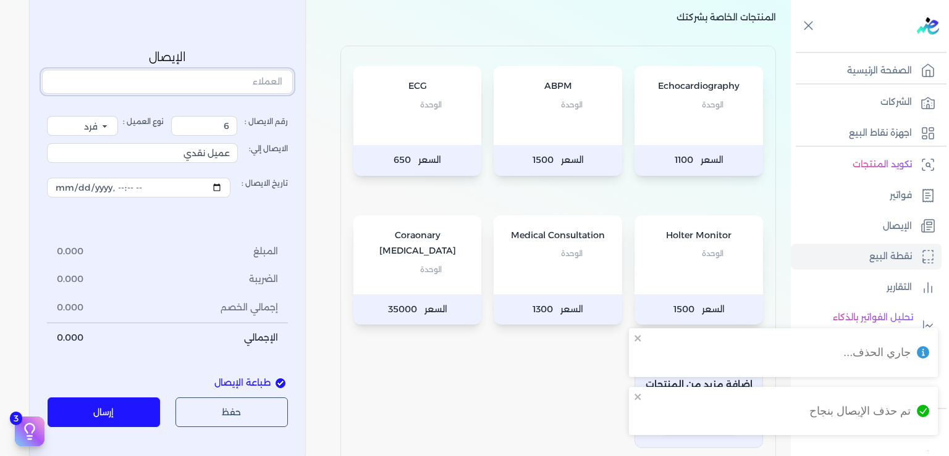
click at [253, 83] on input "text" at bounding box center [167, 81] width 251 height 23
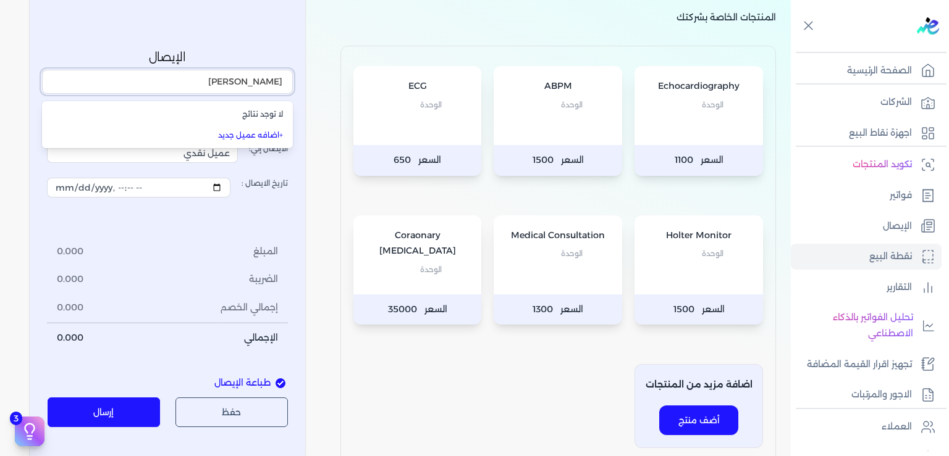
type input "[PERSON_NAME]"
click at [331, 169] on div "المنتجات الخاصة بشركتك Echocardiography الوحدة السعر 1100 ABPM الوحدة السعر 150…" at bounding box center [395, 209] width 791 height 510
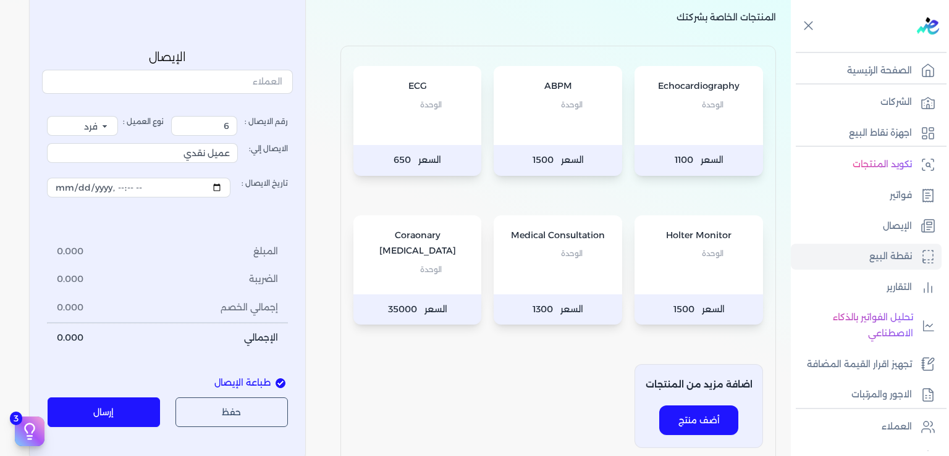
click at [562, 274] on div "Medical Consultation الوحدة" at bounding box center [558, 255] width 128 height 79
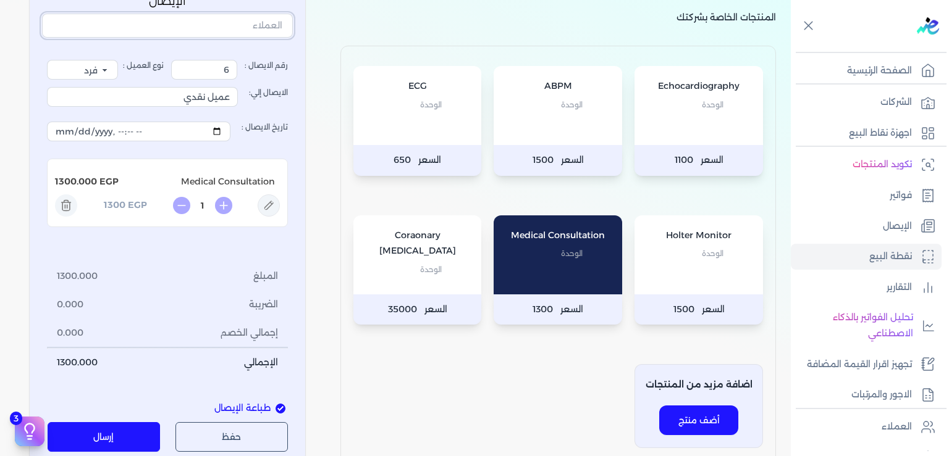
click at [276, 27] on input "text" at bounding box center [167, 25] width 251 height 23
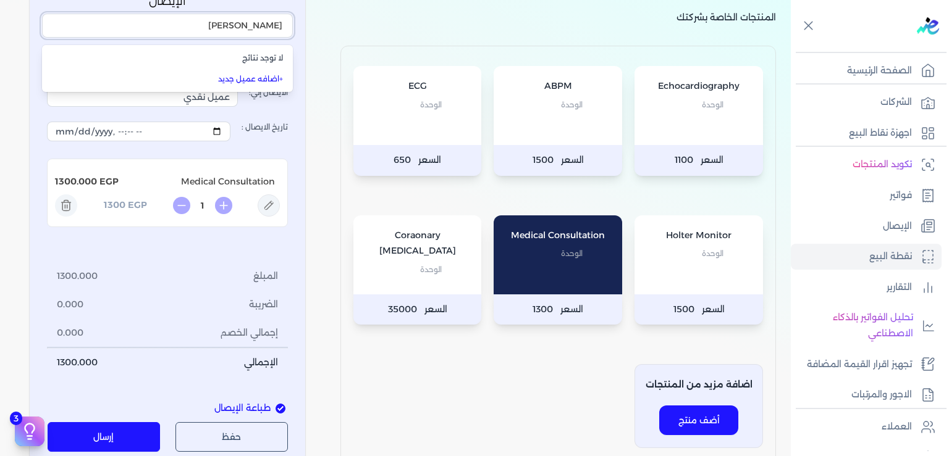
click at [233, 25] on input "[PERSON_NAME]" at bounding box center [167, 25] width 251 height 23
type input "[PERSON_NAME]"
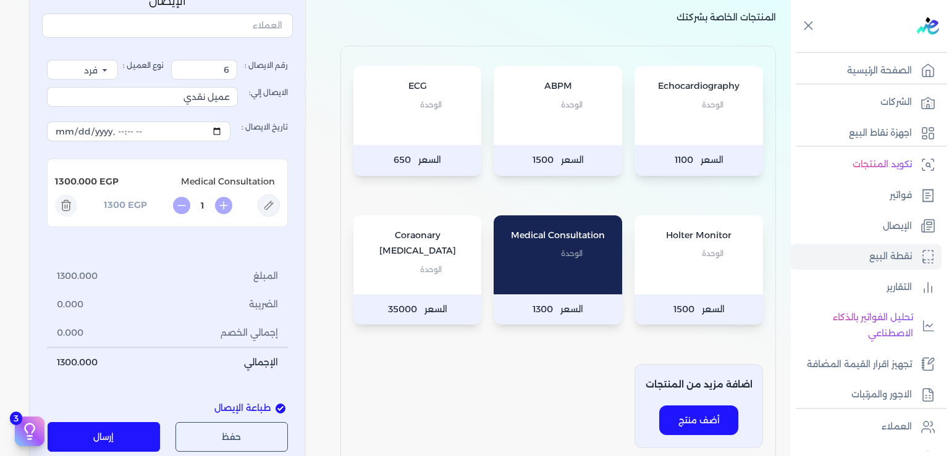
click at [355, 28] on p "المنتجات الخاصة بشركتك" at bounding box center [557, 28] width 435 height 36
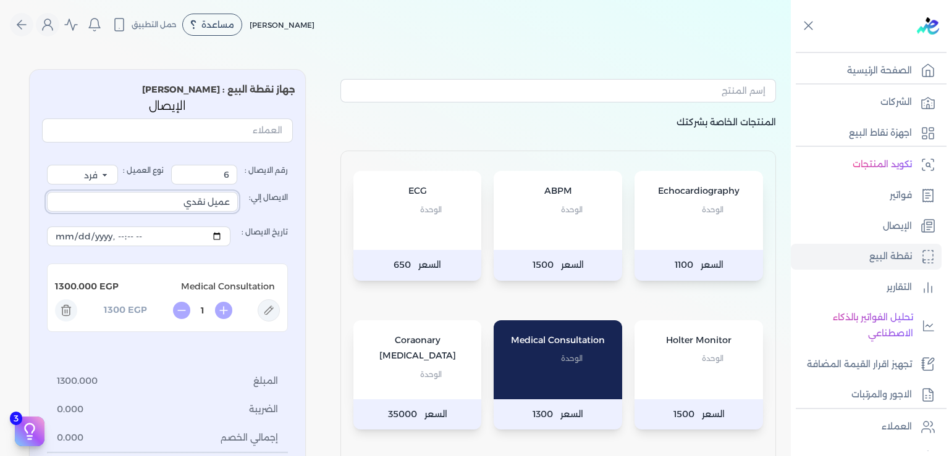
drag, startPoint x: 180, startPoint y: 204, endPoint x: 369, endPoint y: 227, distance: 190.5
click at [238, 212] on input "عميل نقدي" at bounding box center [142, 202] width 191 height 20
paste input "[PERSON_NAME] El DIn"
drag, startPoint x: 159, startPoint y: 197, endPoint x: 379, endPoint y: 215, distance: 220.6
click at [238, 212] on input "[PERSON_NAME] El DIn" at bounding box center [142, 202] width 191 height 20
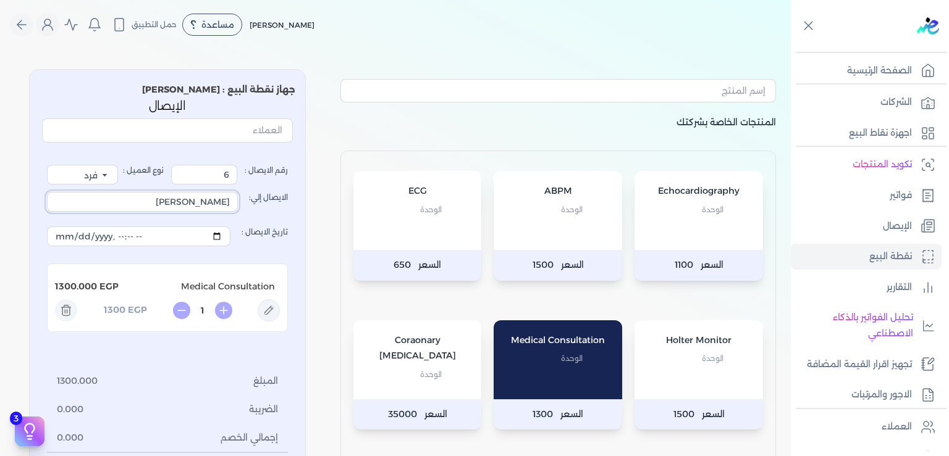
click at [226, 200] on input "[PERSON_NAME]" at bounding box center [142, 202] width 191 height 20
drag, startPoint x: 129, startPoint y: 203, endPoint x: 409, endPoint y: 196, distance: 279.9
click at [238, 196] on input "[PERSON_NAME]" at bounding box center [142, 202] width 191 height 20
type input "[PERSON_NAME]"
click at [257, 135] on input "text" at bounding box center [167, 130] width 251 height 23
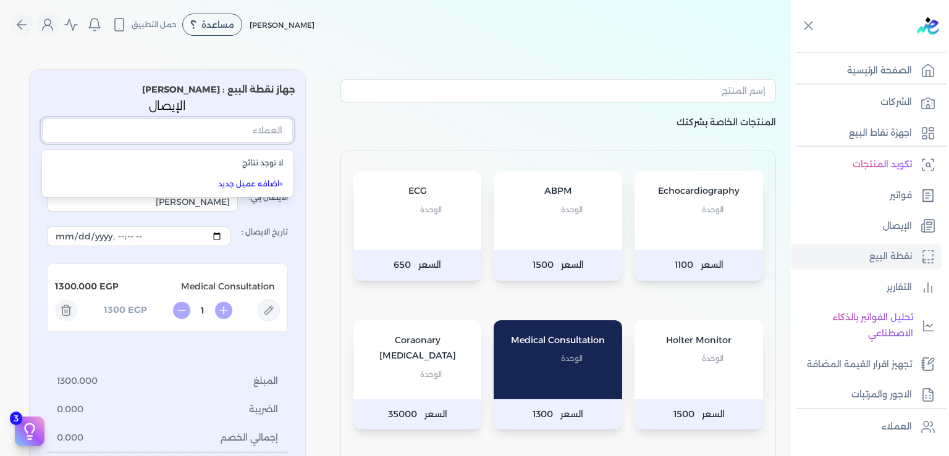
paste input "[PERSON_NAME]"
type input "[PERSON_NAME]"
click at [355, 125] on p "المنتجات الخاصة بشركتك" at bounding box center [557, 133] width 435 height 36
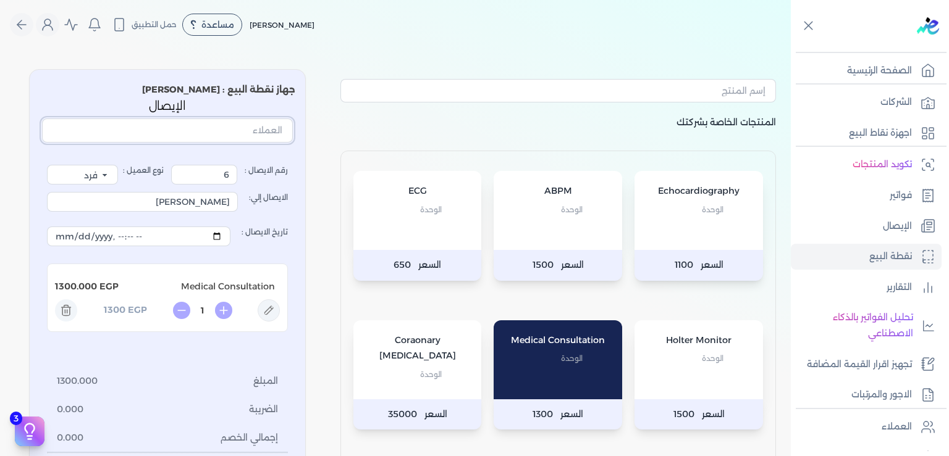
click at [260, 120] on input "text" at bounding box center [167, 130] width 251 height 23
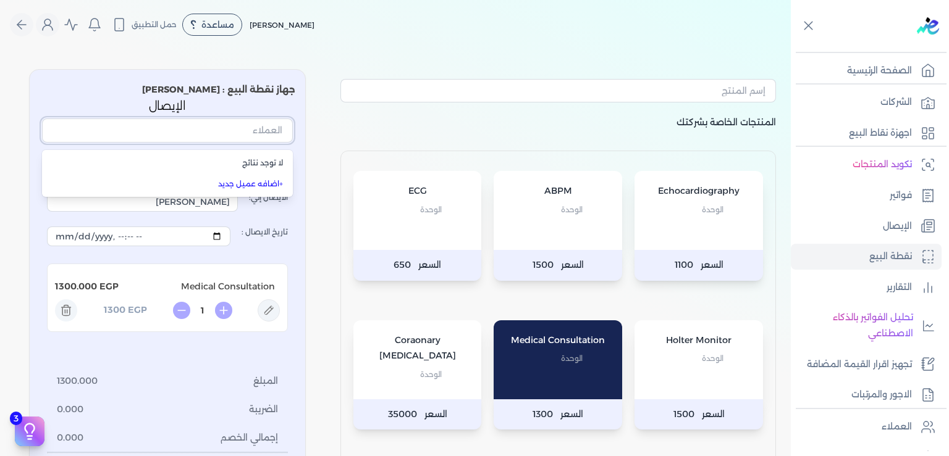
paste input "[PERSON_NAME]"
type input "[PERSON_NAME]"
click at [330, 306] on div "المنتجات الخاصة بشركتك Echocardiography الوحدة السعر 1100 ABPM الوحدة السعر 150…" at bounding box center [395, 314] width 791 height 511
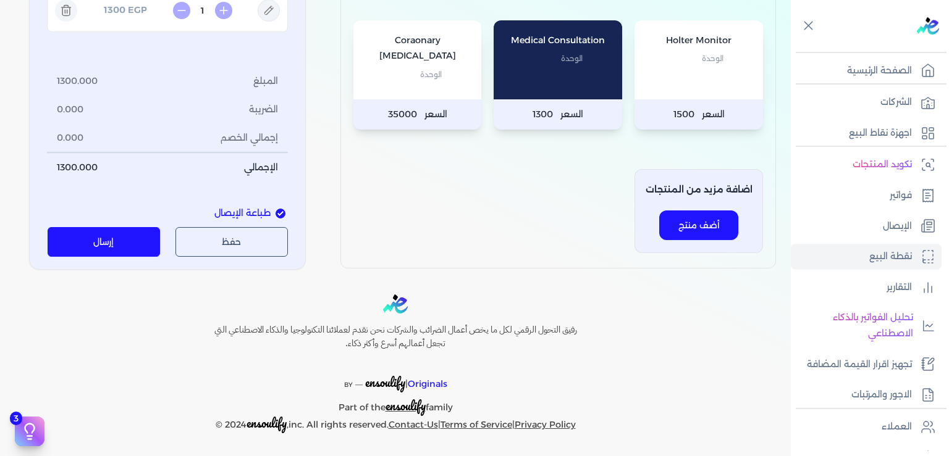
scroll to position [114, 0]
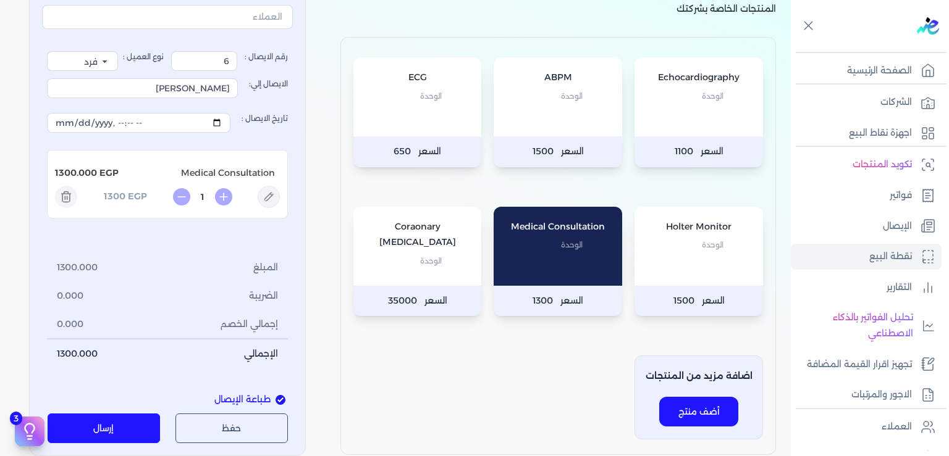
click at [700, 109] on div "Echocardiography الوحدة" at bounding box center [698, 96] width 128 height 79
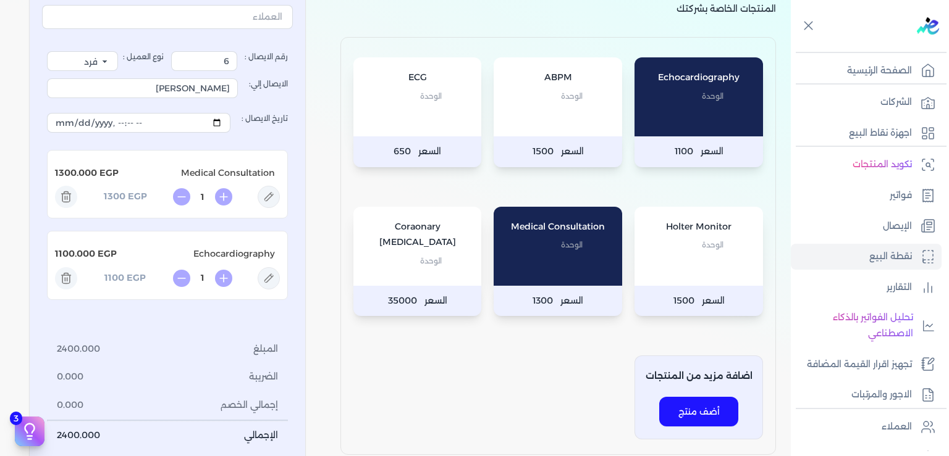
scroll to position [300, 0]
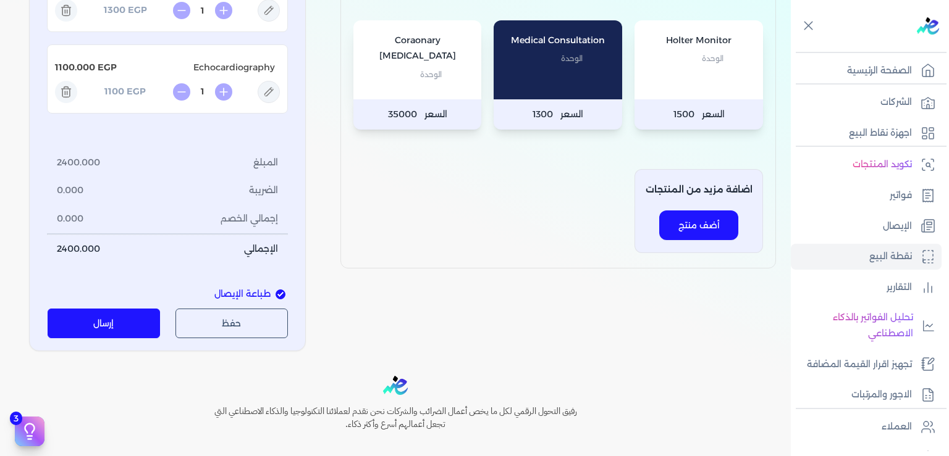
click at [119, 322] on button "إرسال" at bounding box center [104, 324] width 113 height 30
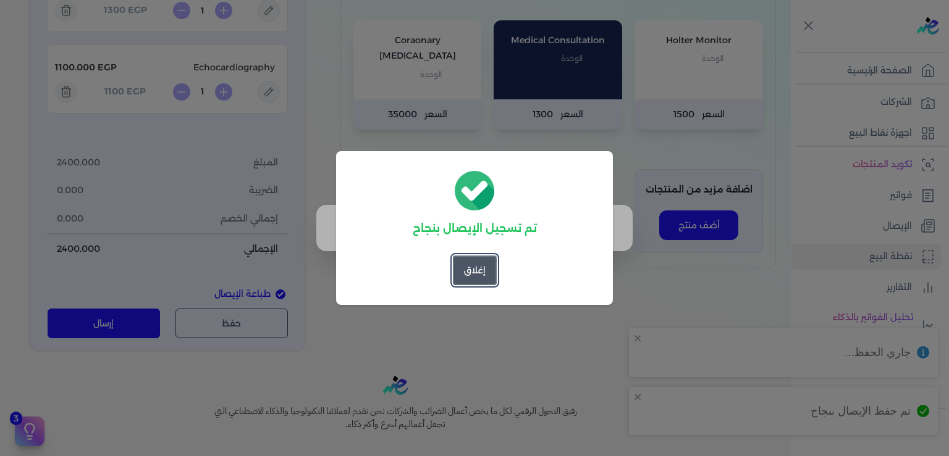
click at [464, 278] on button "إغلاق" at bounding box center [475, 271] width 44 height 30
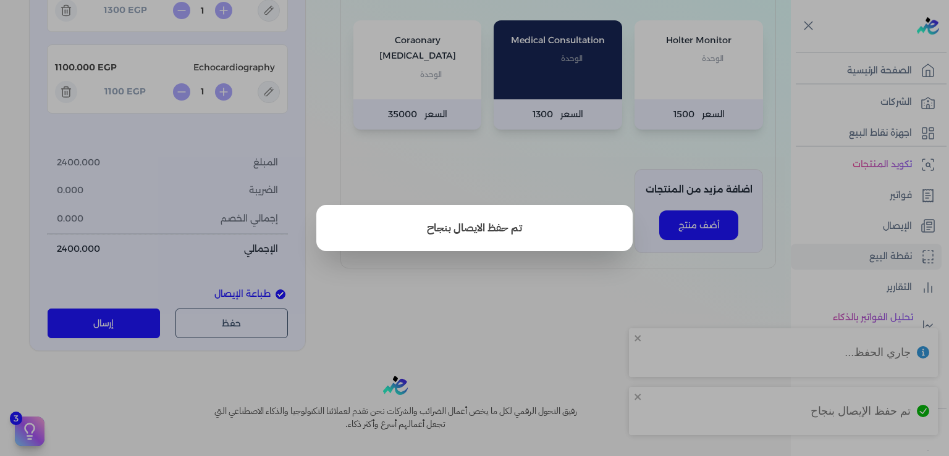
click at [489, 325] on button "close" at bounding box center [474, 228] width 949 height 456
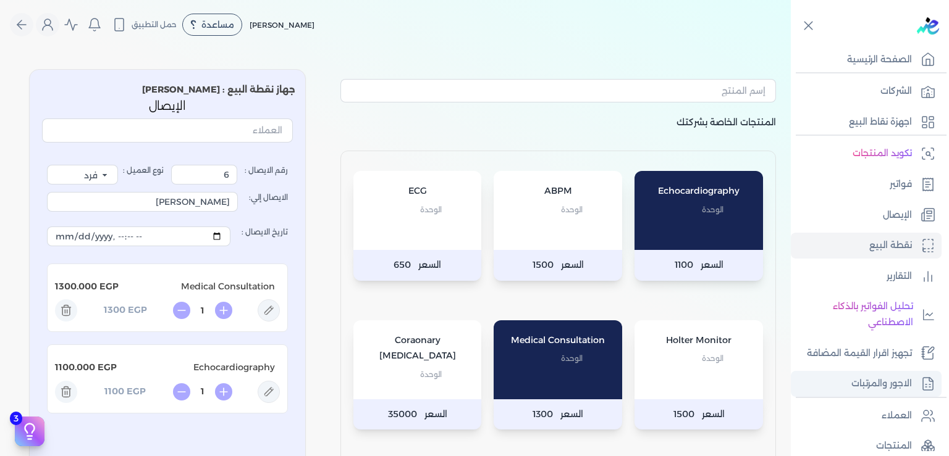
scroll to position [0, 0]
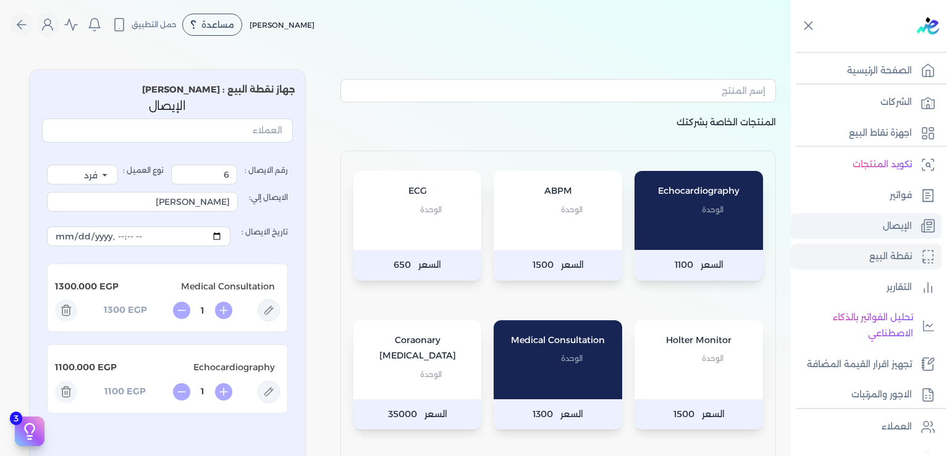
click at [881, 223] on link "الإيصال" at bounding box center [866, 227] width 151 height 26
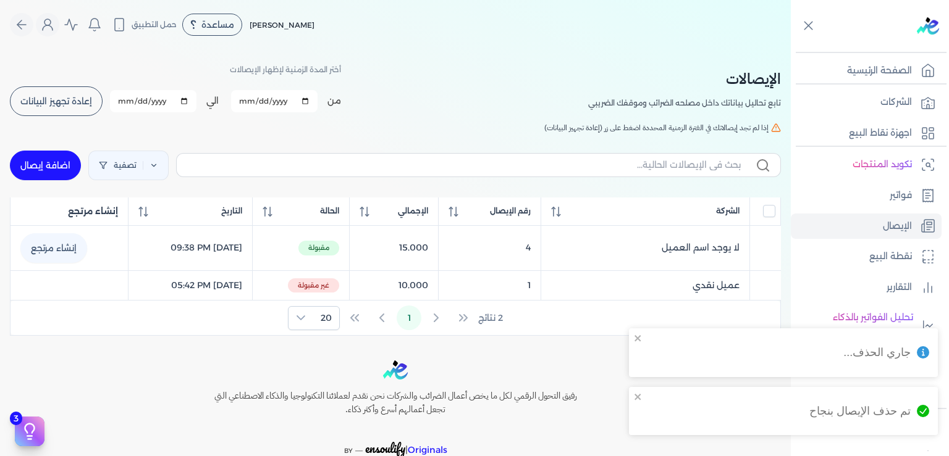
click at [79, 104] on span "إعادة تجهيز البيانات" at bounding box center [56, 101] width 72 height 9
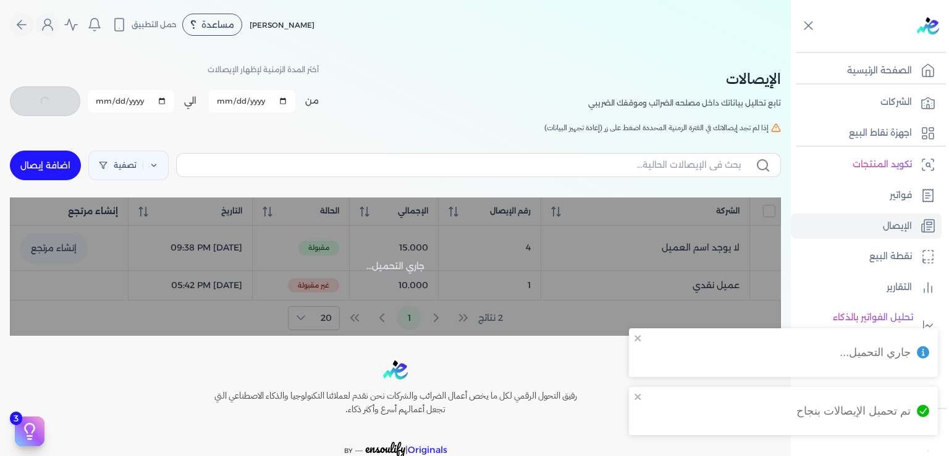
checkbox input "false"
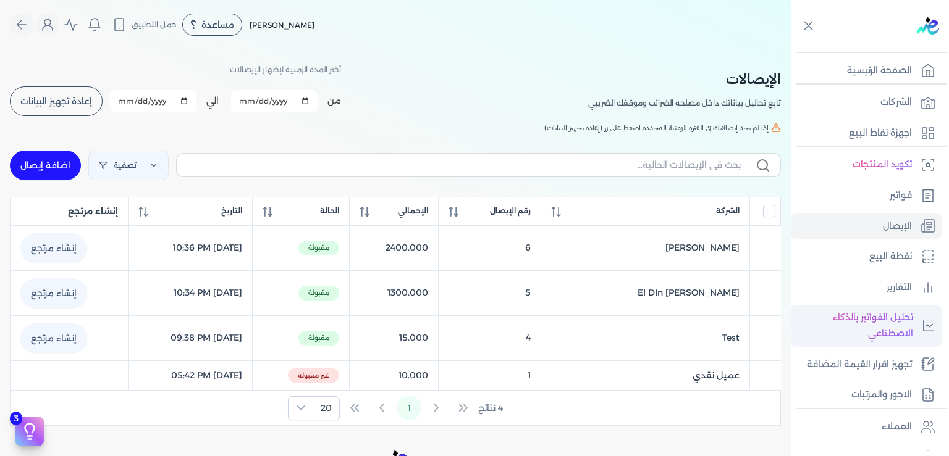
click at [870, 321] on p "تحليل الفواتير بالذكاء الاصطناعي" at bounding box center [855, 326] width 116 height 32
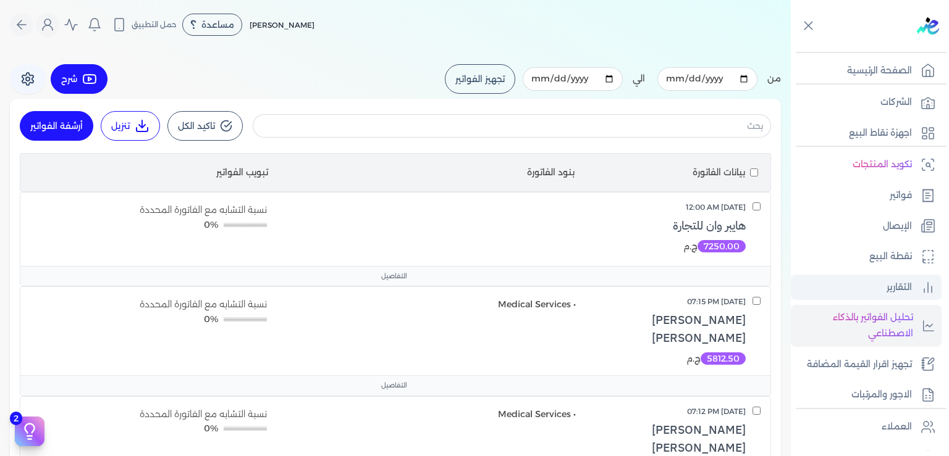
click at [901, 284] on p "التقارير" at bounding box center [898, 288] width 25 height 16
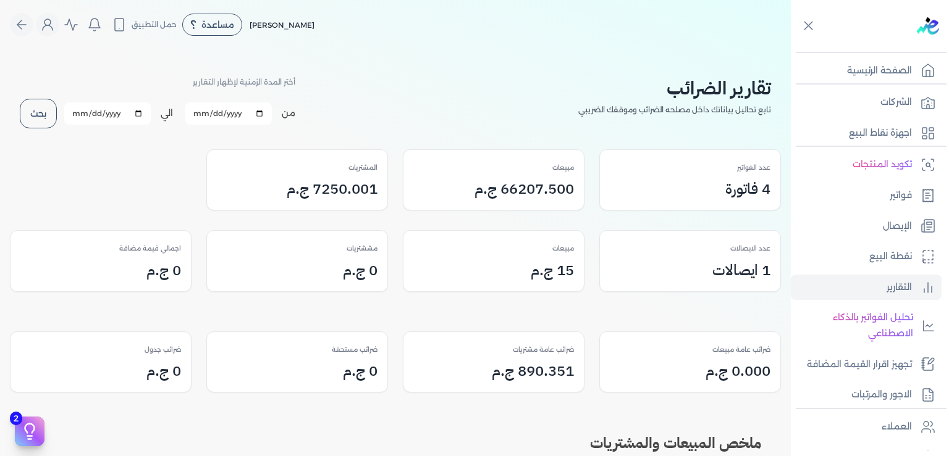
click at [666, 253] on div "عدد الايصالات" at bounding box center [690, 249] width 161 height 16
click at [893, 222] on p "الإيصال" at bounding box center [897, 227] width 29 height 16
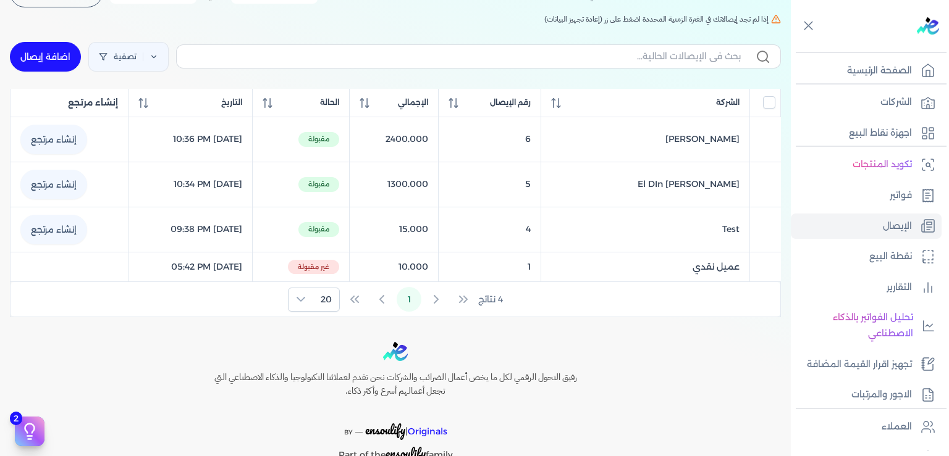
scroll to position [155, 0]
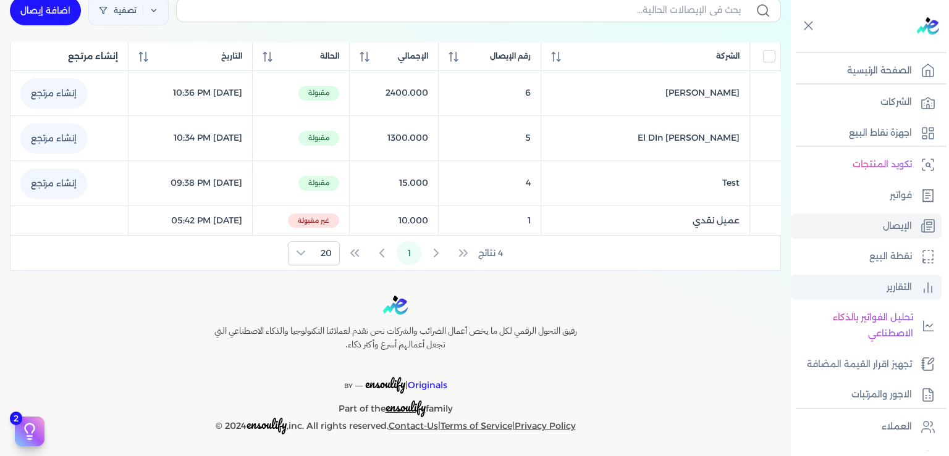
click at [891, 286] on p "التقارير" at bounding box center [898, 288] width 25 height 16
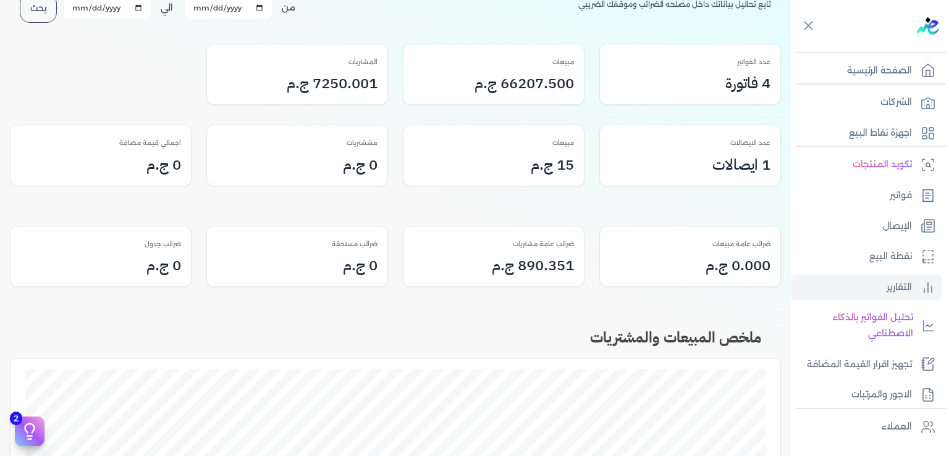
click at [683, 161] on div "1 ايصالات" at bounding box center [690, 165] width 161 height 22
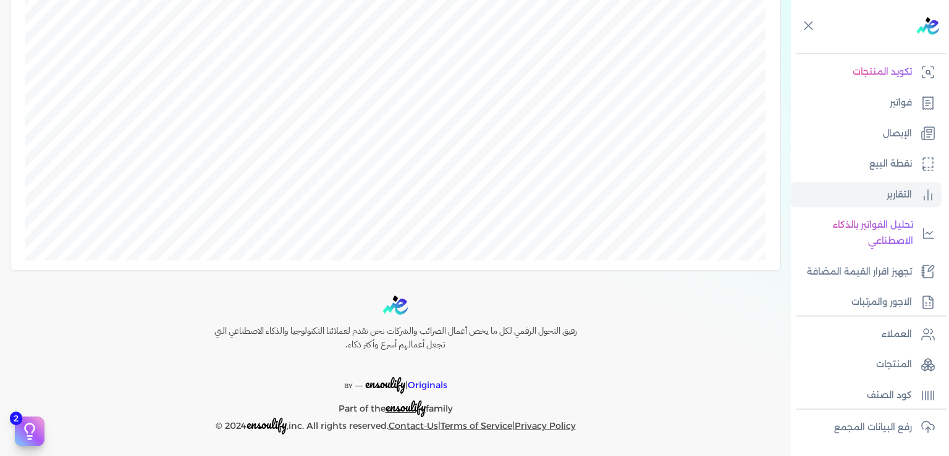
scroll to position [120, 0]
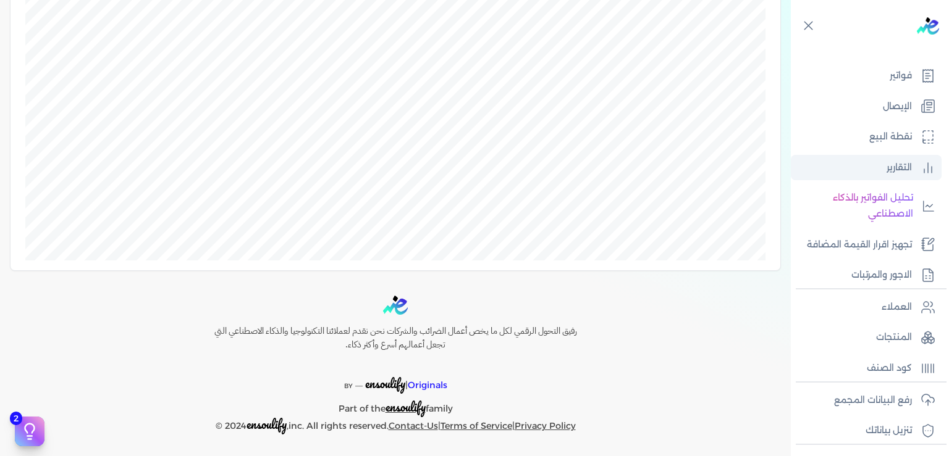
click at [910, 173] on p "التقارير" at bounding box center [898, 168] width 25 height 16
click at [899, 316] on p "العملاء" at bounding box center [896, 308] width 30 height 16
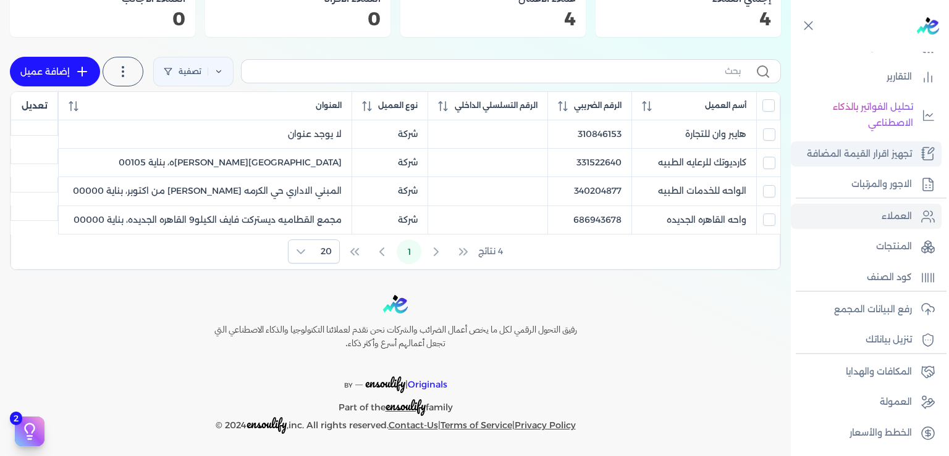
scroll to position [225, 0]
